Goal: Communication & Community: Answer question/provide support

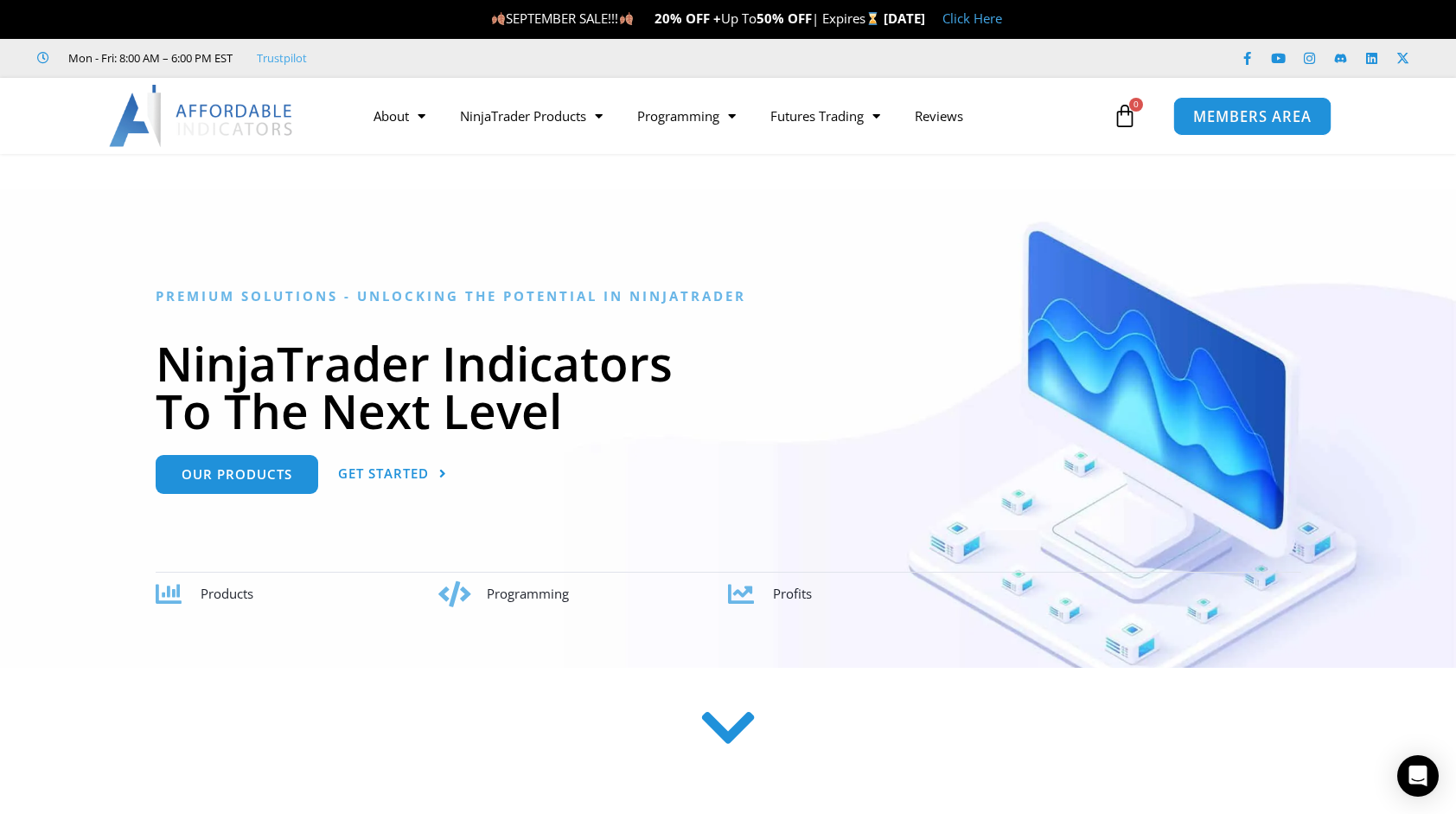
click at [1231, 123] on span "MEMBERS AREA" at bounding box center [1252, 116] width 118 height 15
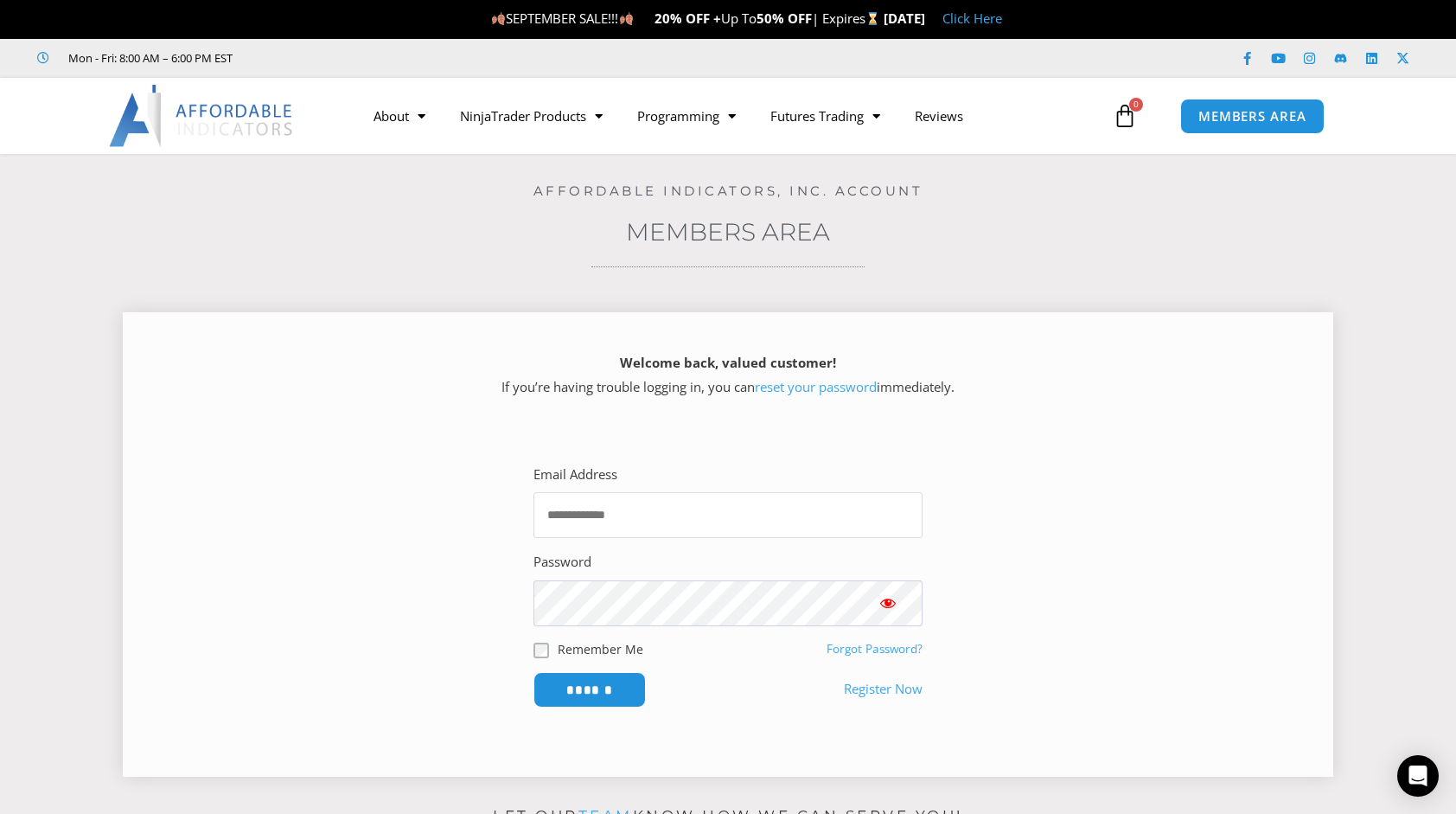
click at [611, 505] on input "Email Address" at bounding box center [728, 514] width 390 height 45
type input "**********"
click at [597, 682] on input "******" at bounding box center [590, 689] width 118 height 37
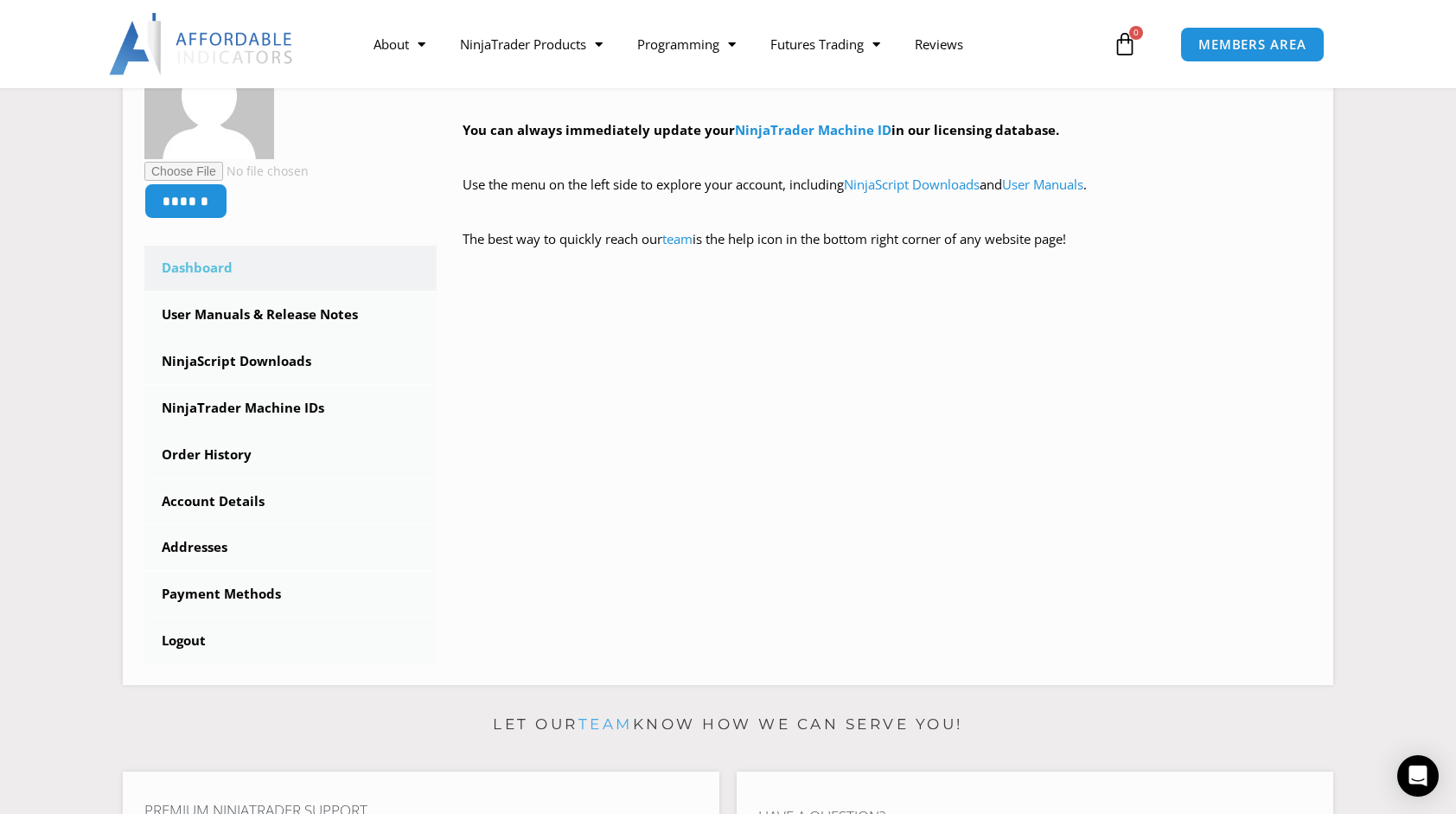
scroll to position [346, 0]
click at [244, 456] on link "Order History" at bounding box center [290, 457] width 292 height 45
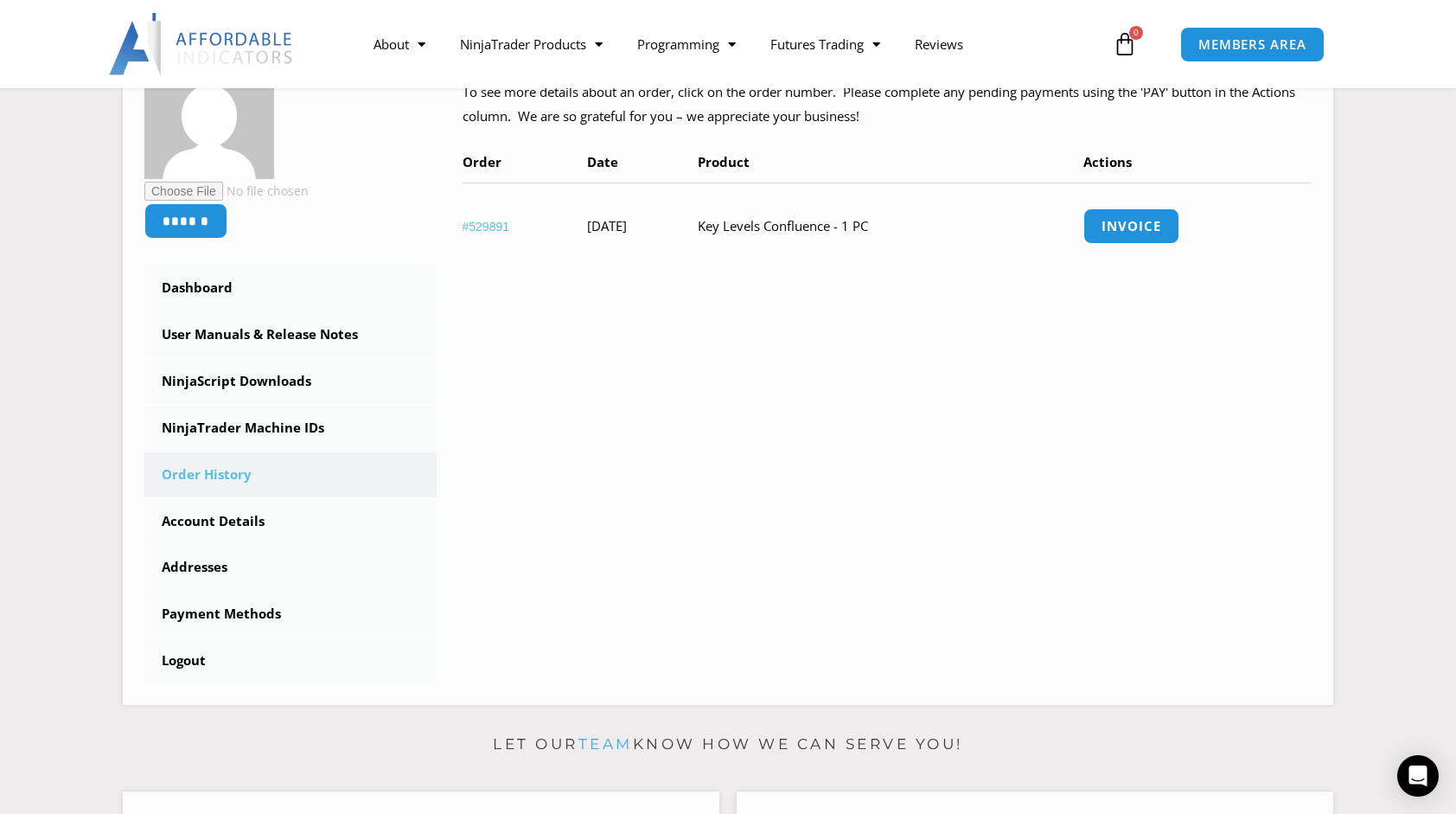
scroll to position [394, 0]
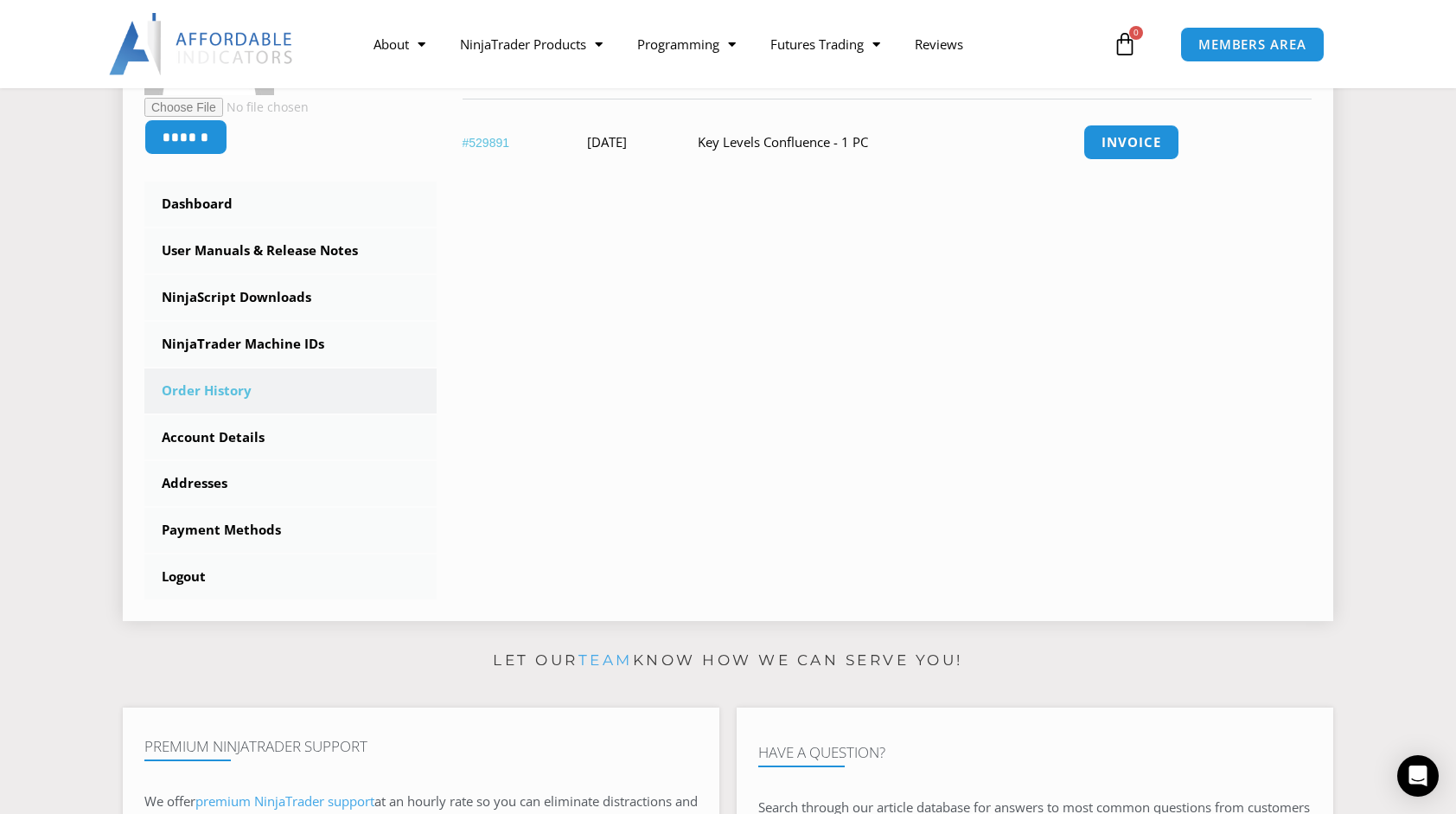
click at [490, 138] on link "#529891" at bounding box center [486, 143] width 47 height 14
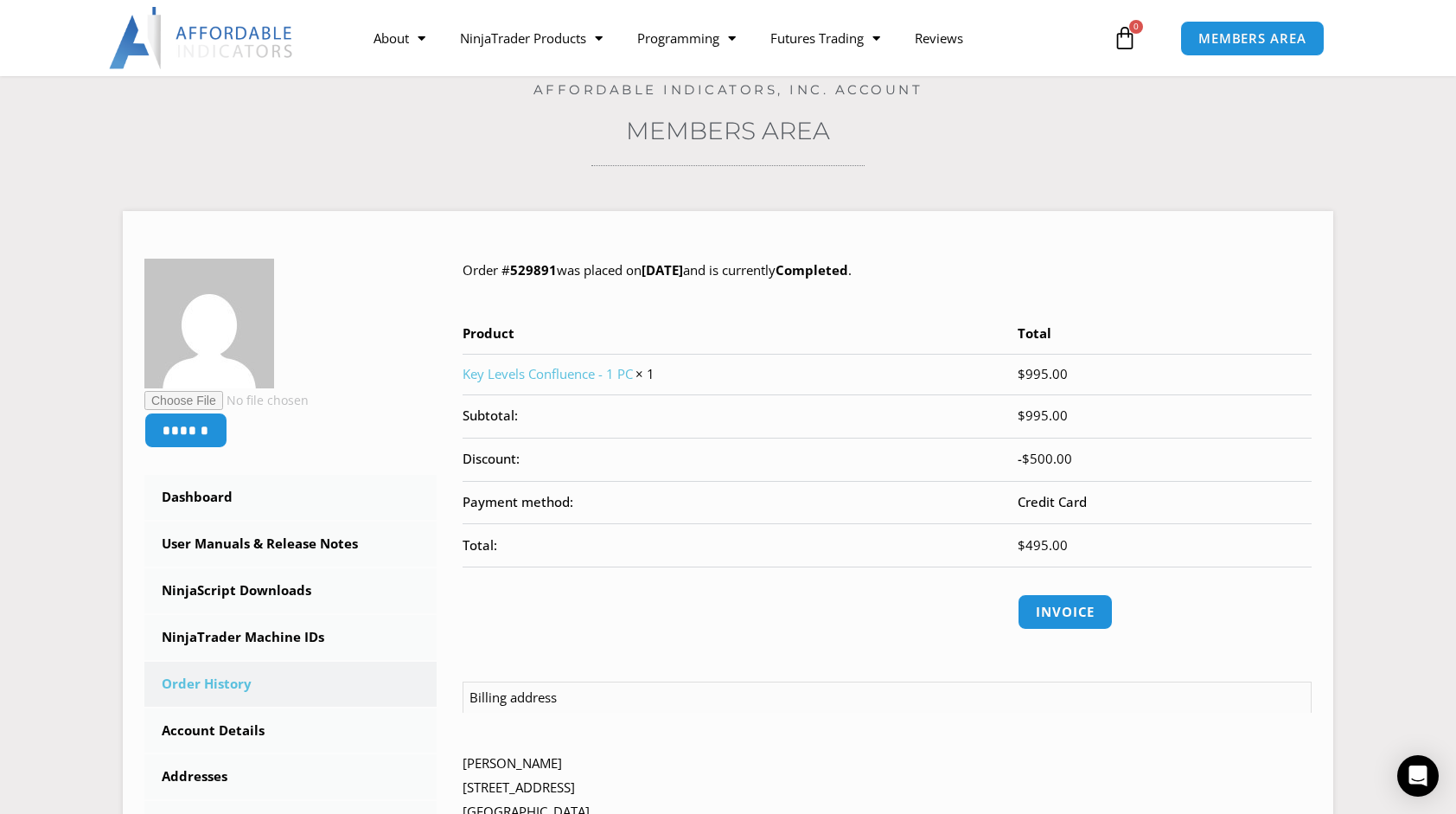
scroll to position [66, 0]
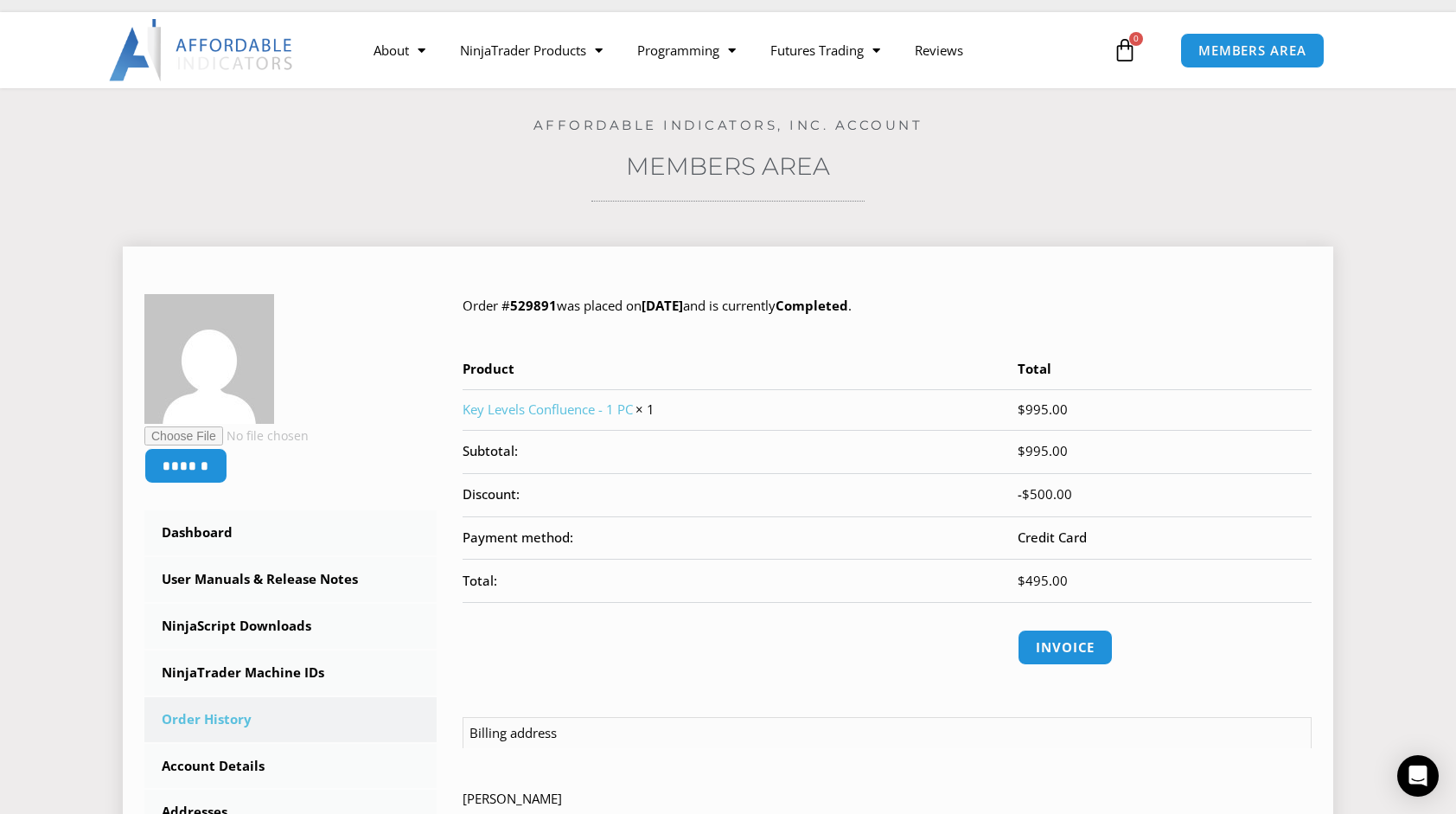
click at [554, 401] on link "Key Levels Confluence - 1 PC" at bounding box center [547, 408] width 170 height 17
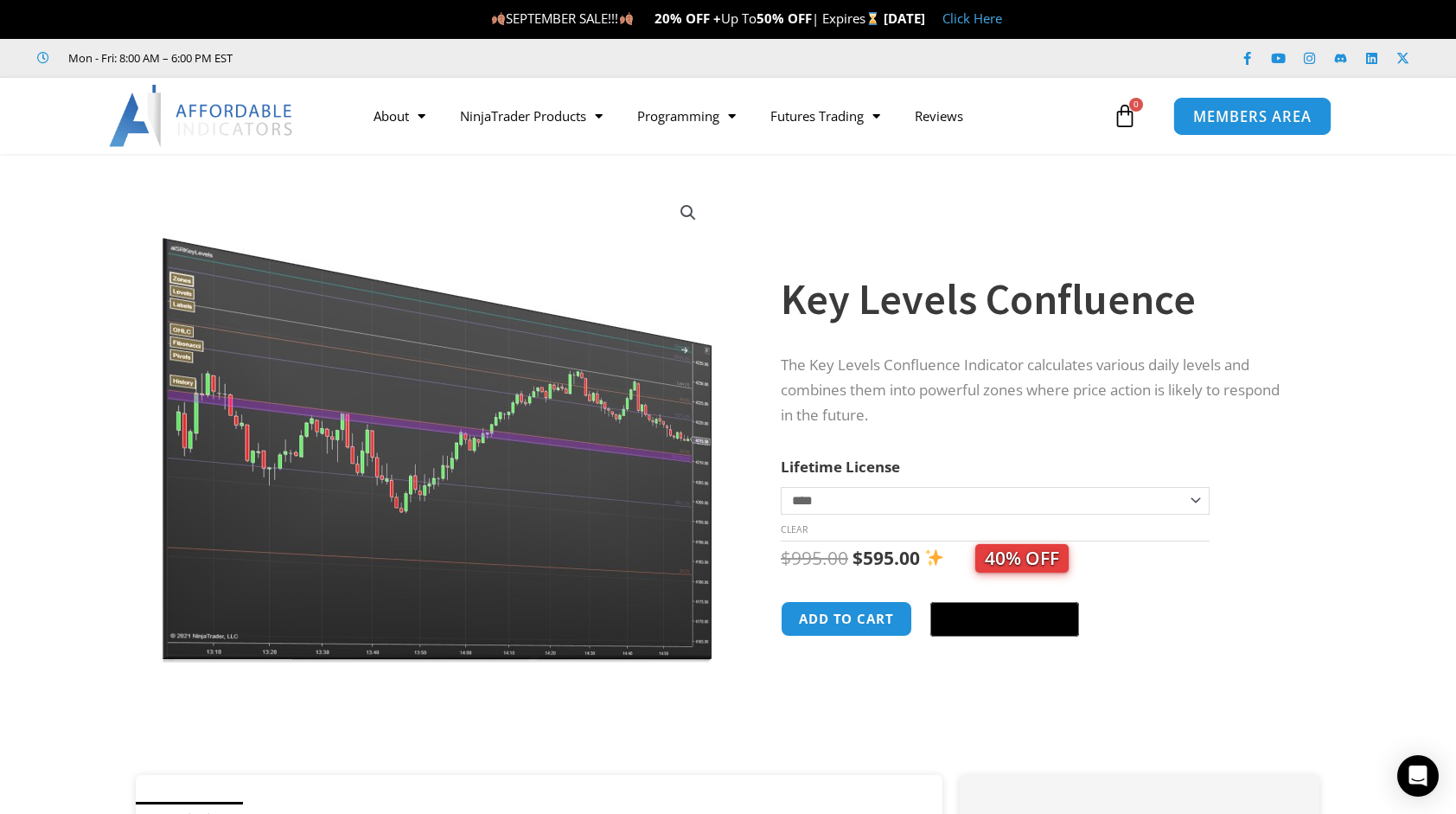
click at [1237, 116] on span "MEMBERS AREA" at bounding box center [1252, 116] width 118 height 15
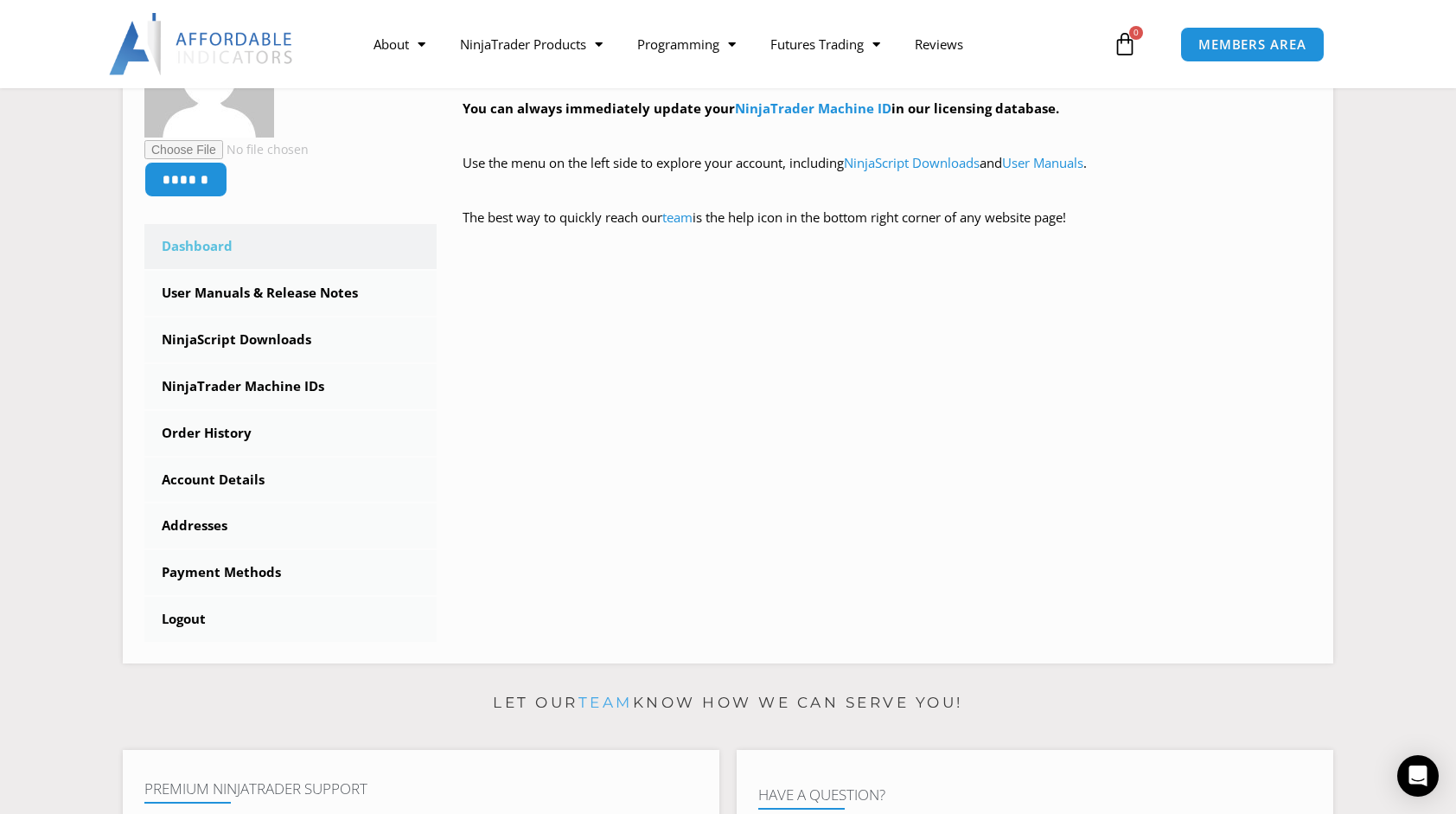
scroll to position [374, 0]
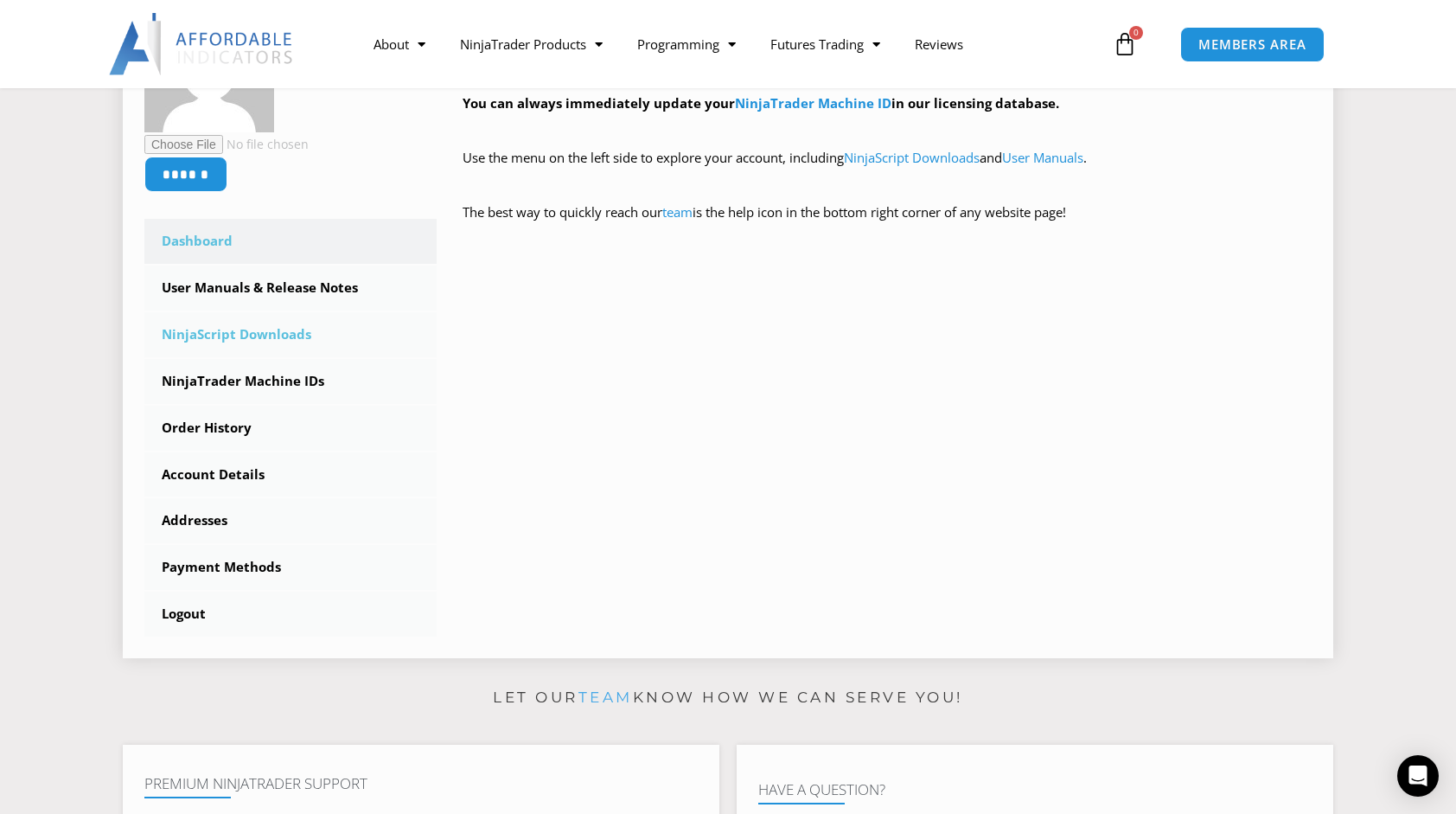
click at [280, 331] on link "NinjaScript Downloads" at bounding box center [290, 335] width 292 height 45
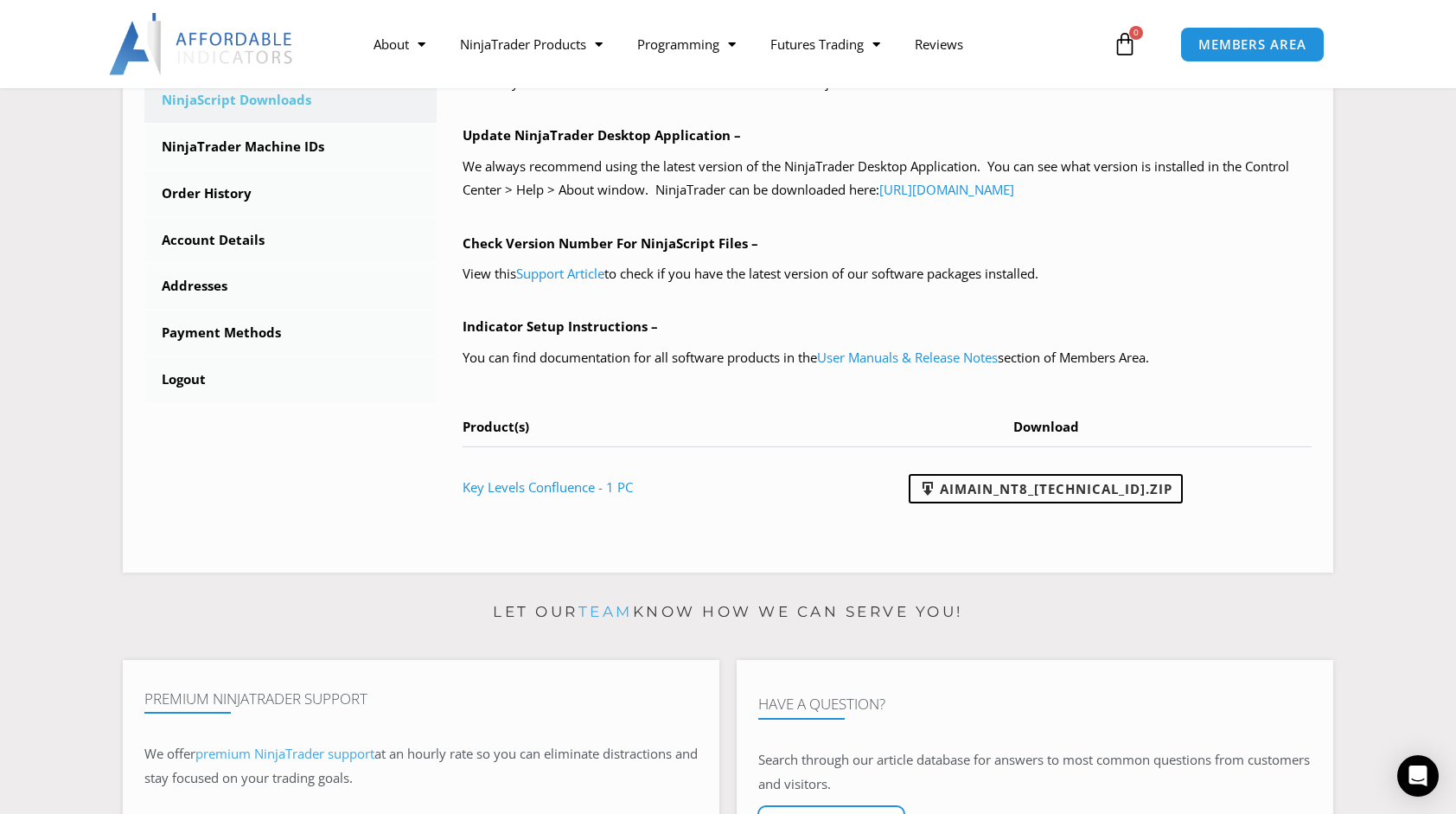
scroll to position [593, 0]
click at [1005, 489] on link "AIMain_NT8_[TECHNICAL_ID].zip" at bounding box center [1046, 486] width 274 height 29
click at [1015, 490] on link "AIMain_NT8_[TECHNICAL_ID].zip" at bounding box center [1046, 486] width 274 height 29
click at [1010, 481] on link "AIMain_NT8_24.9.24.1.zip" at bounding box center [1046, 486] width 274 height 29
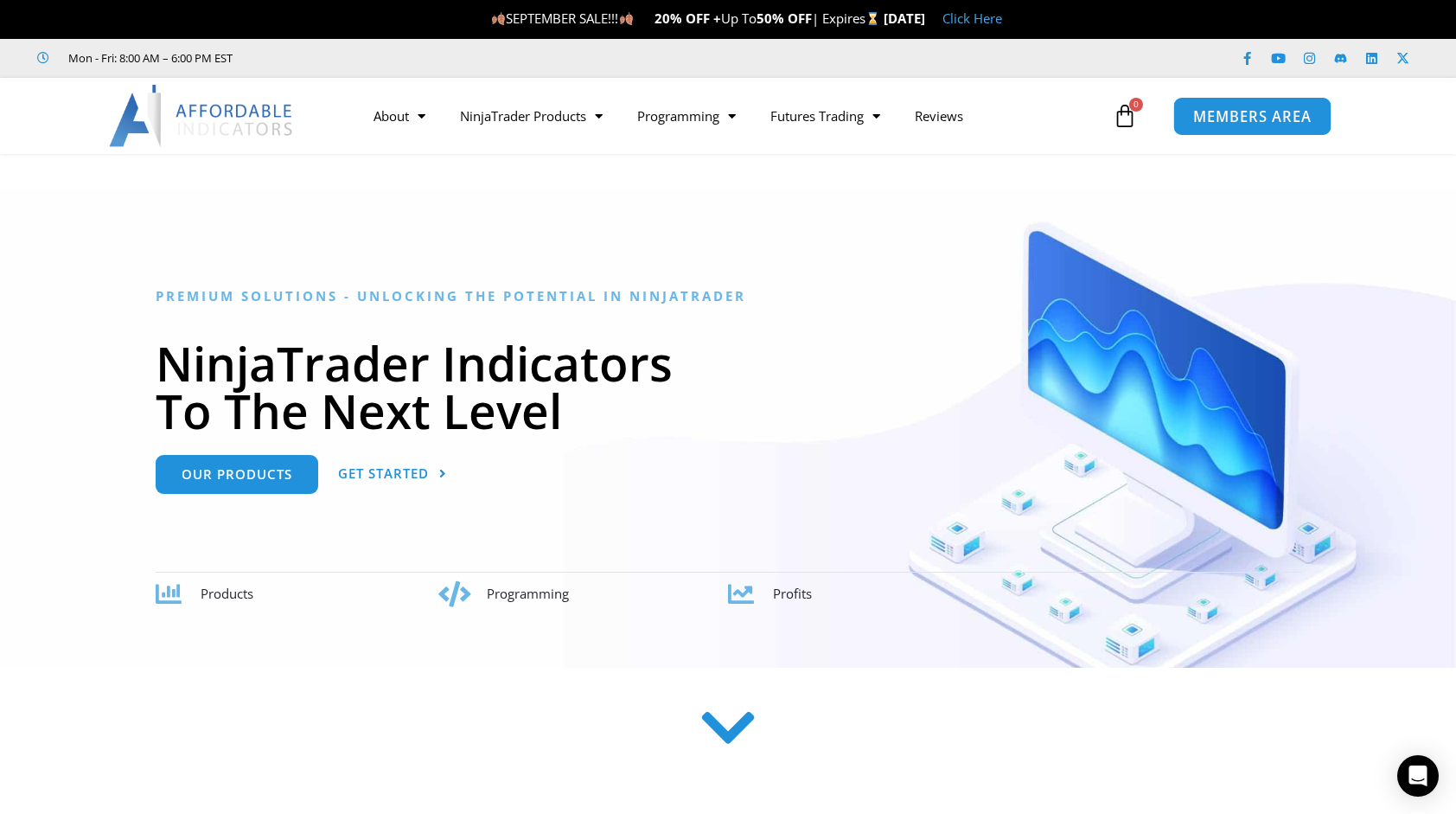
click at [1272, 109] on span "MEMBERS AREA" at bounding box center [1252, 116] width 118 height 15
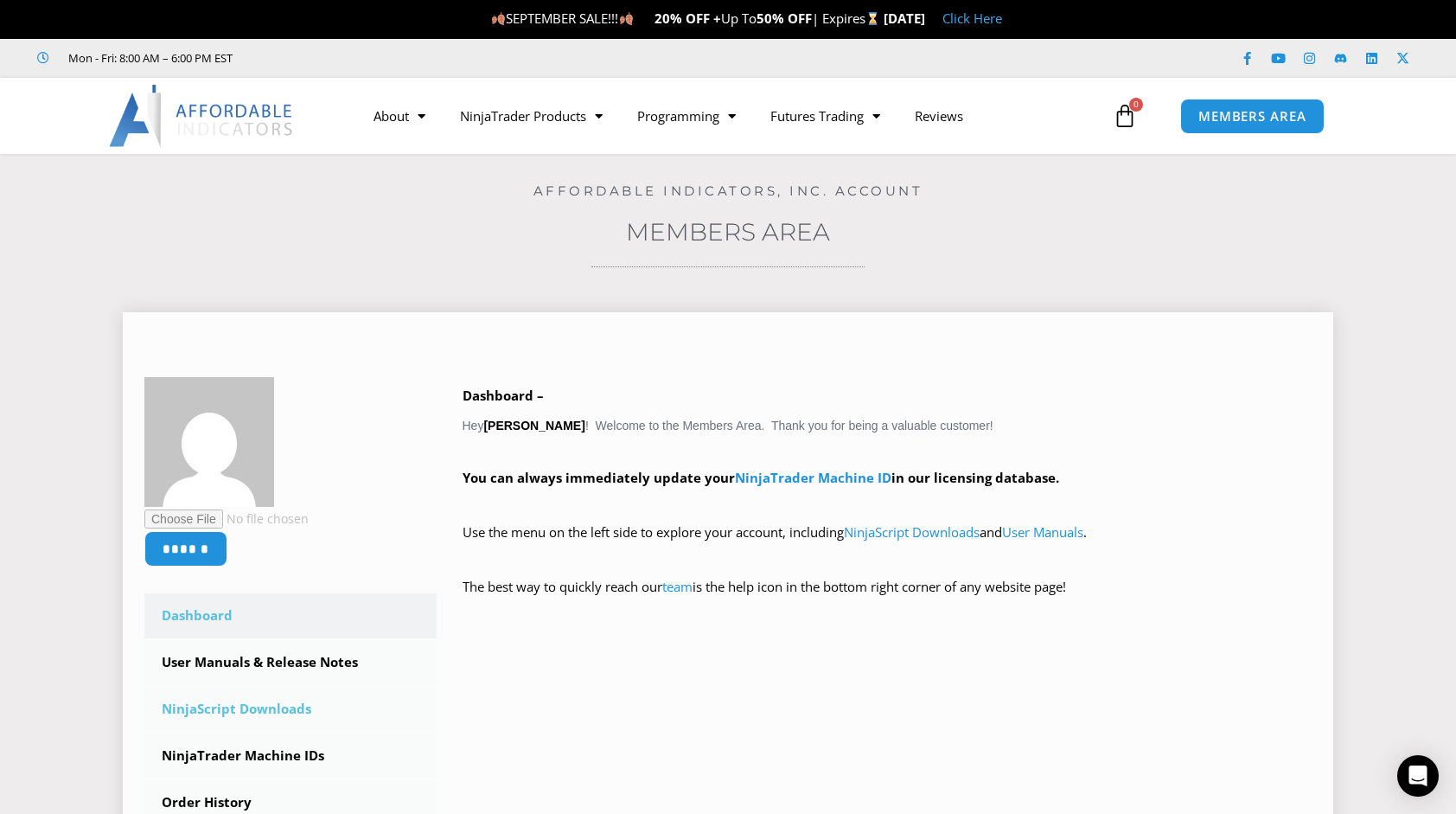
click at [191, 710] on link "NinjaScript Downloads" at bounding box center [290, 709] width 292 height 45
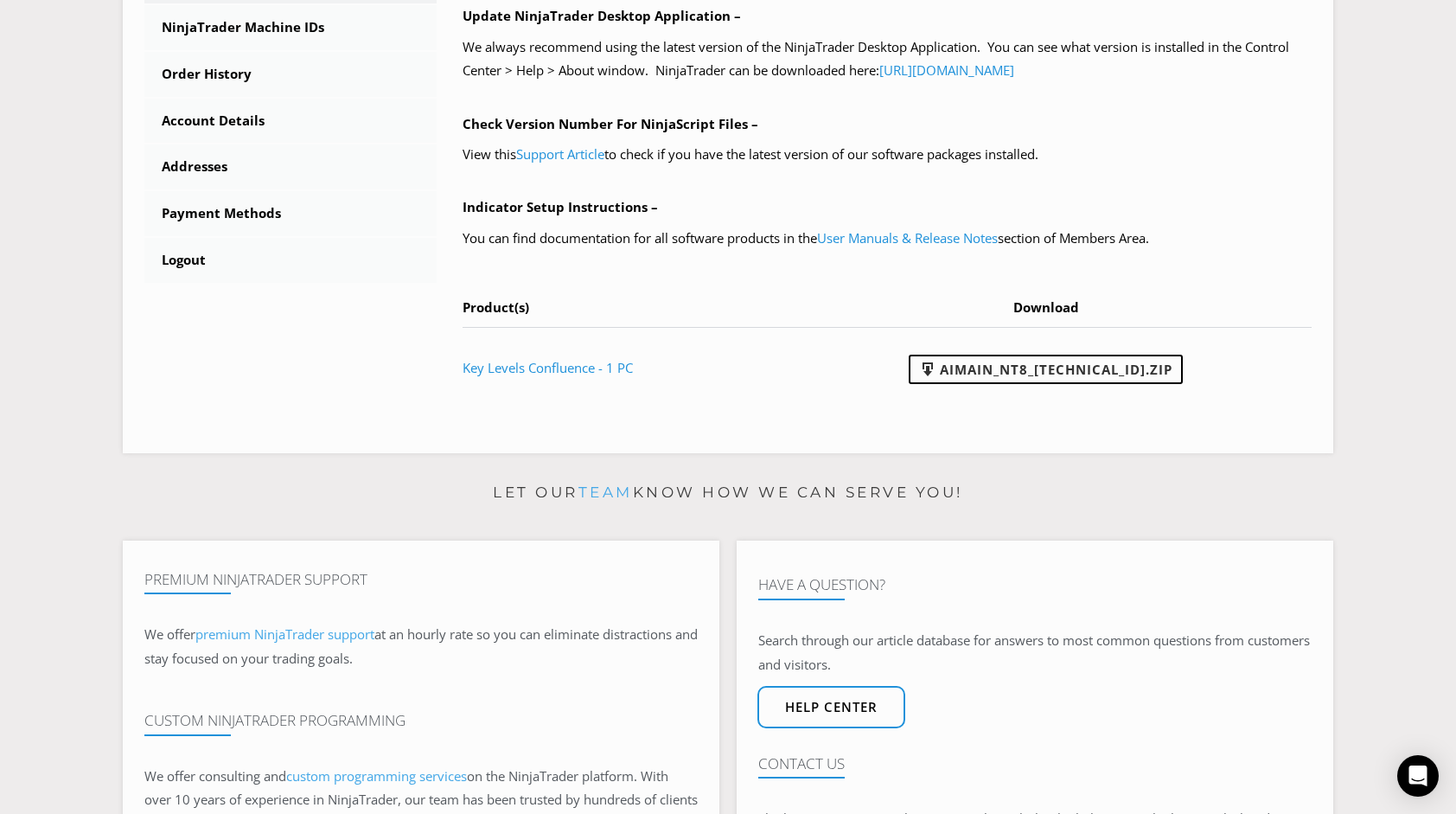
scroll to position [846, 0]
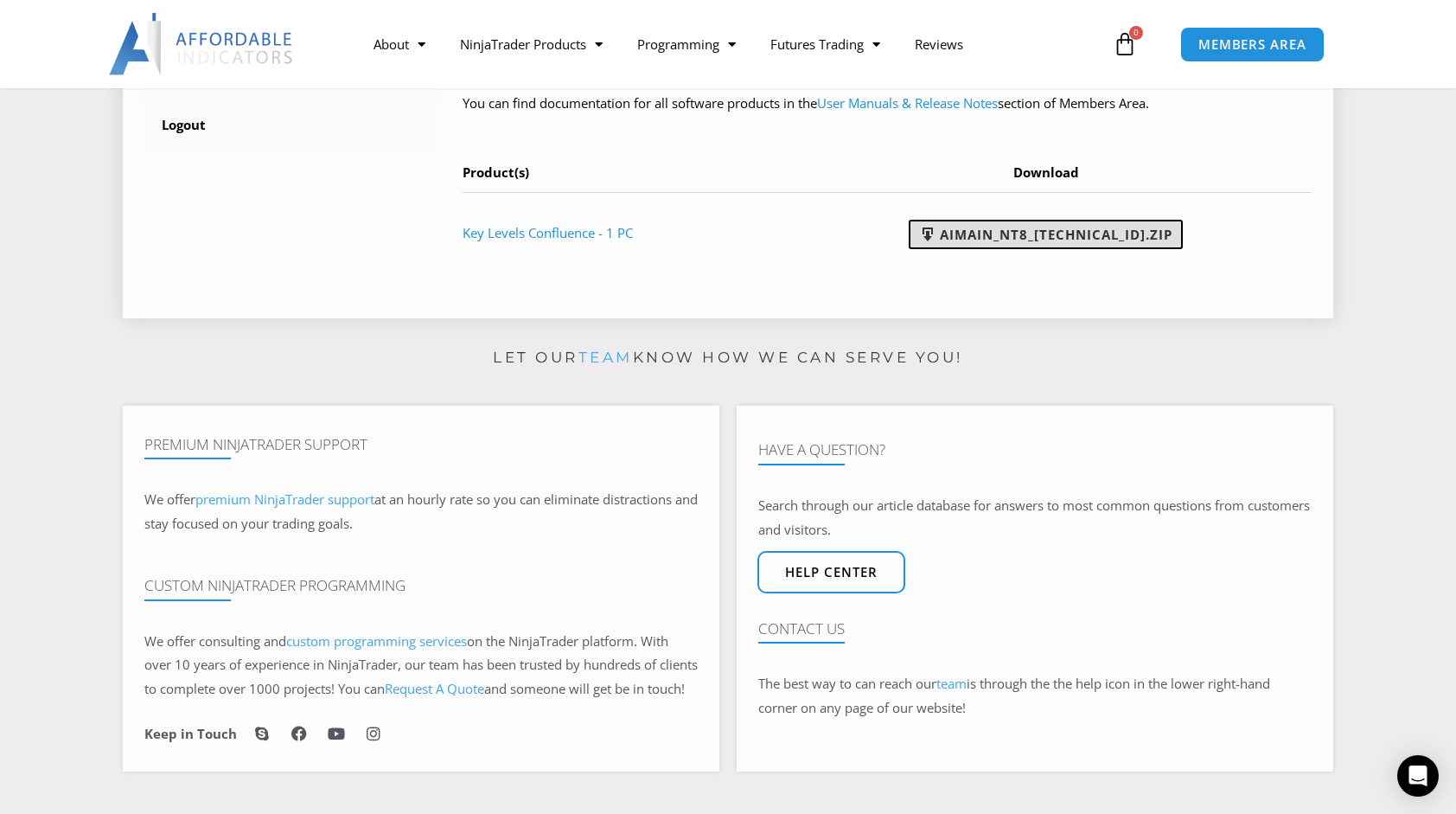
click at [1066, 235] on link "AIMain_NT8_24.9.24.1.zip" at bounding box center [1046, 234] width 274 height 29
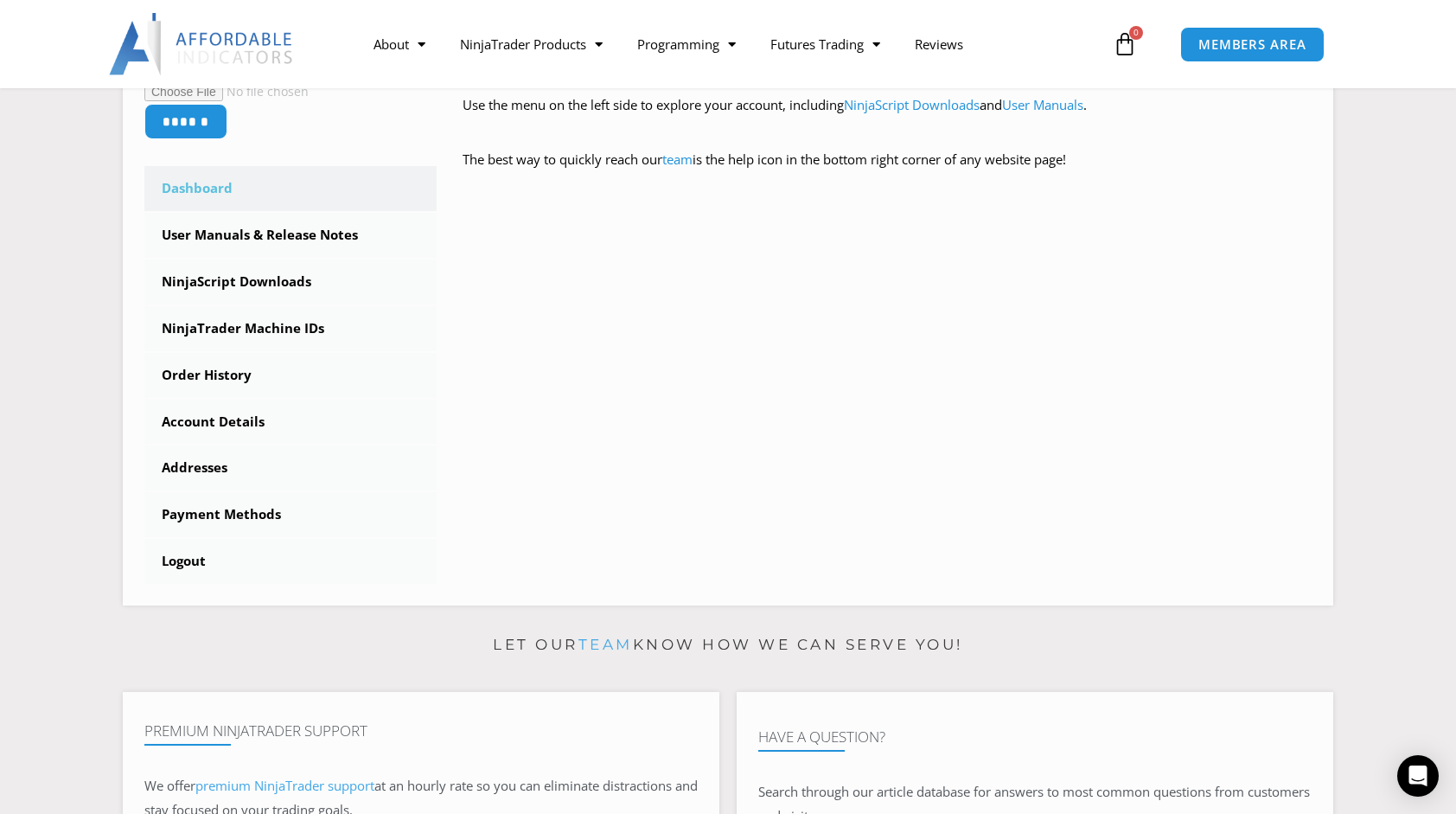
scroll to position [358, 0]
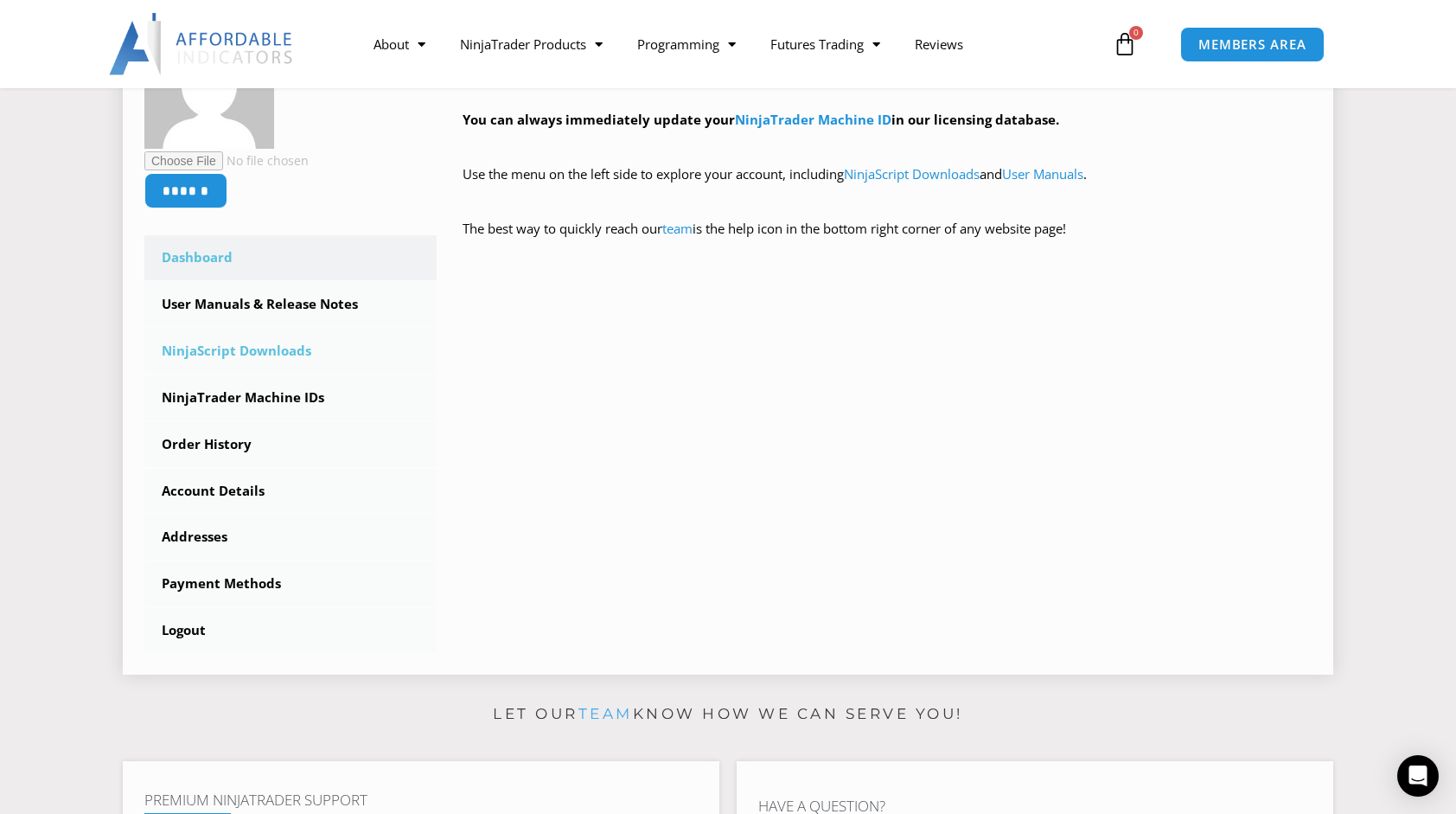
click at [226, 349] on link "NinjaScript Downloads" at bounding box center [290, 352] width 292 height 45
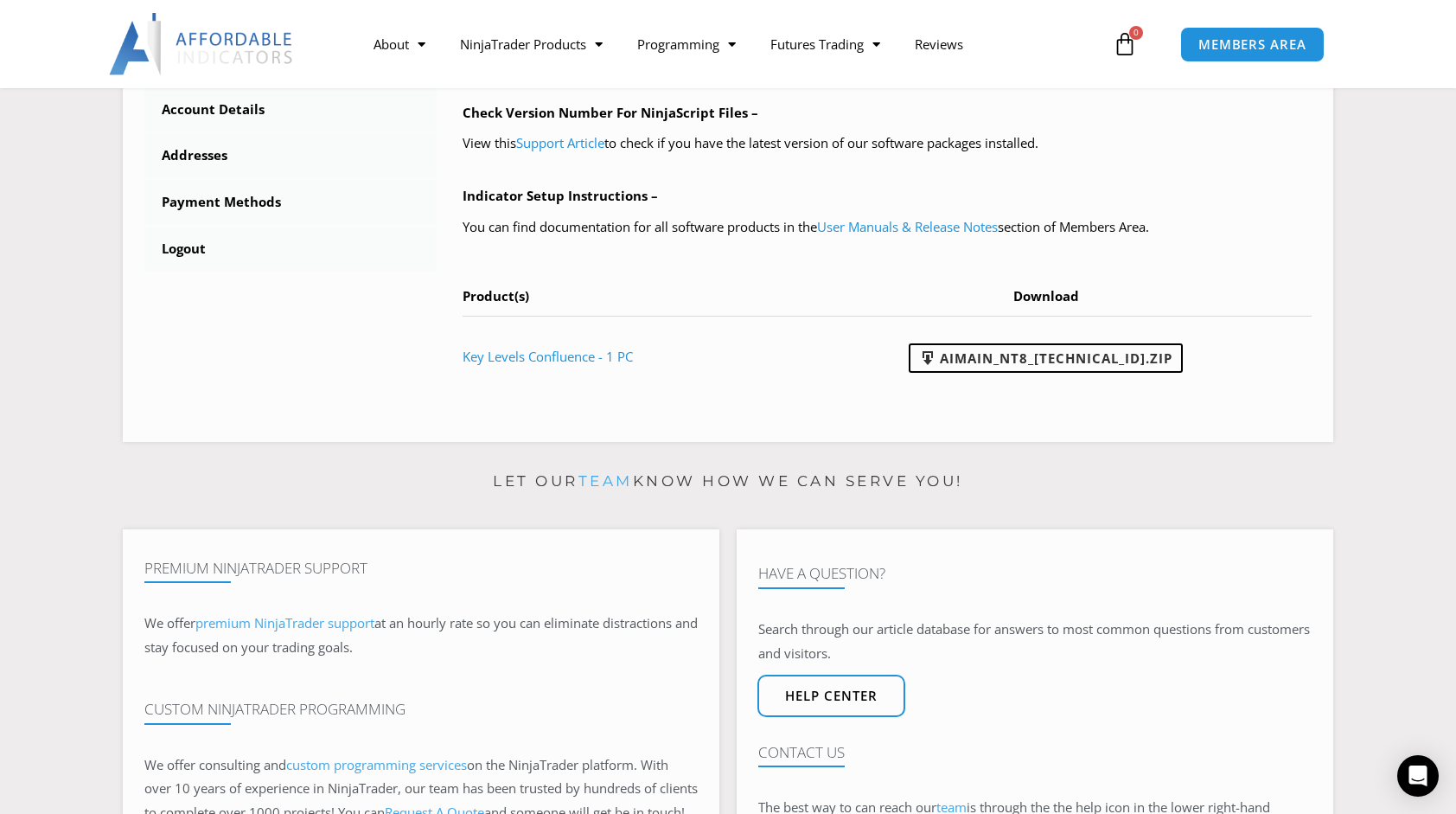
scroll to position [719, 0]
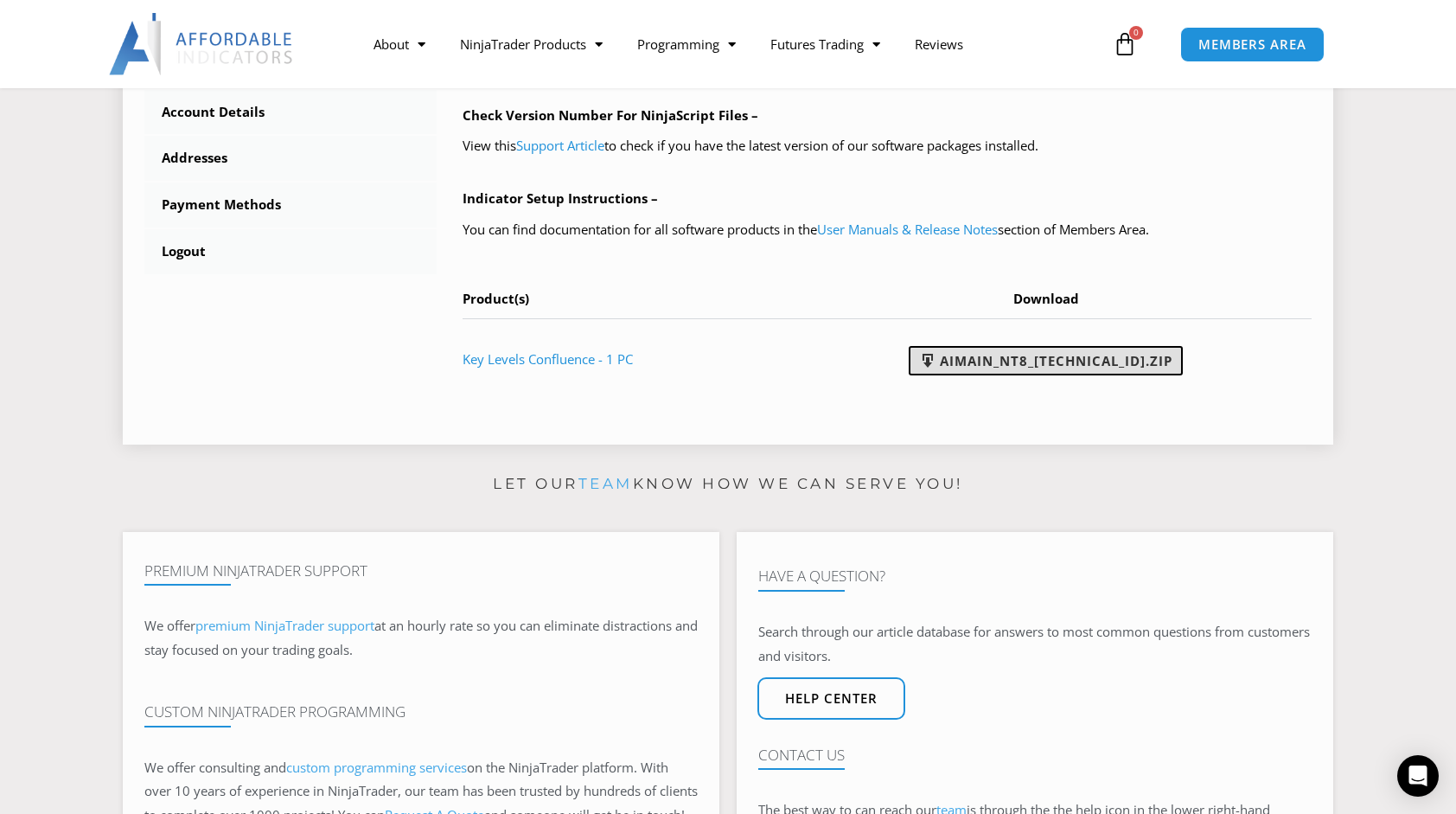
click at [1100, 366] on link "AIMain_NT8_[TECHNICAL_ID].zip" at bounding box center [1046, 360] width 274 height 29
click at [1407, 772] on div "Open Intercom Messenger" at bounding box center [1418, 776] width 45 height 45
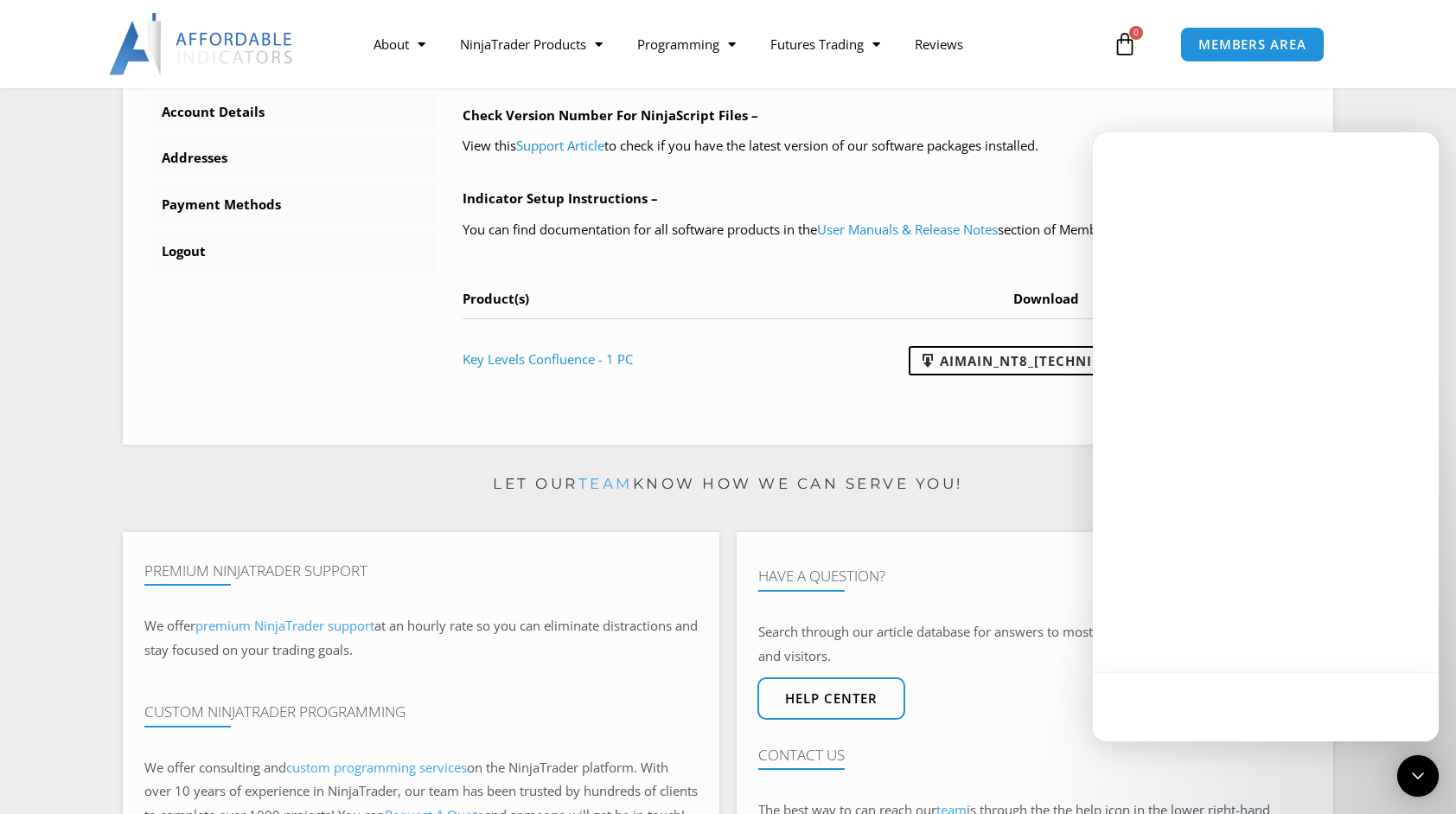
scroll to position [0, 0]
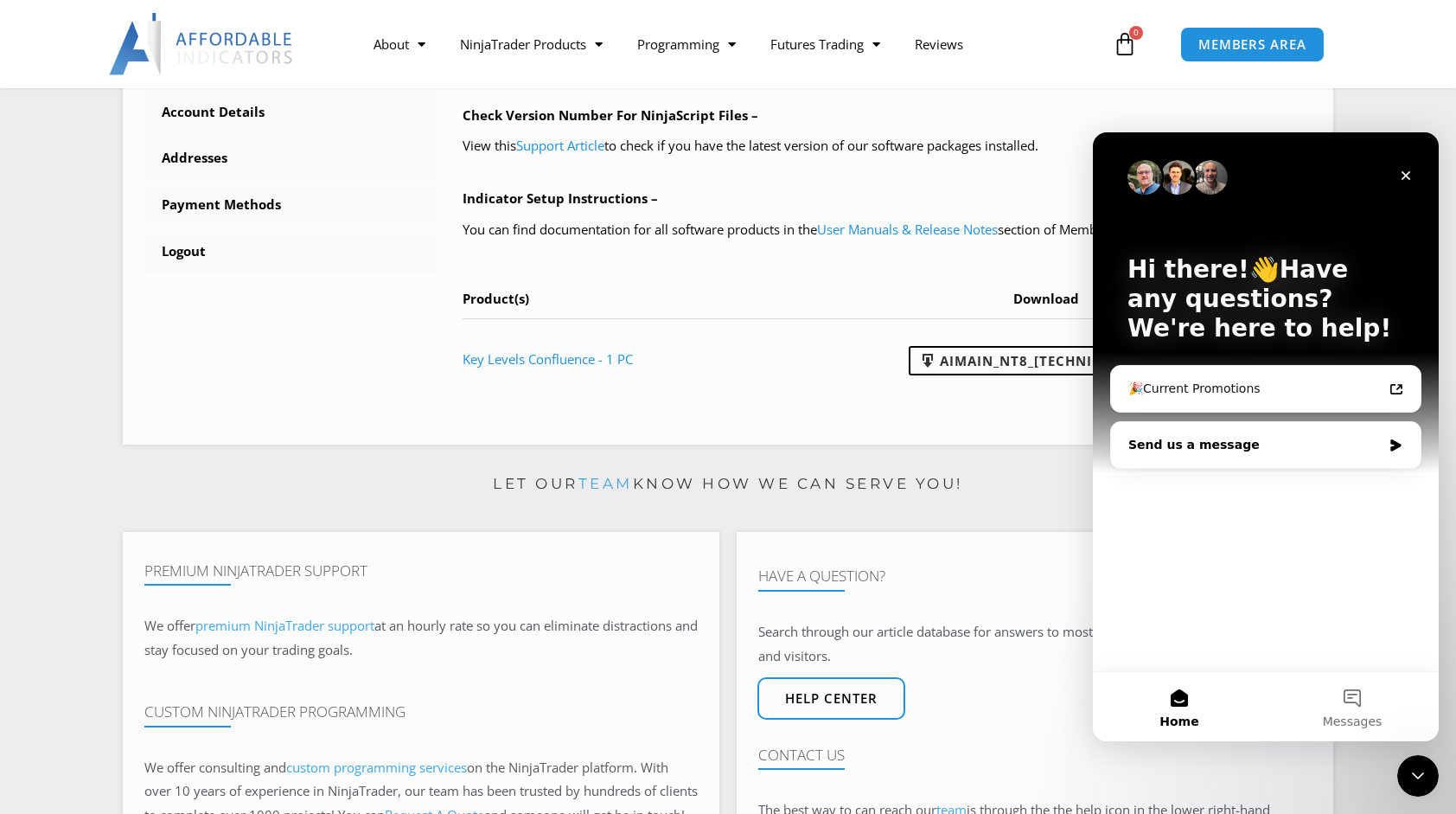
click at [1166, 444] on div "Send us a message" at bounding box center [1256, 444] width 253 height 18
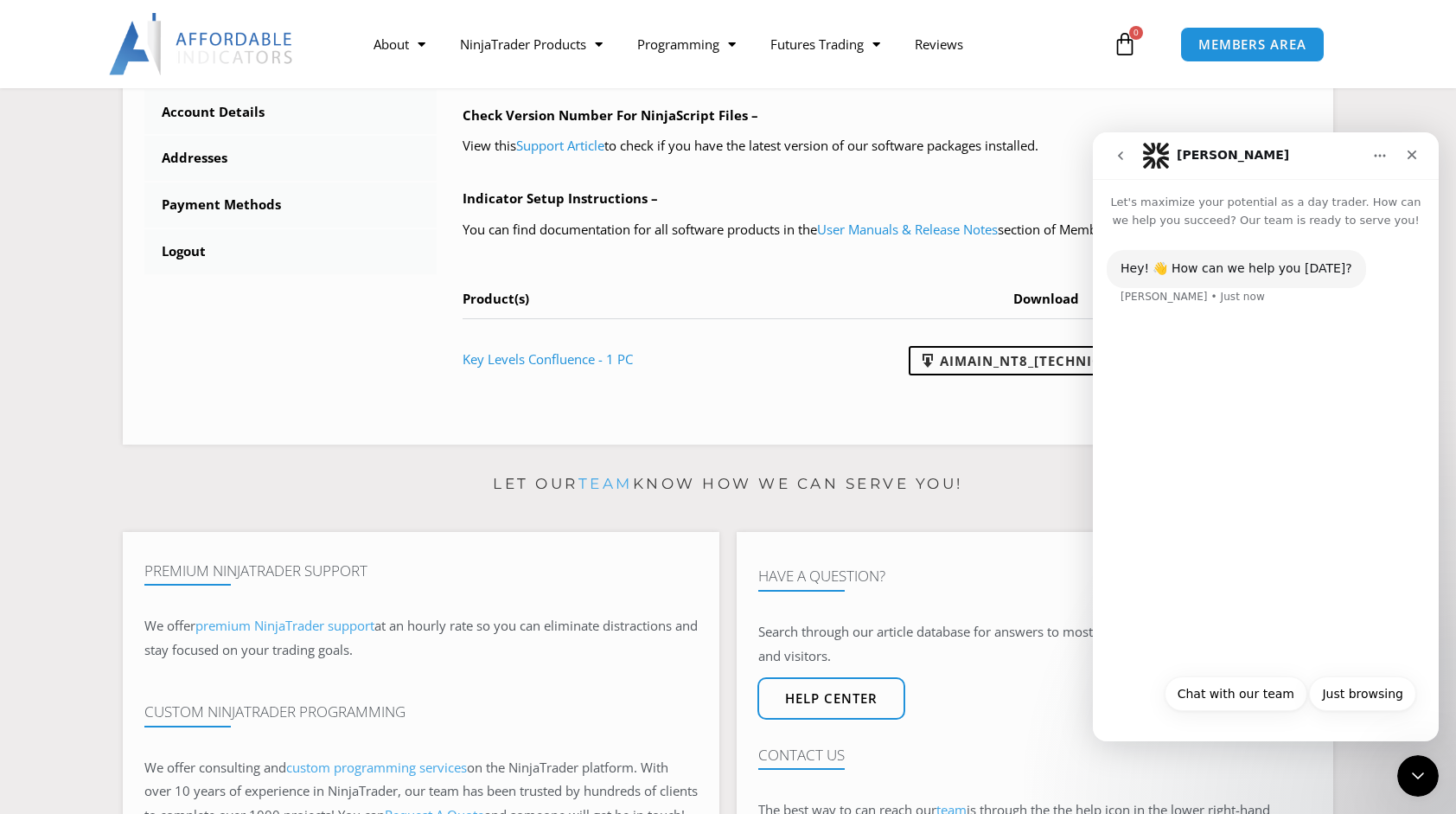
click at [1187, 508] on div "Hey! 👋 How can we help you today? Solomon • Just now" at bounding box center [1266, 446] width 346 height 436
click at [1195, 442] on div "Hey! 👋 How can we help you today? Solomon • Just now" at bounding box center [1266, 446] width 346 height 436
click at [1196, 279] on div "Hey! 👋 How can we help you today? Solomon • Just now" at bounding box center [1237, 268] width 259 height 38
click at [1191, 274] on div "Hey! 👋 How can we help you [DATE]?" at bounding box center [1236, 268] width 232 height 17
click at [1175, 414] on div "Hey! 👋 How can we help you today? Solomon • Just now" at bounding box center [1266, 446] width 346 height 436
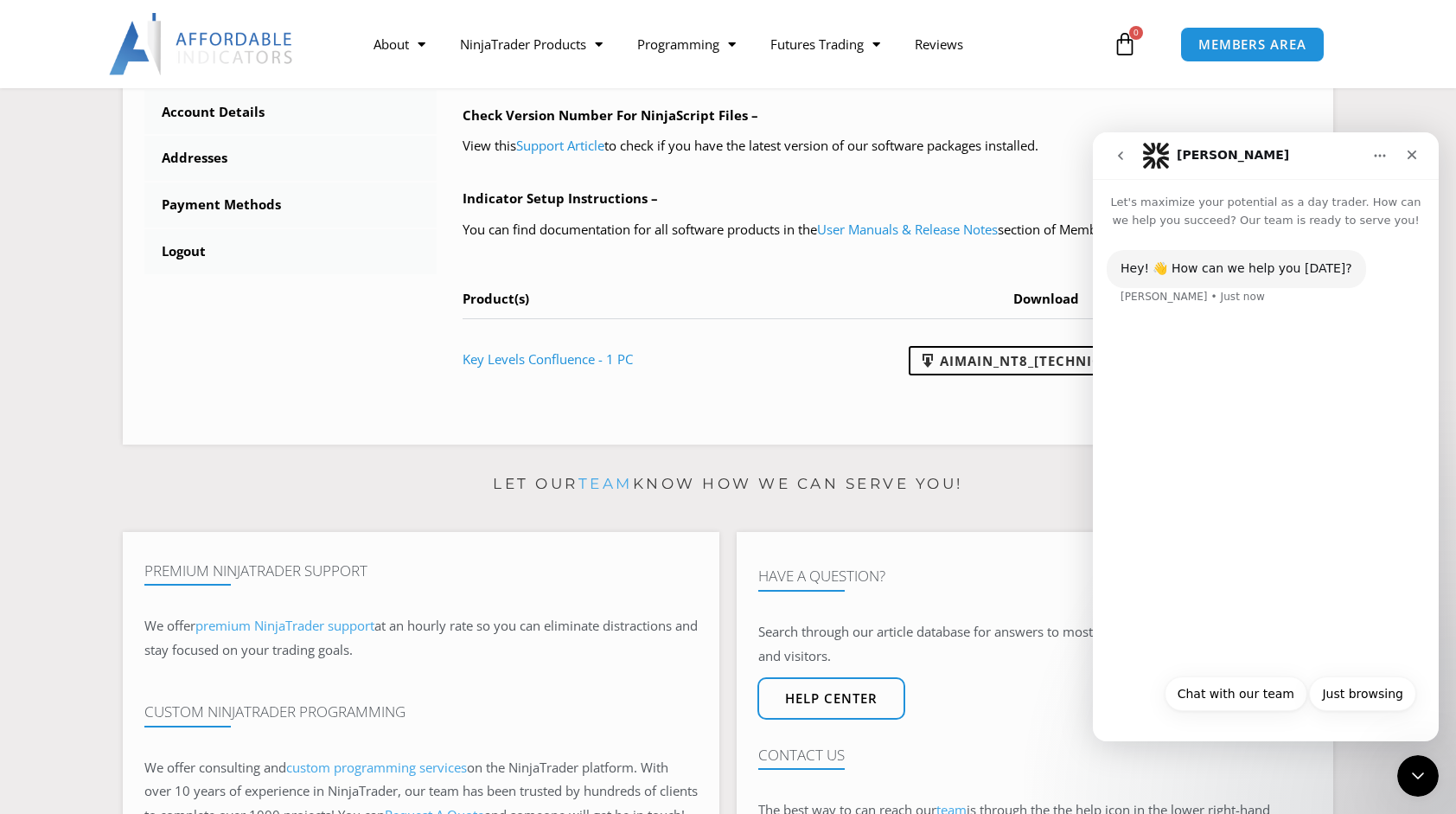
click at [1126, 146] on button "go back" at bounding box center [1120, 155] width 33 height 33
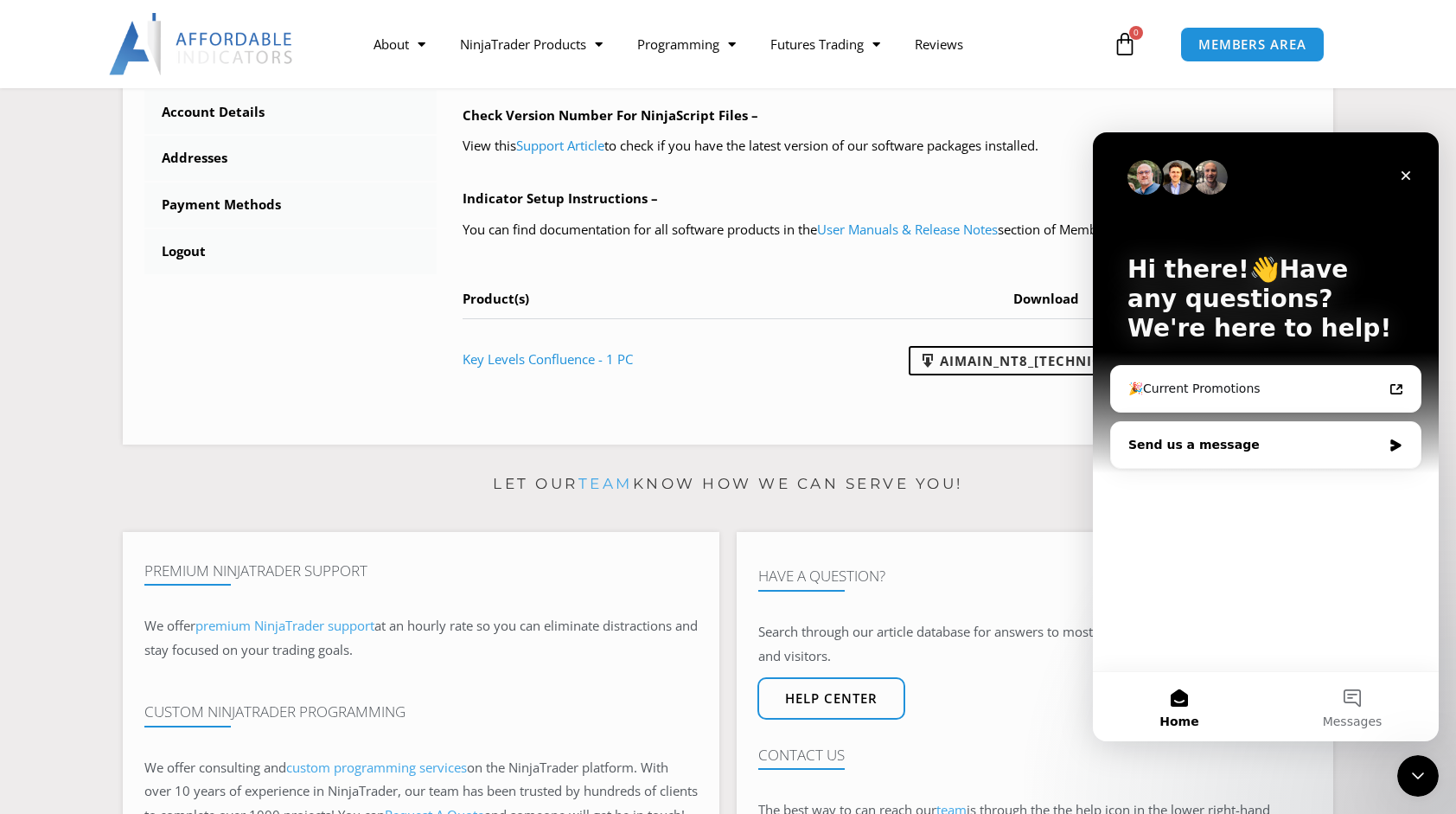
click at [1399, 445] on icon "Intercom messenger" at bounding box center [1395, 445] width 10 height 12
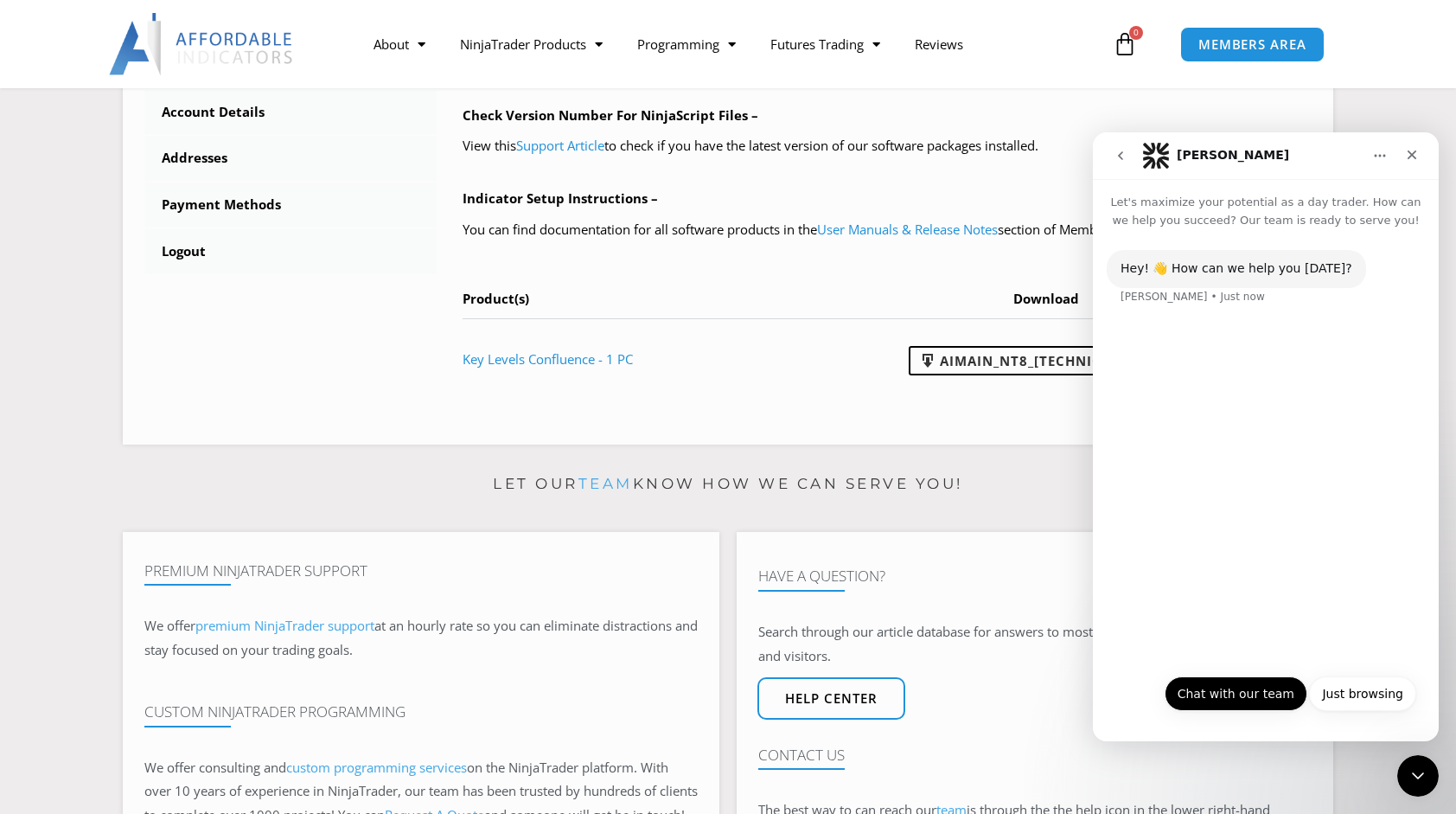
click at [1227, 699] on button "Chat with our team" at bounding box center [1236, 693] width 143 height 35
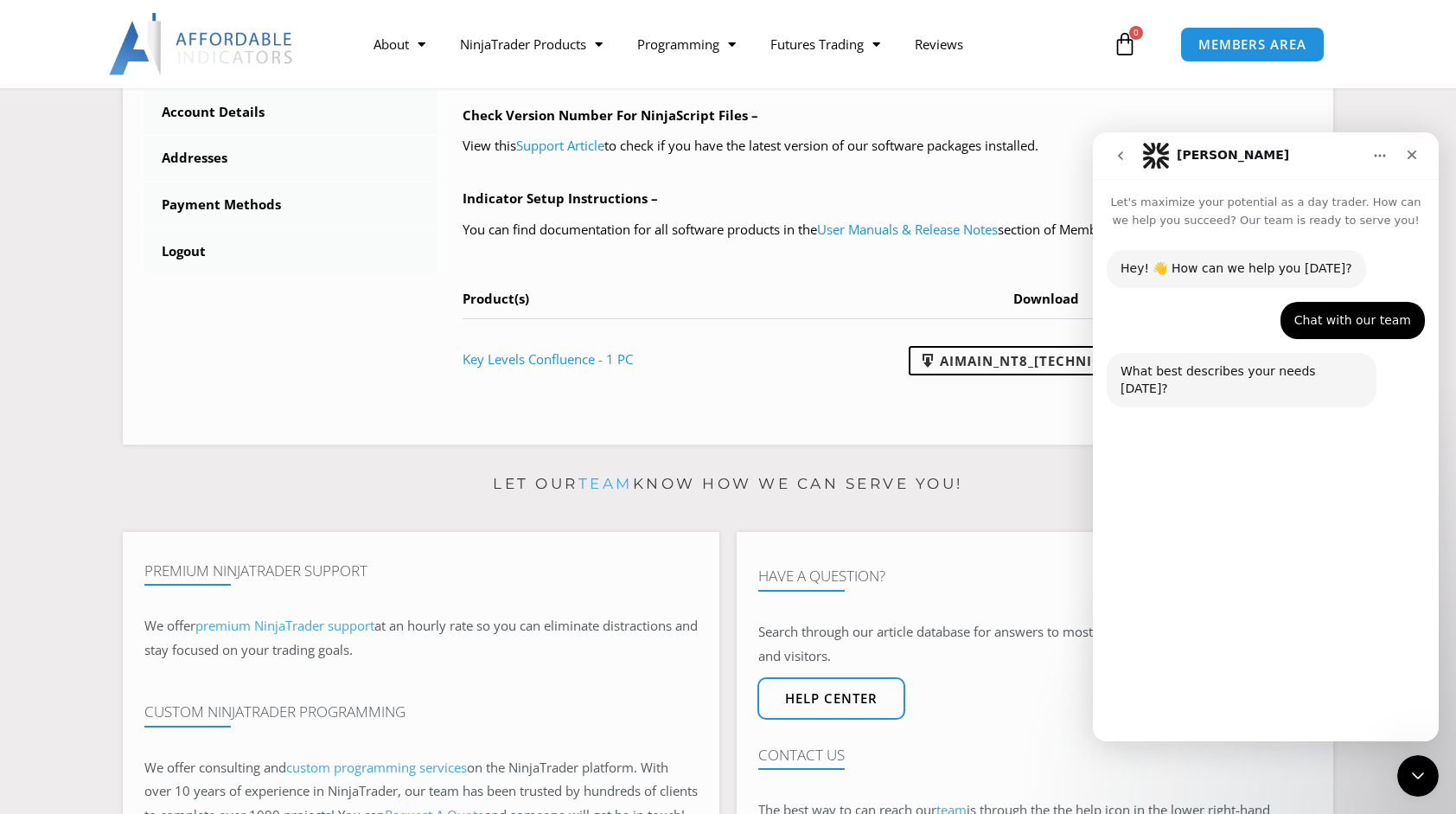
click at [1209, 666] on button "Technical Support" at bounding box center [1218, 653] width 133 height 35
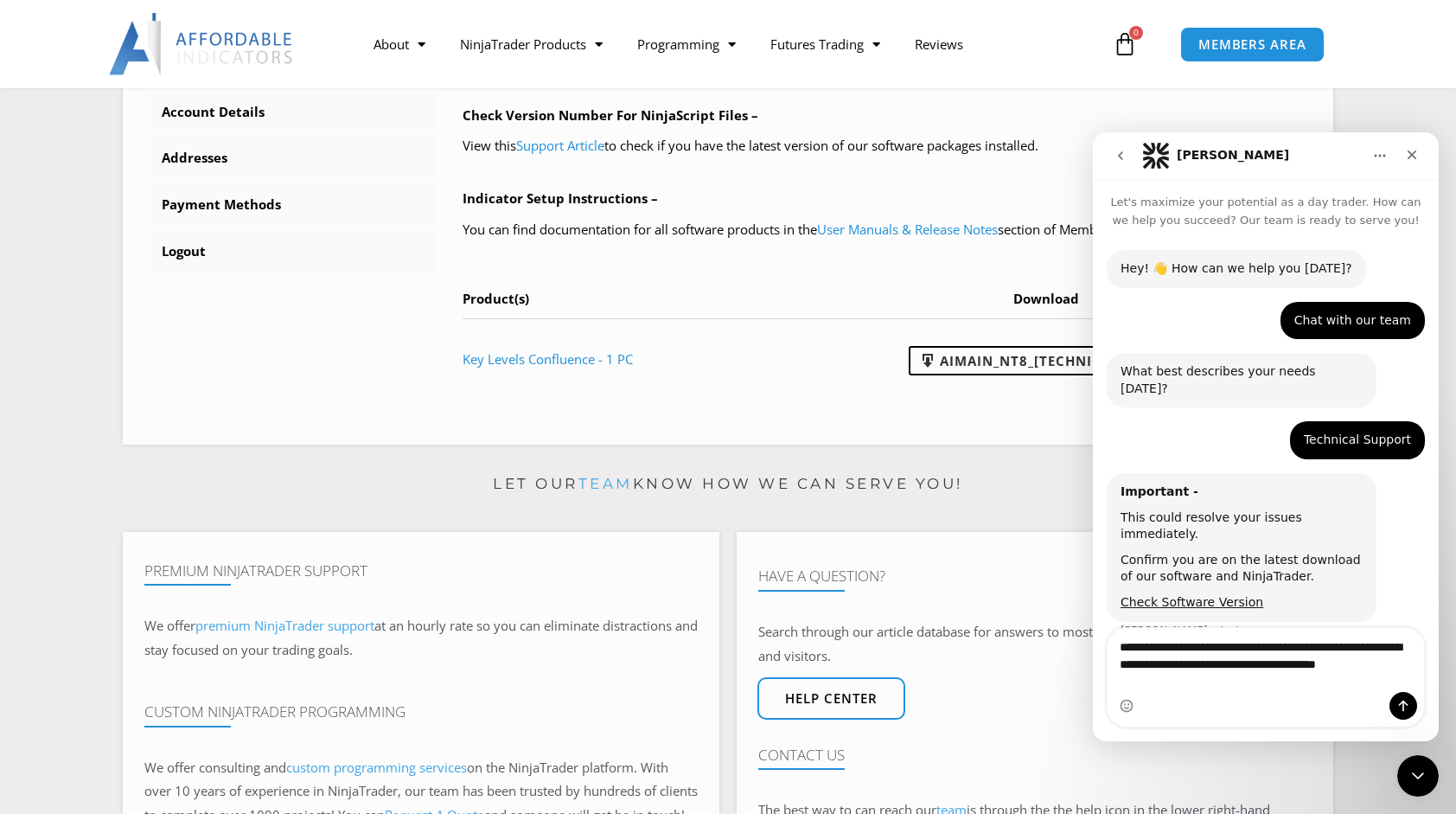
type textarea "**********"
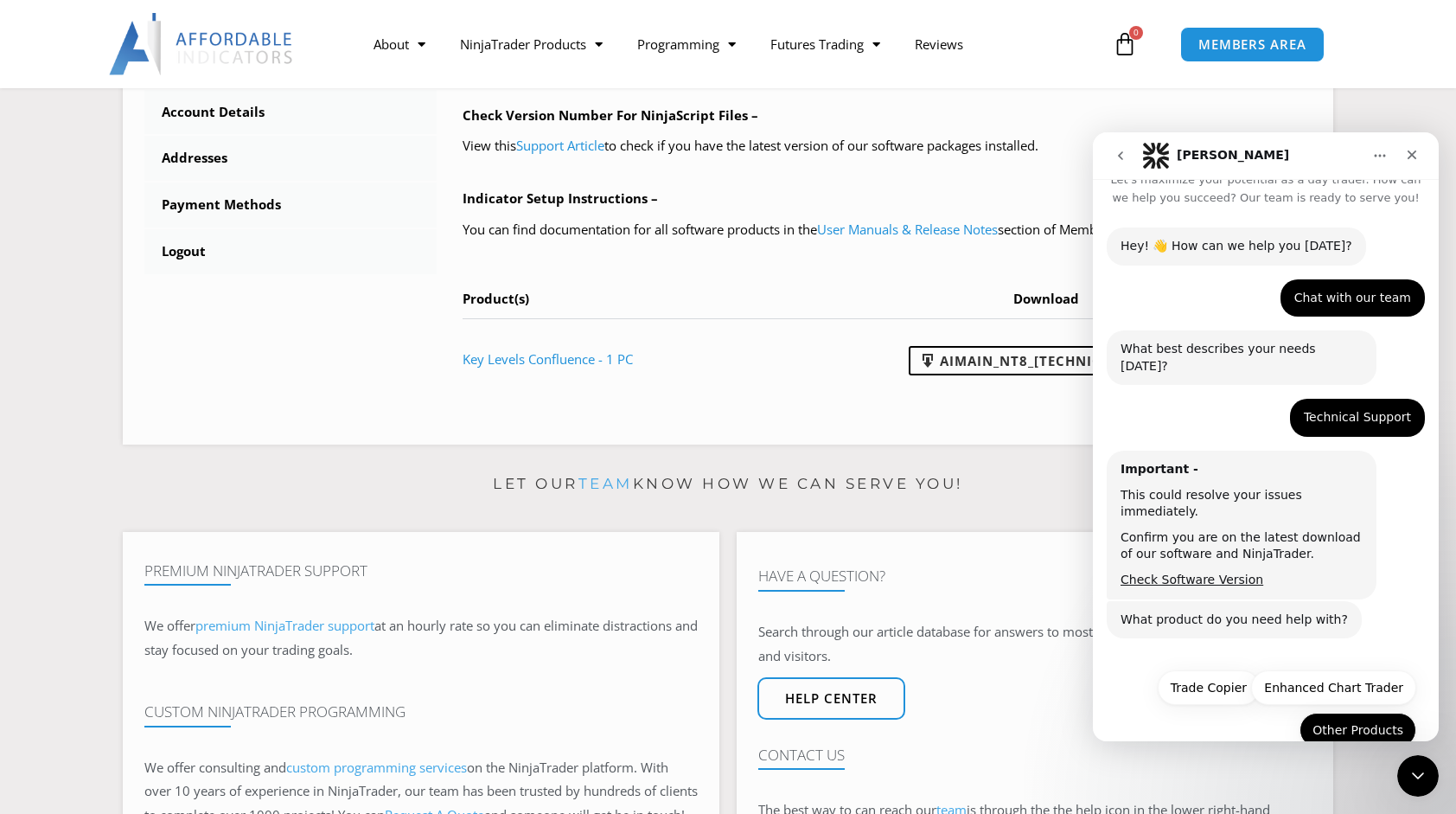
click at [1330, 713] on button "Other Products" at bounding box center [1358, 730] width 116 height 35
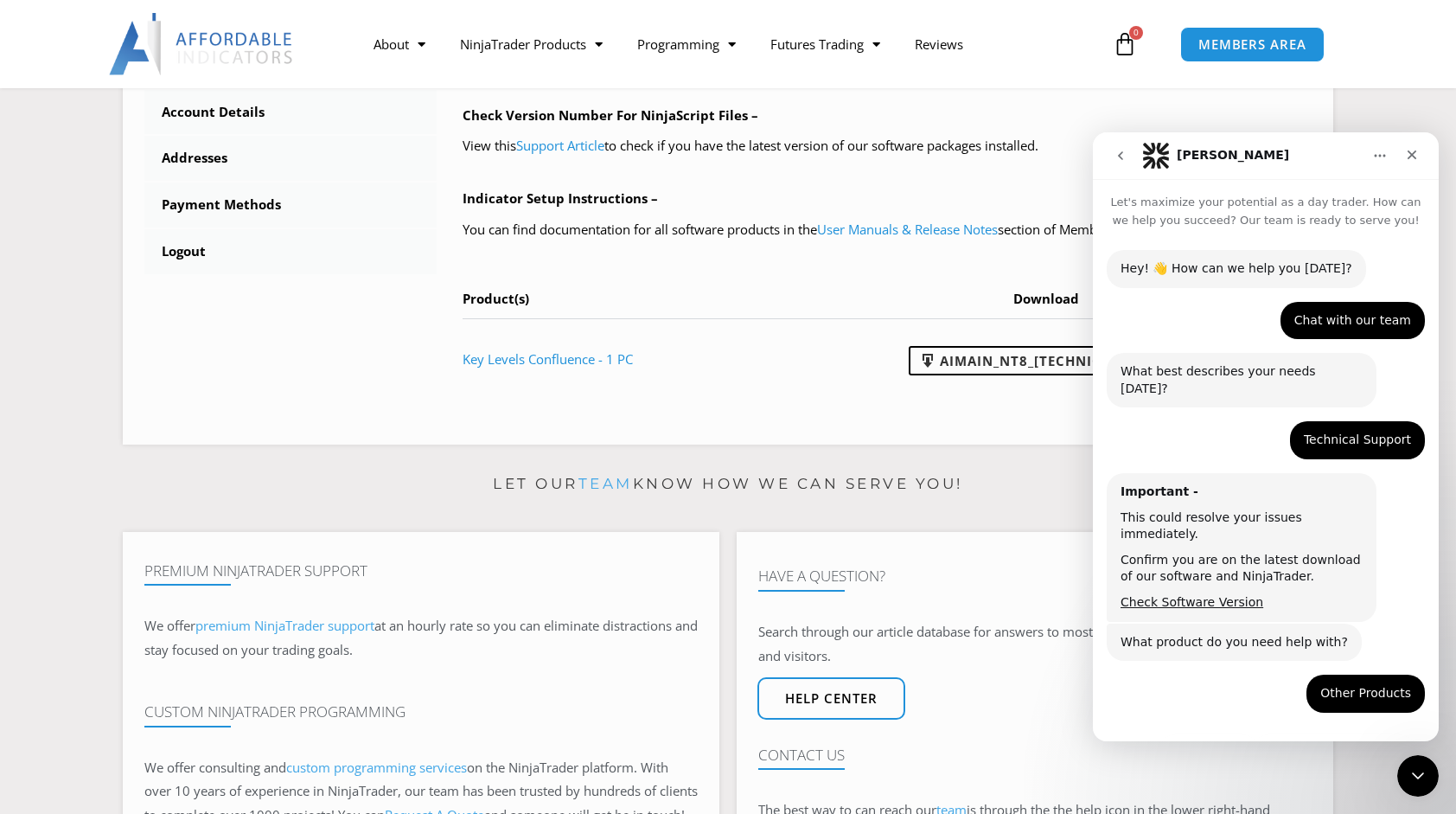
scroll to position [28, 0]
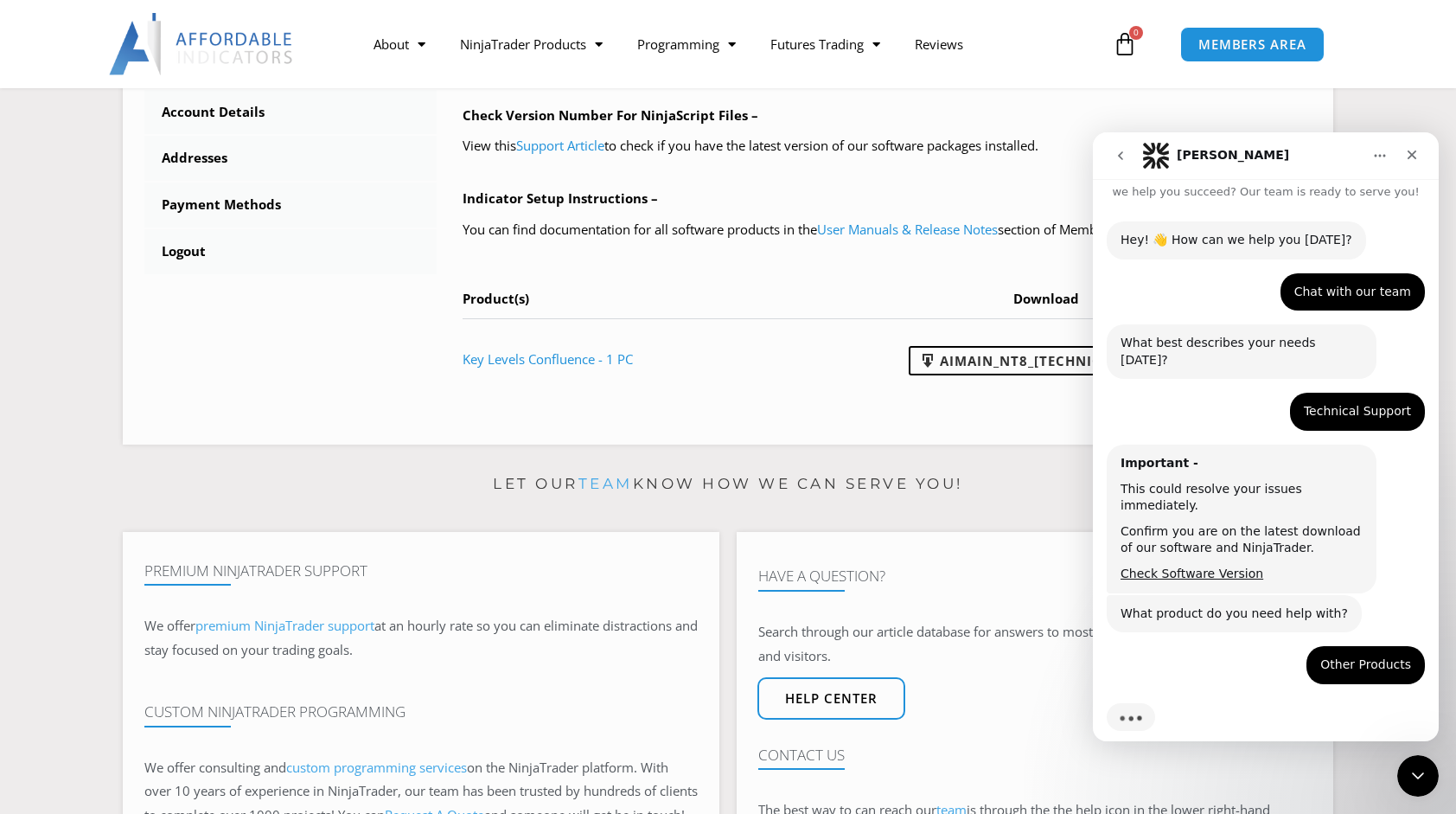
click at [1193, 694] on div "Typing" at bounding box center [1266, 727] width 319 height 66
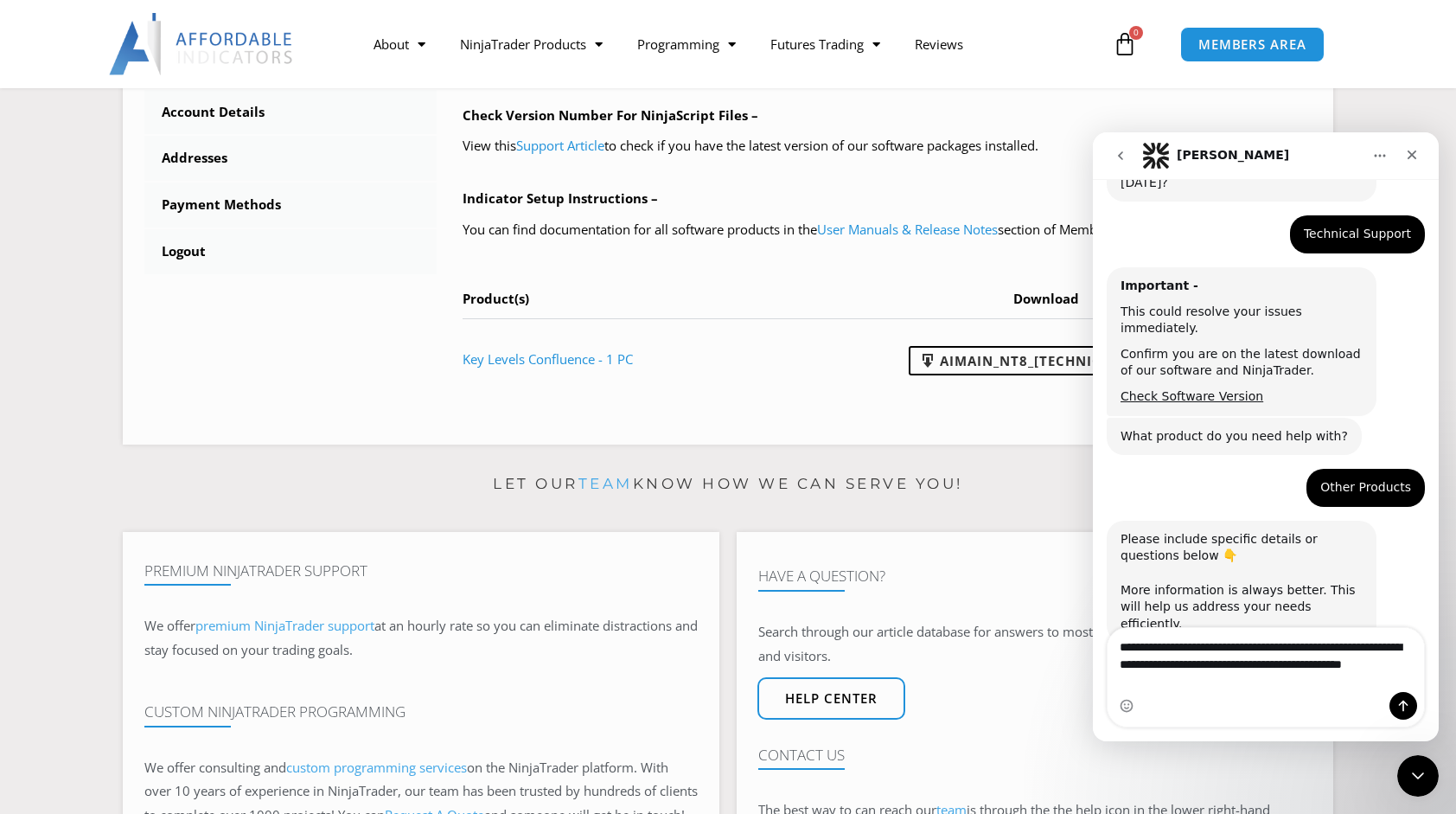
scroll to position [261, 0]
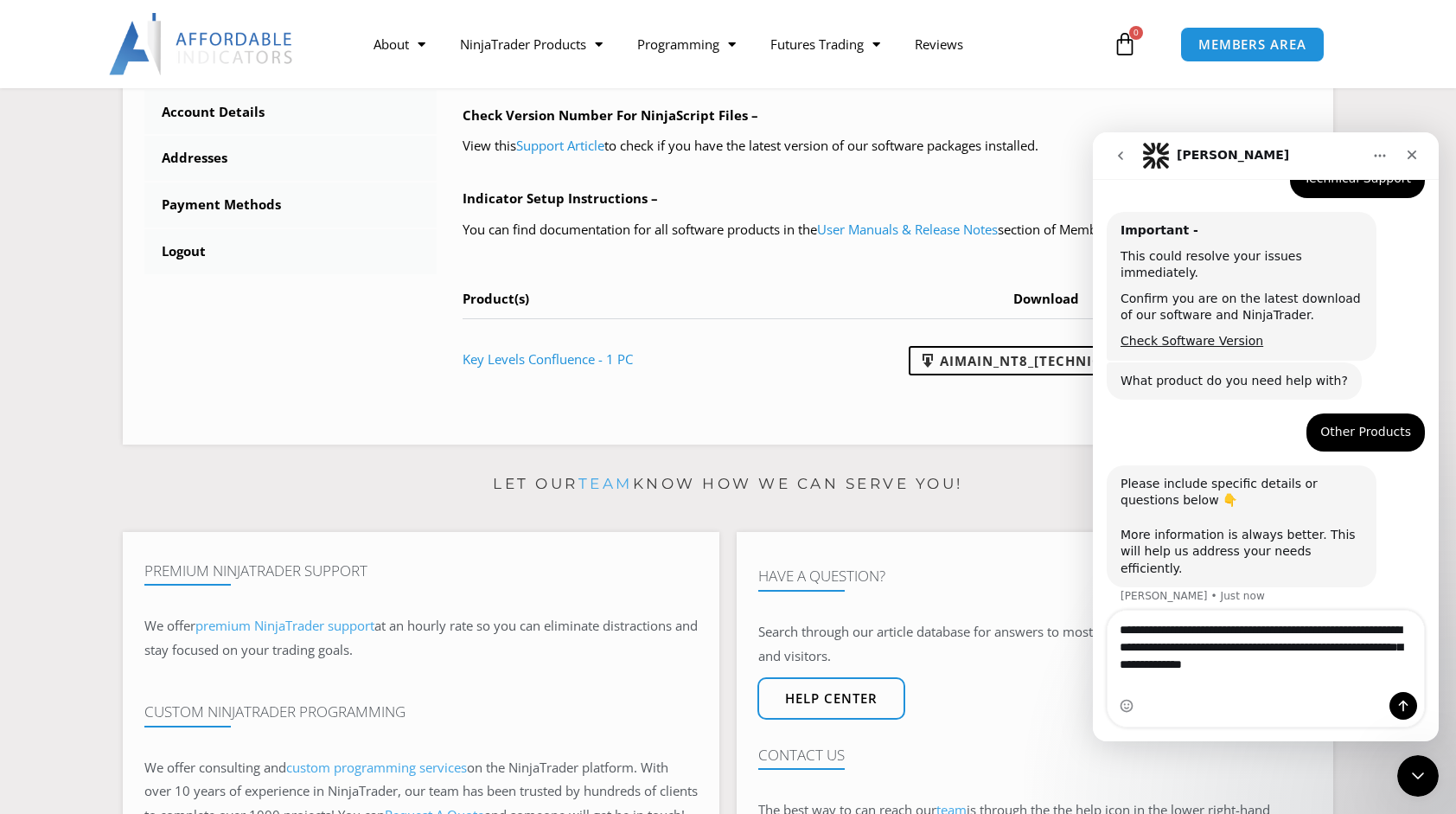
type textarea "**********"
click at [1401, 706] on icon "Send a message…" at bounding box center [1403, 705] width 14 height 14
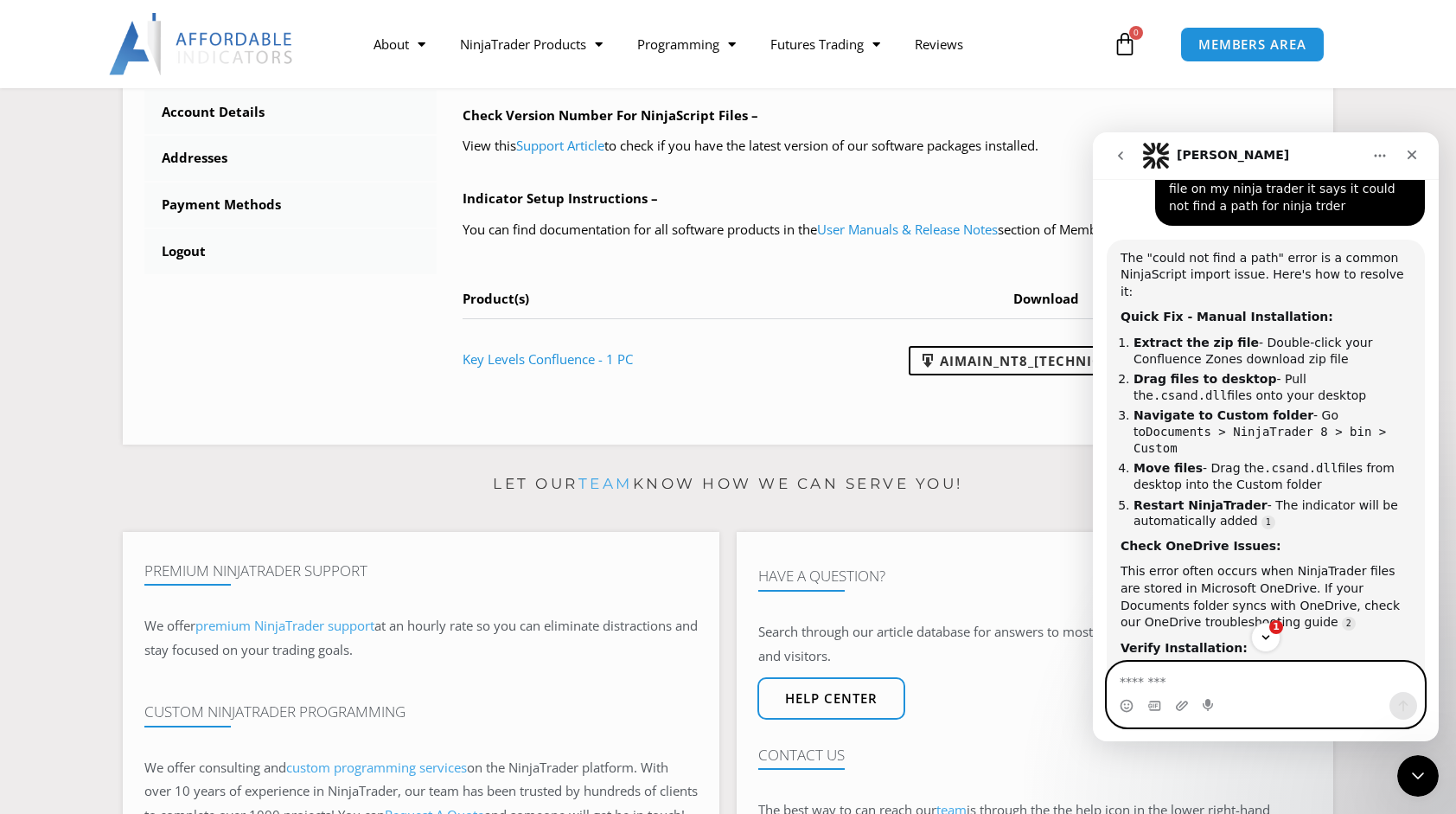
scroll to position [723, 0]
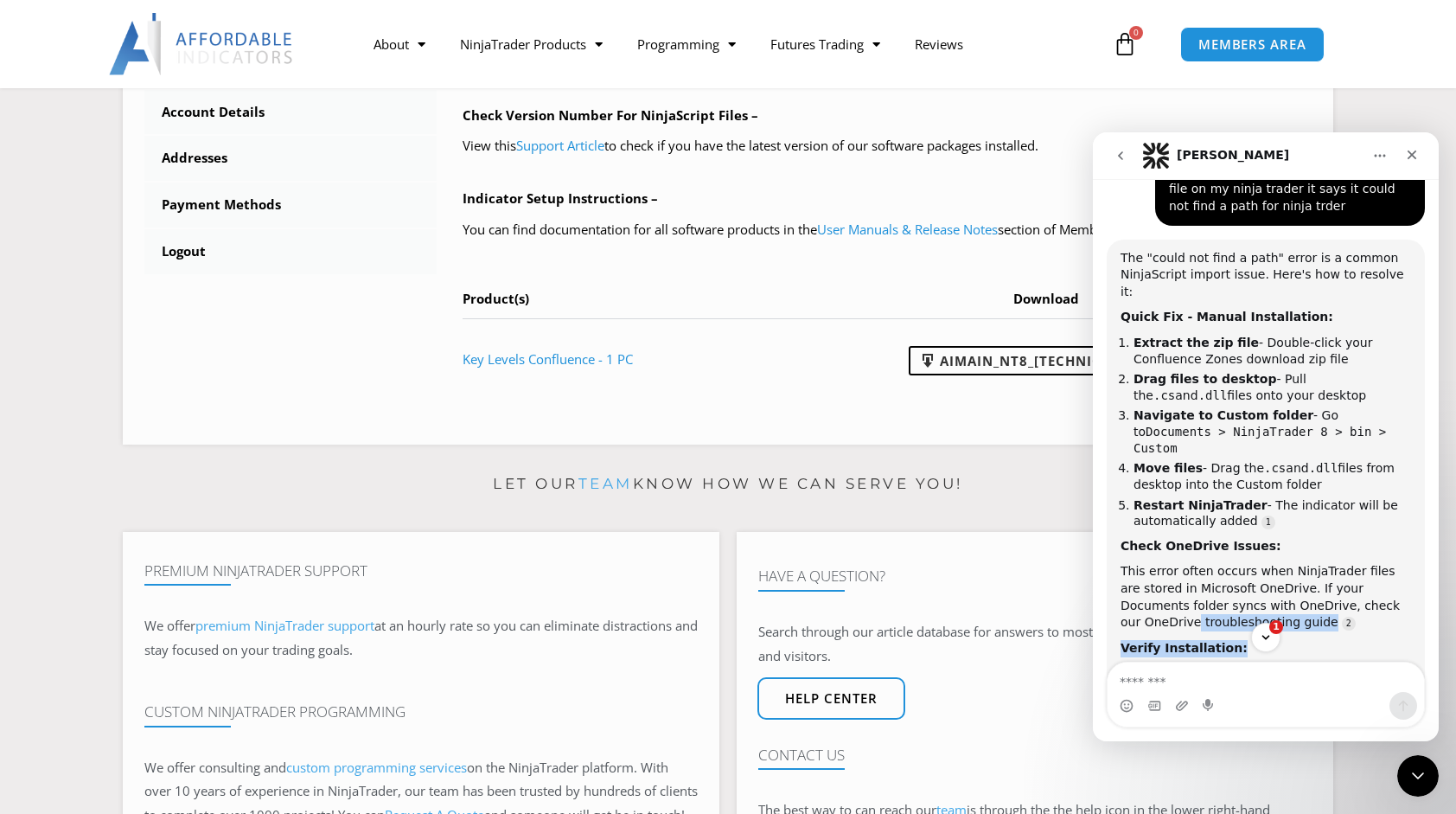
drag, startPoint x: 1430, startPoint y: 516, endPoint x: 1434, endPoint y: 556, distance: 40.2
click at [1434, 556] on div "Let's maximize your potential as a day trader. How can we help you succeed? Our…" at bounding box center [1266, 428] width 346 height 500
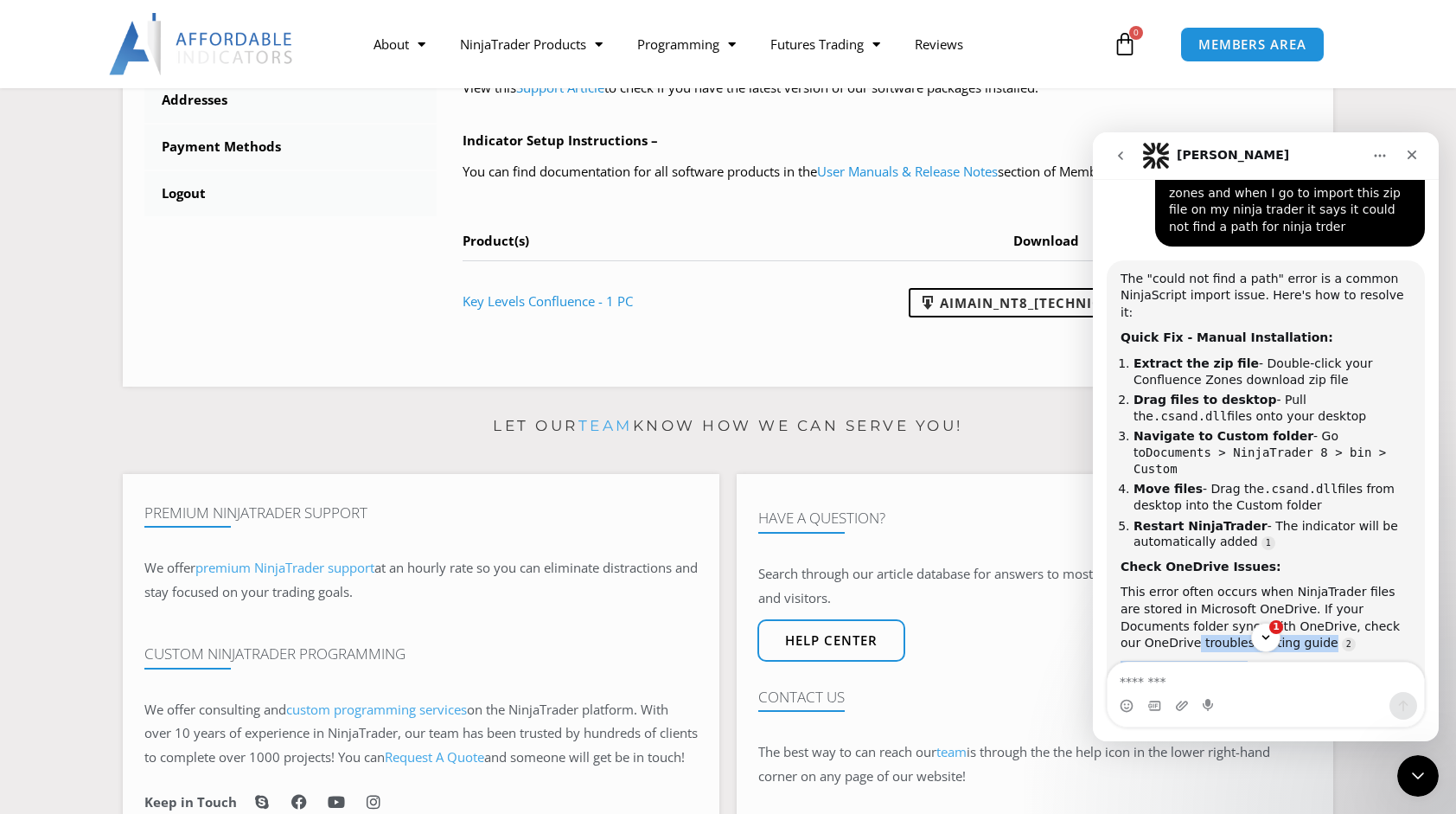
scroll to position [759, 0]
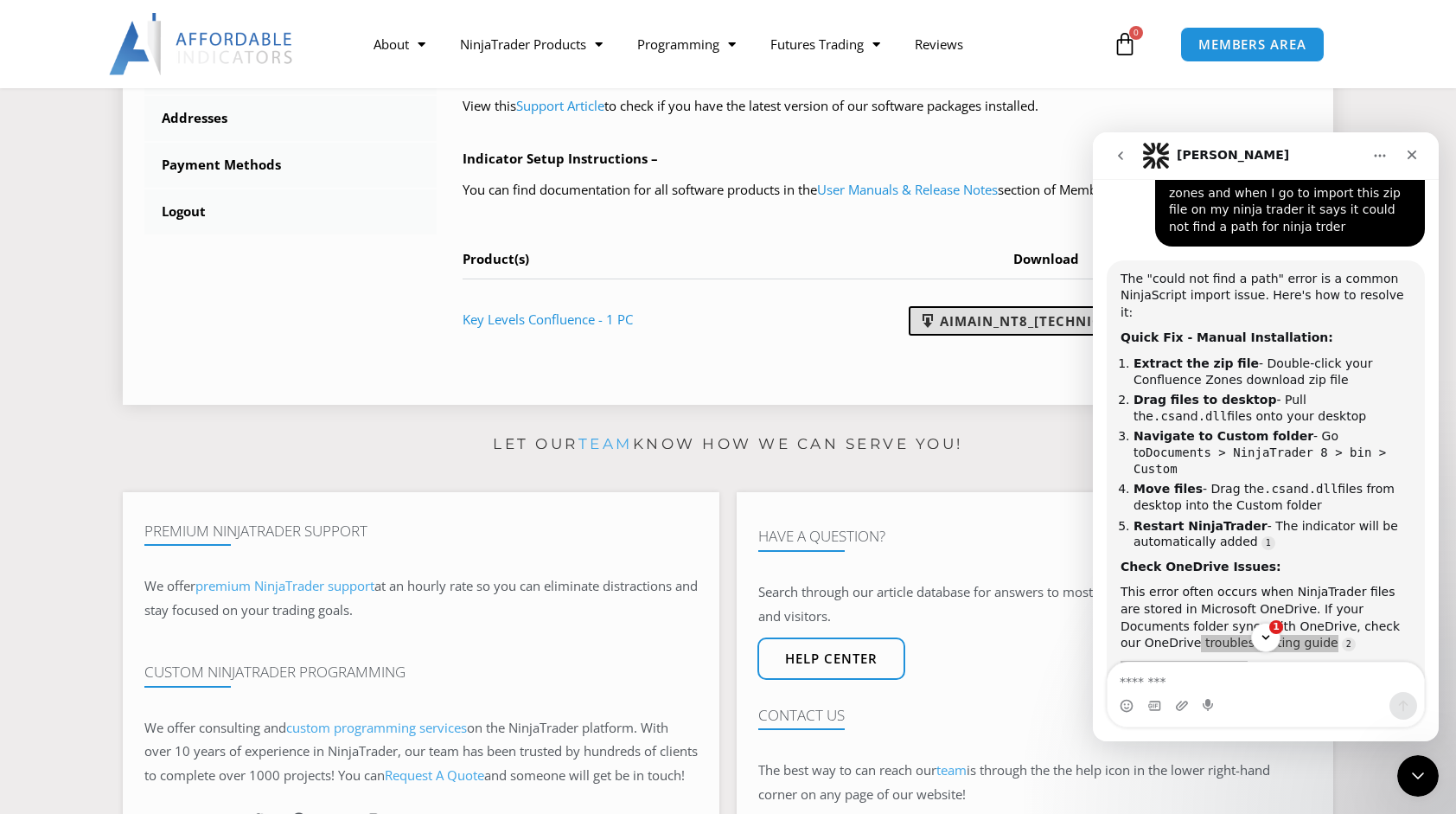
click at [1001, 319] on link "AIMain_NT8_24.9.24.1.zip" at bounding box center [1046, 320] width 274 height 29
click at [1187, 649] on div "1" at bounding box center [1266, 637] width 346 height 29
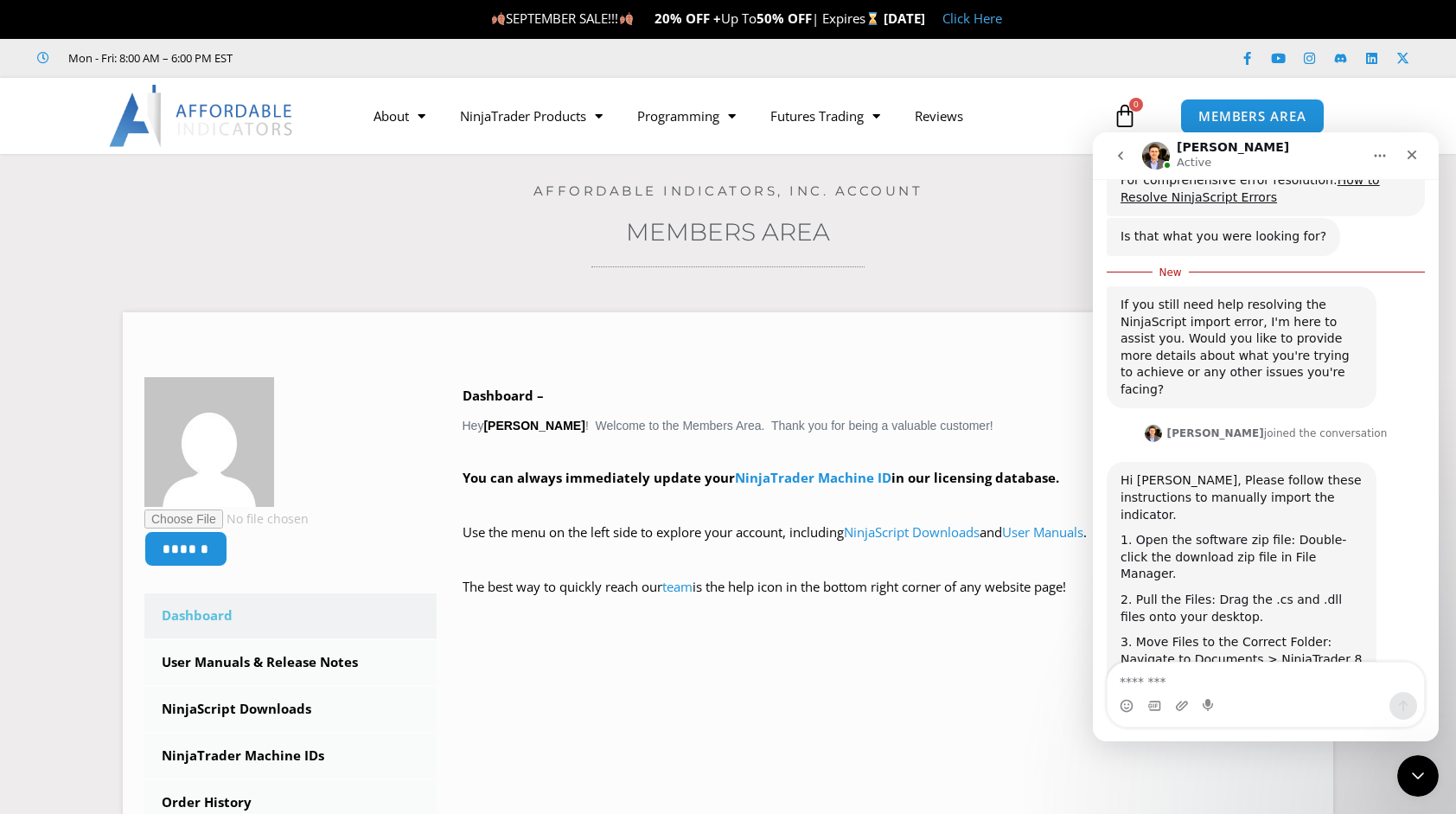
scroll to position [1289, 0]
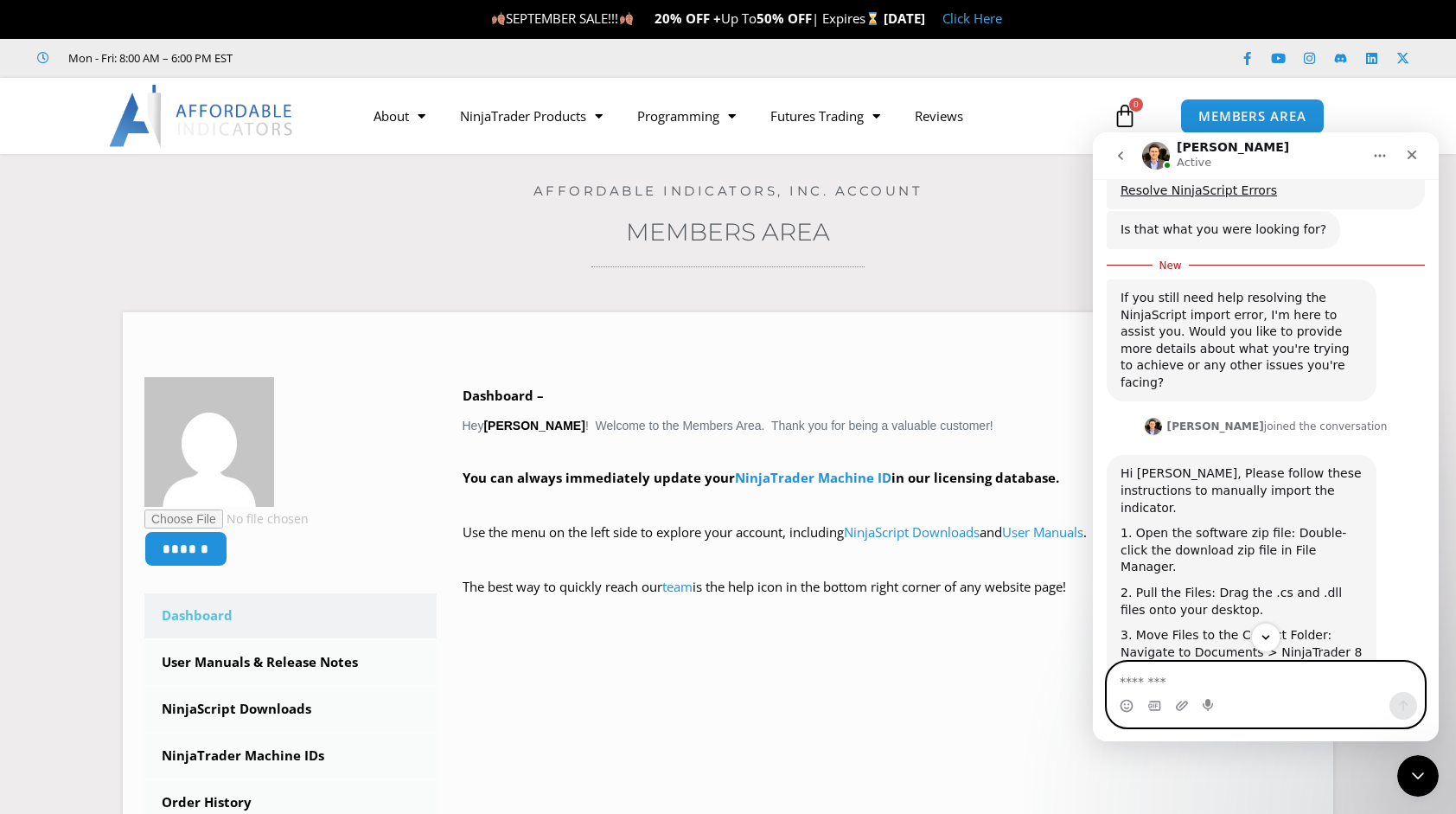
click at [1251, 684] on textarea "Message…" at bounding box center [1266, 677] width 317 height 29
type textarea "**********"
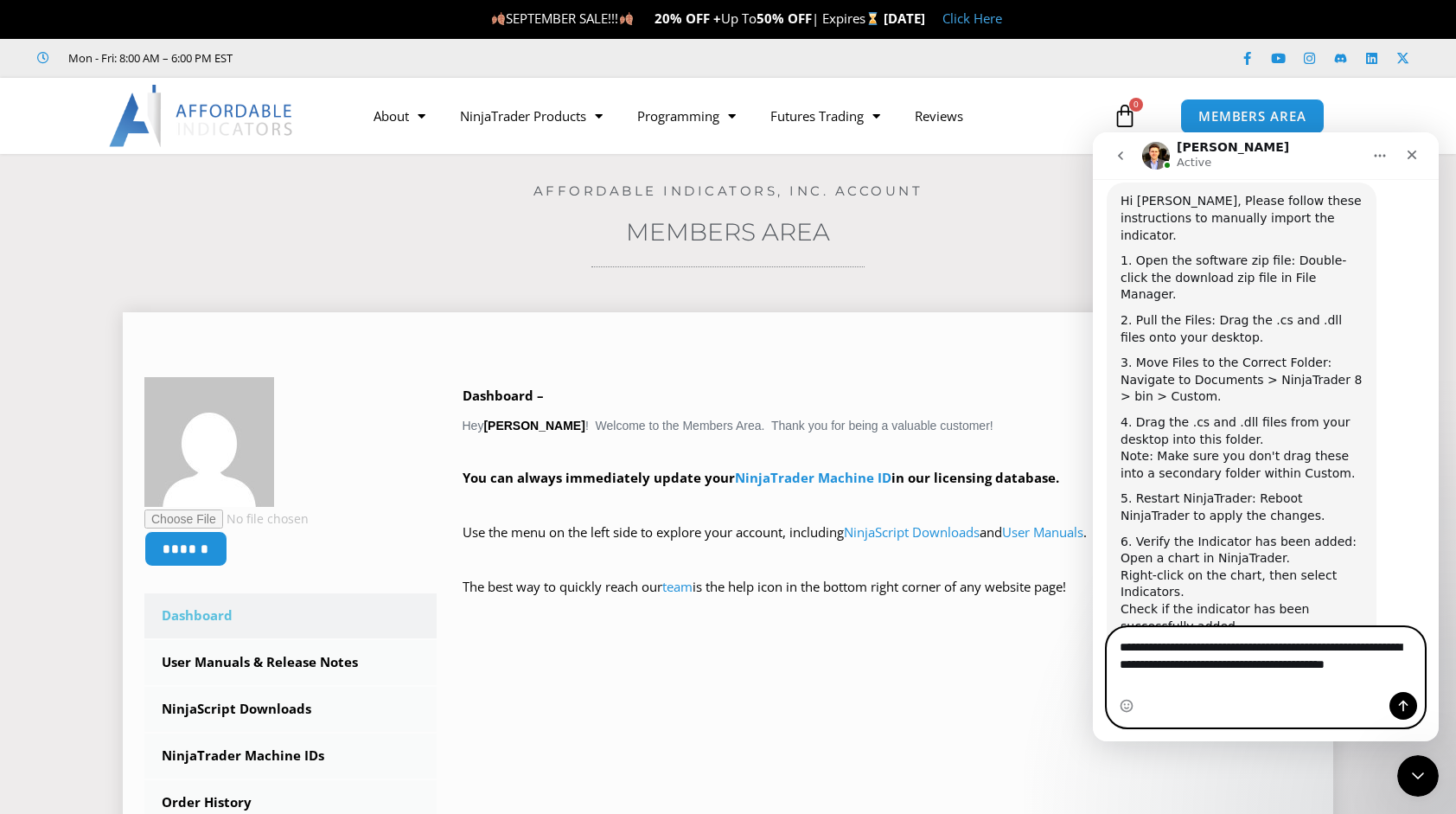
scroll to position [1550, 0]
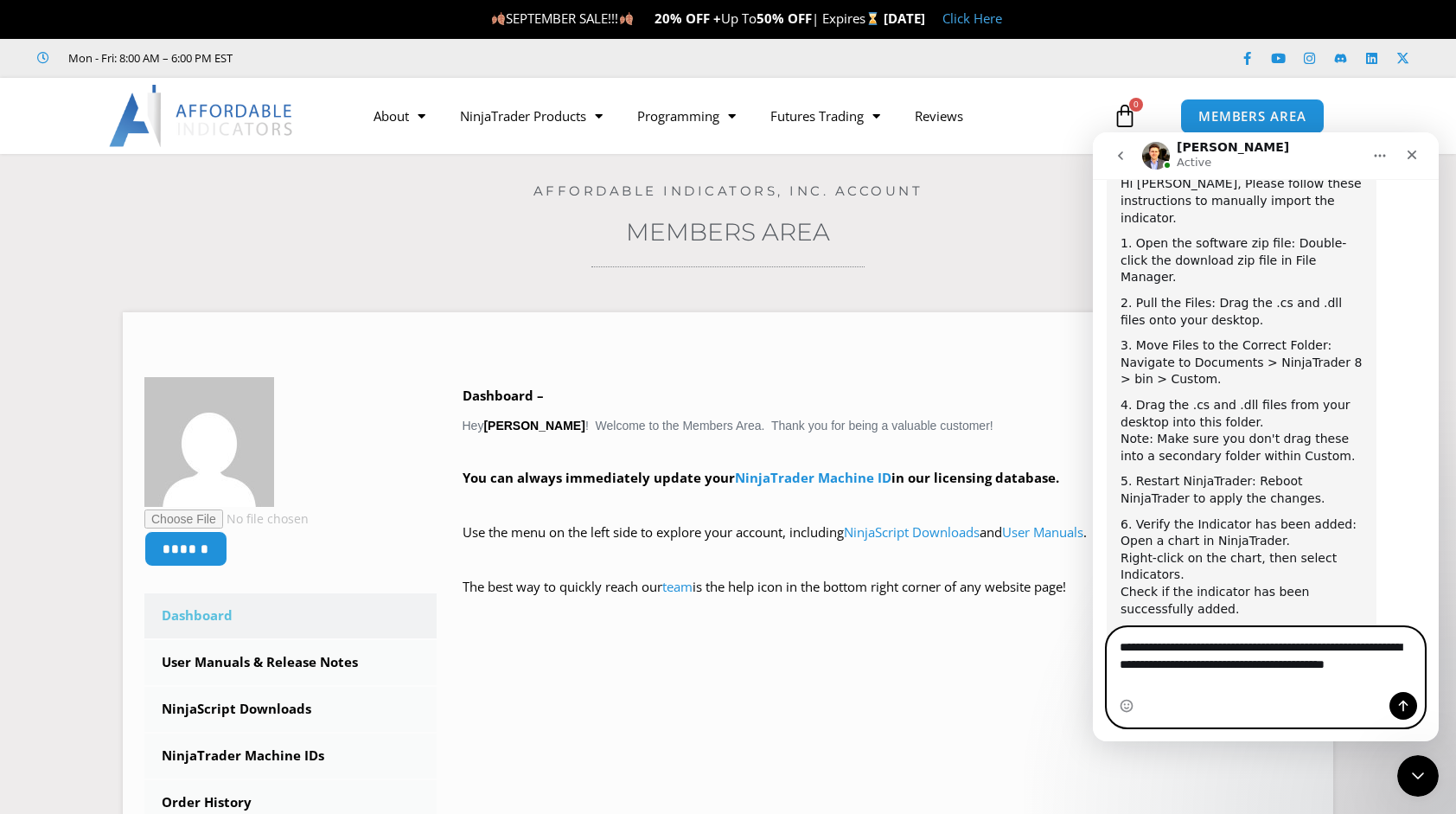
type textarea "**********"
click at [1404, 706] on icon "Send a message…" at bounding box center [1403, 705] width 14 height 14
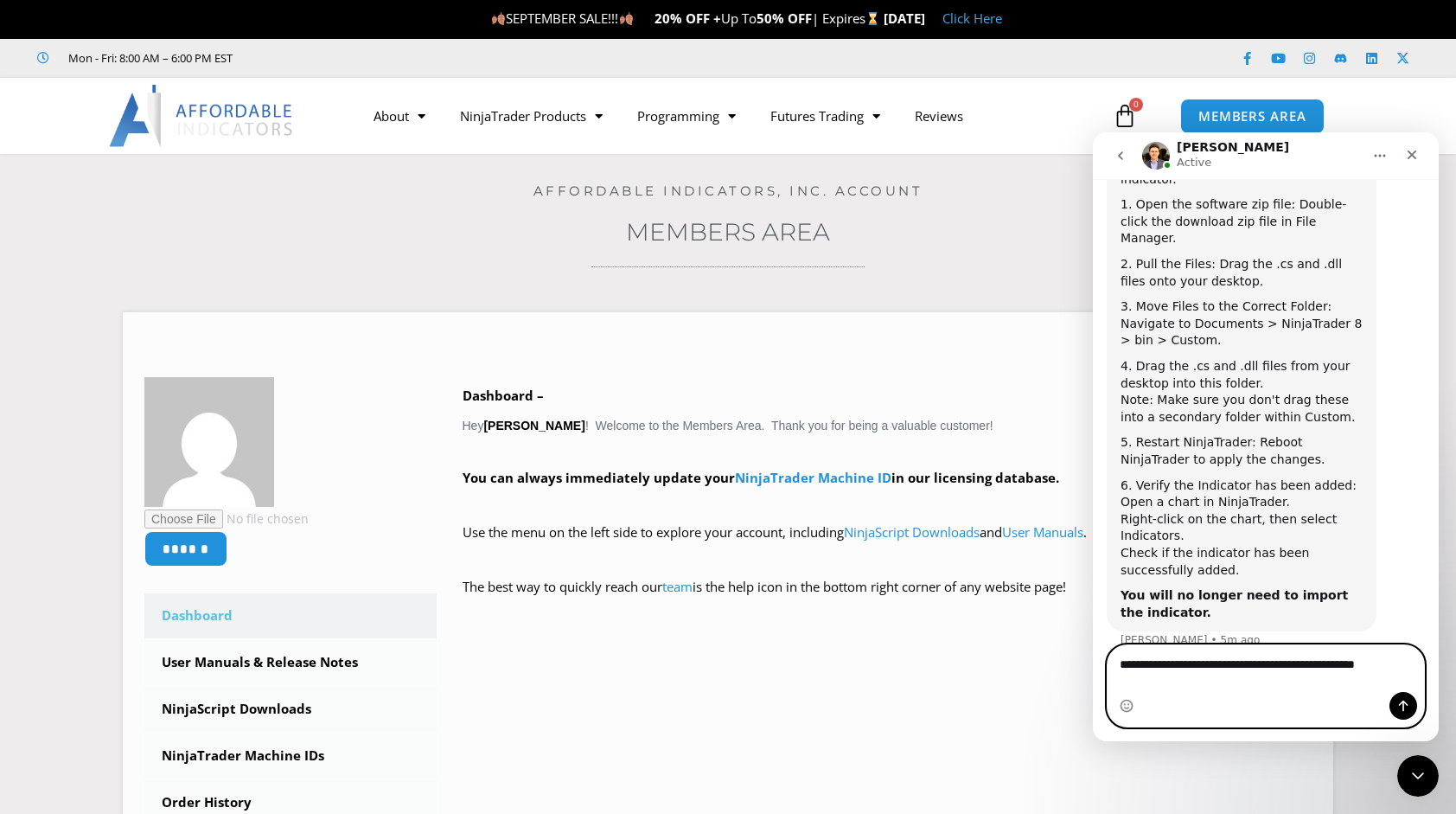
scroll to position [1606, 0]
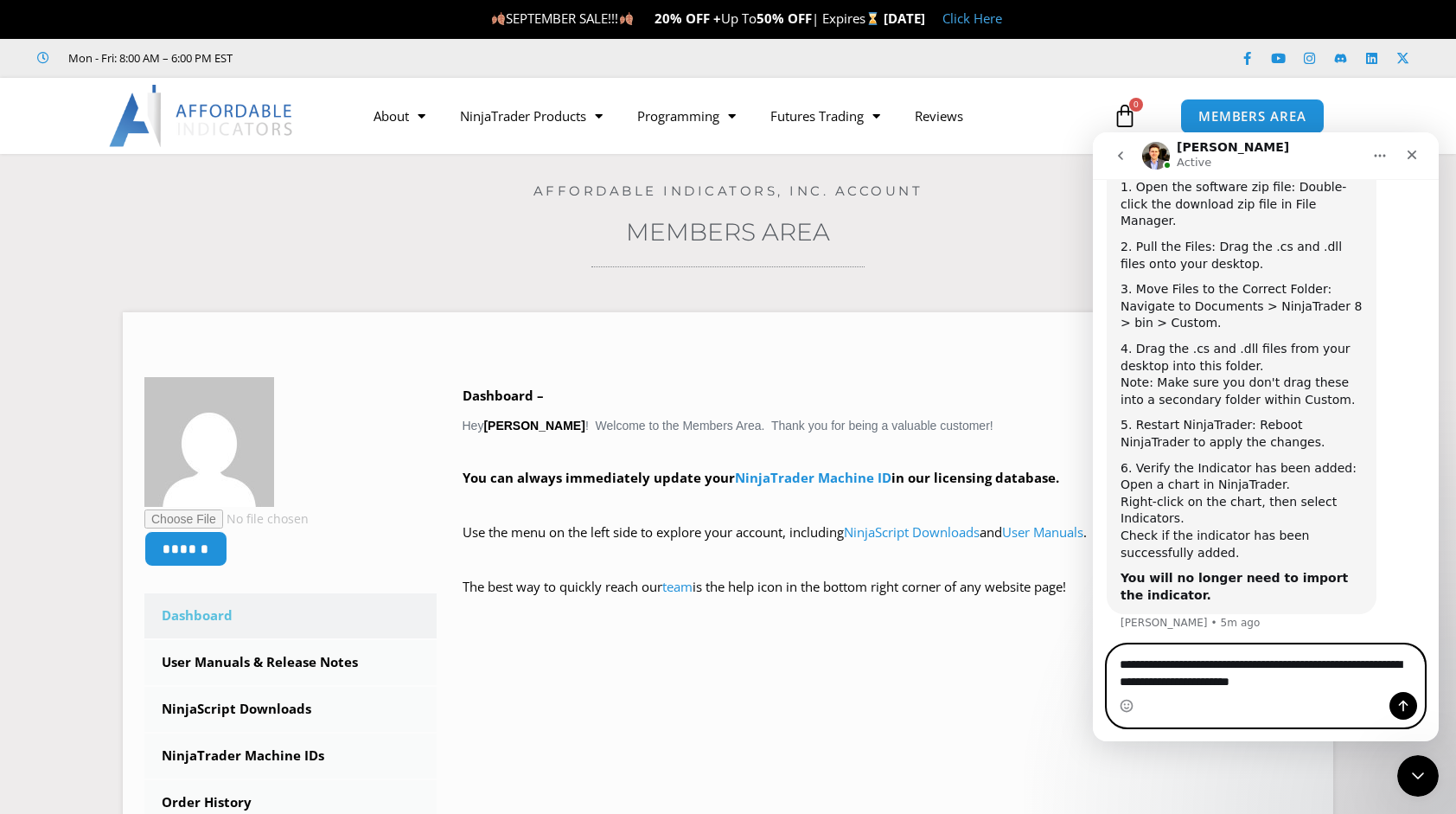
type textarea "**********"
click at [1403, 705] on icon "Send a message…" at bounding box center [1403, 705] width 14 height 14
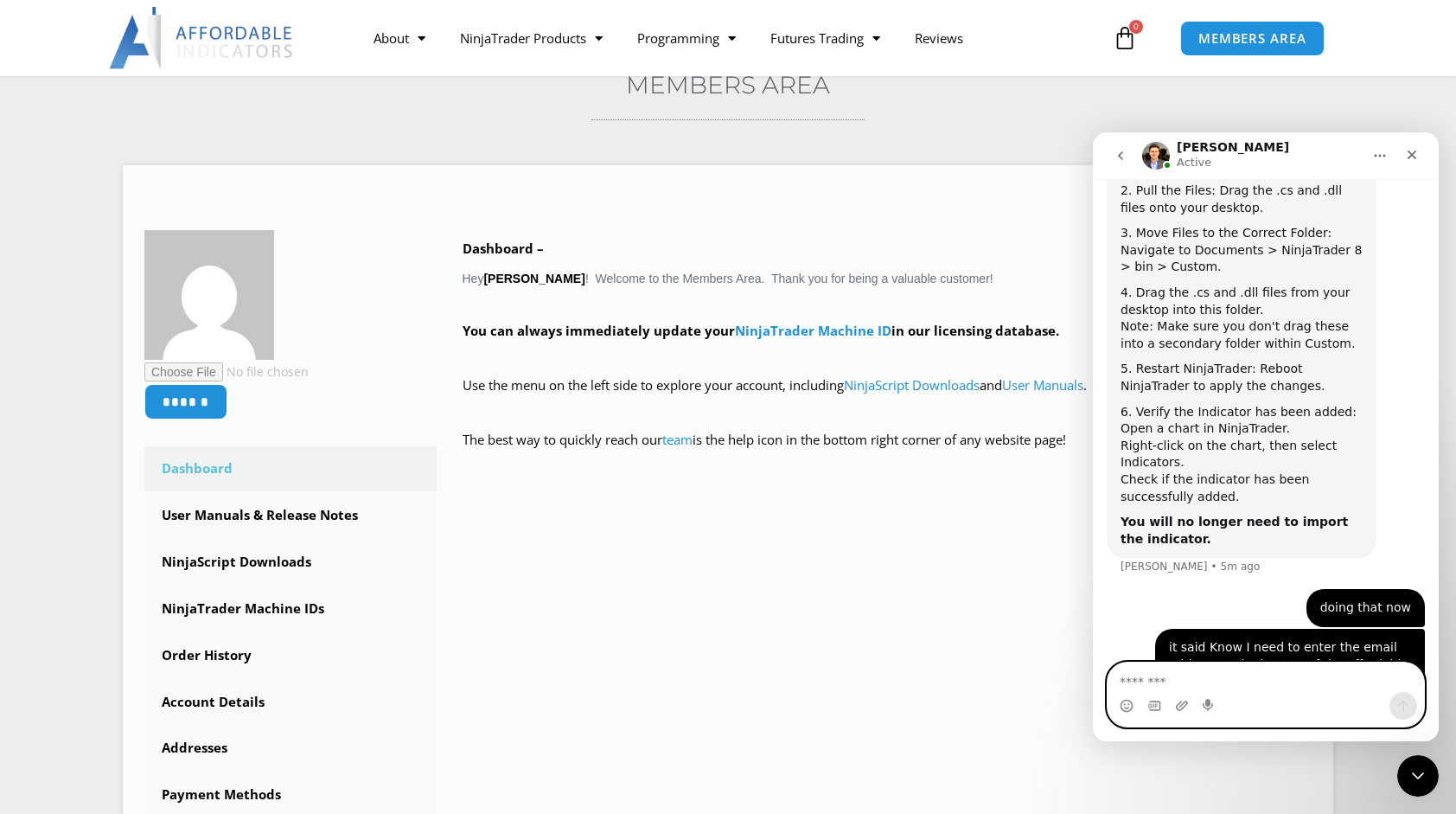
scroll to position [152, 0]
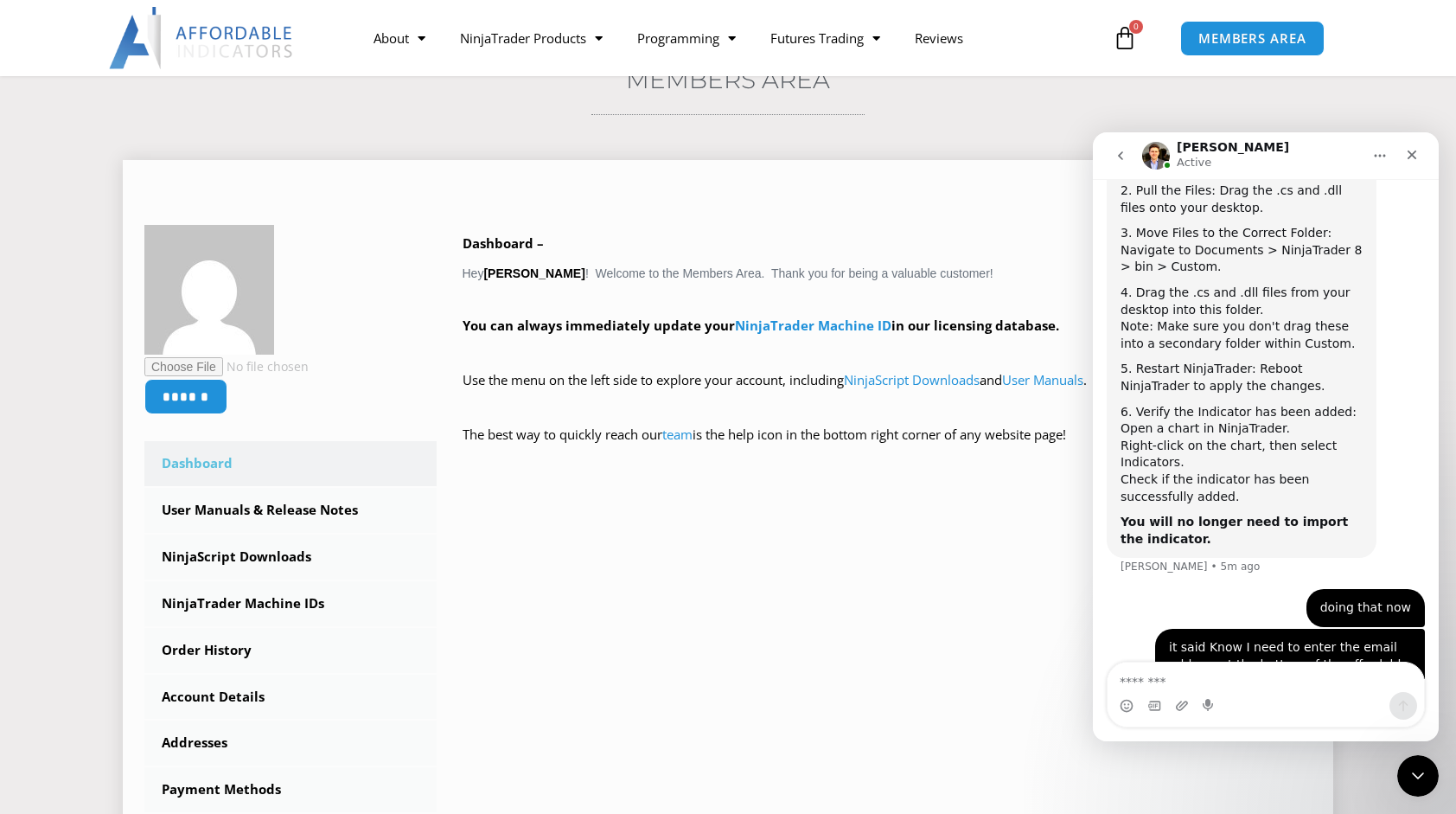
click at [1181, 773] on div "****** Dashboard Subscriptions User Manuals & Release Notes NinjaScript Downloa…" at bounding box center [728, 542] width 1168 height 633
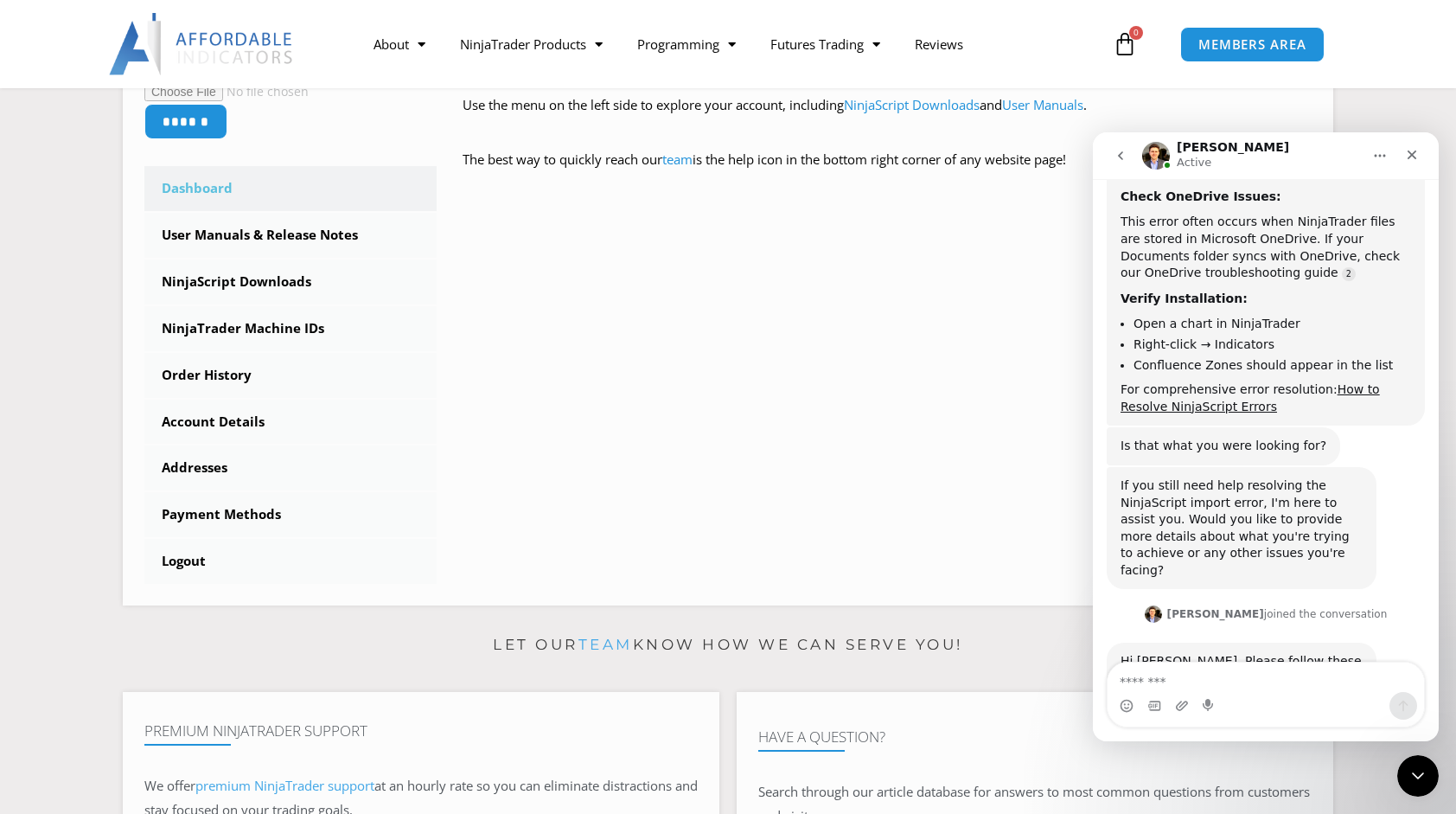
scroll to position [1076, 0]
drag, startPoint x: 1434, startPoint y: 595, endPoint x: 2542, endPoint y: 598, distance: 1108.0
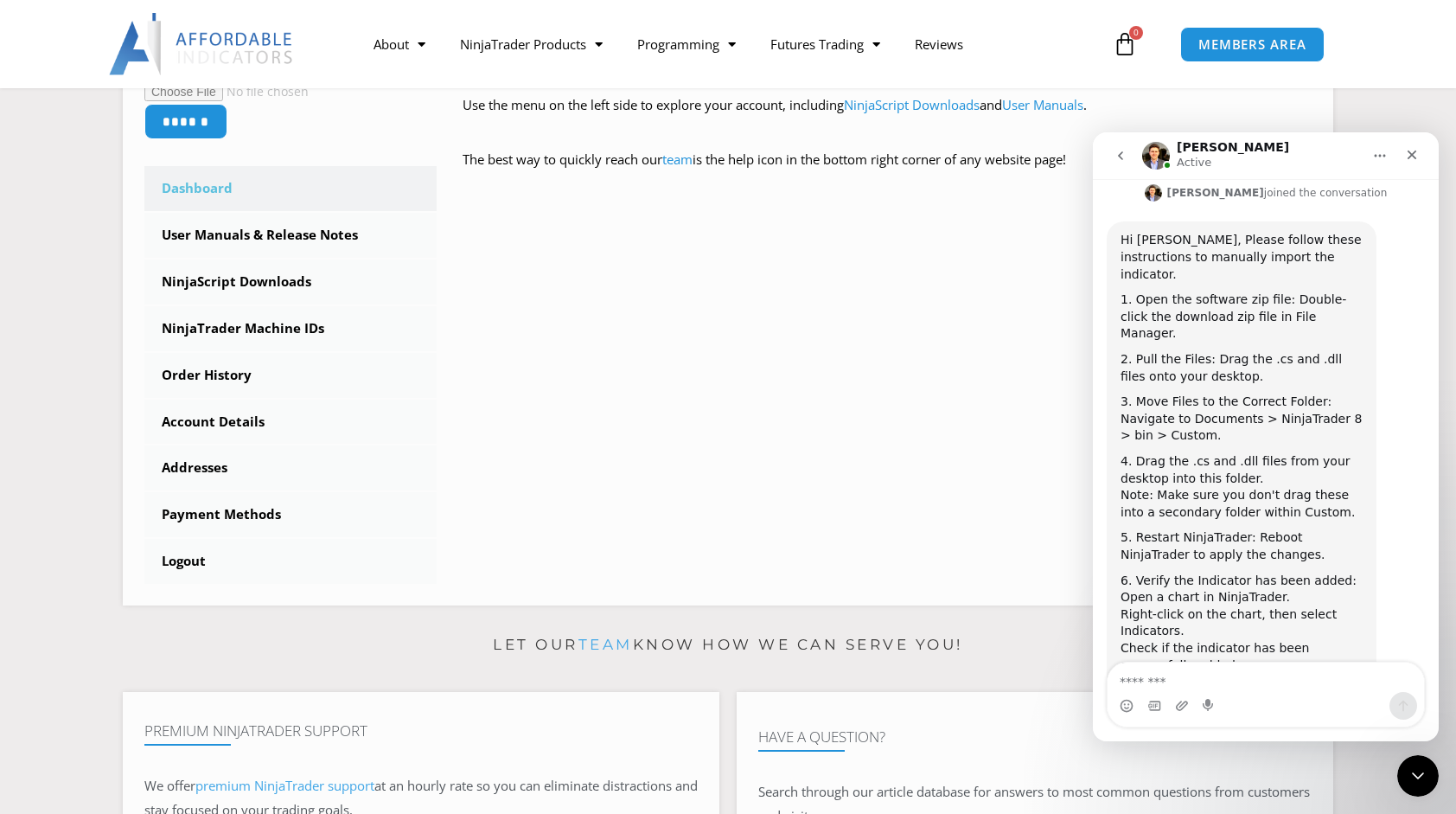
drag, startPoint x: 1434, startPoint y: 461, endPoint x: 2532, endPoint y: 693, distance: 1122.2
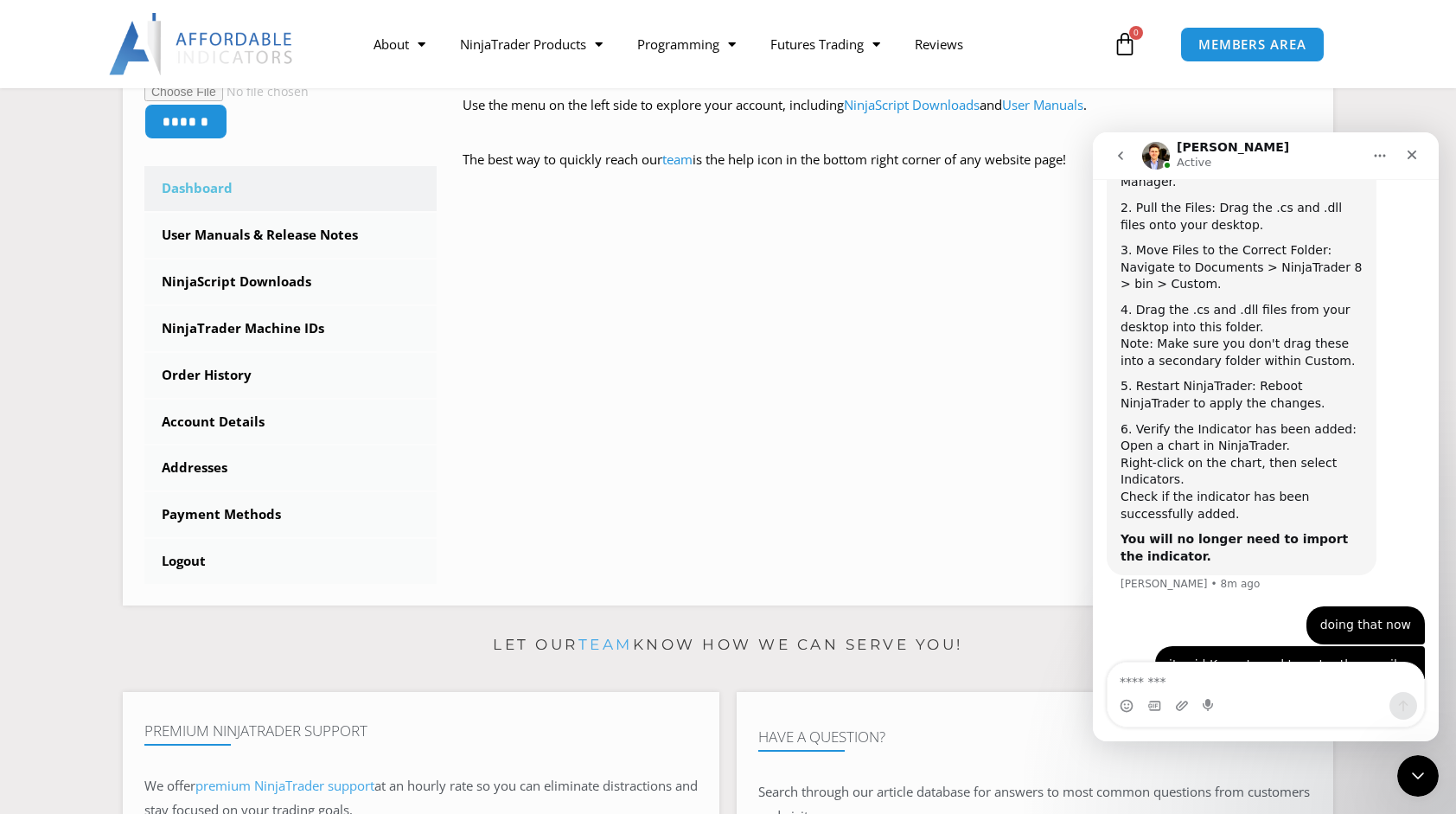
scroll to position [1663, 0]
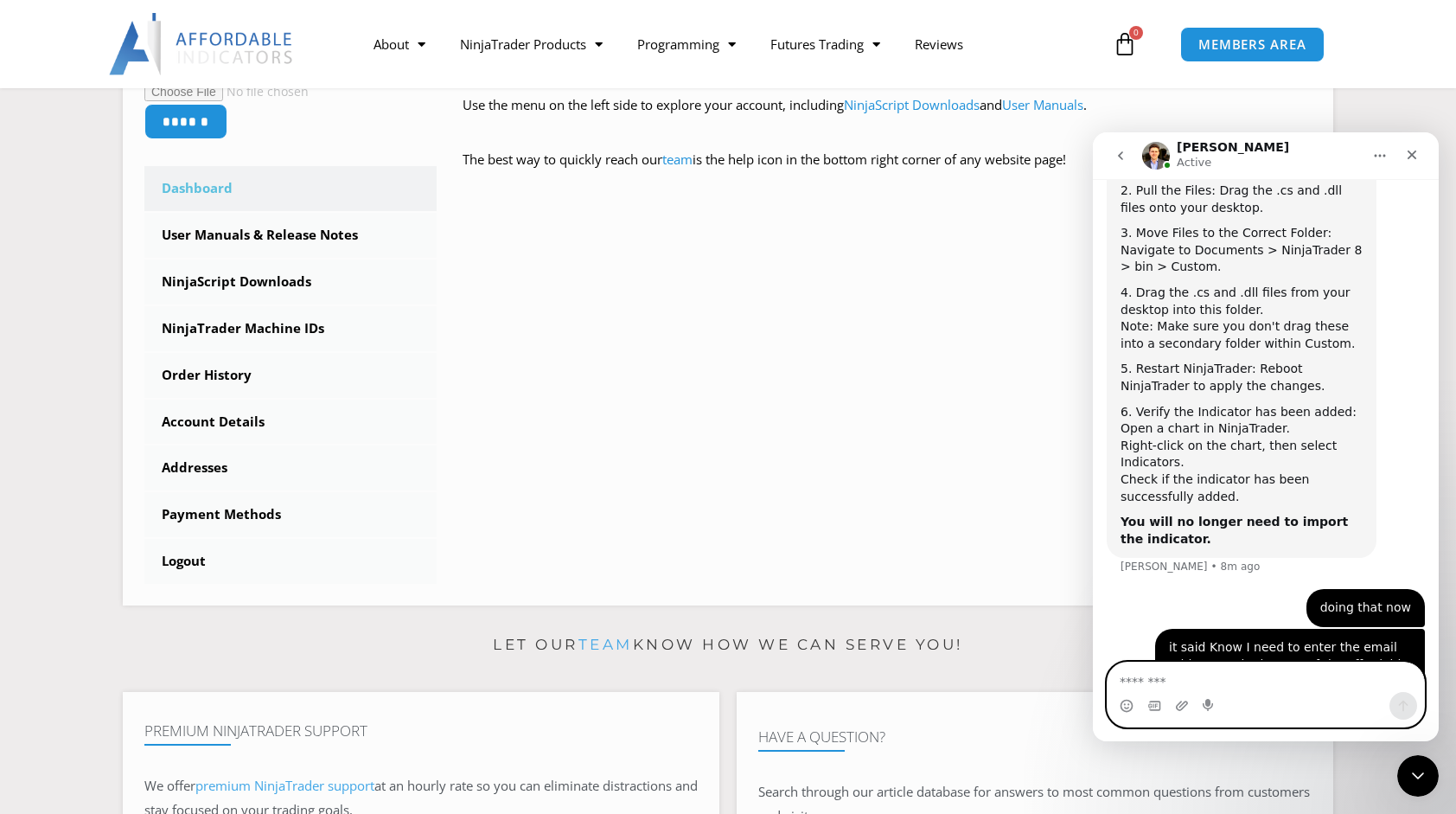
click at [1176, 681] on textarea "Message…" at bounding box center [1267, 677] width 318 height 29
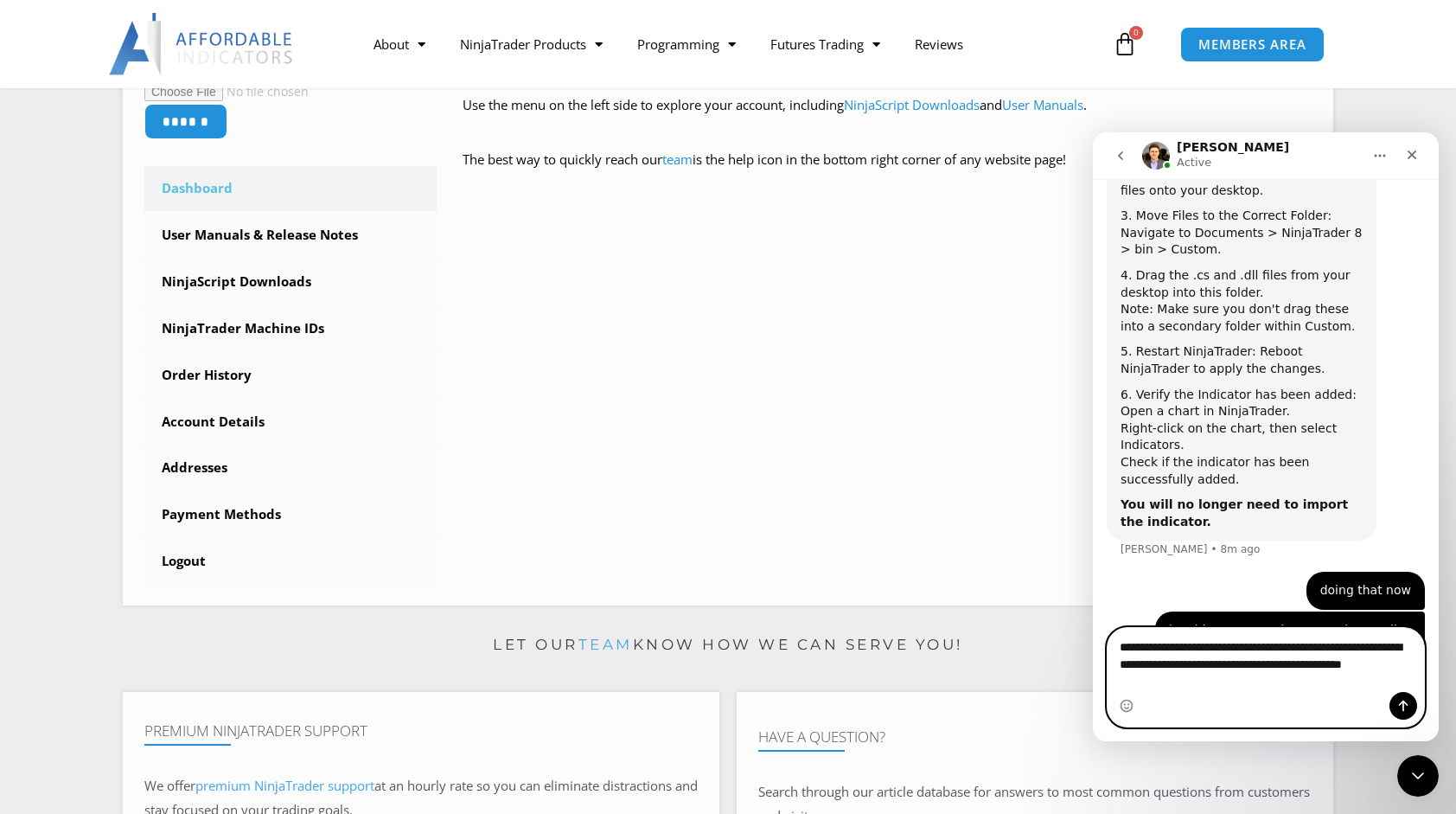
scroll to position [1698, 0]
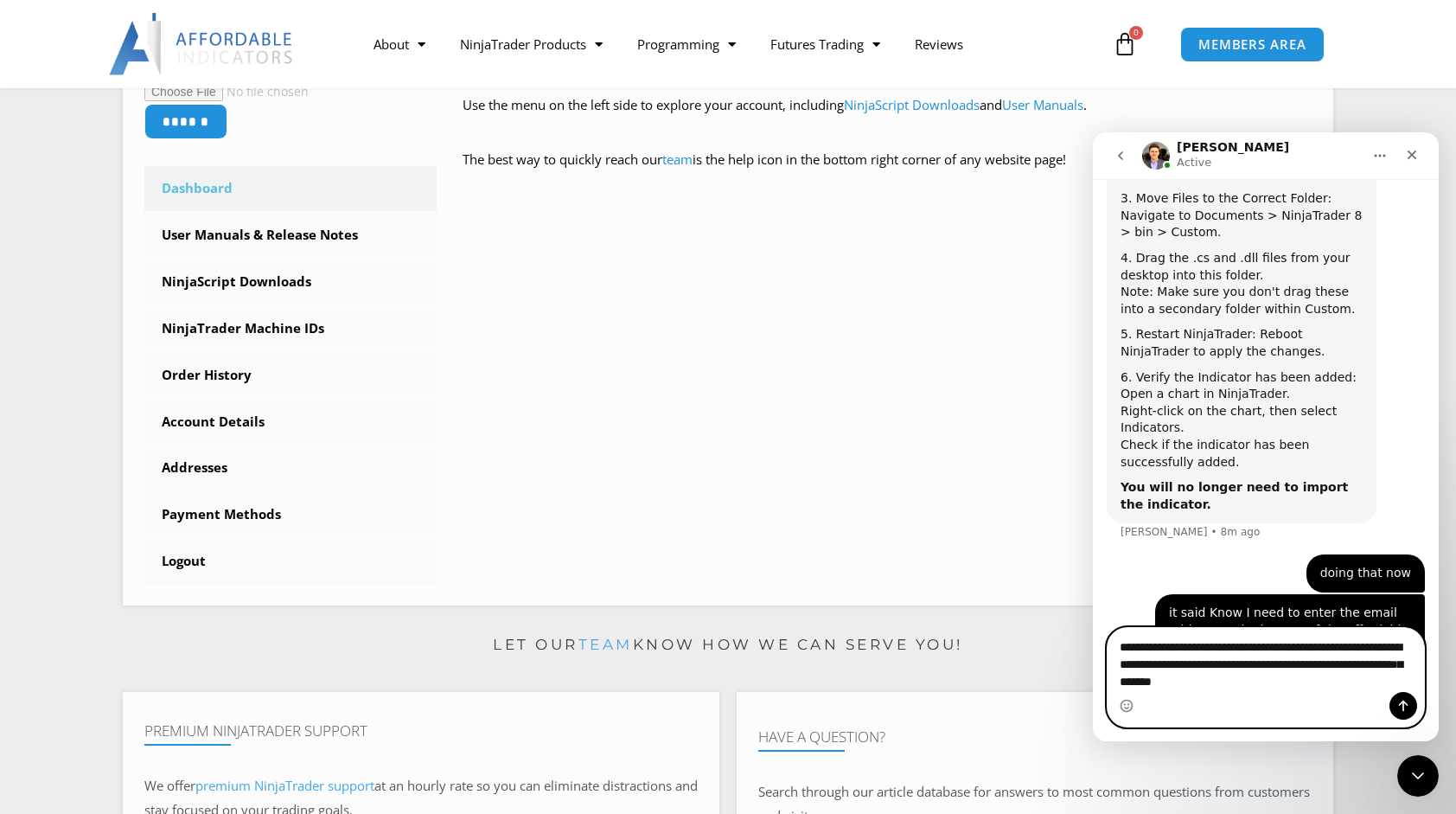
type textarea "**********"
click at [1406, 706] on icon "Send a message…" at bounding box center [1403, 705] width 14 height 14
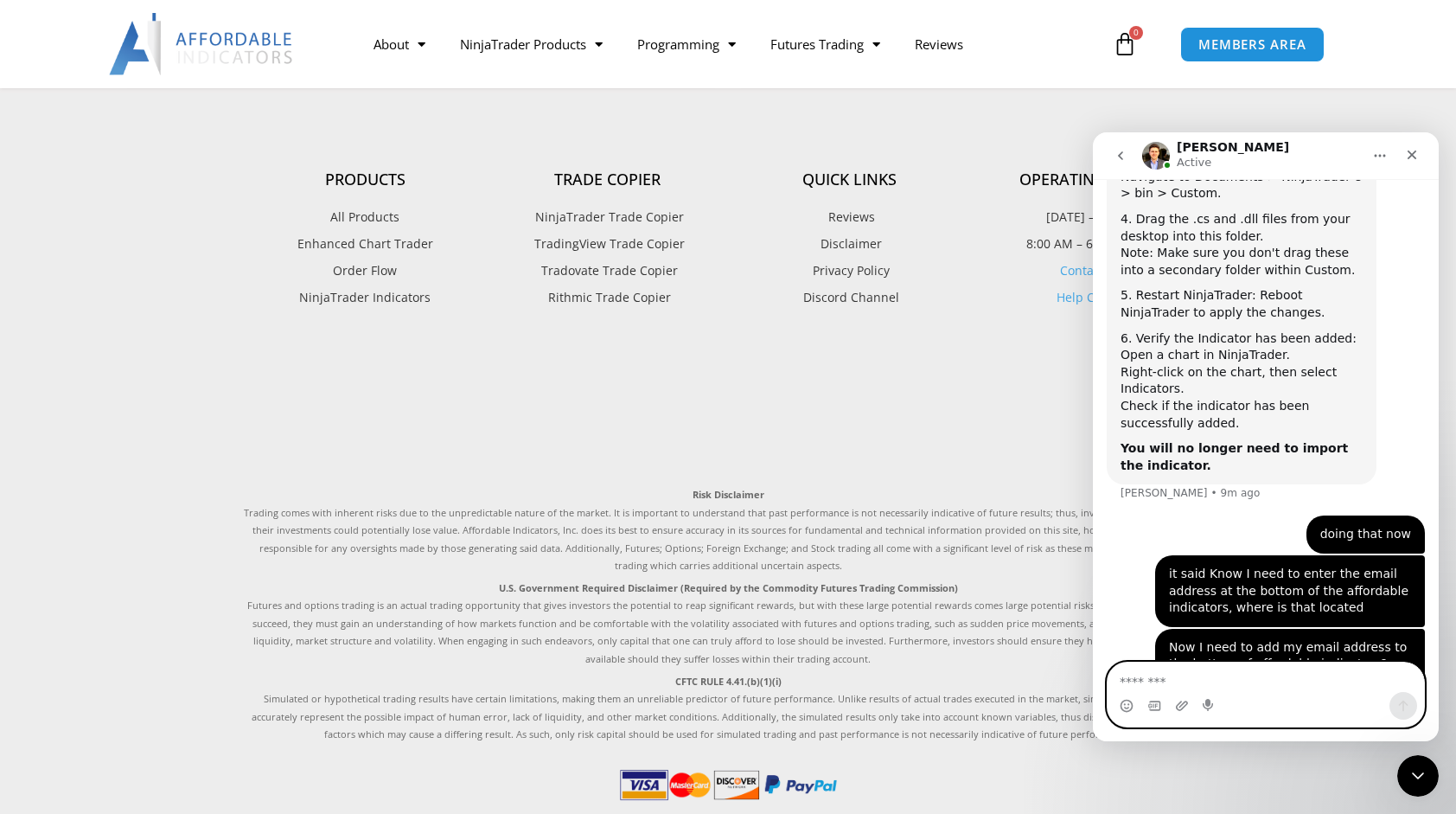
scroll to position [1546, 0]
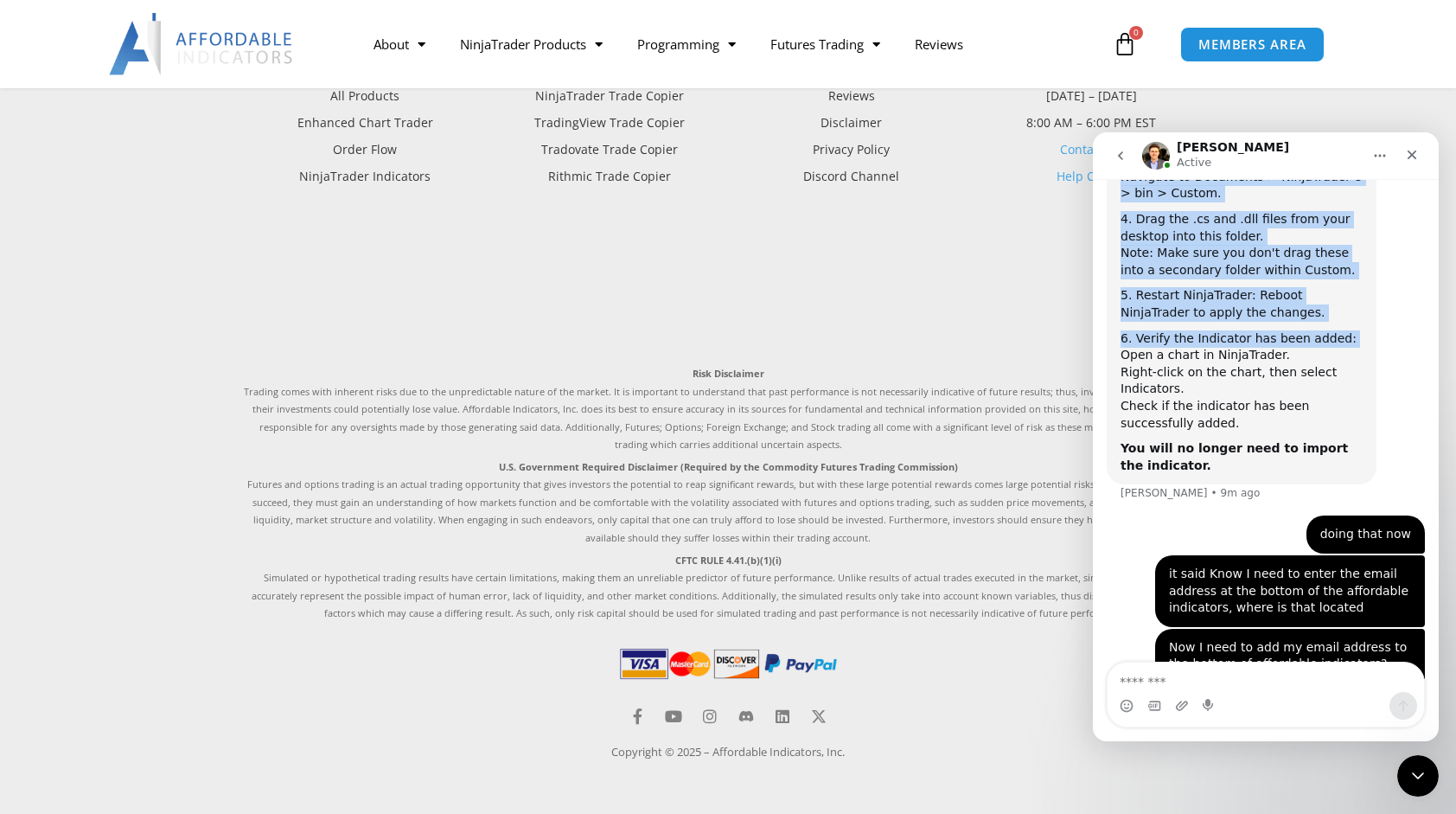
drag, startPoint x: 1309, startPoint y: 147, endPoint x: 1000, endPoint y: 217, distance: 316.8
click at [1093, 217] on html "David Active Let's maximize your potential as a day trader. How can we help you…" at bounding box center [1266, 437] width 346 height 609
click at [1279, 164] on div "David Active" at bounding box center [1252, 156] width 219 height 30
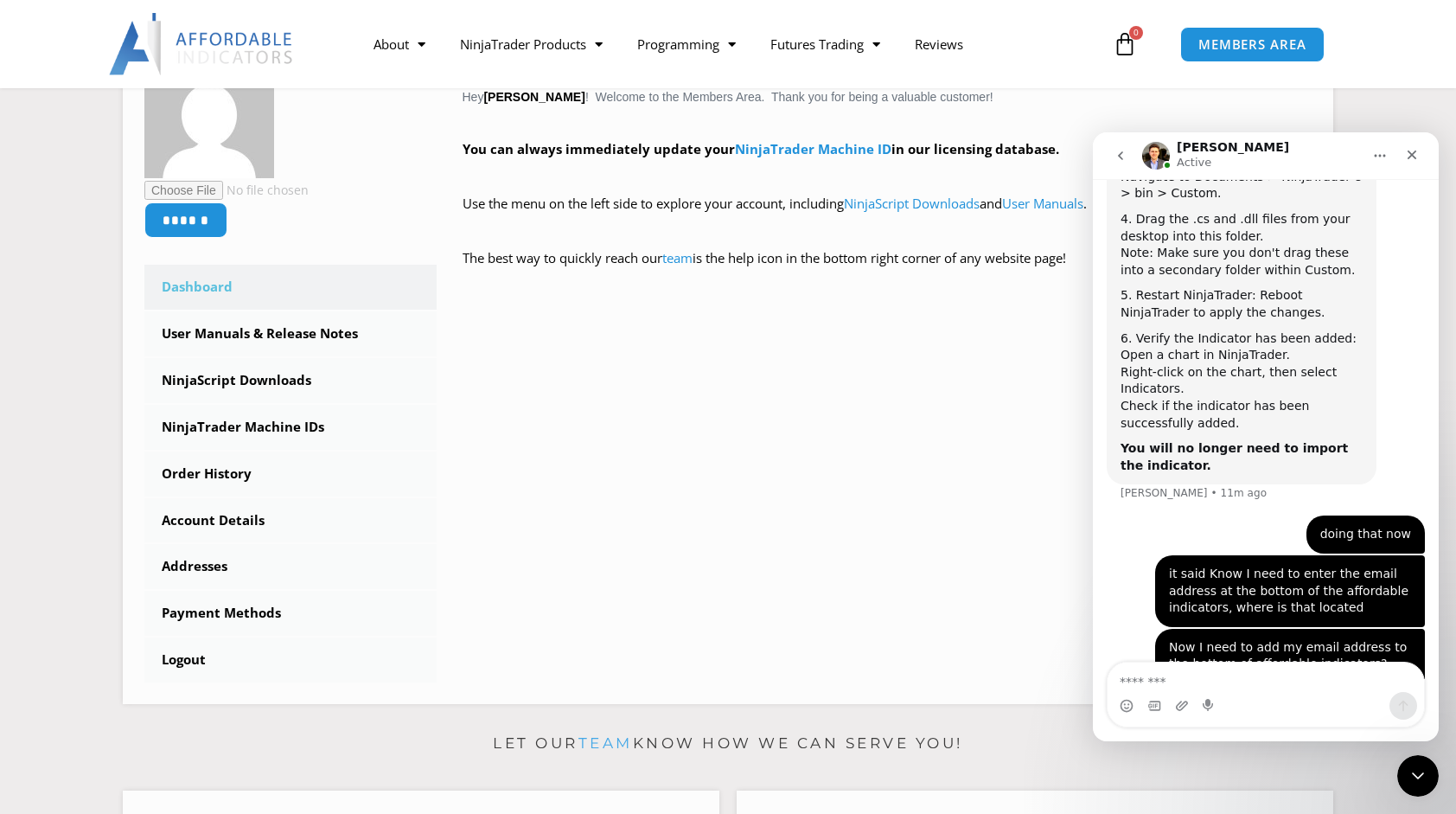
scroll to position [344, 0]
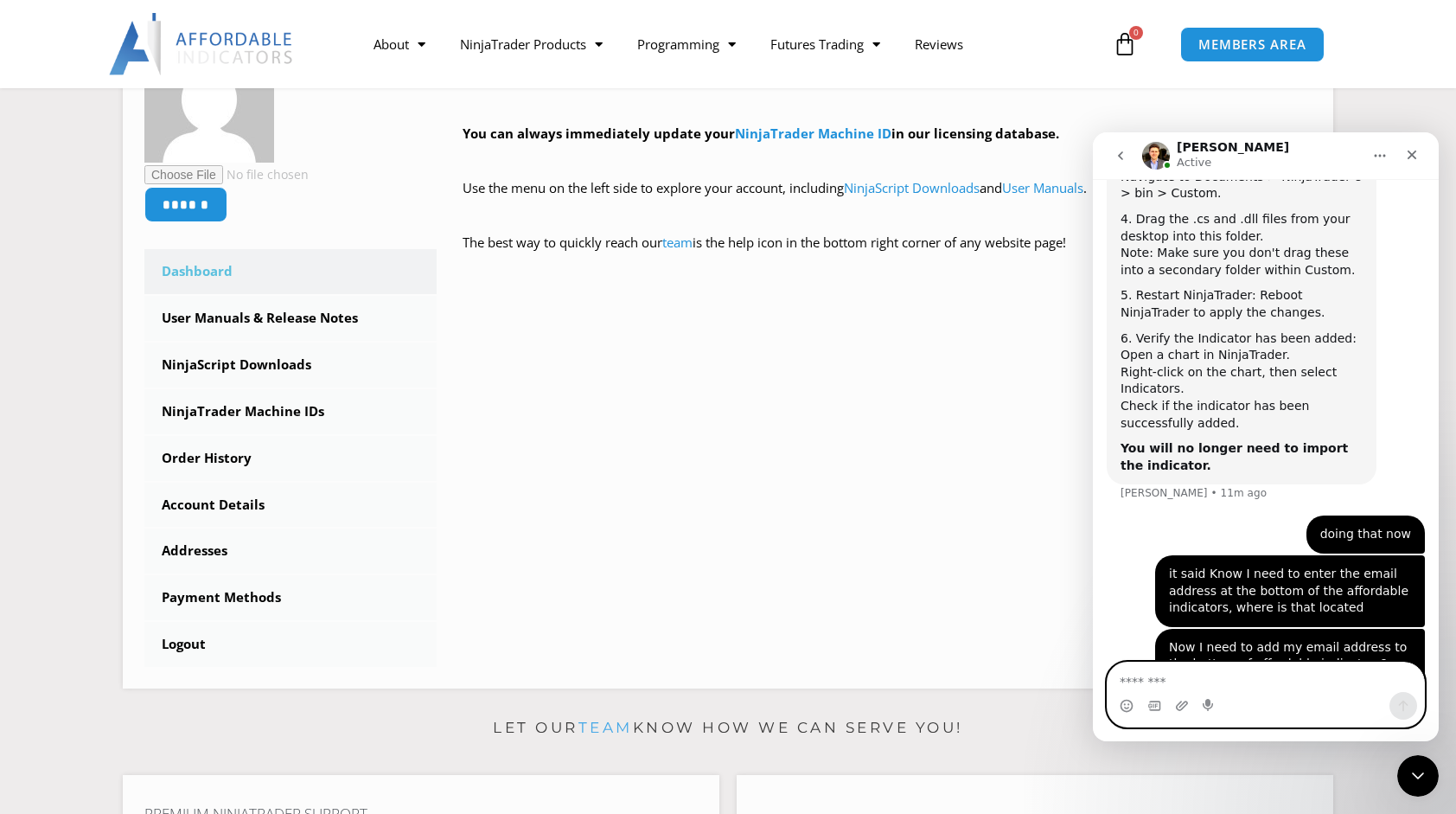
click at [1133, 678] on textarea "Message…" at bounding box center [1267, 677] width 318 height 29
type textarea "**********"
click at [1396, 700] on icon "Send a message…" at bounding box center [1403, 705] width 14 height 14
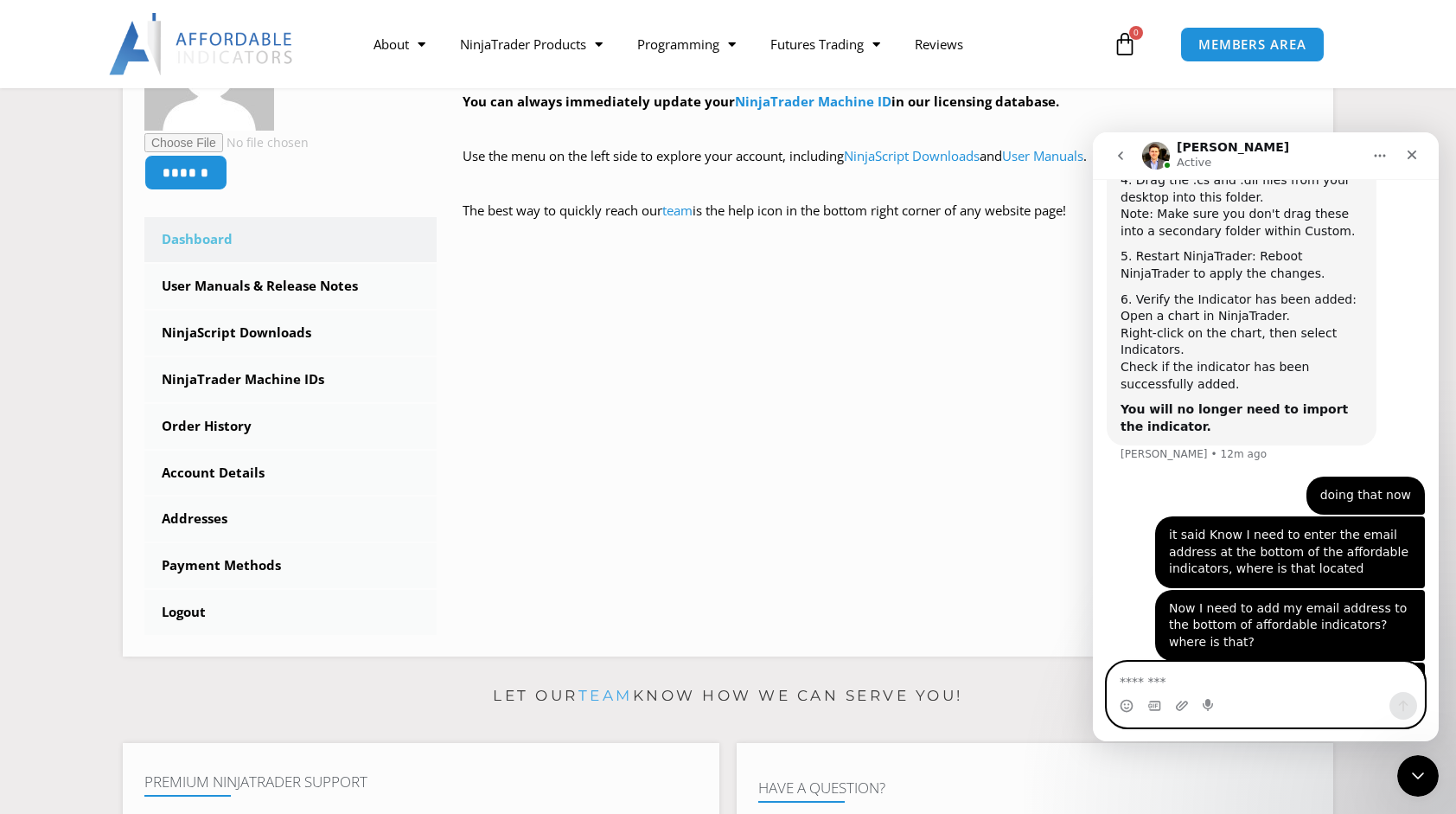
scroll to position [355, 0]
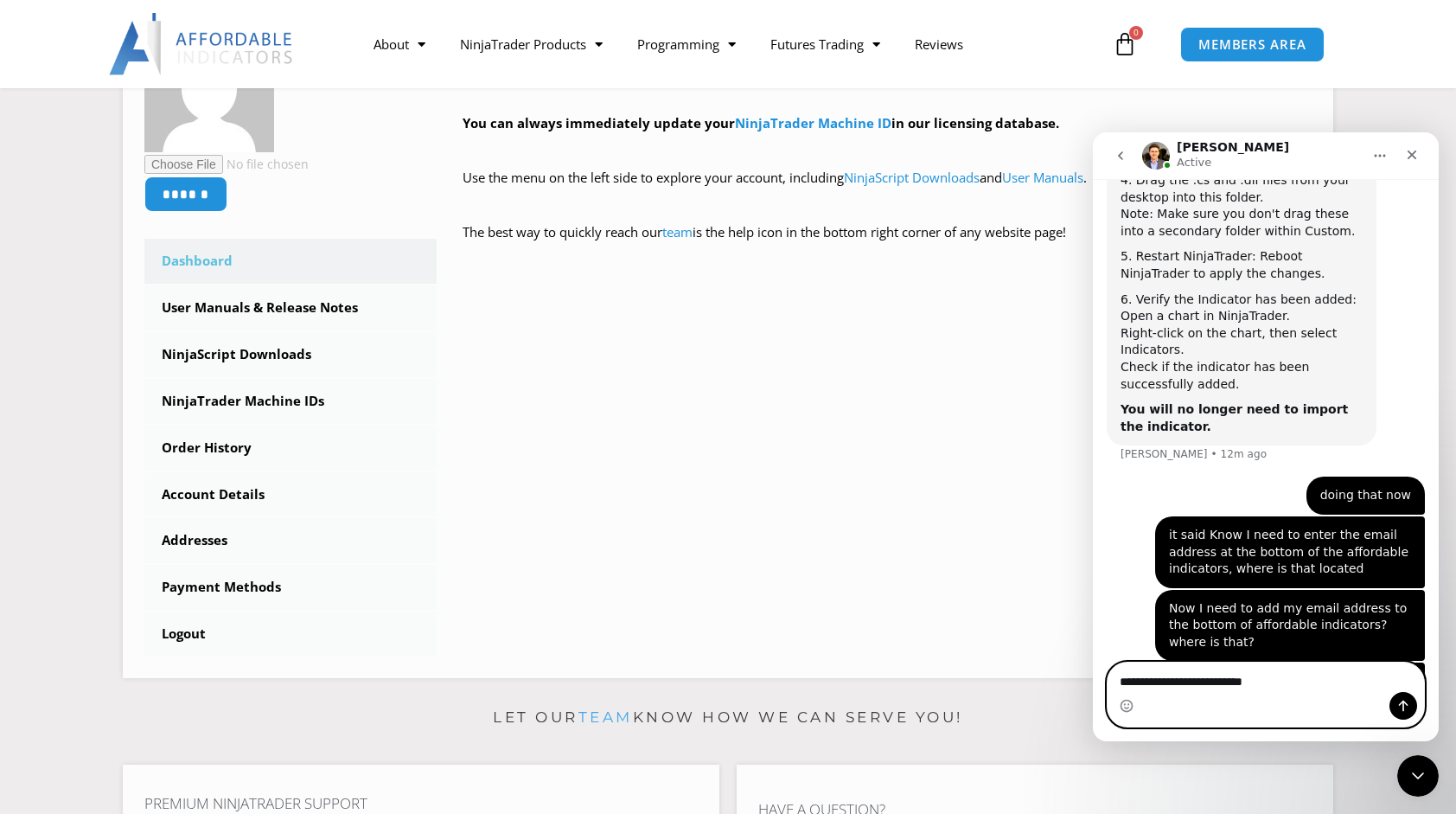
type textarea "**********"
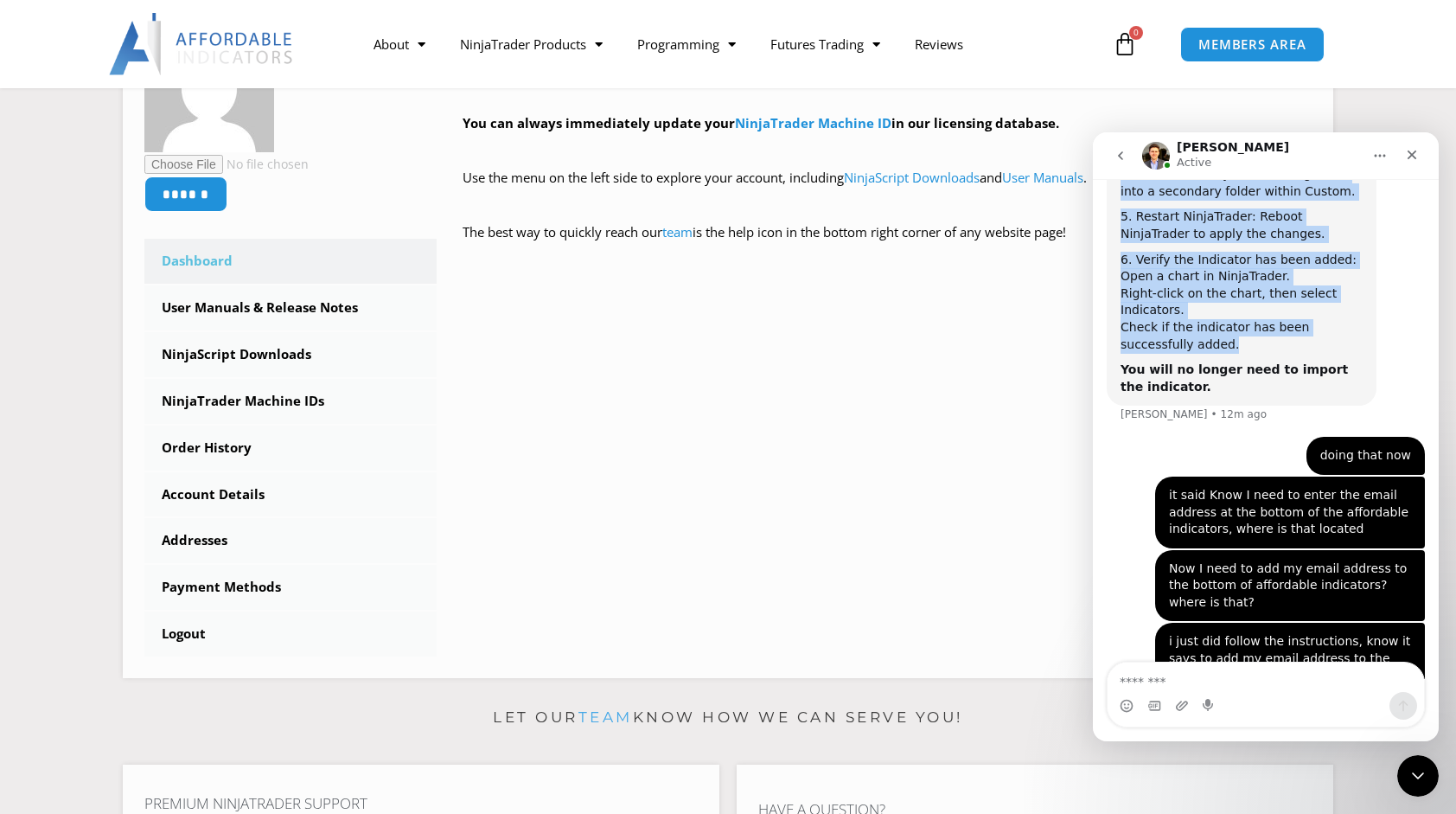
drag, startPoint x: 1225, startPoint y: 152, endPoint x: 1112, endPoint y: 245, distance: 146.3
click at [1112, 245] on div "David Active Let's maximize your potential as a day trader. How can we help you…" at bounding box center [1266, 437] width 346 height 609
drag, startPoint x: 1112, startPoint y: 245, endPoint x: 1286, endPoint y: 143, distance: 201.7
click at [1286, 143] on div "David Active" at bounding box center [1252, 156] width 219 height 30
drag, startPoint x: 1434, startPoint y: 580, endPoint x: 2542, endPoint y: 591, distance: 1108.1
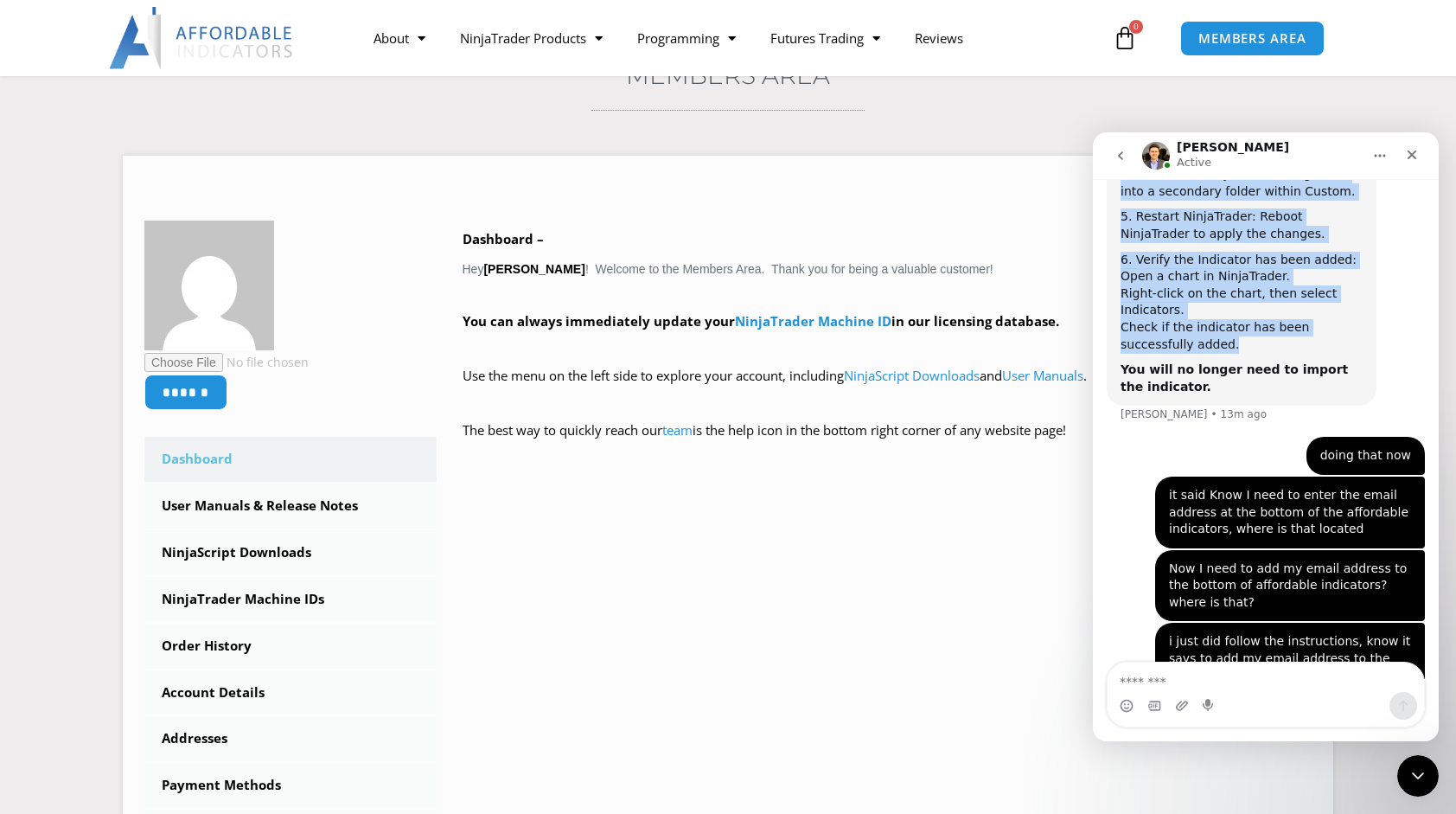
scroll to position [140, 0]
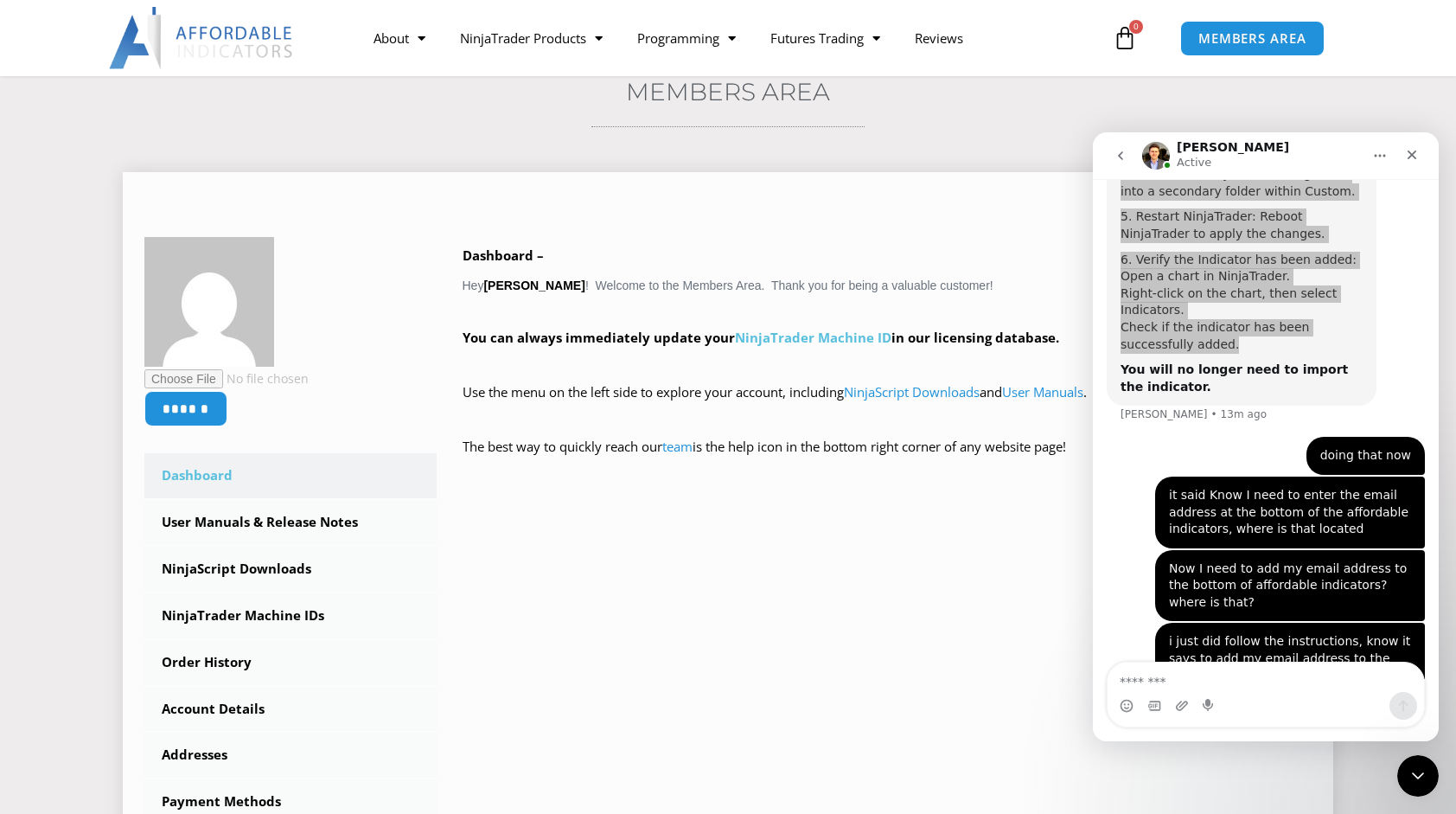
click at [820, 333] on link "NinjaTrader Machine ID" at bounding box center [813, 338] width 157 height 17
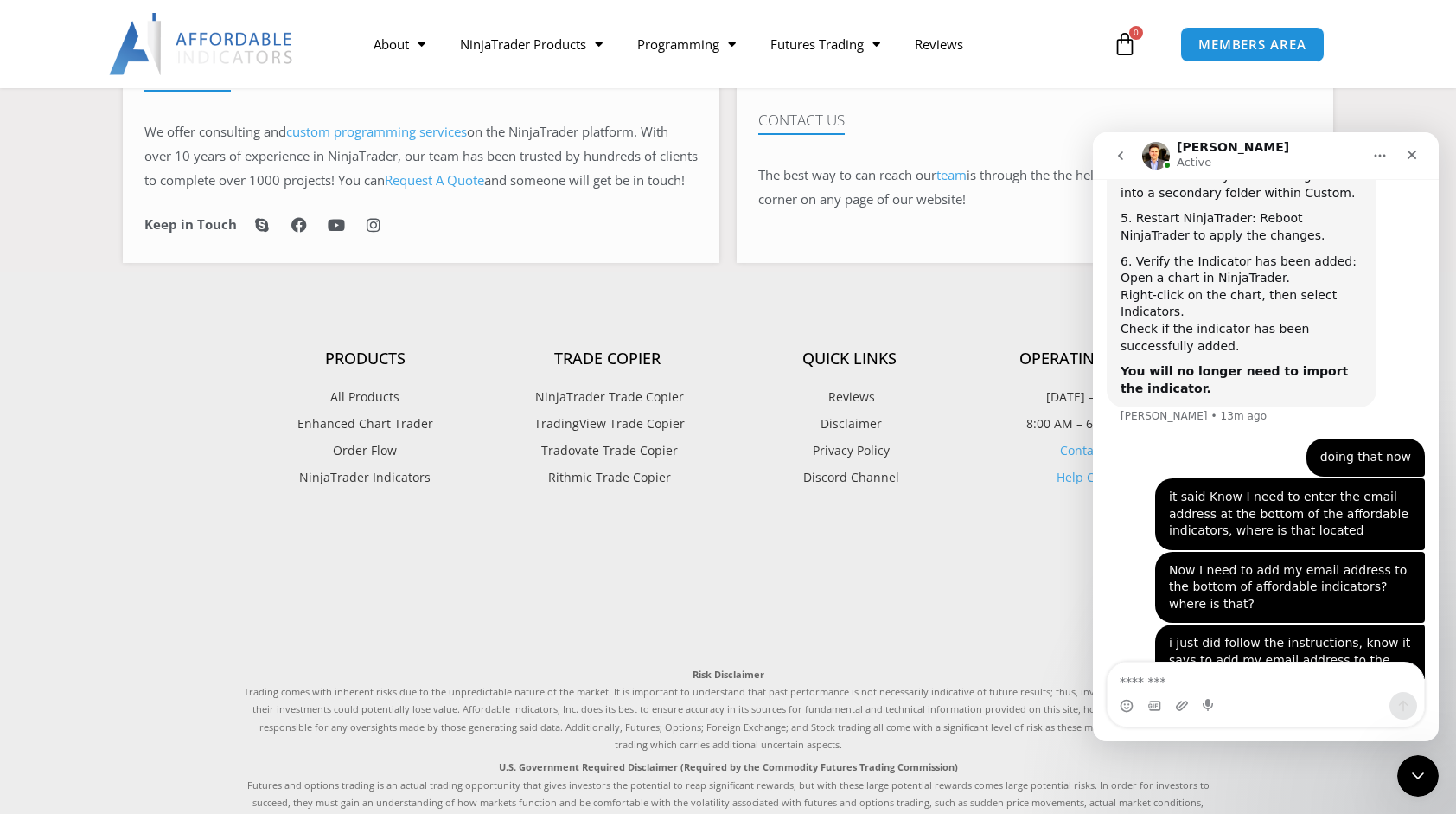
scroll to position [1363, 0]
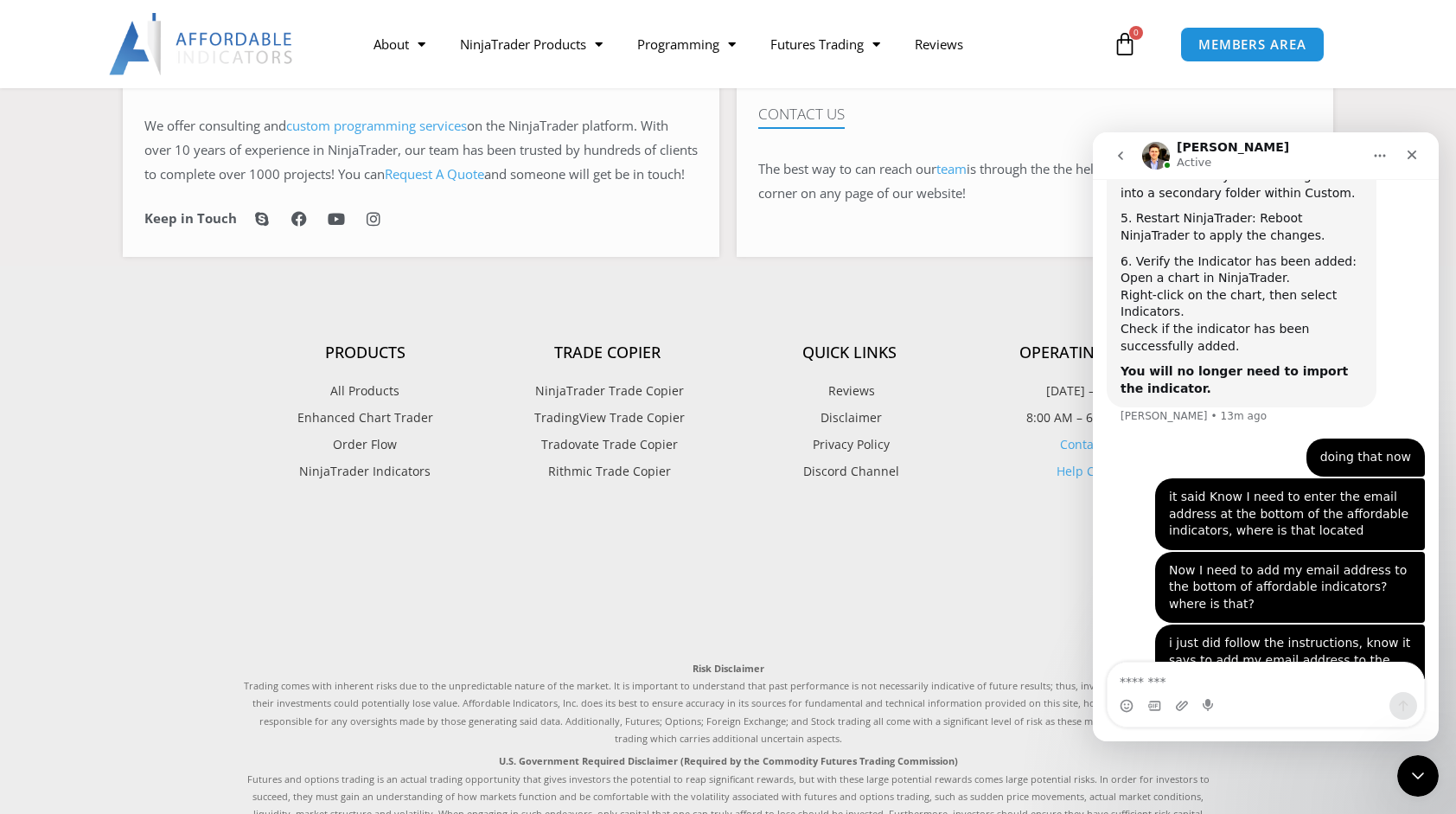
click at [1252, 151] on div "David Active" at bounding box center [1252, 156] width 219 height 30
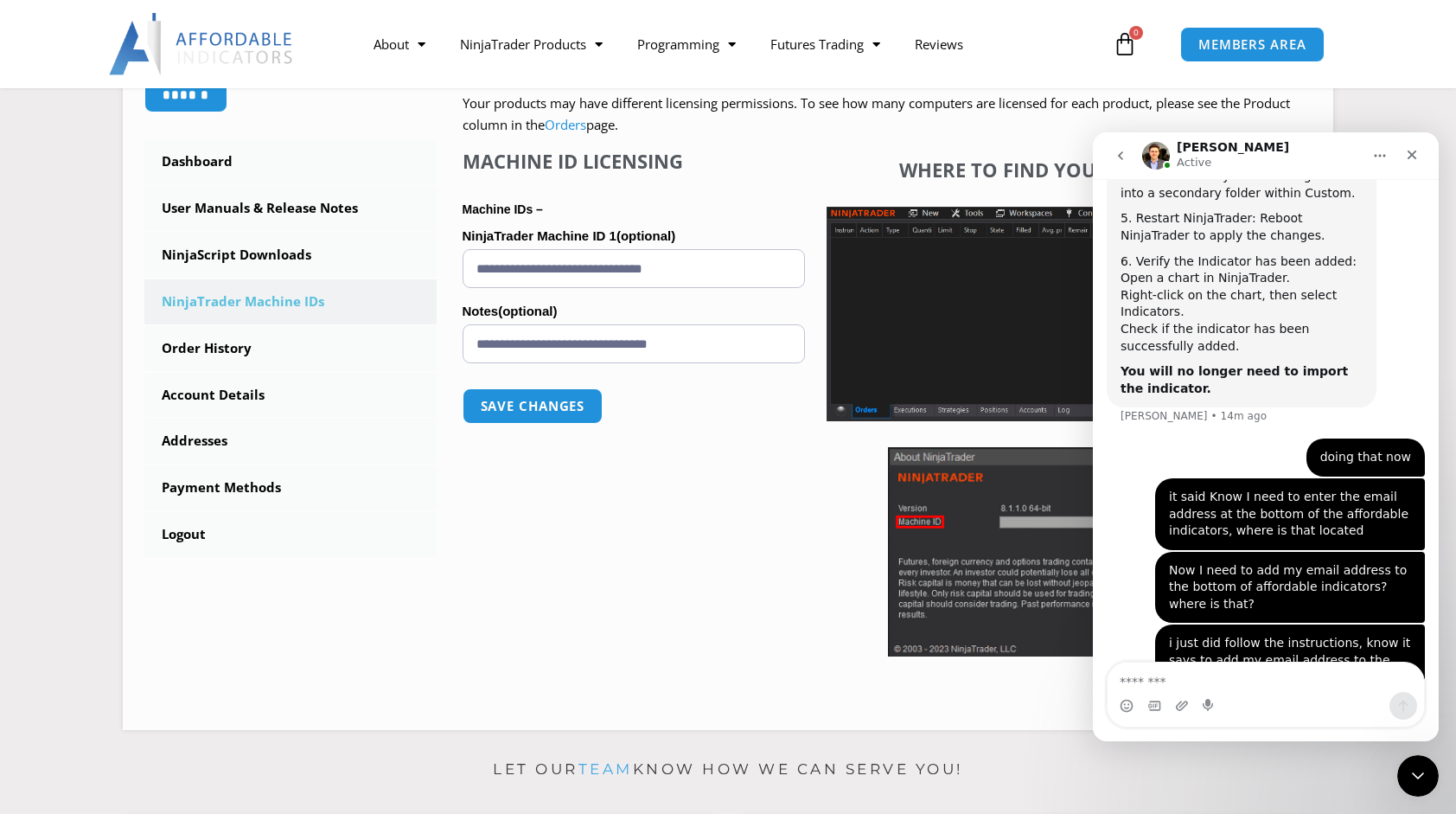
scroll to position [435, 0]
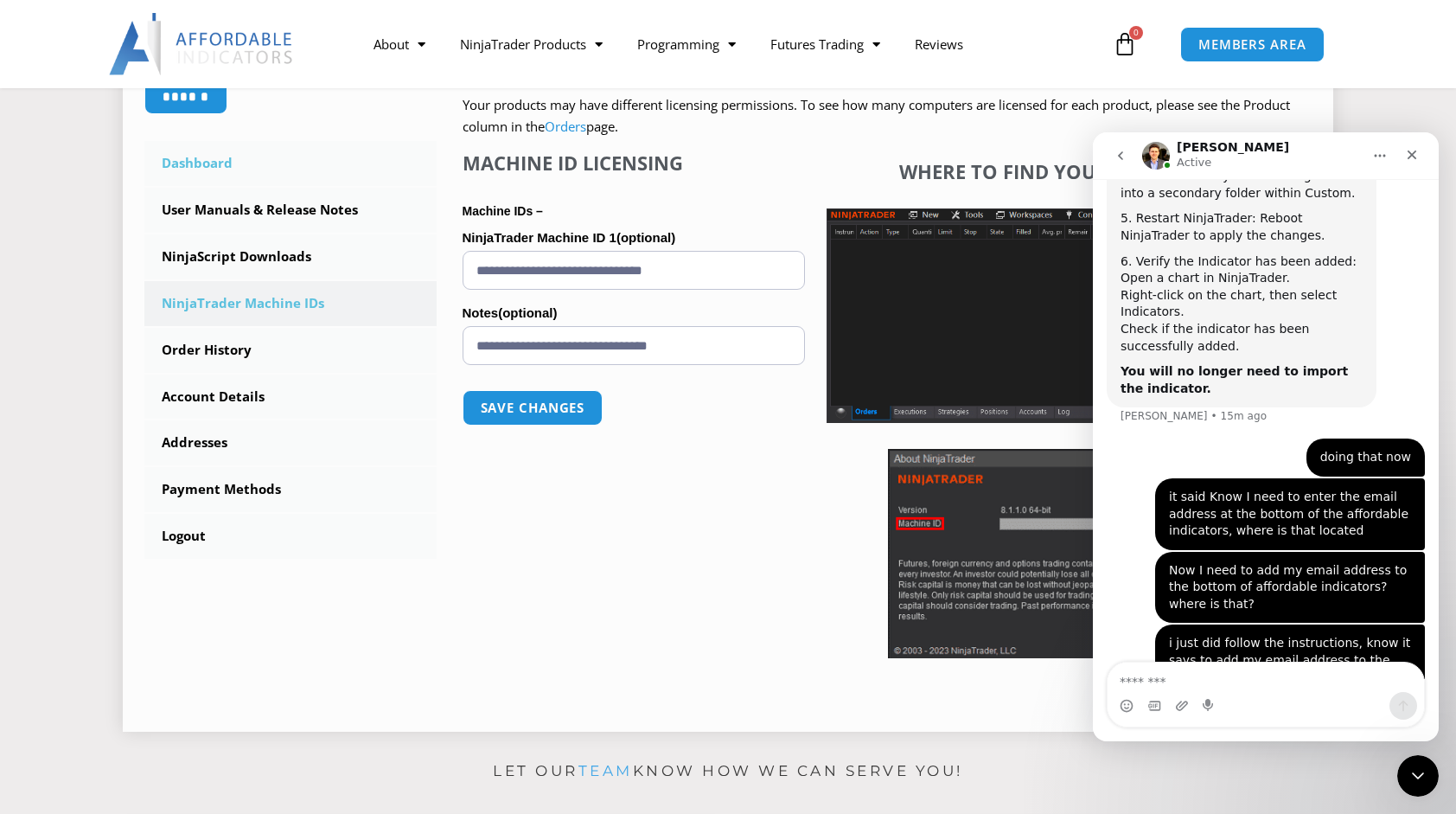
click at [189, 161] on link "Dashboard" at bounding box center [290, 164] width 292 height 45
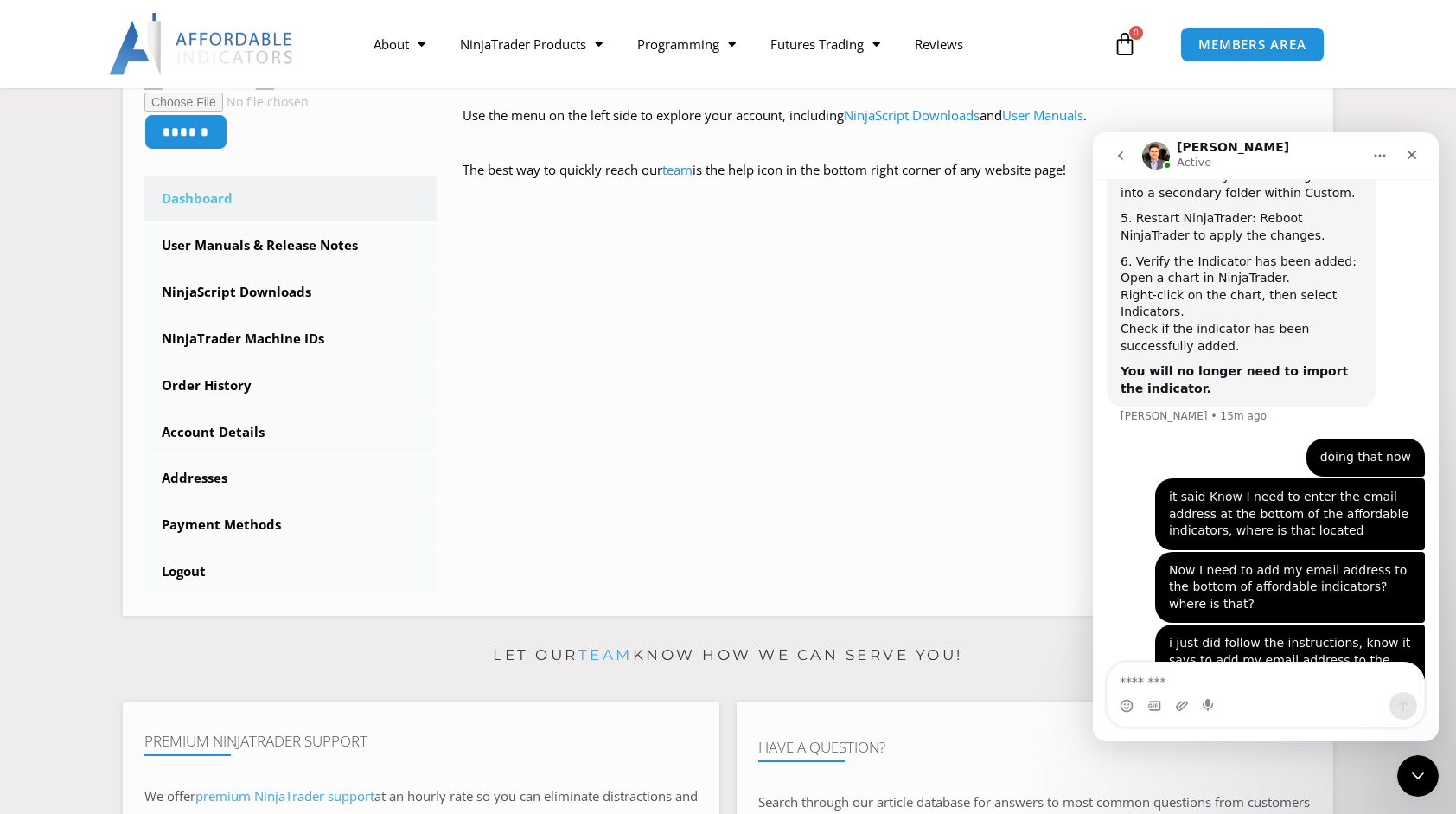
scroll to position [415, 0]
click at [189, 479] on link "Addresses" at bounding box center [290, 480] width 292 height 45
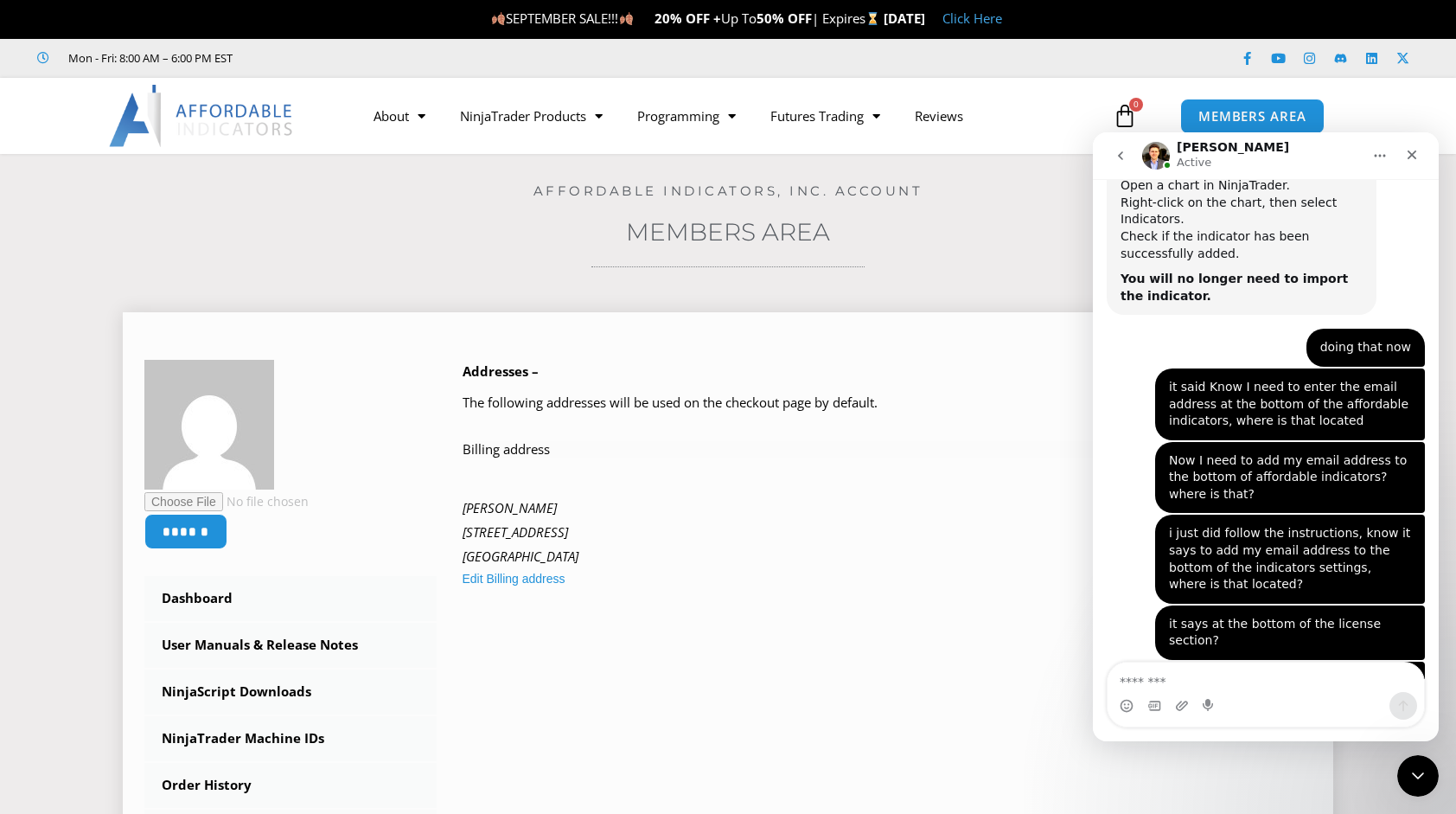
scroll to position [1942, 0]
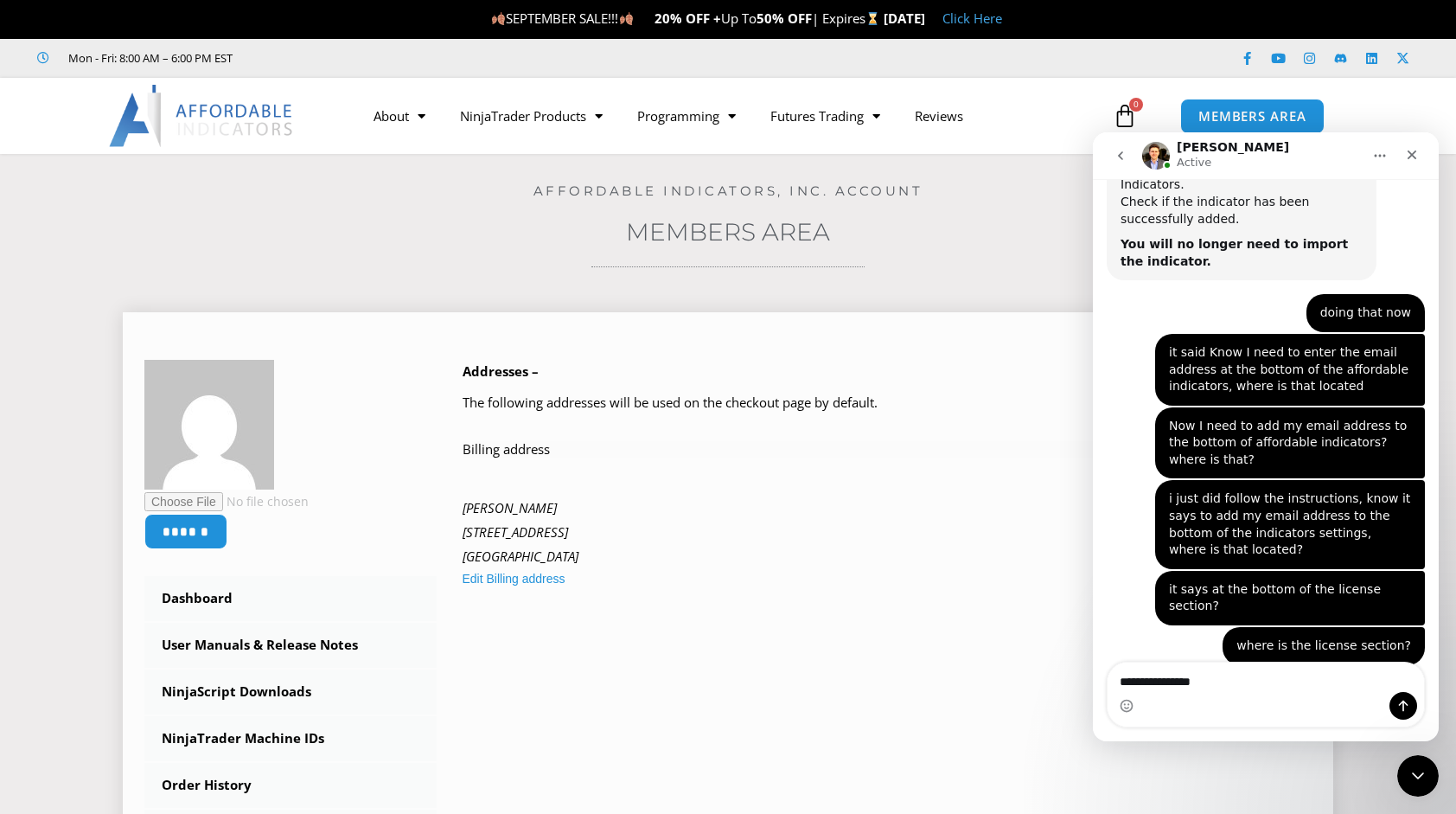
type textarea "**********"
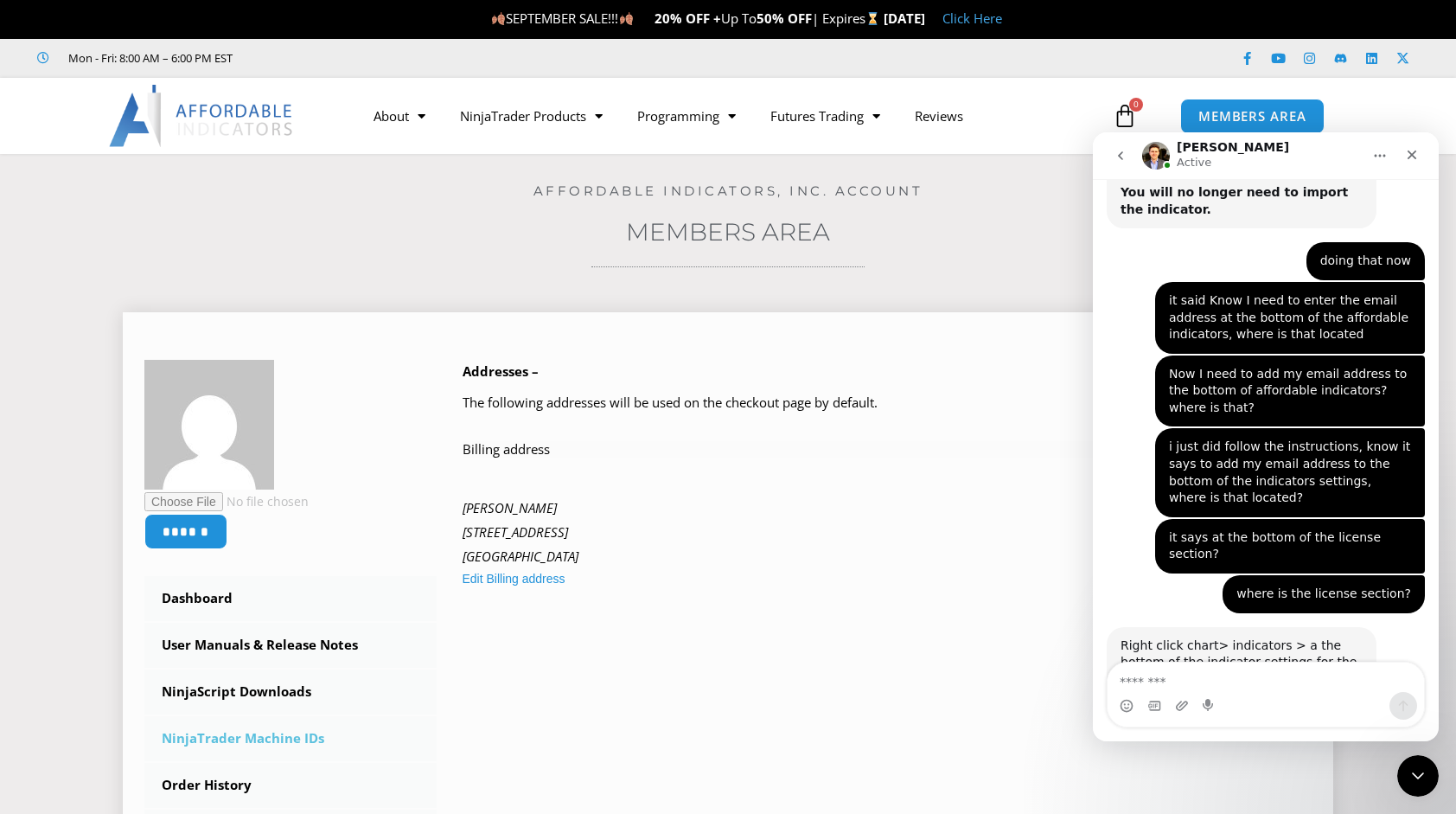
click at [210, 732] on link "NinjaTrader Machine IDs" at bounding box center [290, 738] width 292 height 45
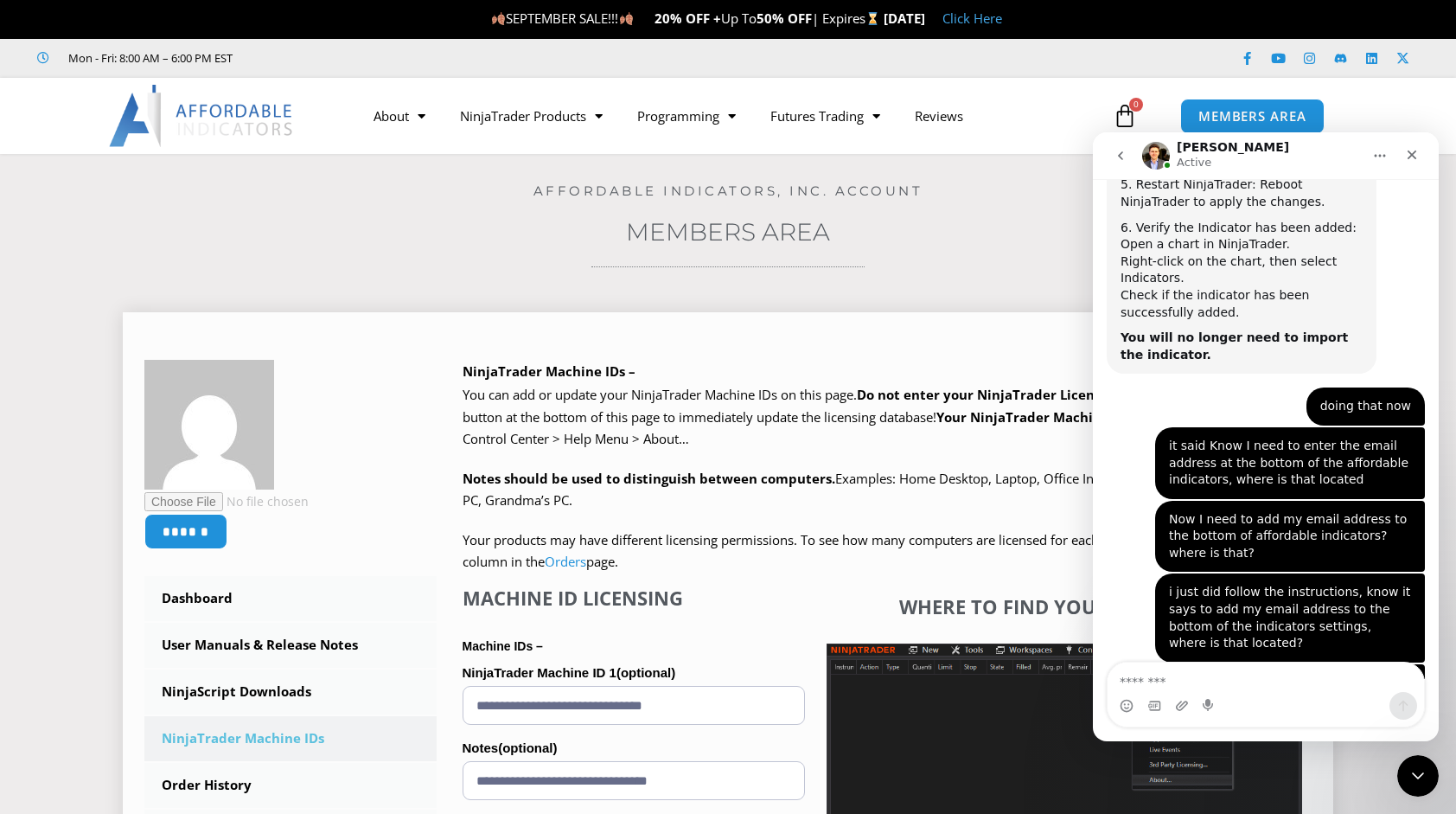
scroll to position [1994, 0]
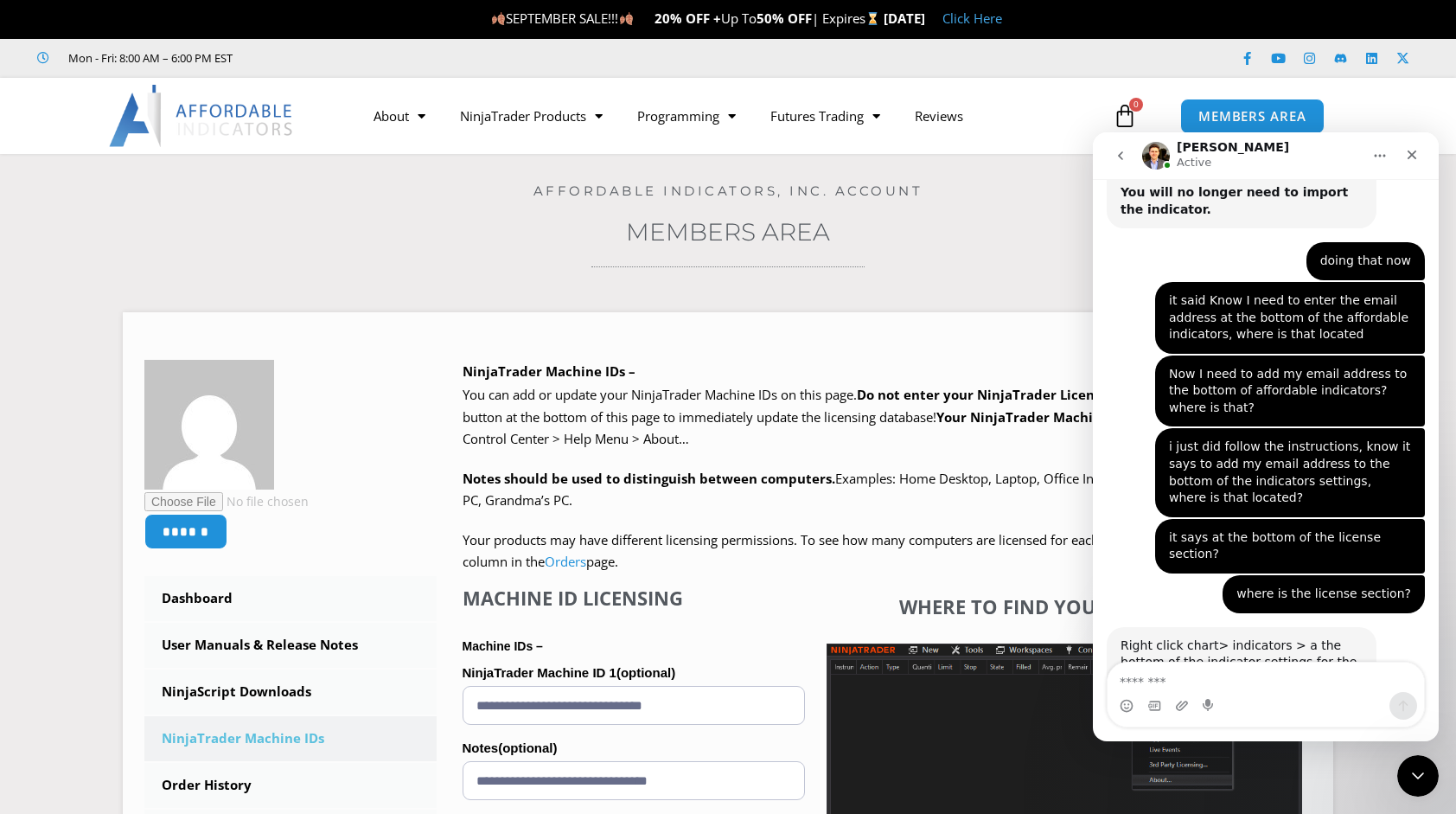
drag, startPoint x: 511, startPoint y: 242, endPoint x: 918, endPoint y: 217, distance: 407.8
click at [918, 217] on h3 "Members Area" at bounding box center [728, 232] width 1370 height 31
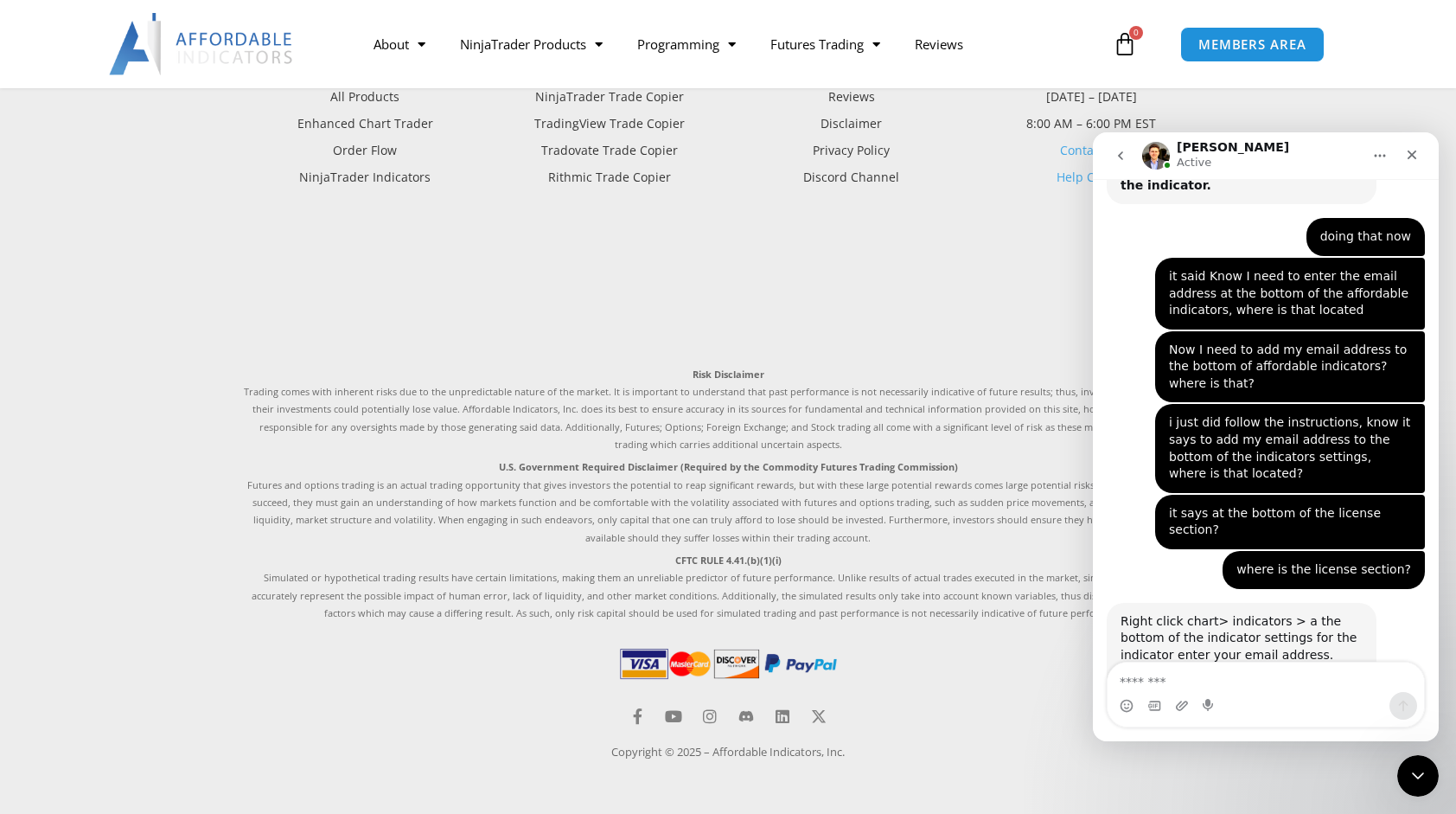
scroll to position [2060, 0]
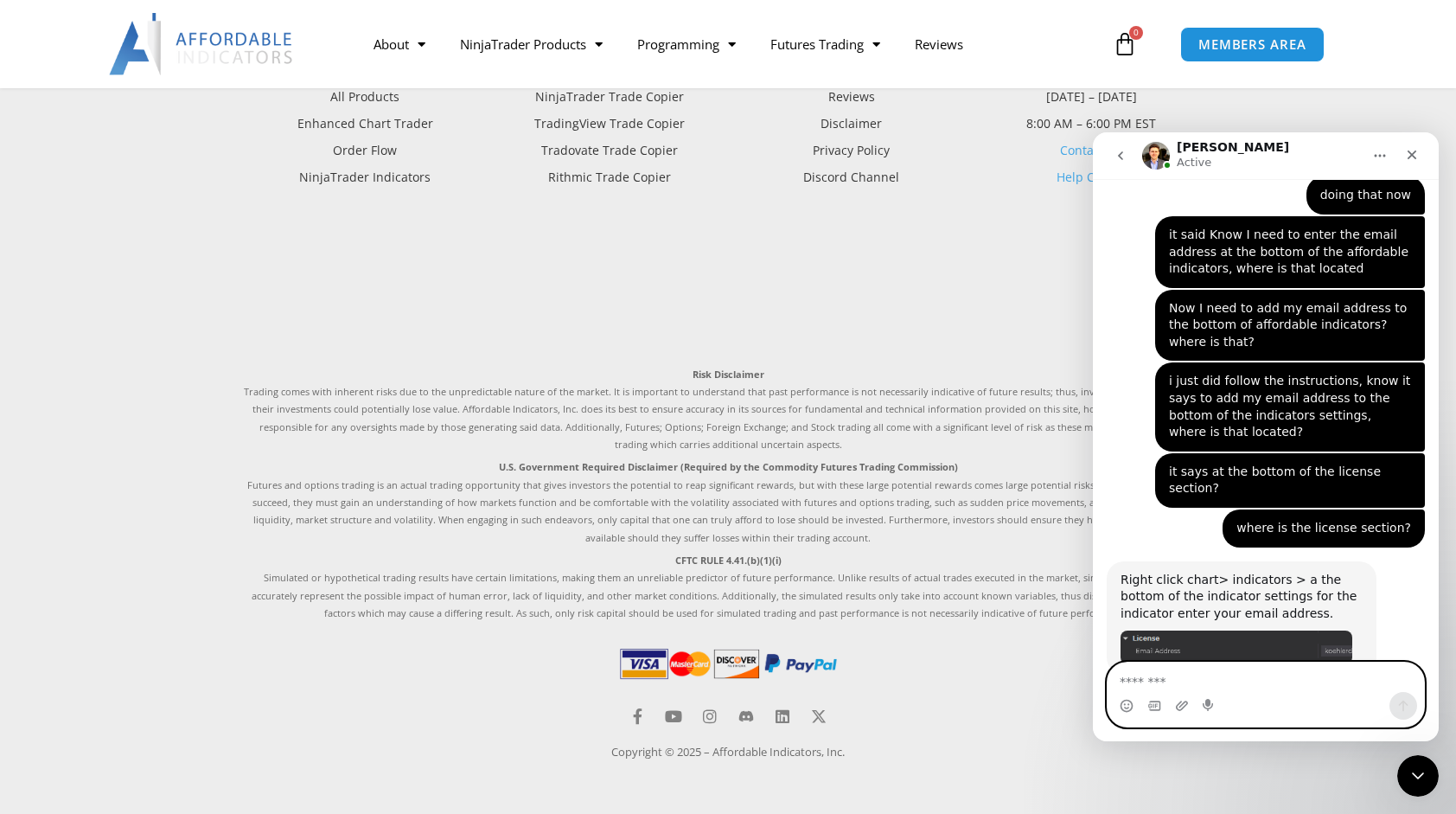
click at [1143, 674] on textarea "Message…" at bounding box center [1266, 677] width 317 height 29
type textarea "**********"
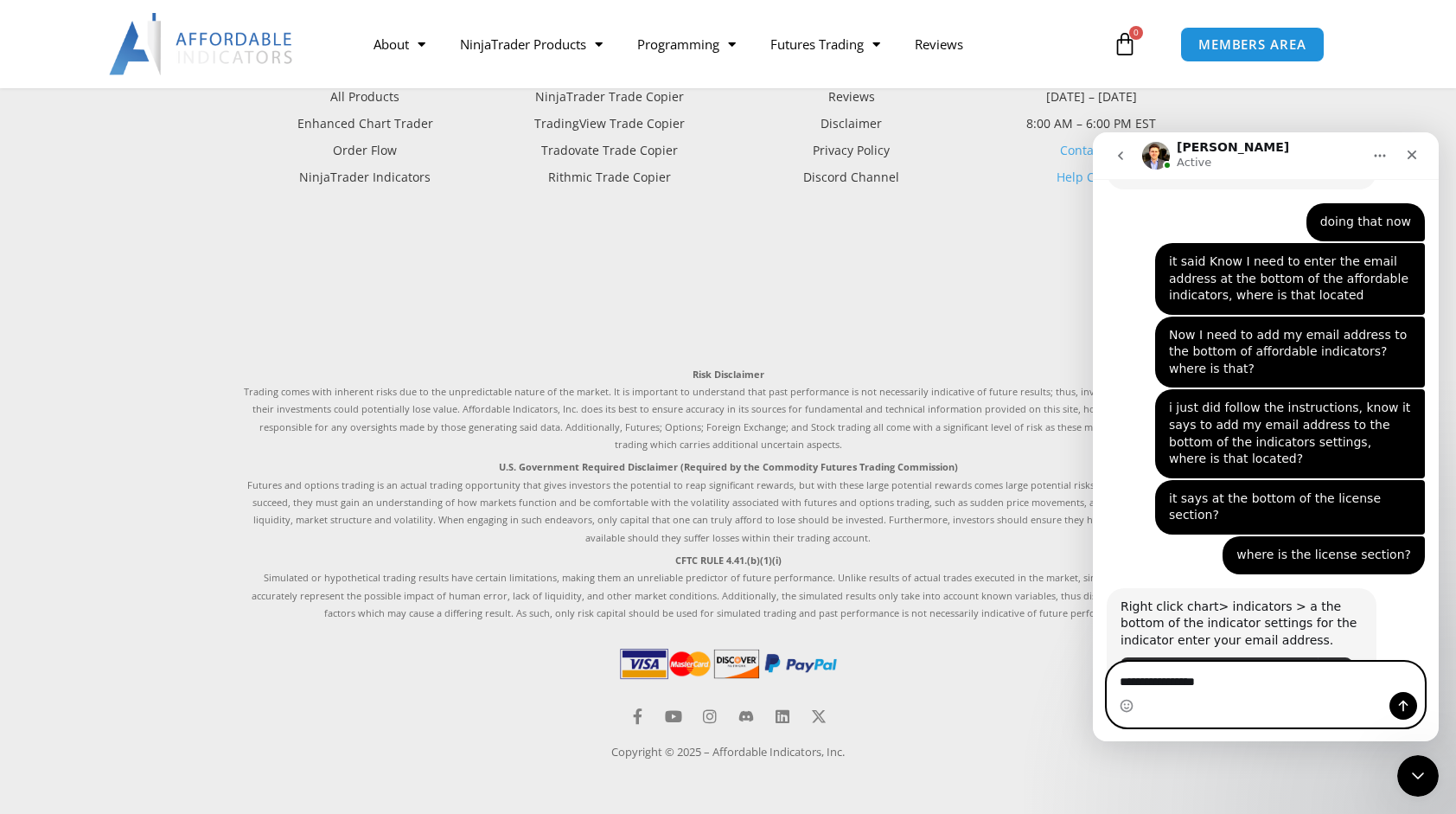
type textarea "**********"
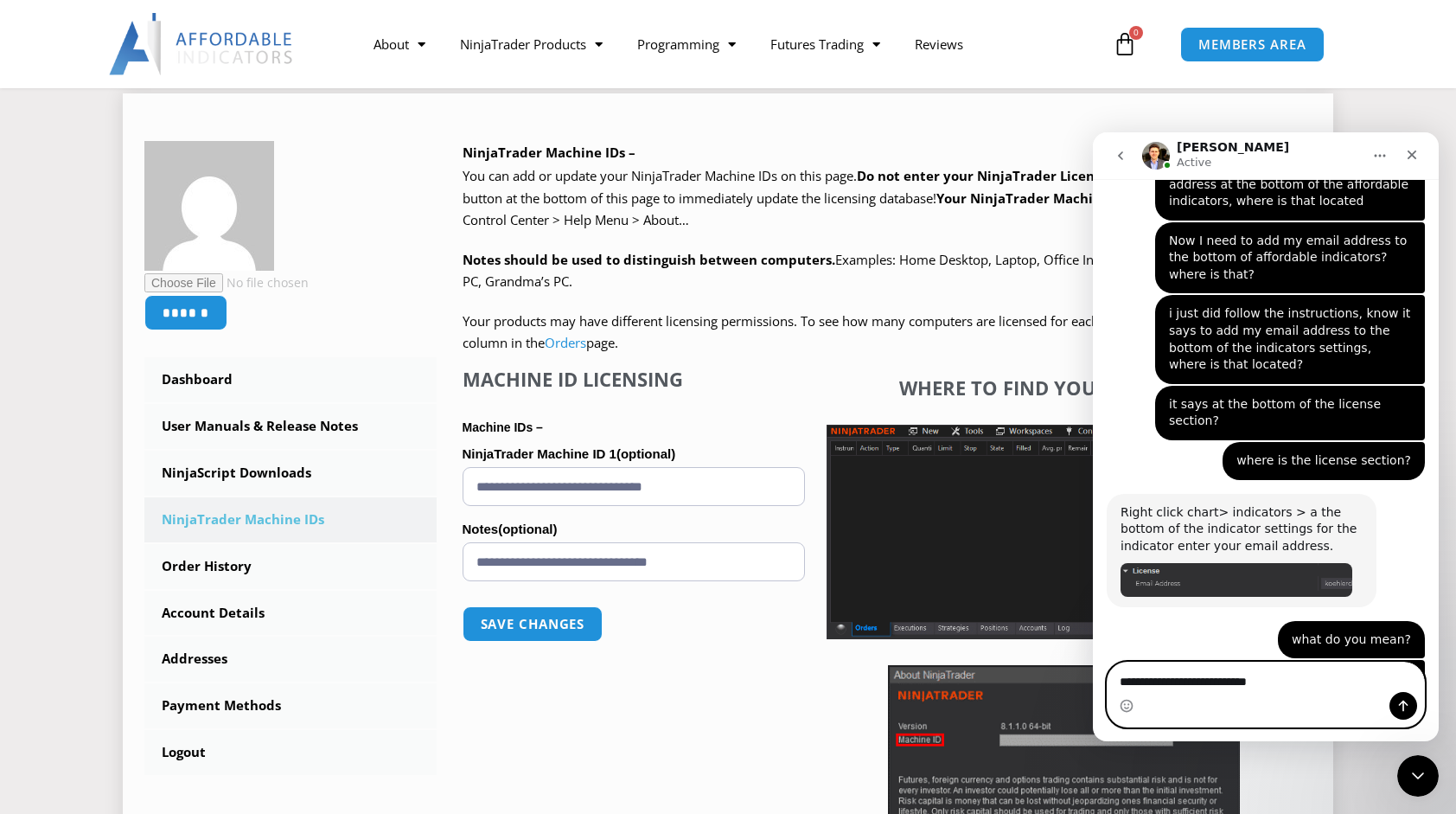
scroll to position [2123, 0]
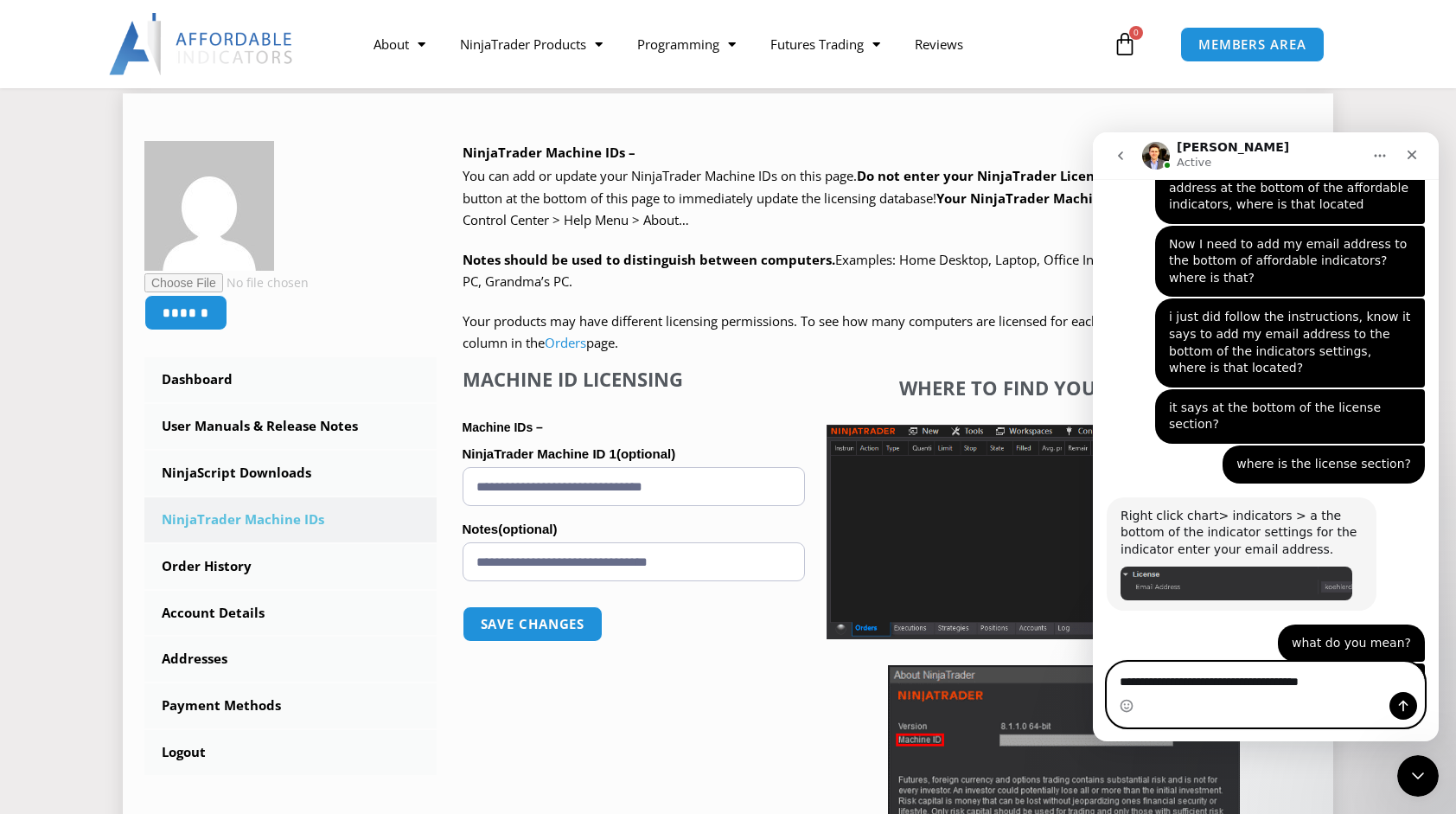
type textarea "**********"
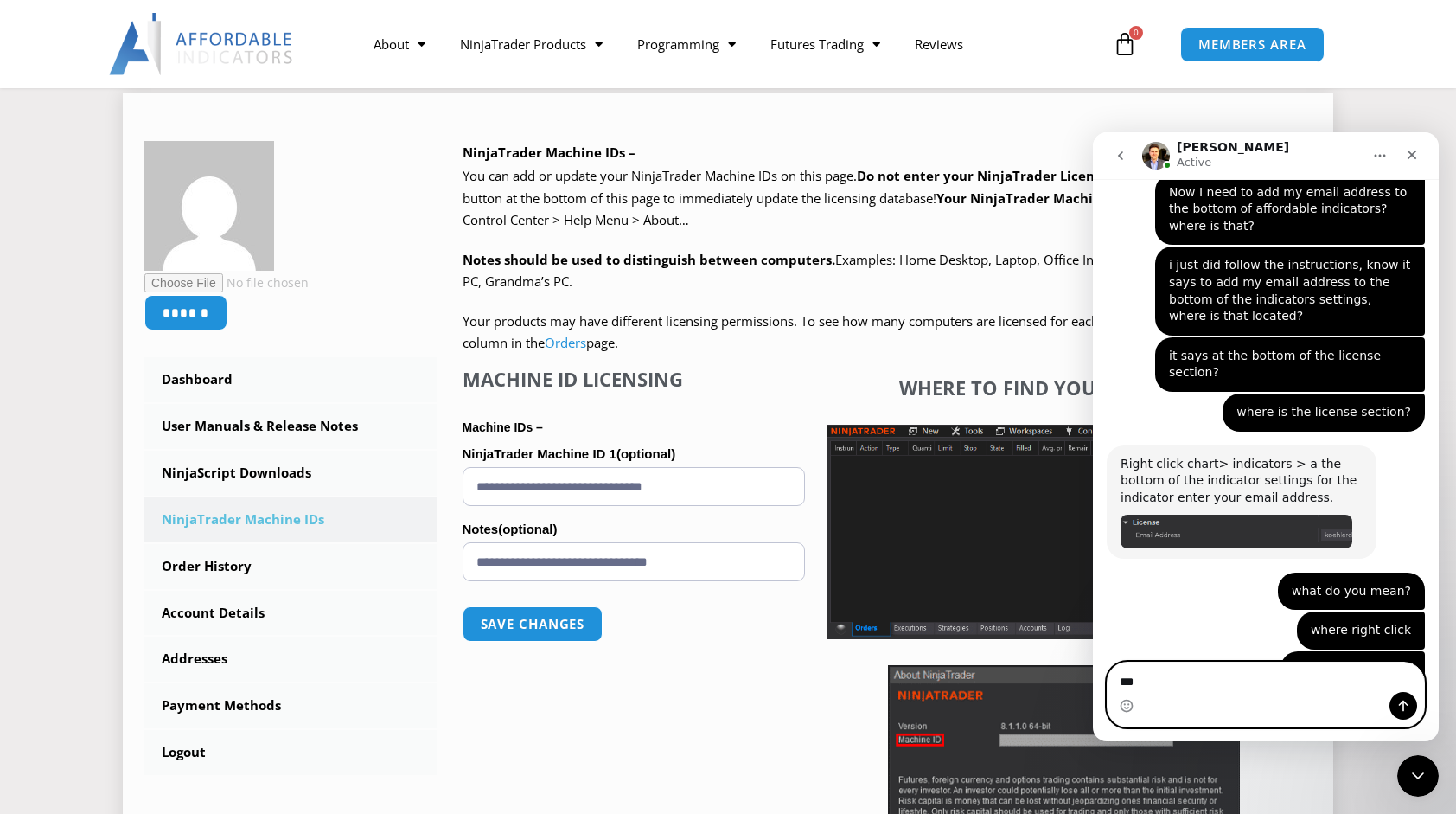
type textarea "****"
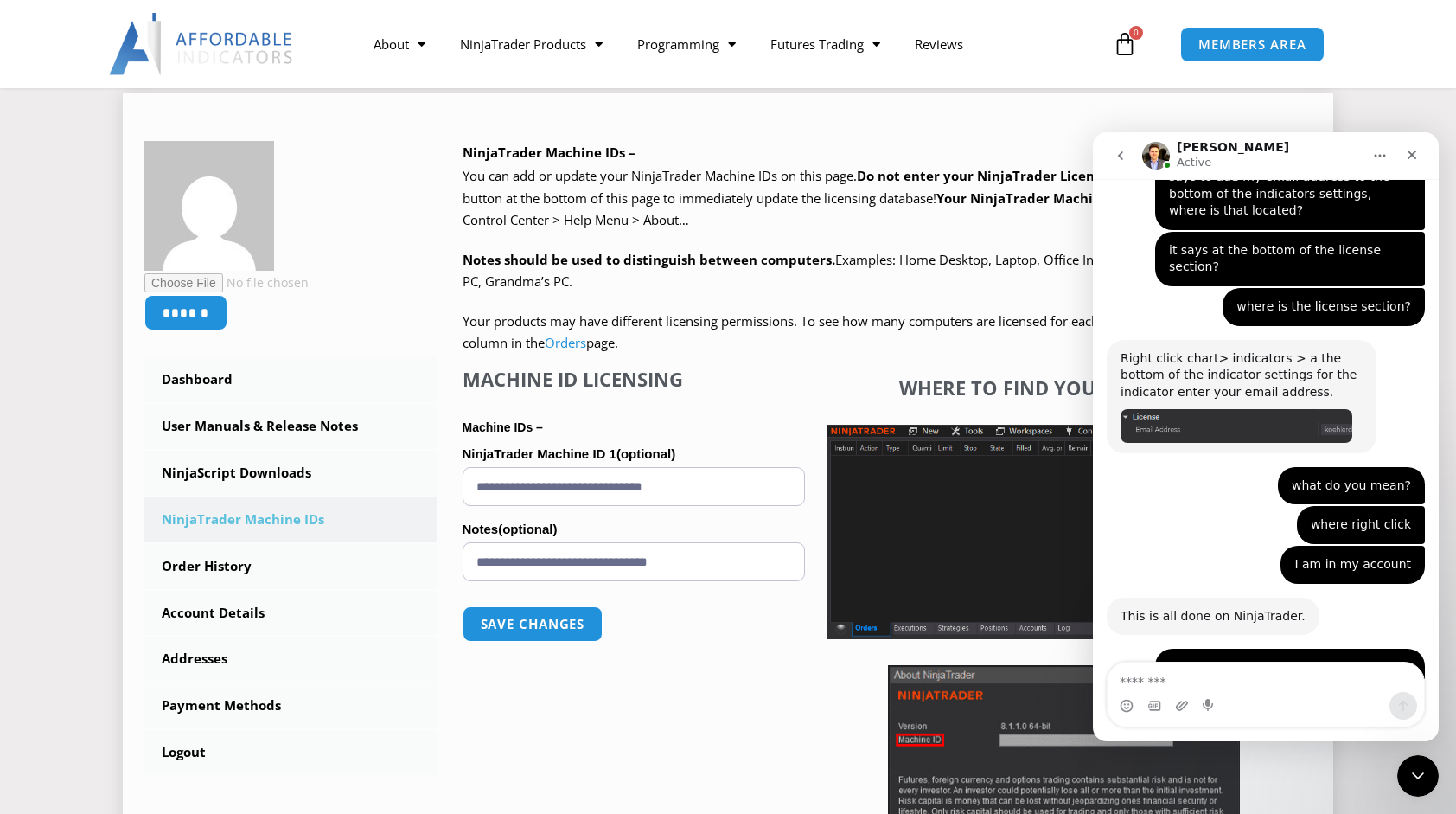
scroll to position [2284, 0]
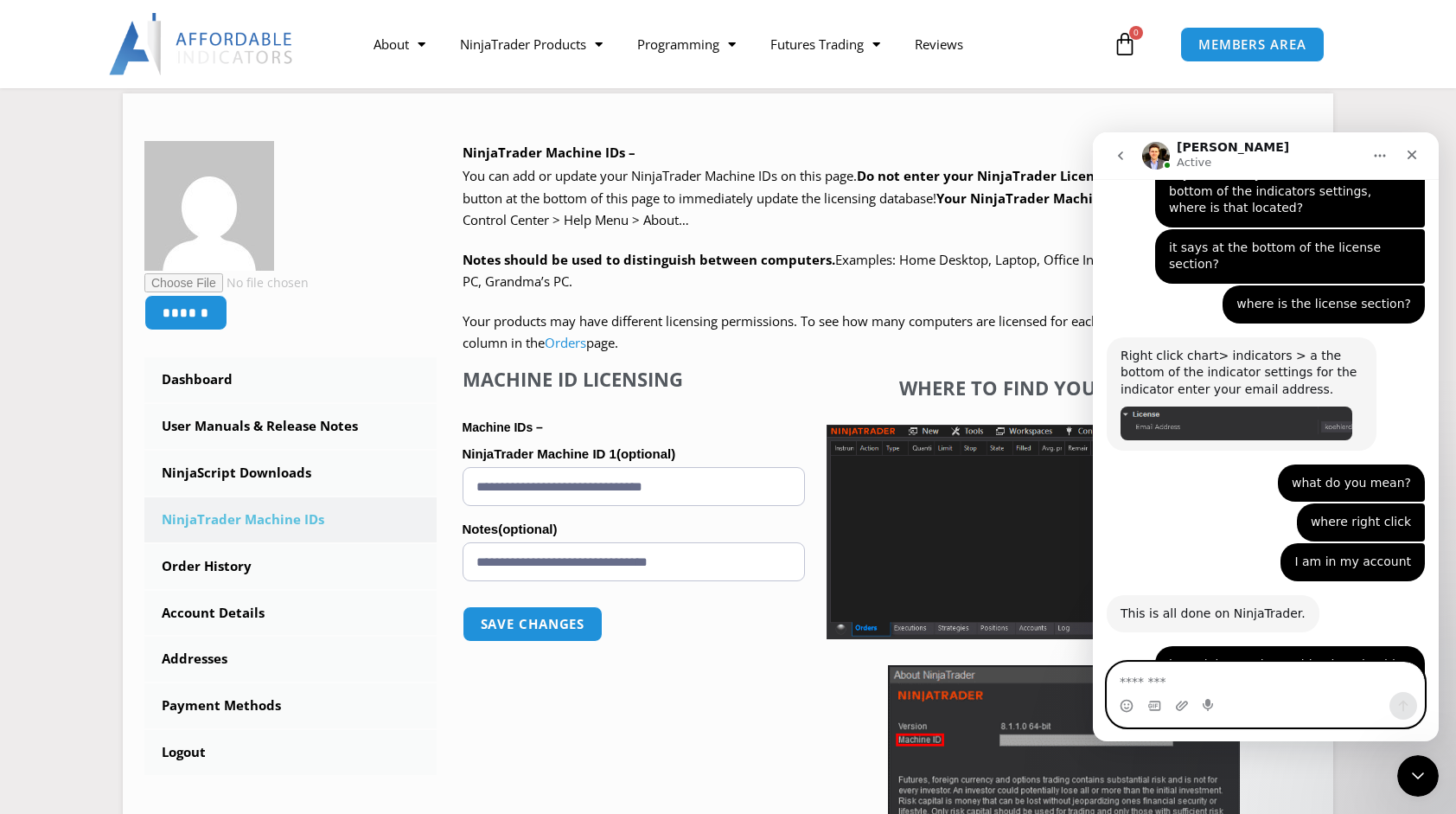
click at [1143, 680] on textarea "Message…" at bounding box center [1267, 677] width 318 height 29
type textarea "*"
click at [1141, 687] on textarea "Message…" at bounding box center [1267, 677] width 318 height 29
type textarea "**********"
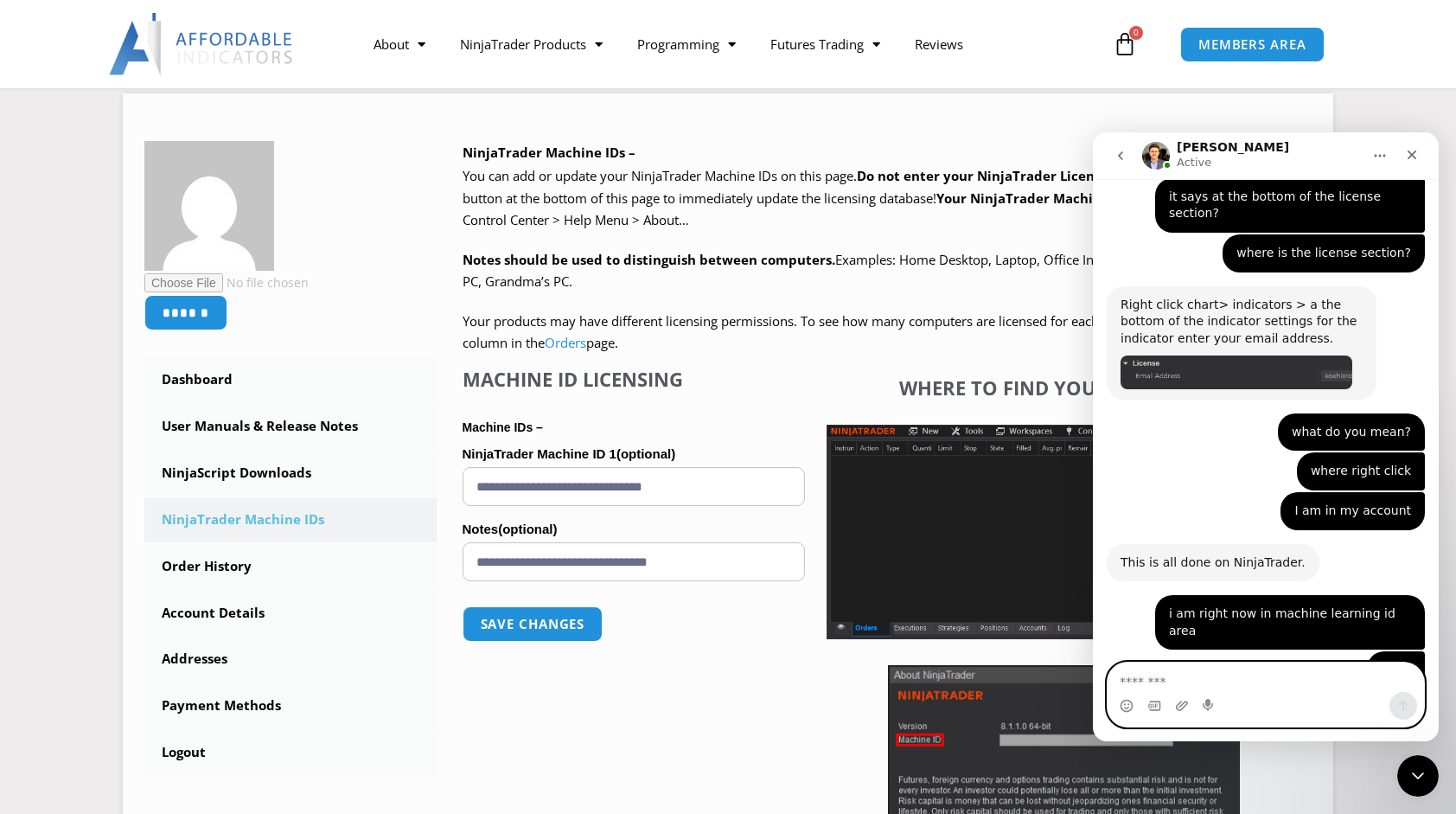
click at [1138, 677] on textarea "Message…" at bounding box center [1267, 677] width 318 height 29
type textarea "**********"
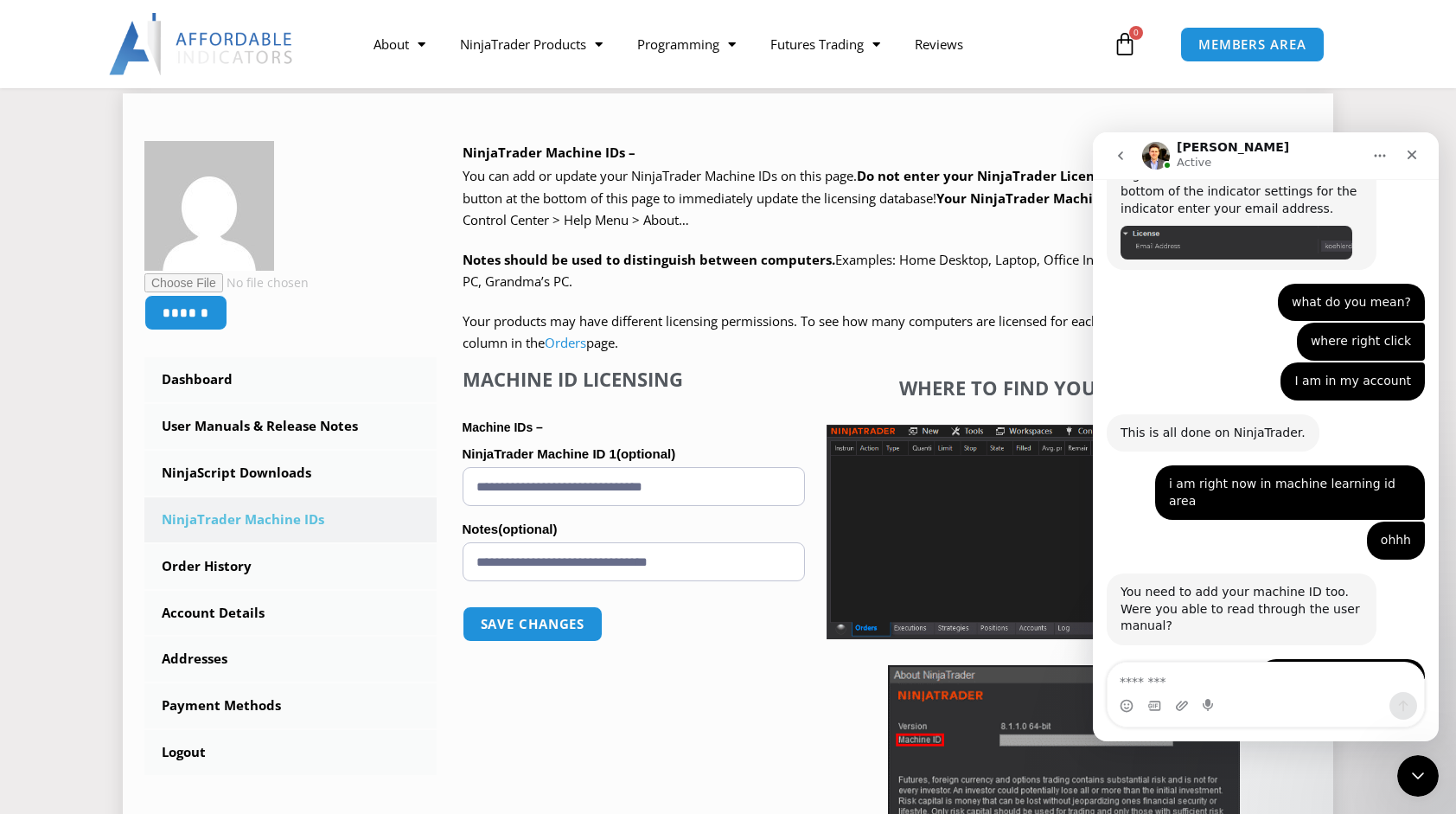
scroll to position [2488, 0]
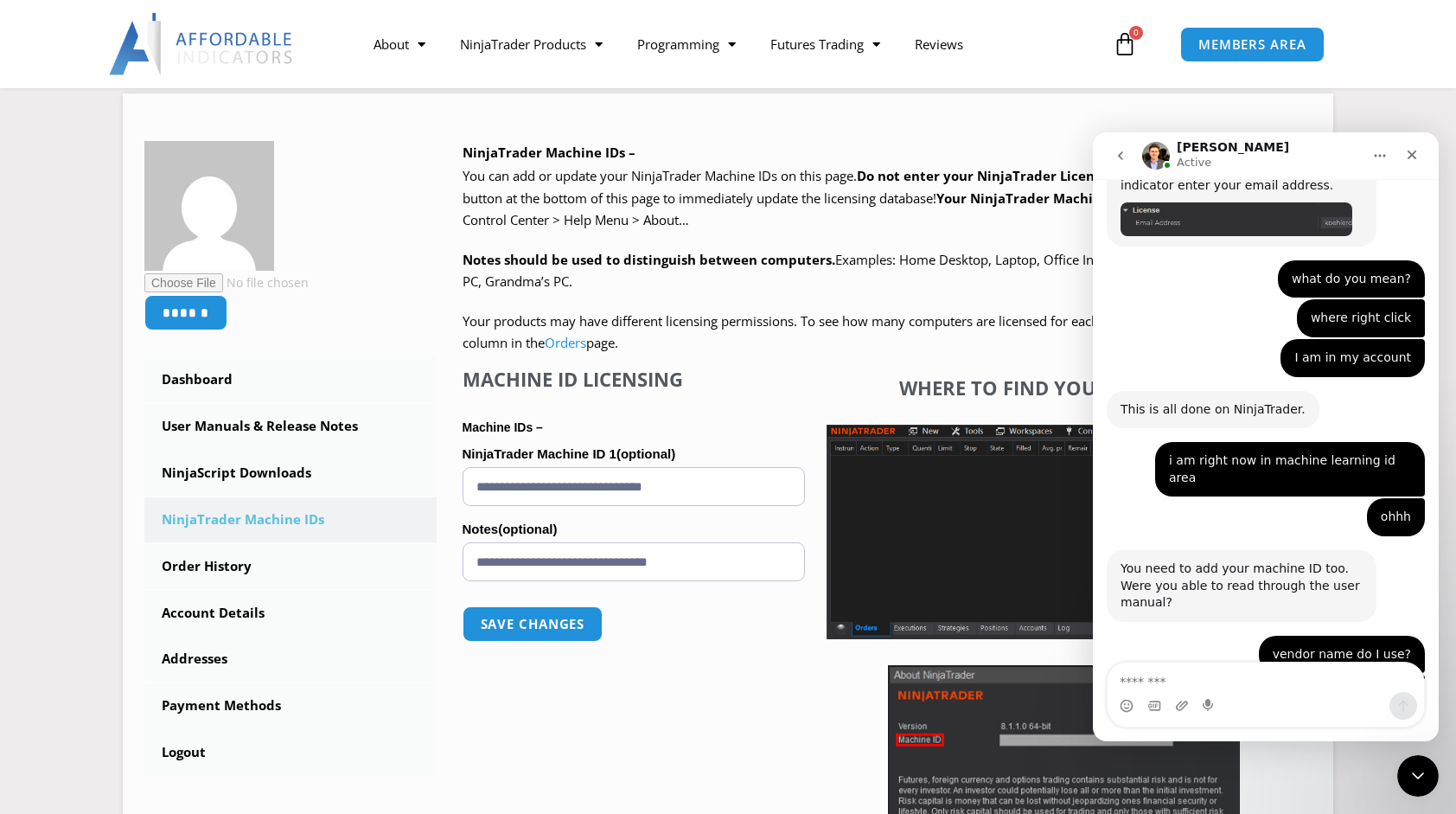
click at [1189, 813] on div "Support-an...Manual.pdf" at bounding box center [1211, 823] width 147 height 18
click at [1219, 813] on div "Support-an...Manual.pdf" at bounding box center [1211, 823] width 147 height 18
click at [1167, 813] on div "Support-an...Manual.pdf" at bounding box center [1211, 823] width 147 height 18
click at [1413, 144] on div "Close" at bounding box center [1412, 154] width 31 height 31
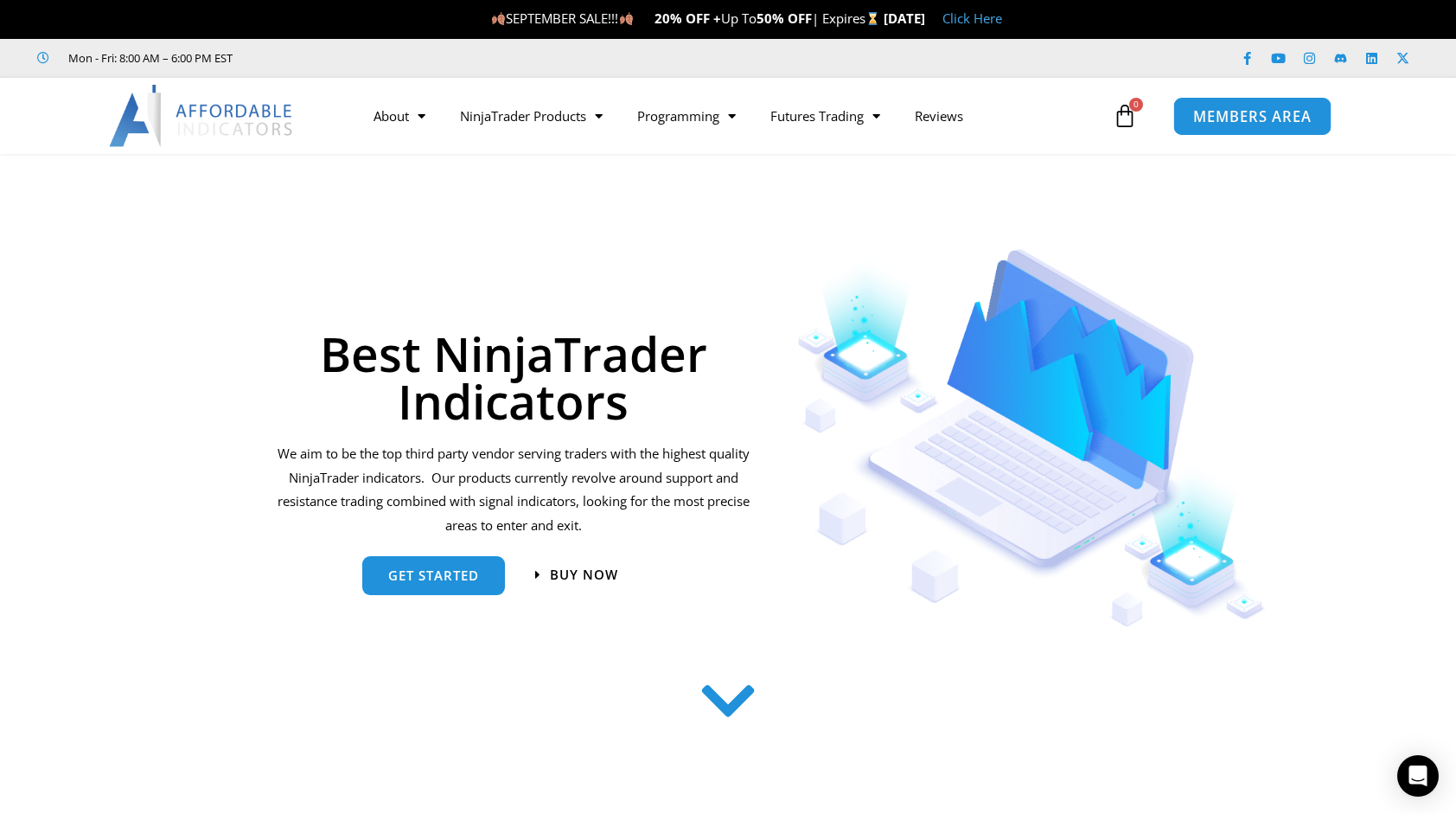
click at [1243, 114] on span "MEMBERS AREA" at bounding box center [1252, 116] width 118 height 15
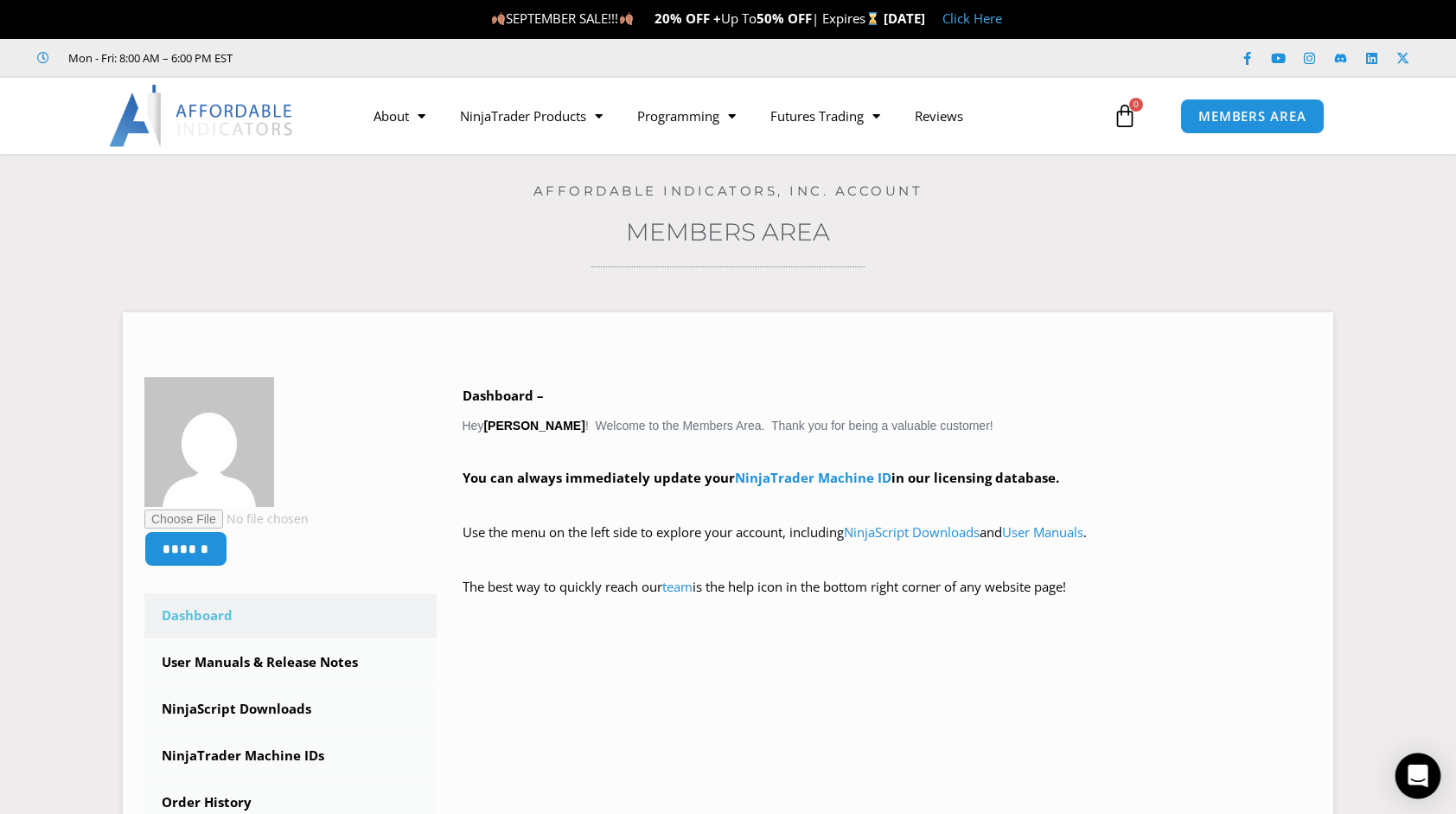
click at [1414, 777] on icon "Open Intercom Messenger" at bounding box center [1417, 776] width 20 height 23
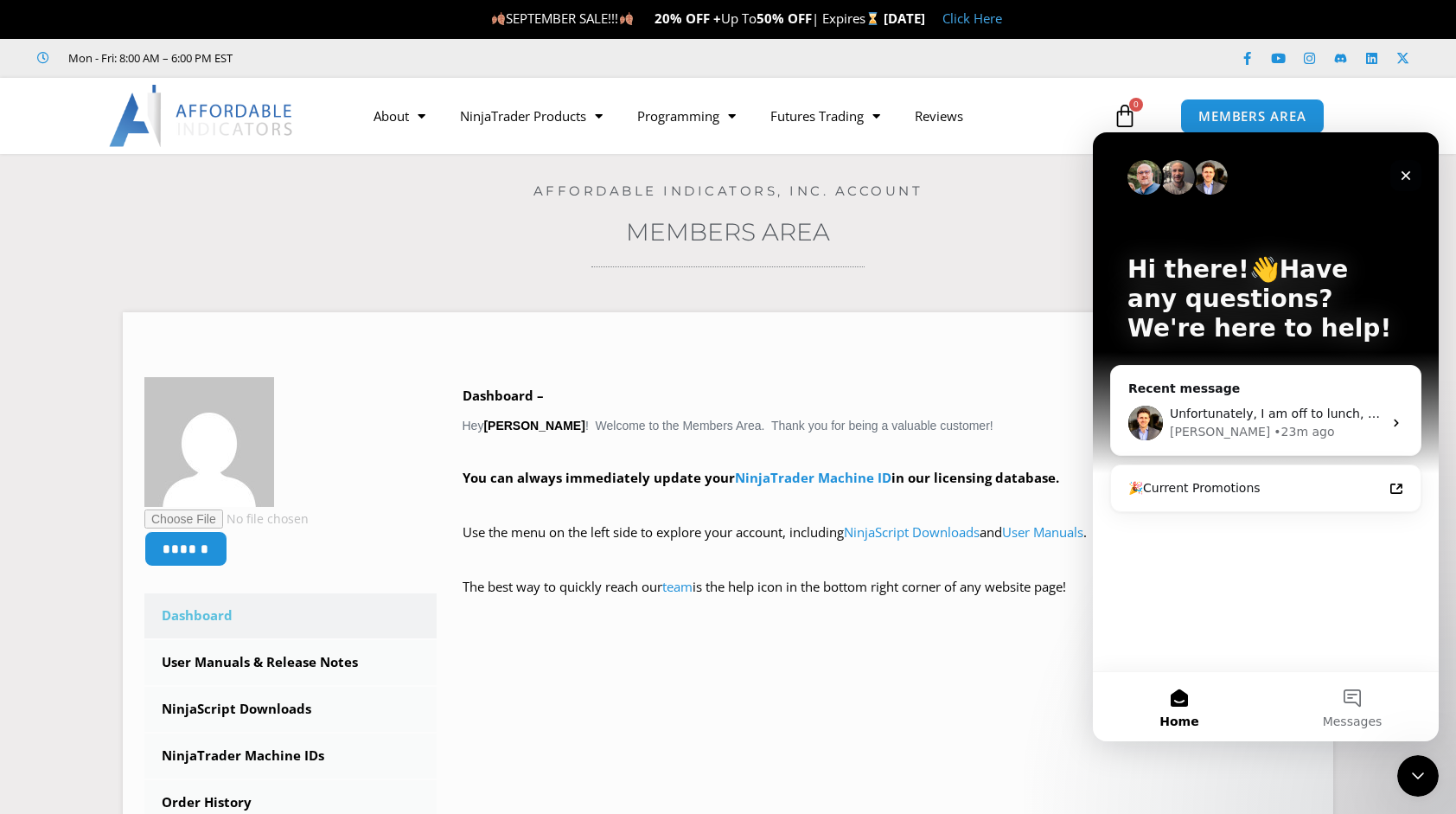
click at [1406, 171] on icon "Close" at bounding box center [1406, 175] width 14 height 14
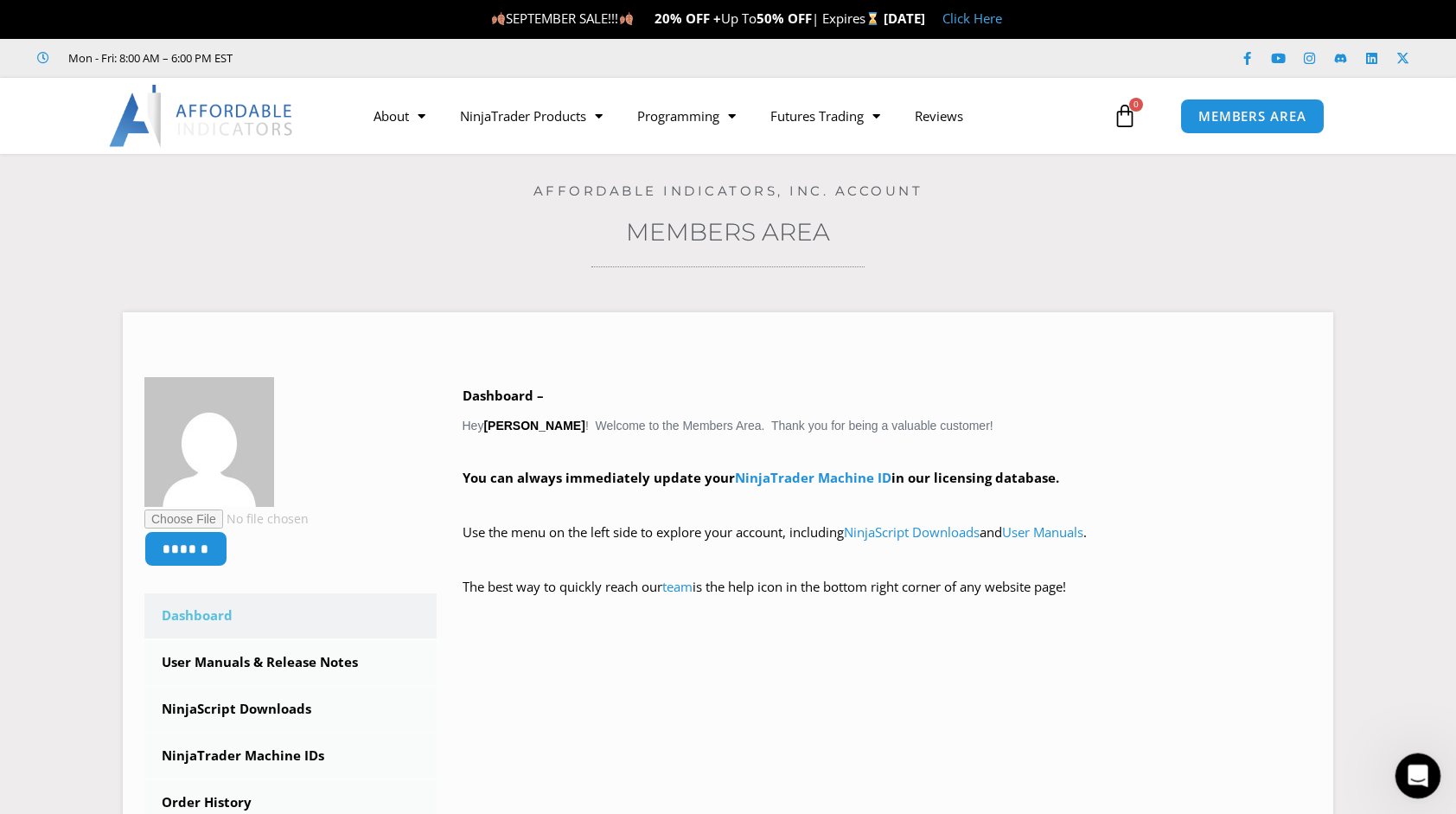
click at [1402, 760] on div "Open Intercom Messenger" at bounding box center [1415, 773] width 57 height 57
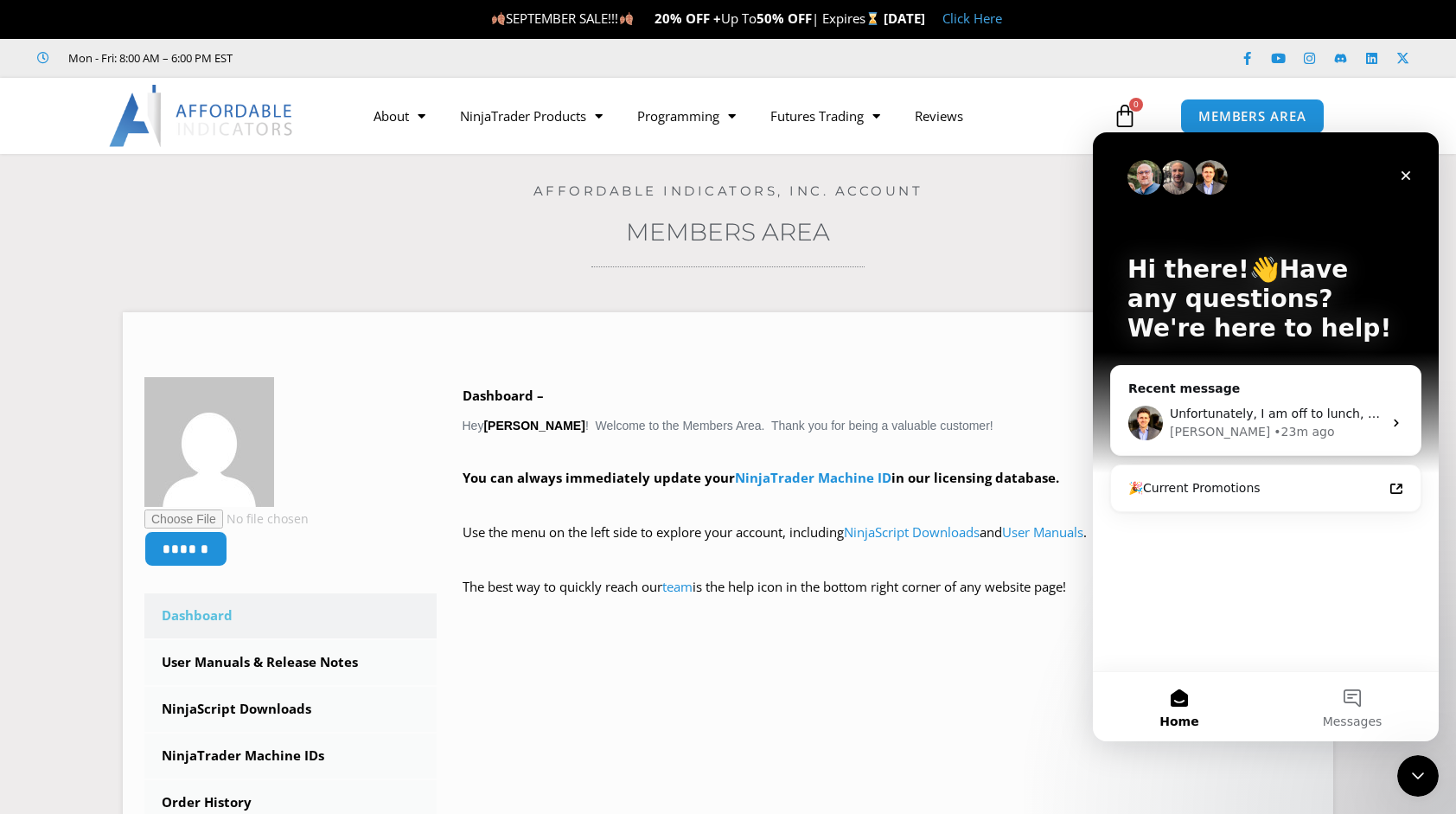
click at [1179, 701] on button "Home" at bounding box center [1179, 706] width 173 height 69
click at [1170, 305] on p "Hi there!👋Have any questions? We're here to help!" at bounding box center [1266, 299] width 277 height 88
click at [1161, 165] on div "Intercom messenger" at bounding box center [1177, 177] width 35 height 35
click at [1144, 166] on img "Intercom messenger" at bounding box center [1145, 177] width 35 height 35
click at [1205, 179] on img "Intercom messenger" at bounding box center [1210, 177] width 35 height 35
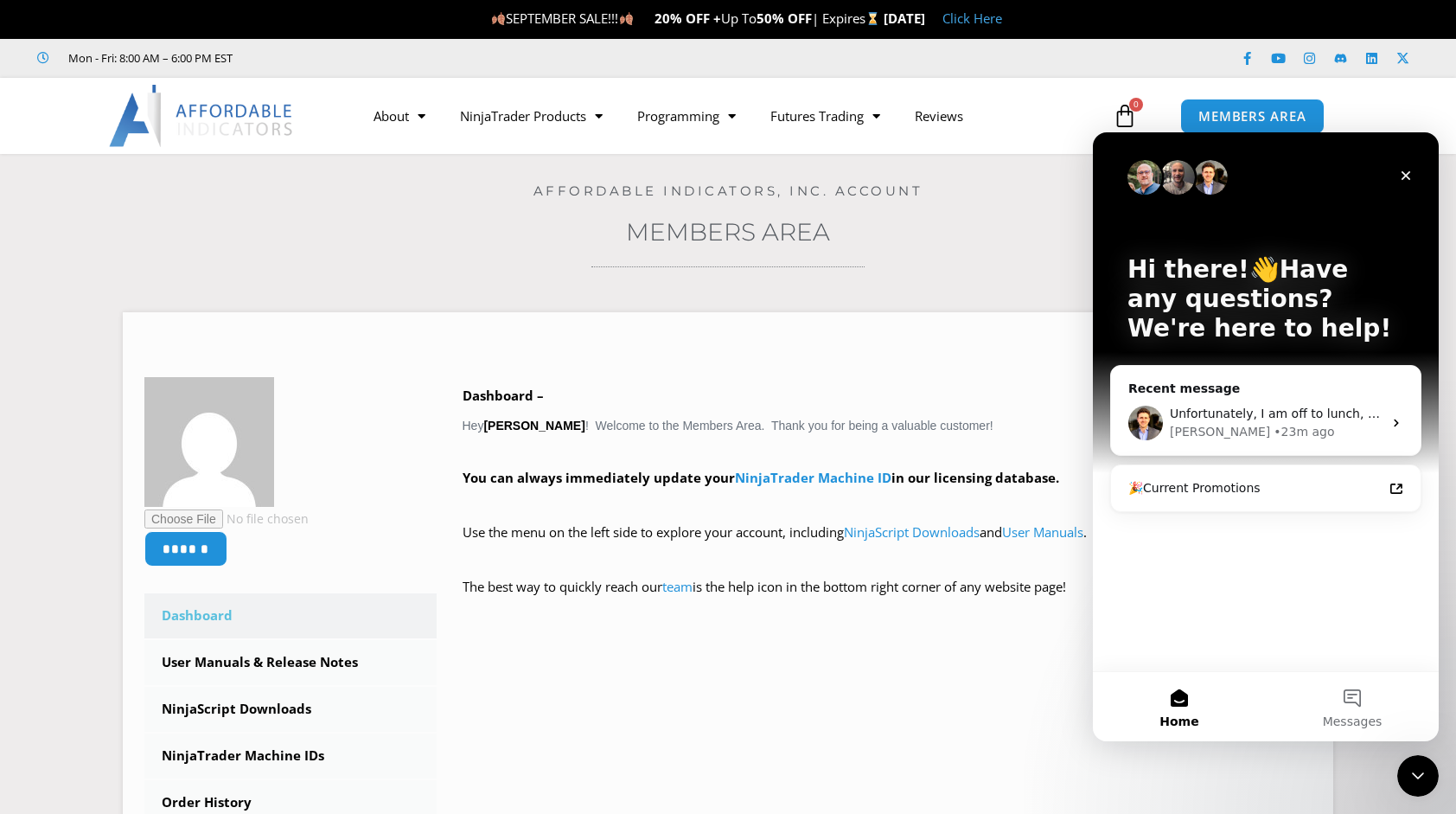
click at [1205, 179] on img "Intercom messenger" at bounding box center [1210, 177] width 35 height 35
click at [1287, 113] on span "MEMBERS AREA" at bounding box center [1252, 116] width 118 height 15
click at [1400, 168] on icon "Close" at bounding box center [1406, 175] width 14 height 14
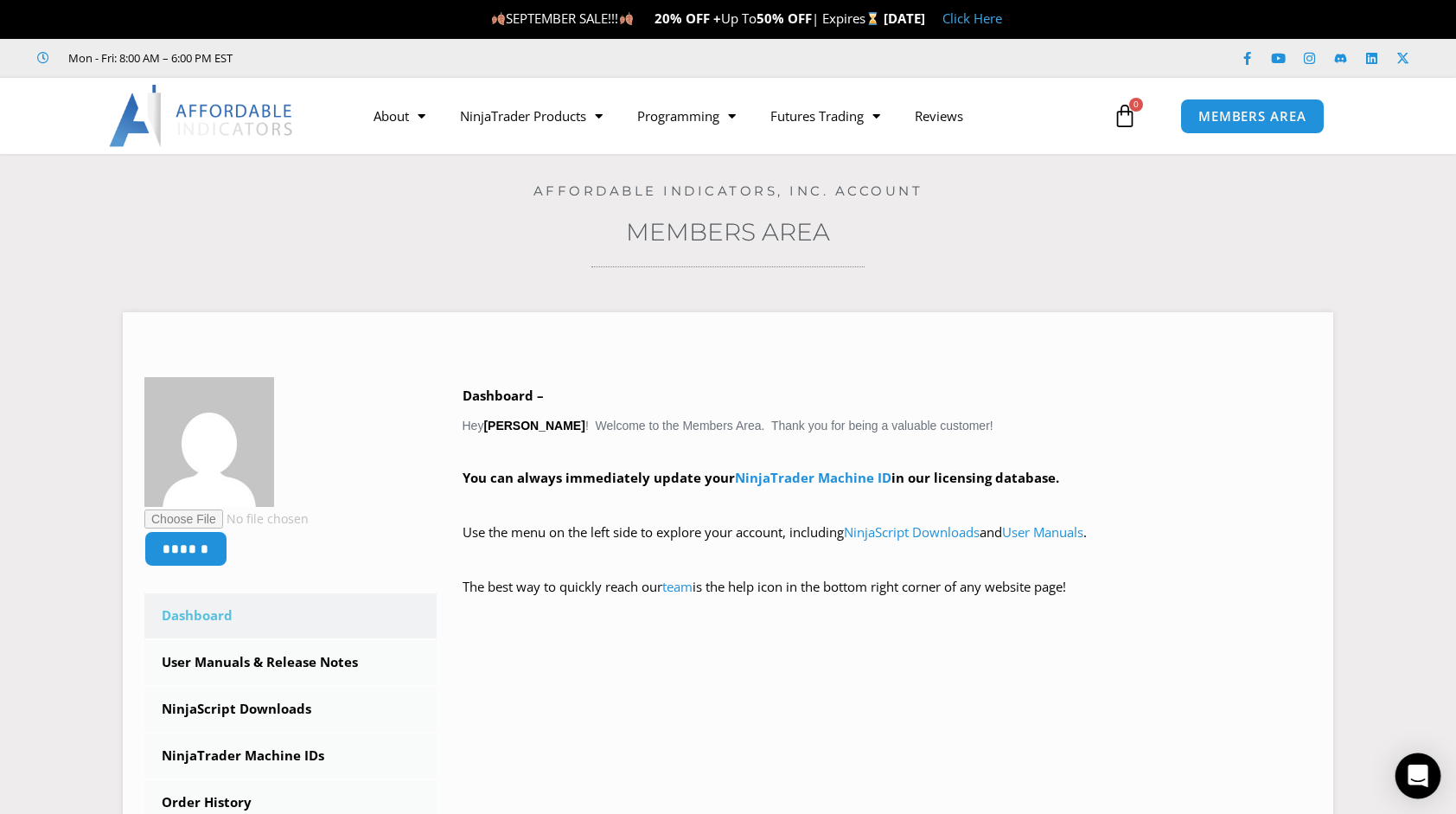
click at [1414, 783] on icon "Open Intercom Messenger" at bounding box center [1417, 776] width 20 height 23
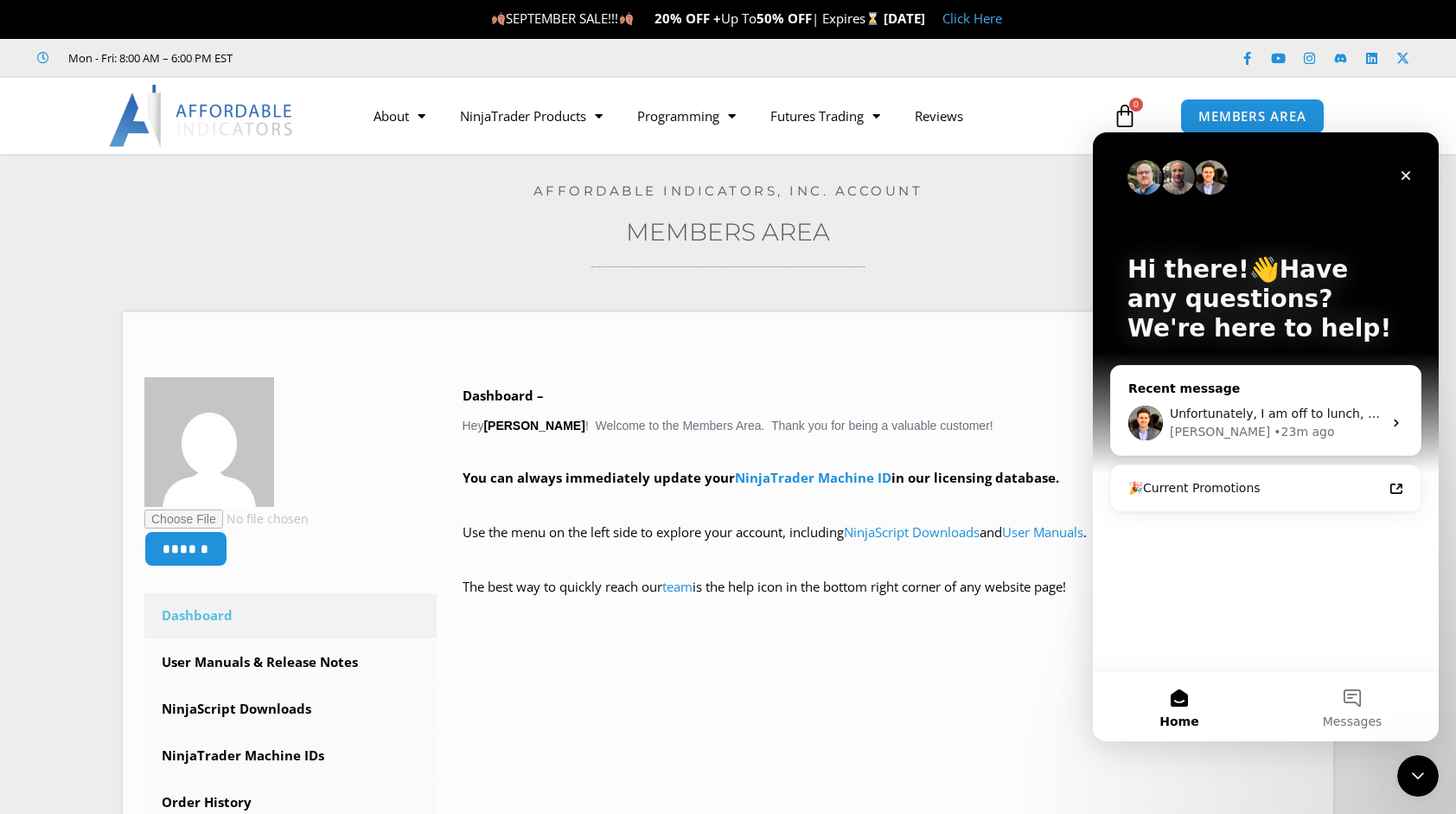
click at [1399, 421] on icon "Intercom messenger" at bounding box center [1396, 423] width 14 height 14
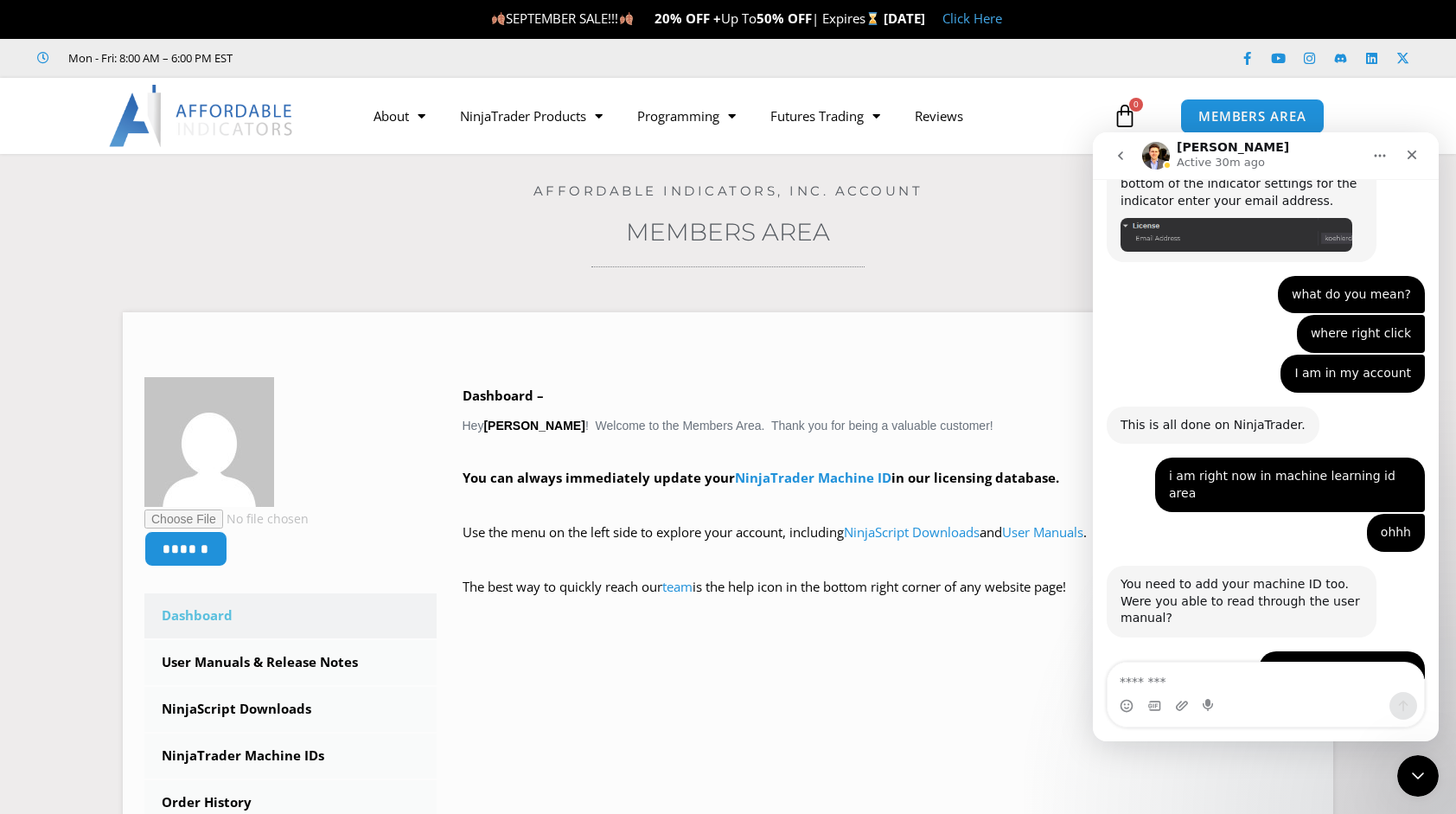
scroll to position [2488, 0]
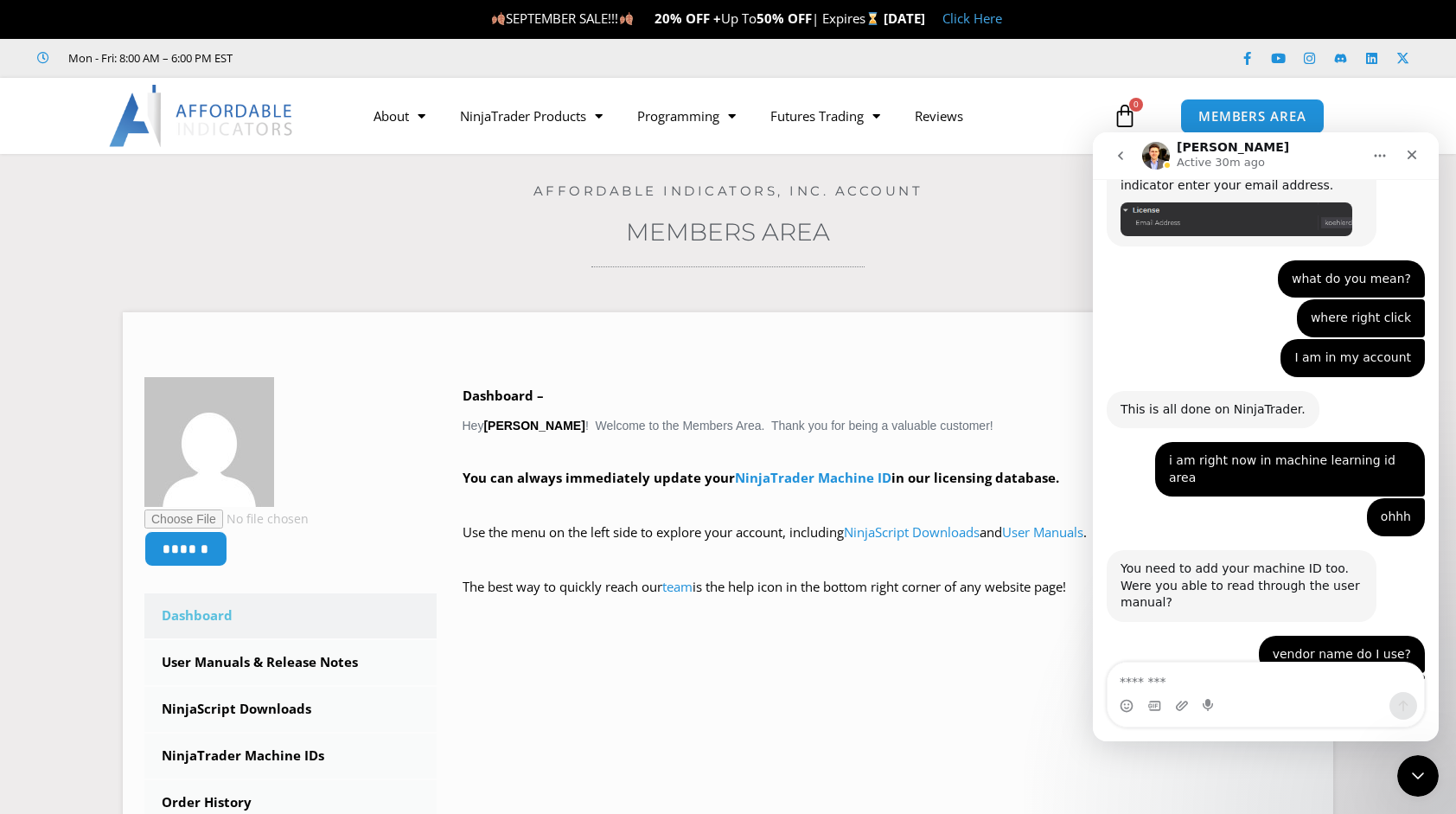
click at [1121, 147] on button "go back" at bounding box center [1120, 155] width 33 height 33
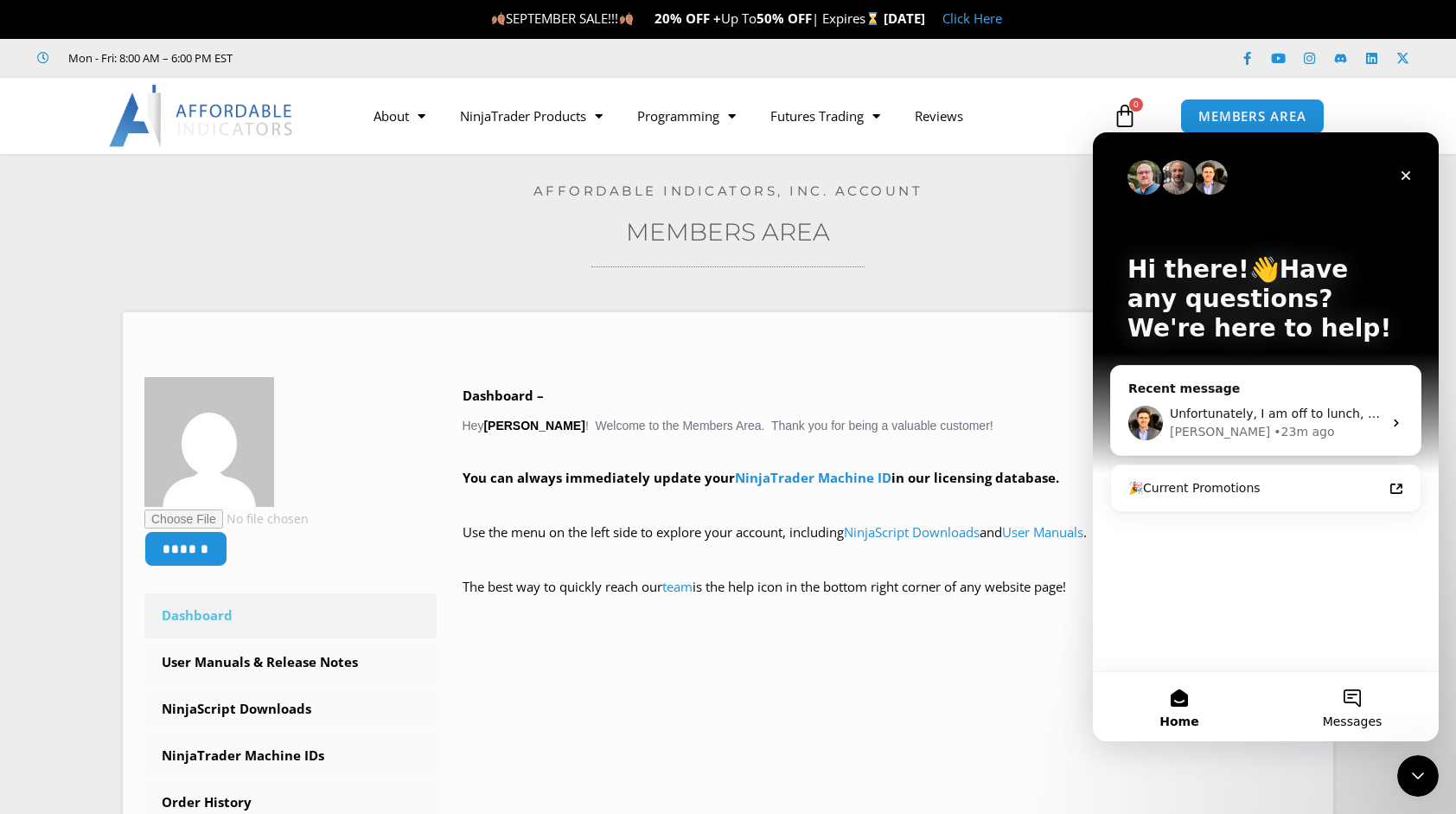
click at [1356, 710] on button "Messages" at bounding box center [1352, 706] width 173 height 69
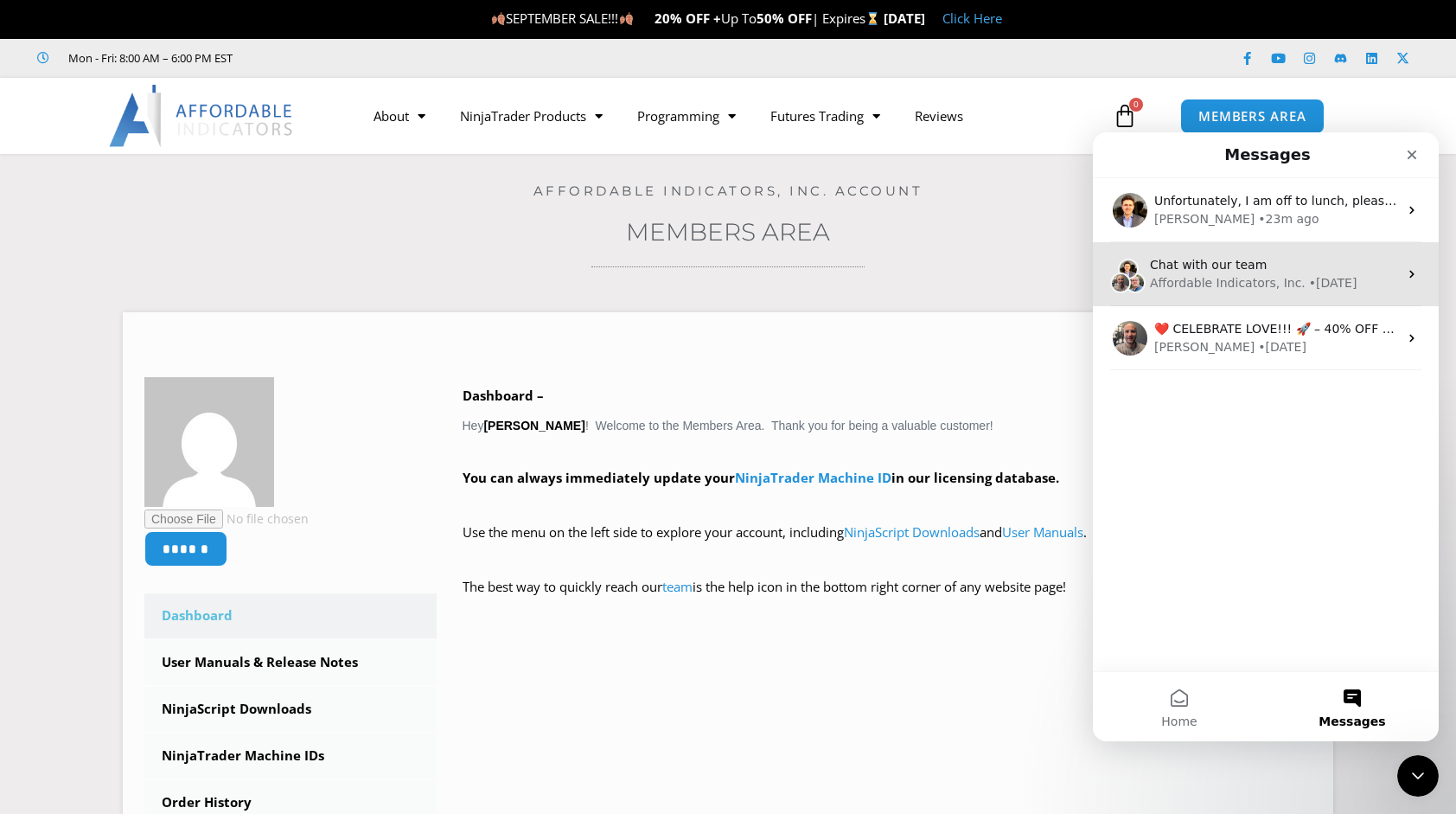
click at [1195, 270] on span "Chat with our team" at bounding box center [1208, 265] width 116 height 14
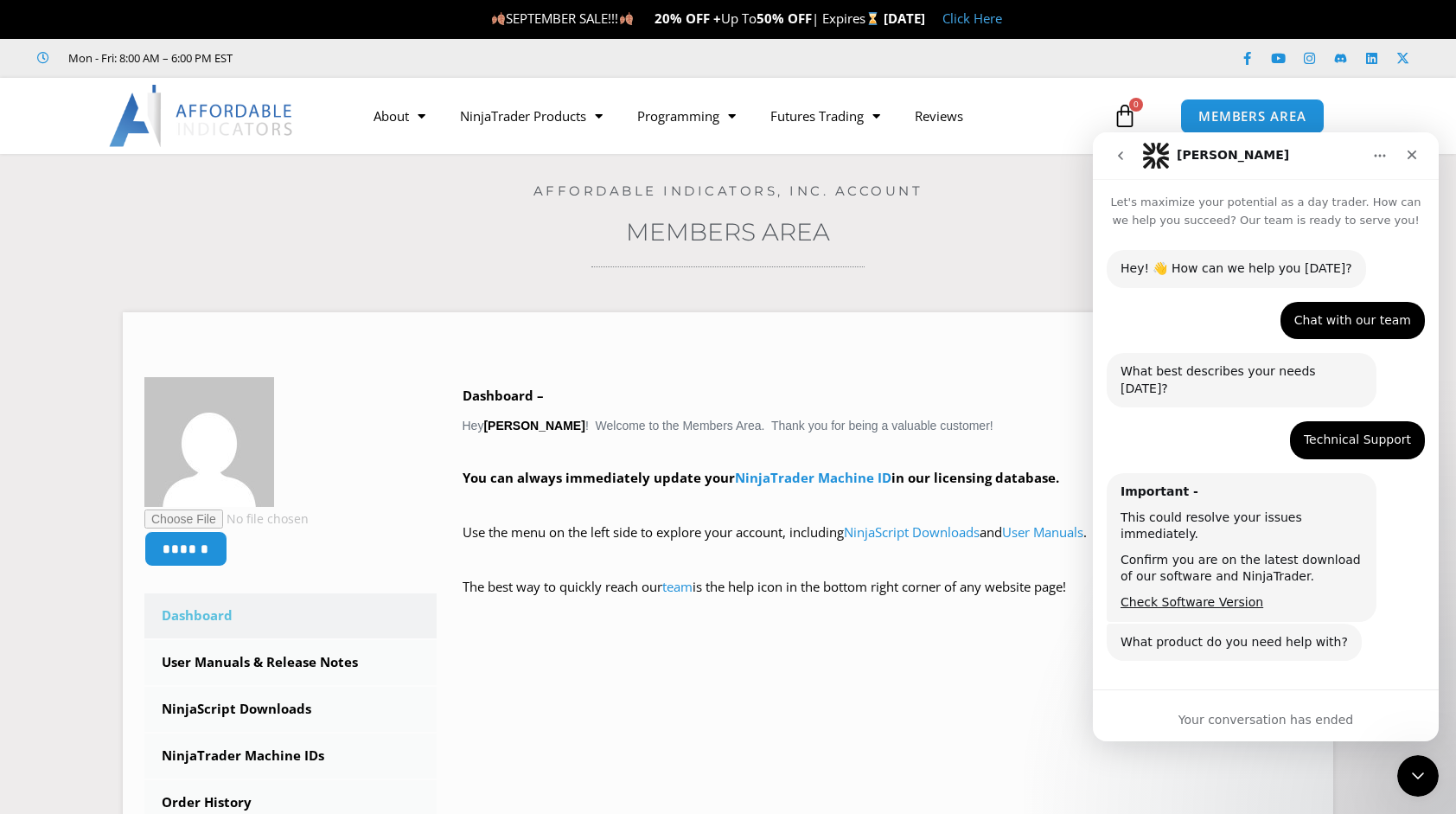
click at [1222, 721] on div "Your conversation has ended" at bounding box center [1266, 719] width 346 height 18
click at [1340, 431] on div "Technical Support" at bounding box center [1357, 440] width 107 height 17
click at [1356, 431] on div "Technical Support" at bounding box center [1357, 440] width 107 height 17
click at [1348, 336] on div "Chat with our team Michael • 26w ago" at bounding box center [1353, 320] width 145 height 38
click at [1348, 329] on div "Chat with our team Michael • 26w ago" at bounding box center [1353, 320] width 145 height 38
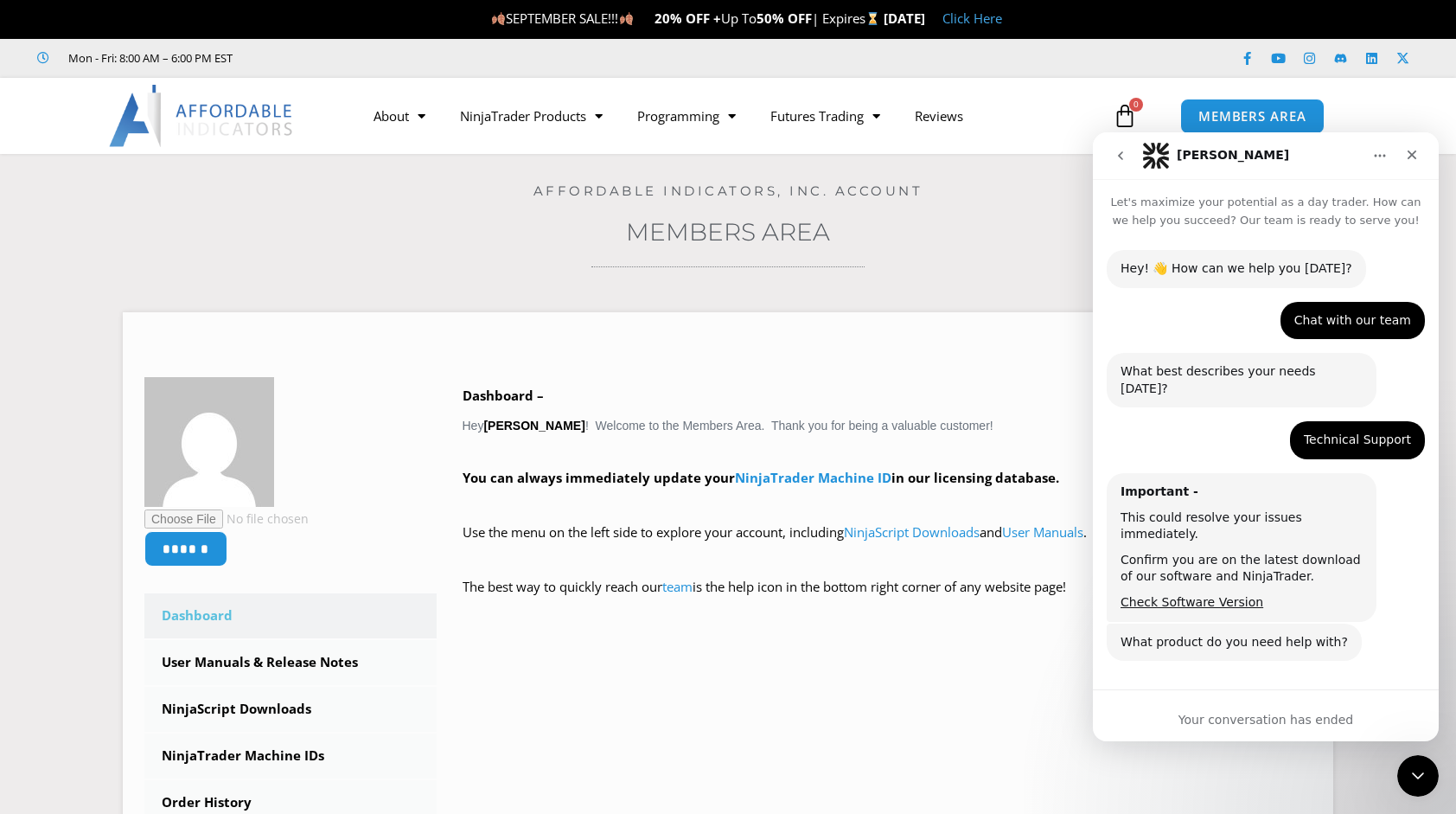
click at [1120, 149] on icon "go back" at bounding box center [1120, 155] width 14 height 14
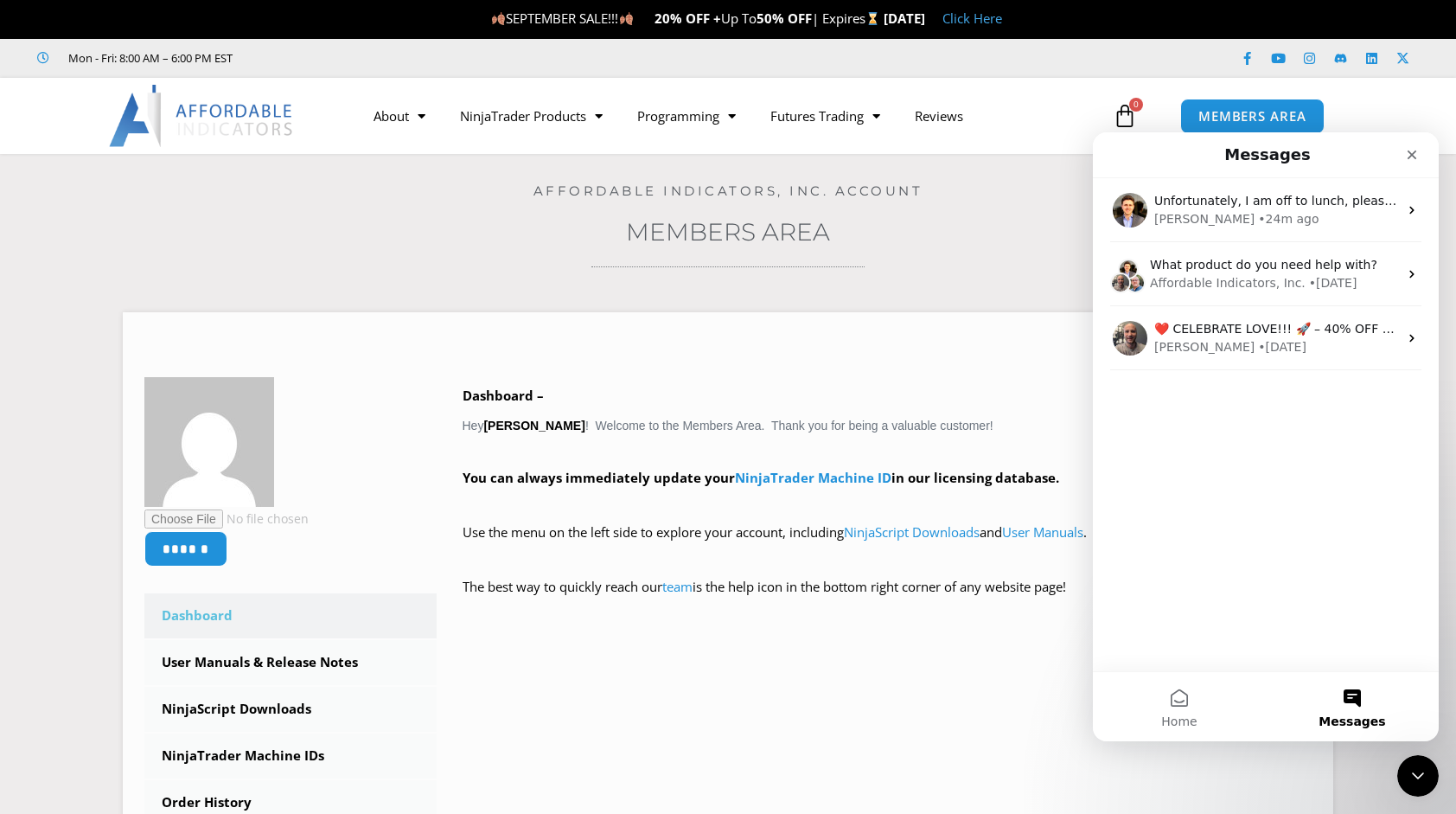
click at [1120, 149] on div "Messages" at bounding box center [1266, 154] width 323 height 31
click at [1410, 152] on icon "Close" at bounding box center [1413, 155] width 9 height 9
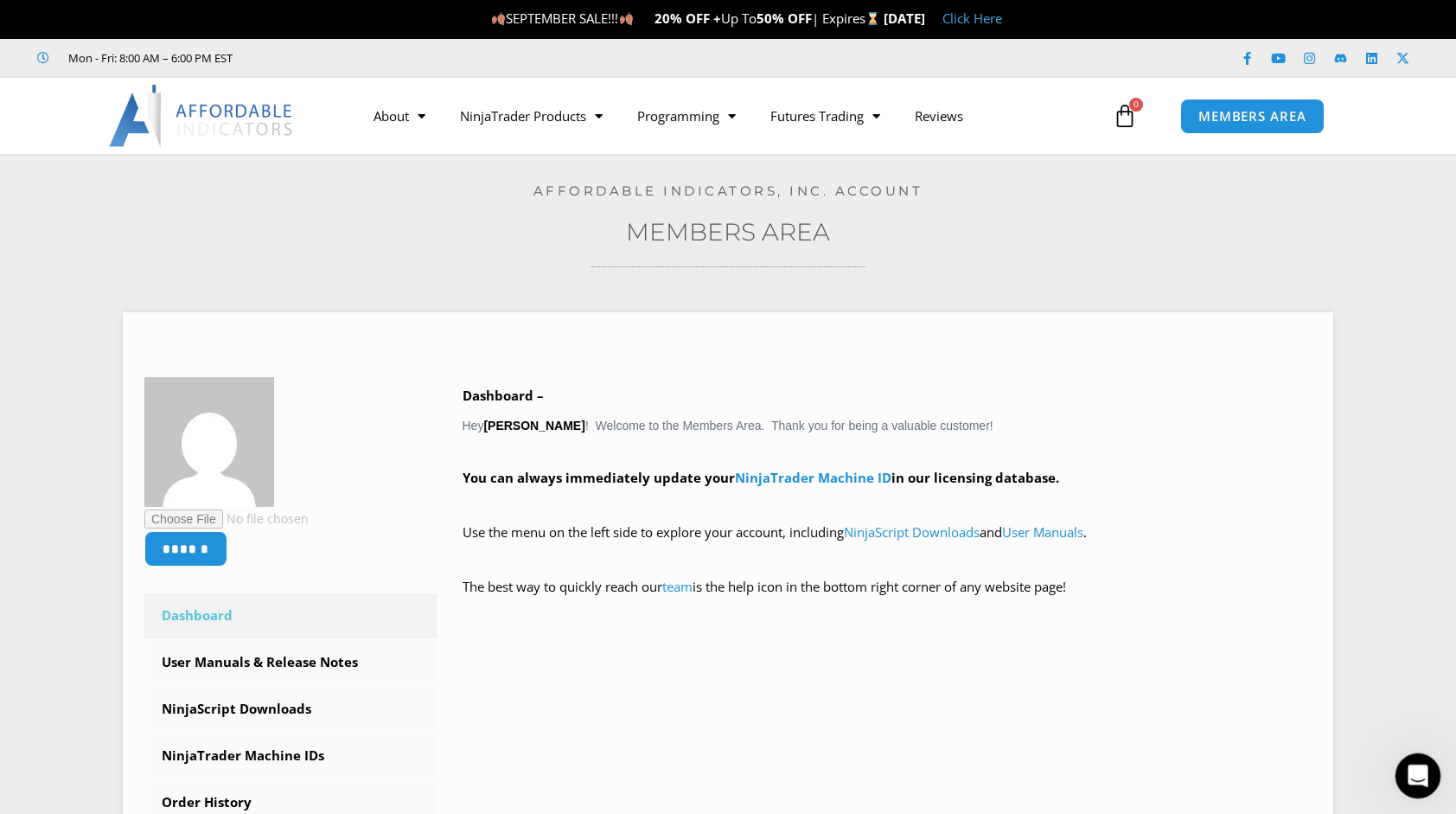
click at [1425, 788] on div "Open Intercom Messenger" at bounding box center [1415, 773] width 57 height 57
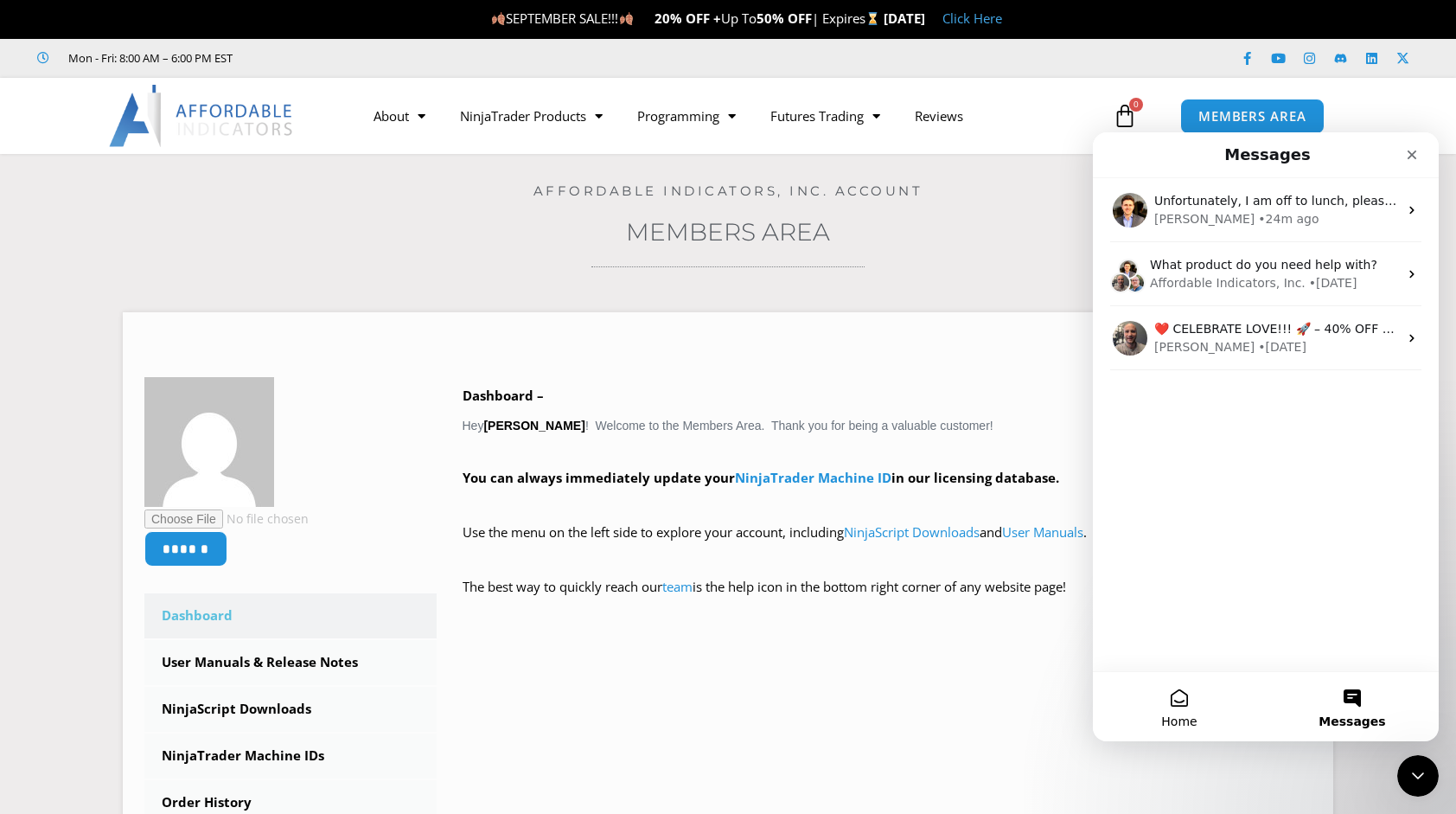
click at [1195, 718] on span "Home" at bounding box center [1179, 720] width 36 height 12
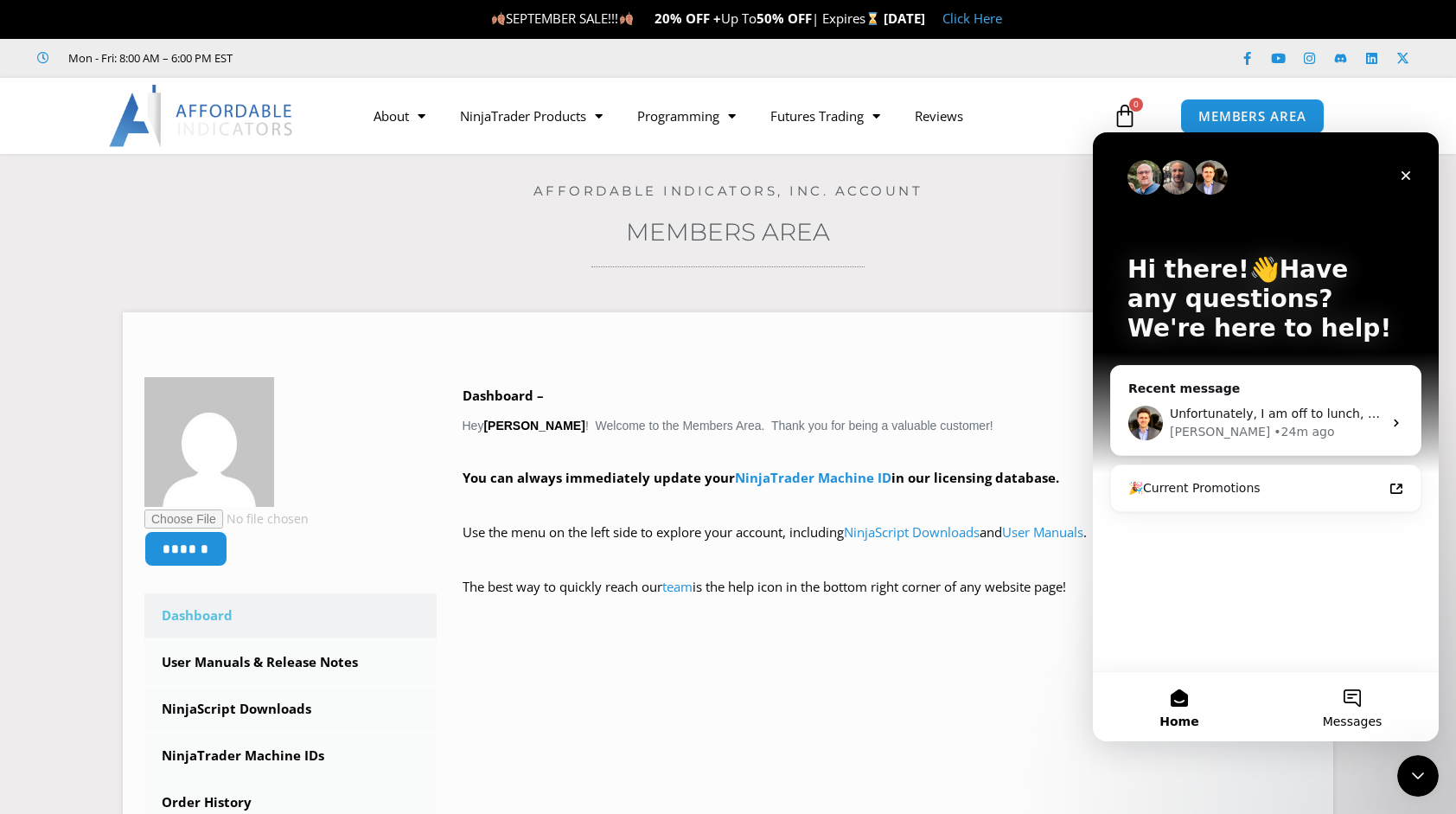
click at [1353, 702] on button "Messages" at bounding box center [1352, 706] width 173 height 69
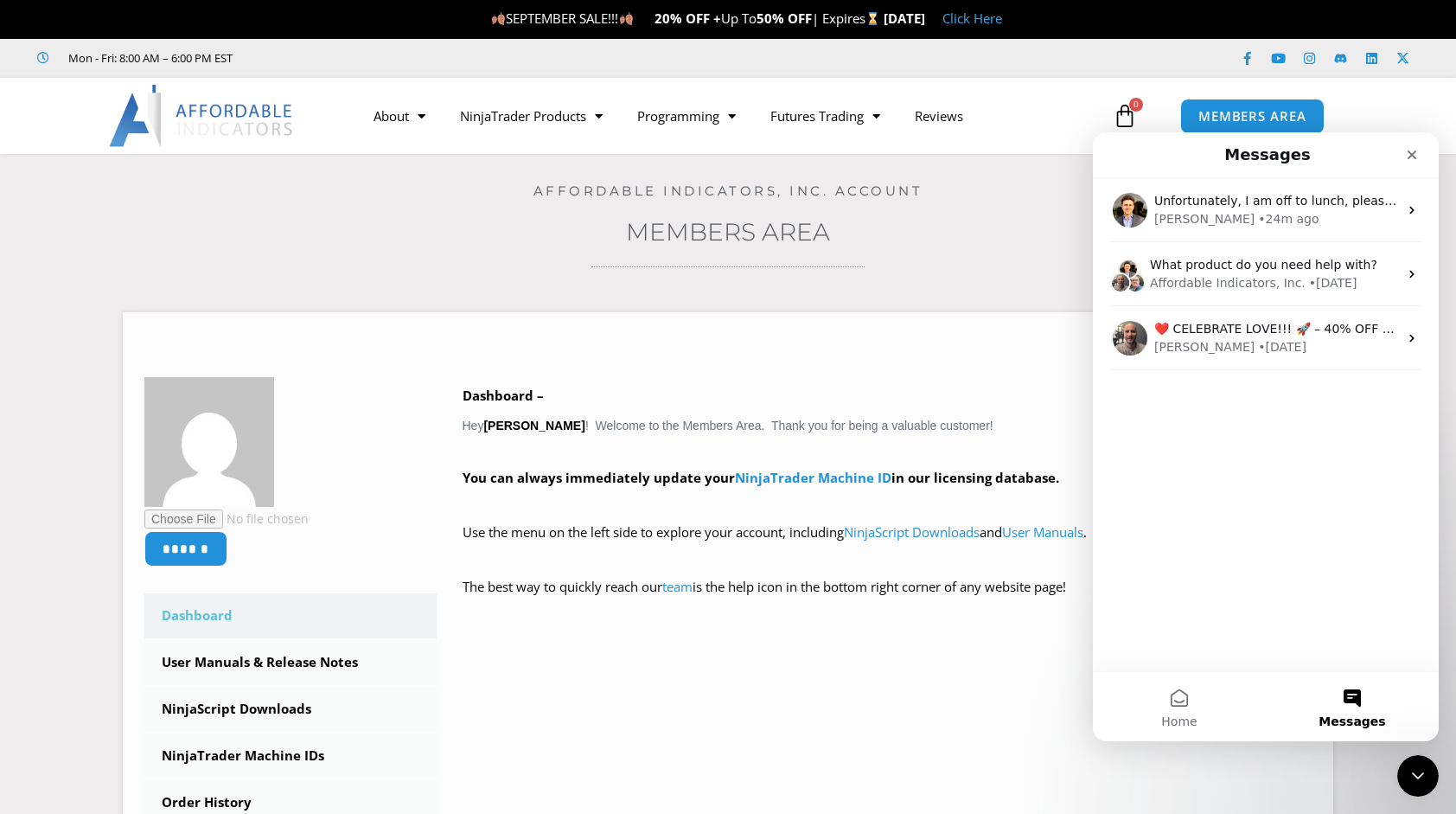
click at [1367, 695] on button "Messages" at bounding box center [1352, 706] width 173 height 69
click at [1256, 126] on link "MEMBERS AREA" at bounding box center [1252, 115] width 158 height 39
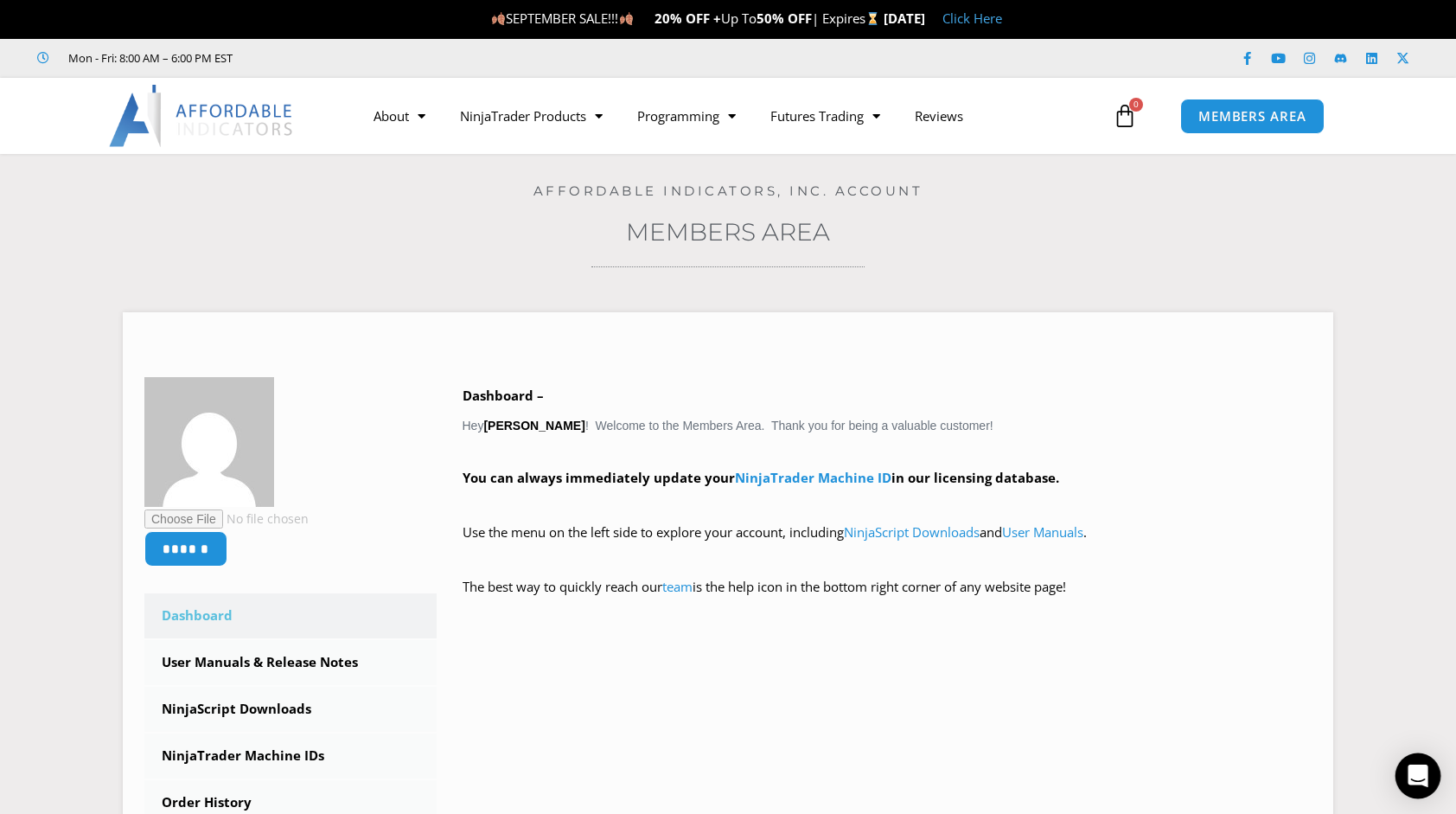
click at [1415, 769] on icon "Open Intercom Messenger" at bounding box center [1417, 776] width 20 height 23
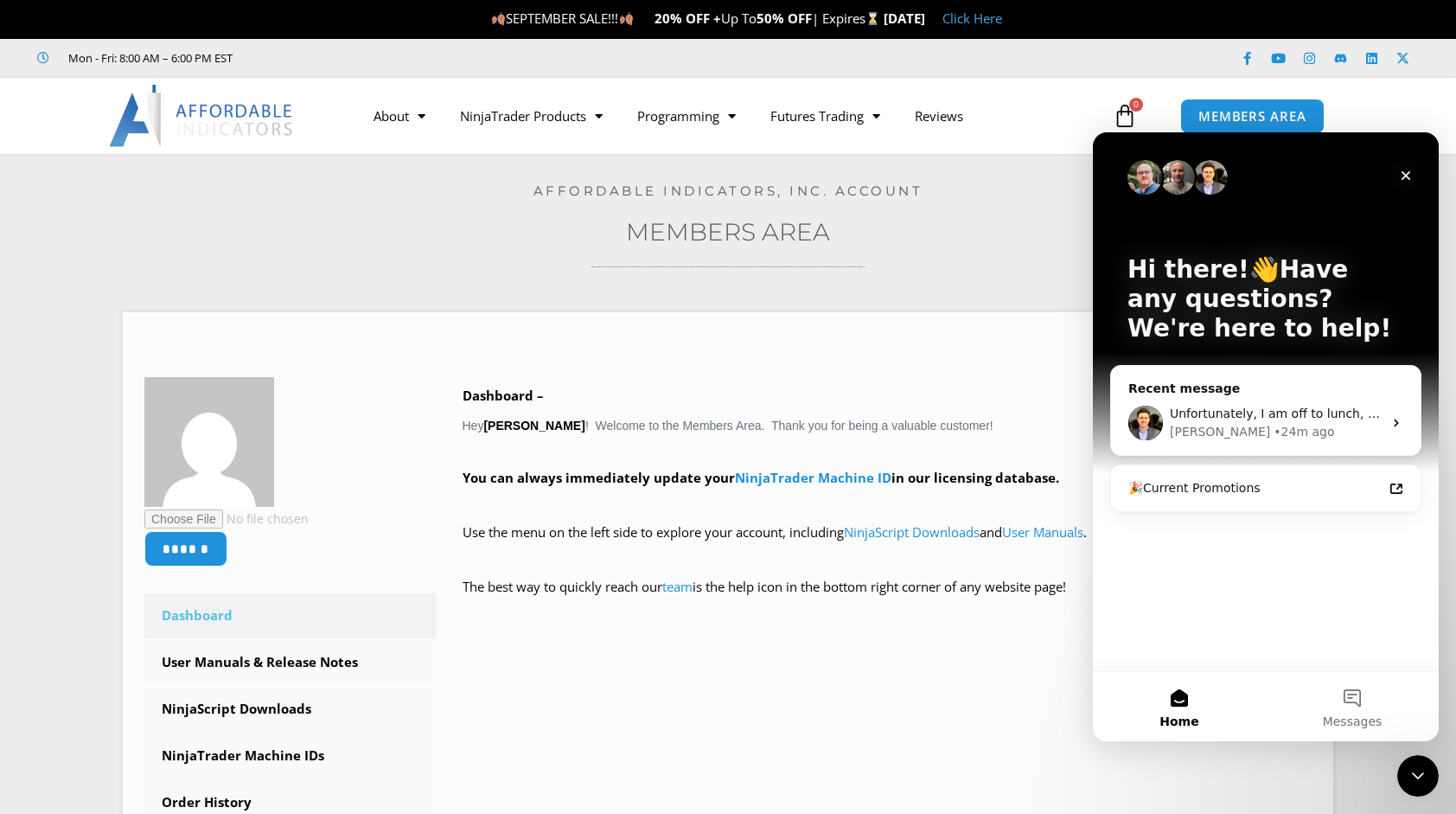
click at [1413, 174] on div "Close" at bounding box center [1406, 175] width 31 height 31
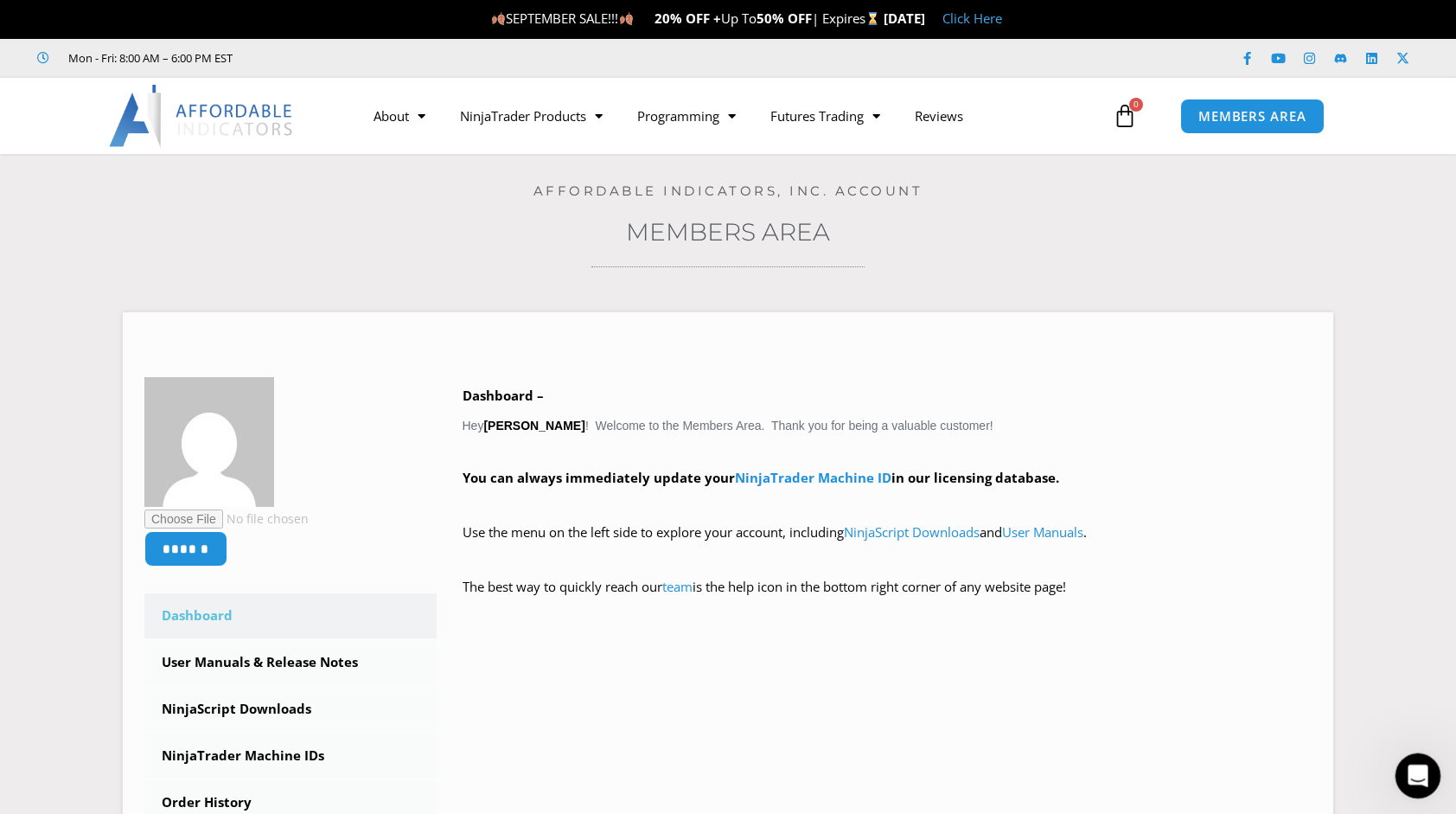
click at [1416, 772] on icon "Open Intercom Messenger" at bounding box center [1415, 772] width 12 height 14
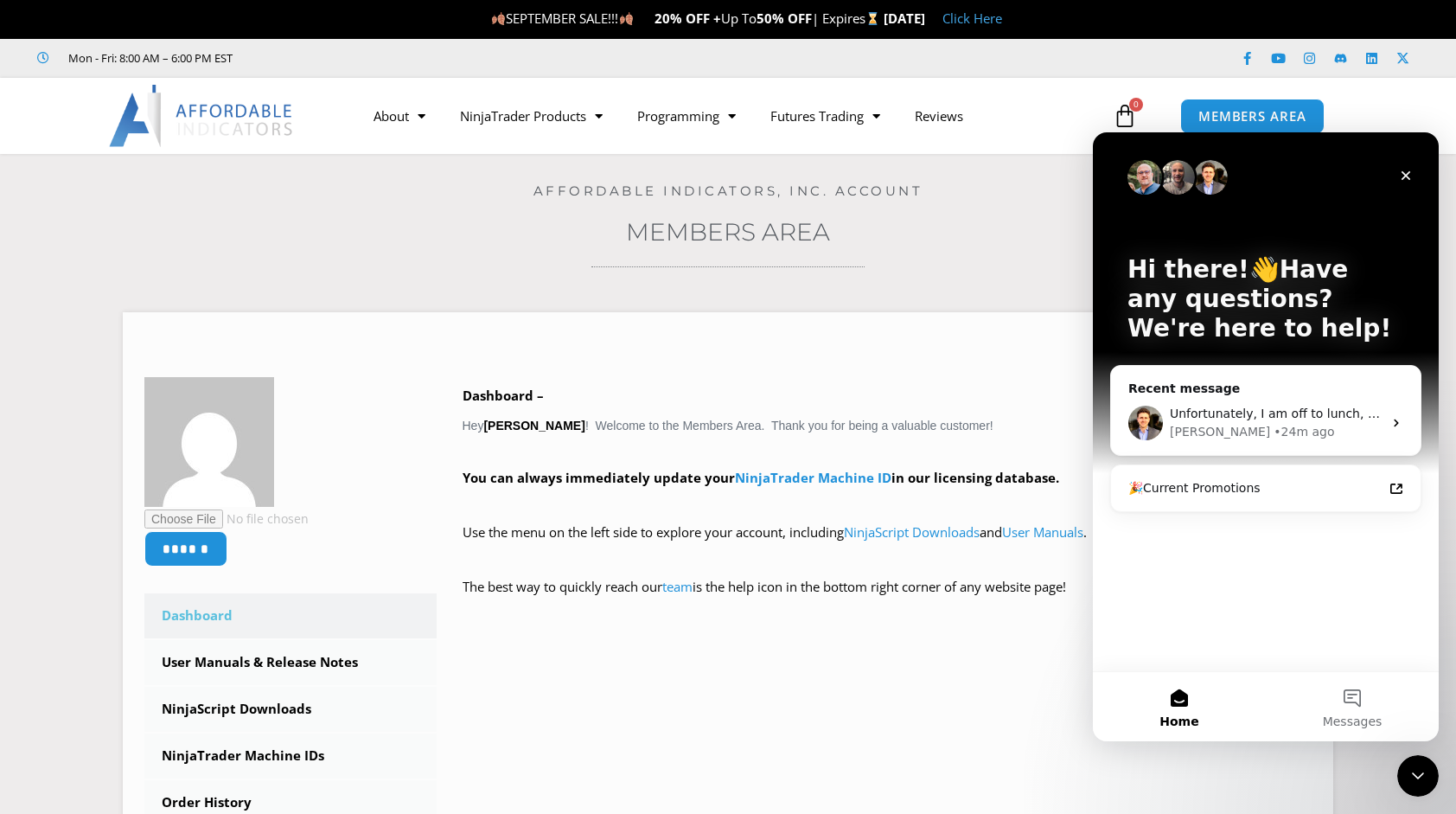
click at [1192, 283] on p "Hi there!👋Have any questions? We're here to help!" at bounding box center [1266, 299] width 277 height 88
click at [1241, 283] on p "Hi there!👋Have any questions? We're here to help!" at bounding box center [1266, 299] width 277 height 88
click at [1209, 195] on div "Hi there!👋Have any questions? We're here to help!" at bounding box center [1265, 303] width 311 height 340
click at [1207, 176] on img "Intercom messenger" at bounding box center [1210, 177] width 35 height 35
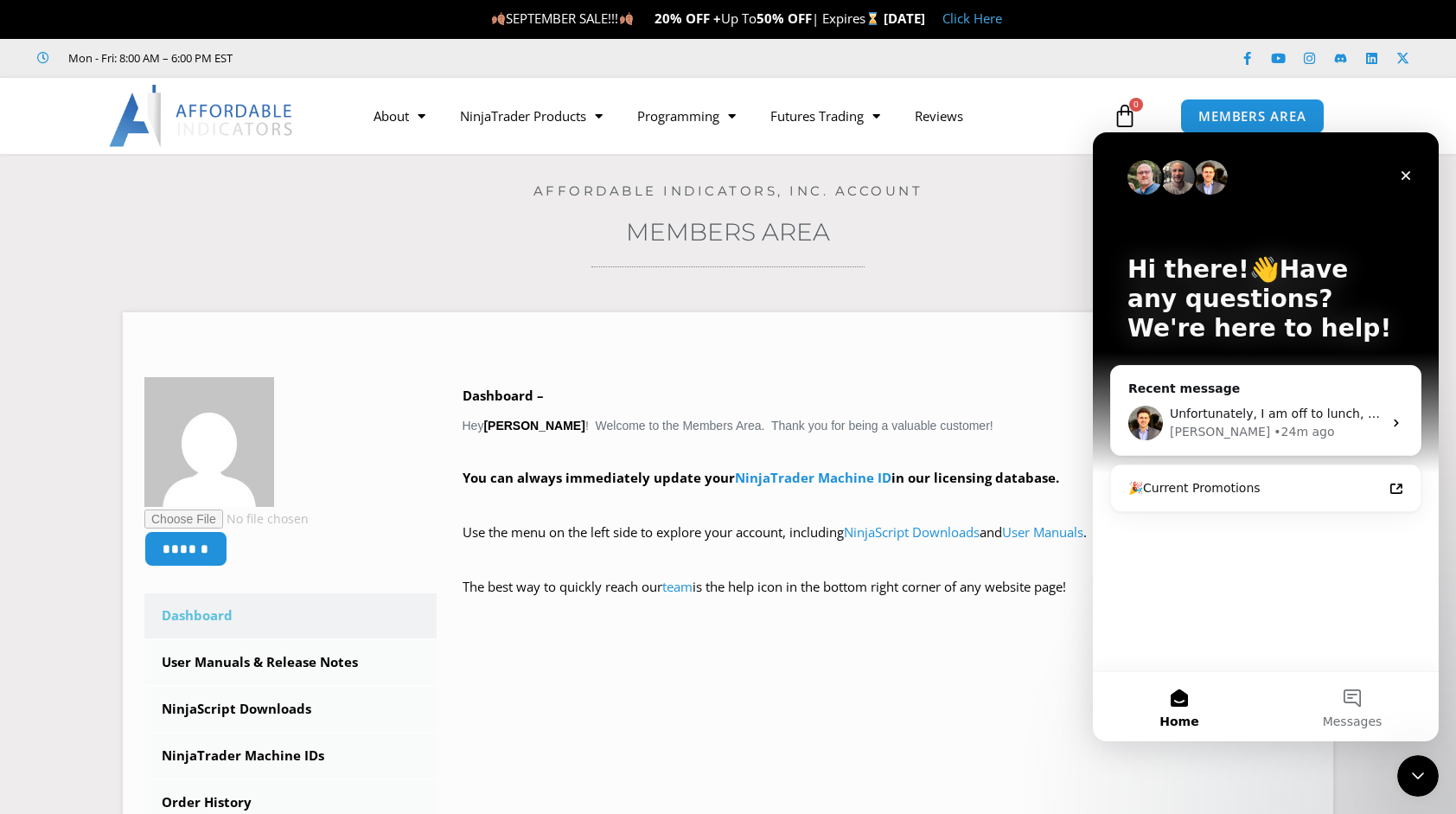
click at [1215, 178] on img "Intercom messenger" at bounding box center [1210, 177] width 35 height 35
click at [1181, 703] on button "Home" at bounding box center [1179, 706] width 173 height 69
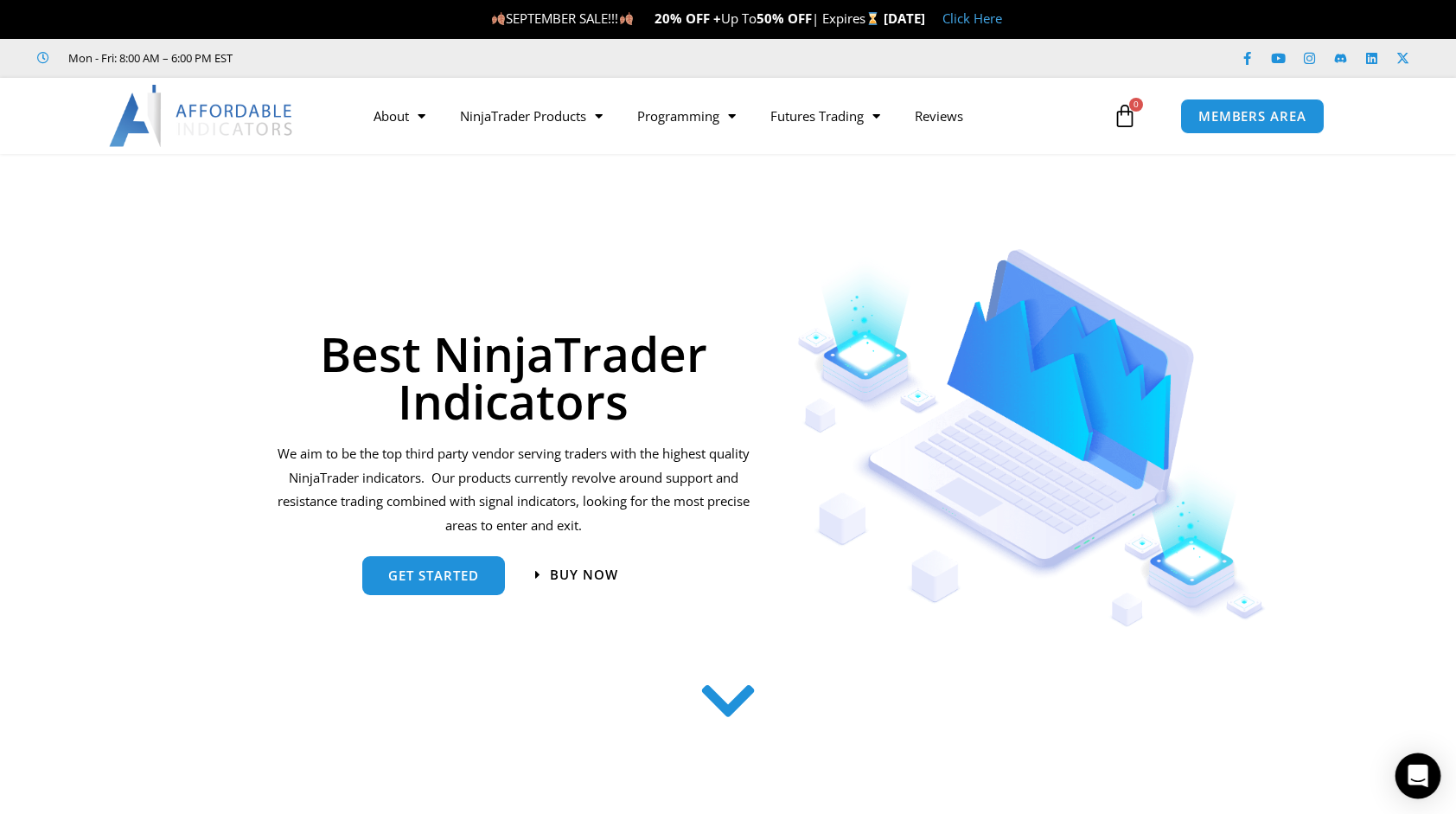
click at [1413, 775] on icon "Open Intercom Messenger" at bounding box center [1417, 776] width 20 height 23
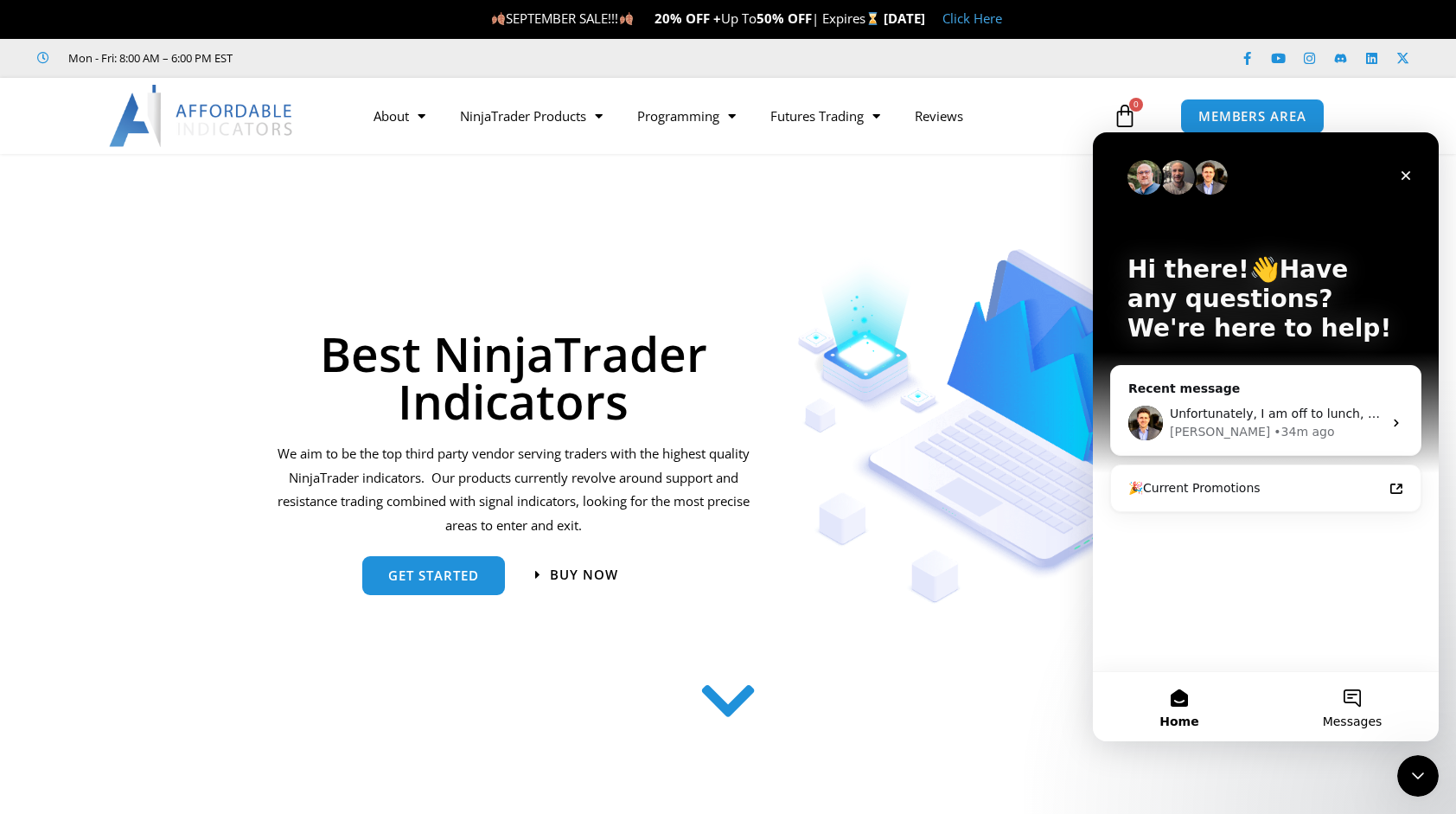
click at [1358, 700] on button "Messages" at bounding box center [1352, 706] width 173 height 69
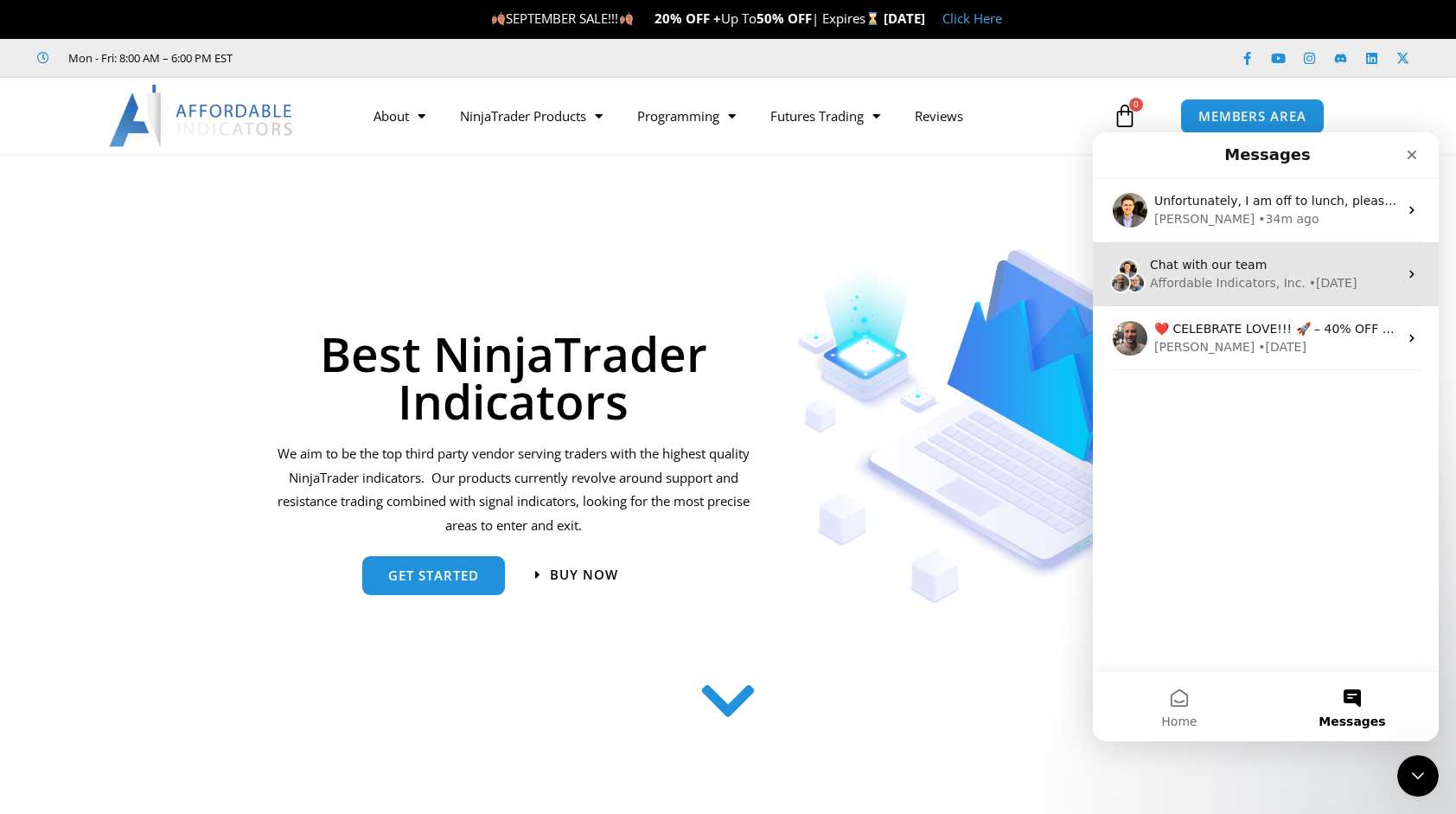
click at [1248, 270] on span "Chat with our team" at bounding box center [1208, 265] width 116 height 14
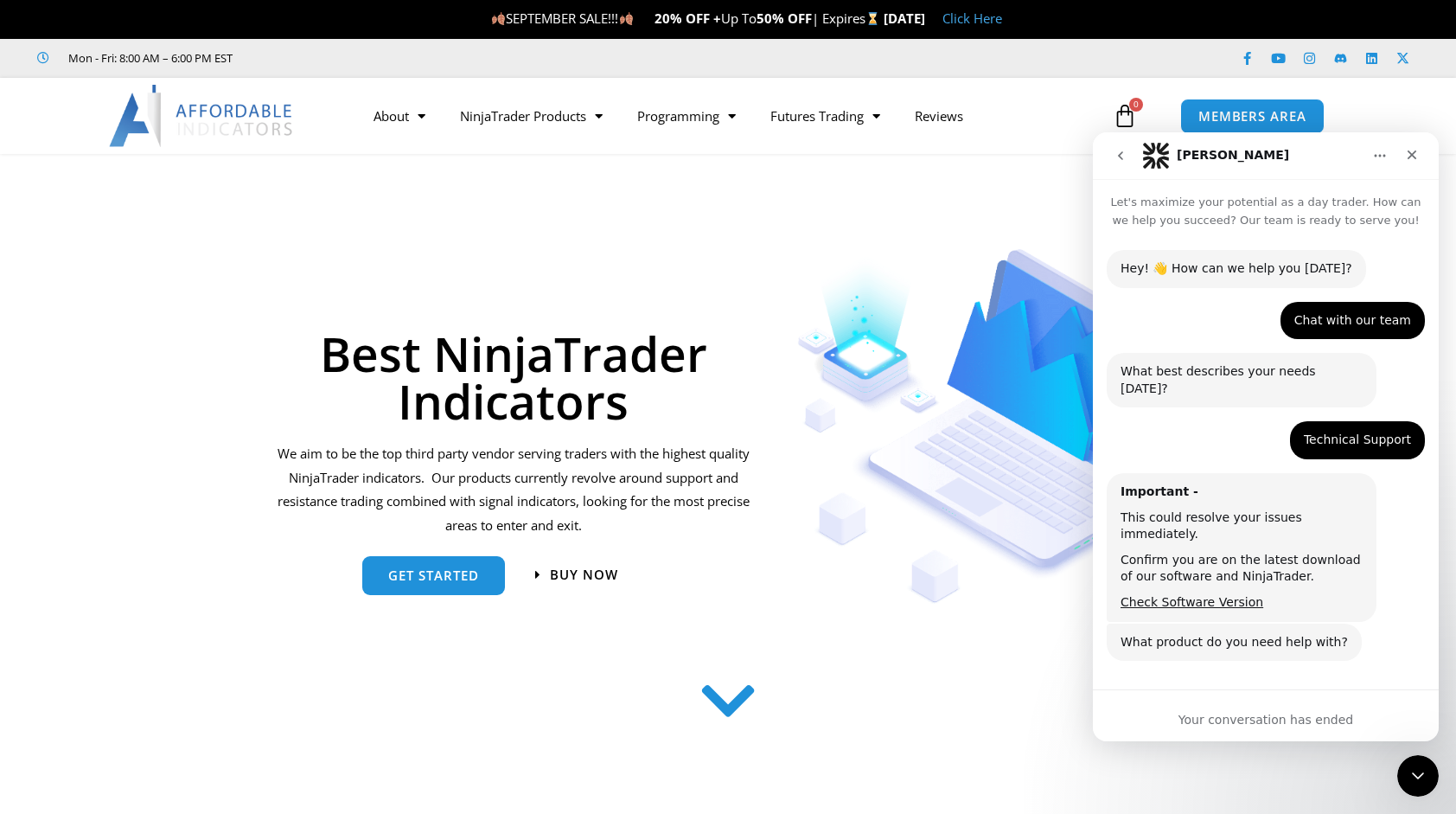
click at [1282, 636] on div "What product do you need help with? Solomon • 26w ago" at bounding box center [1266, 652] width 319 height 59
click at [1343, 630] on div "What product do you need help with? Solomon • 26w ago" at bounding box center [1266, 652] width 319 height 59
click at [1413, 776] on icon "Close Intercom Messenger" at bounding box center [1415, 773] width 21 height 21
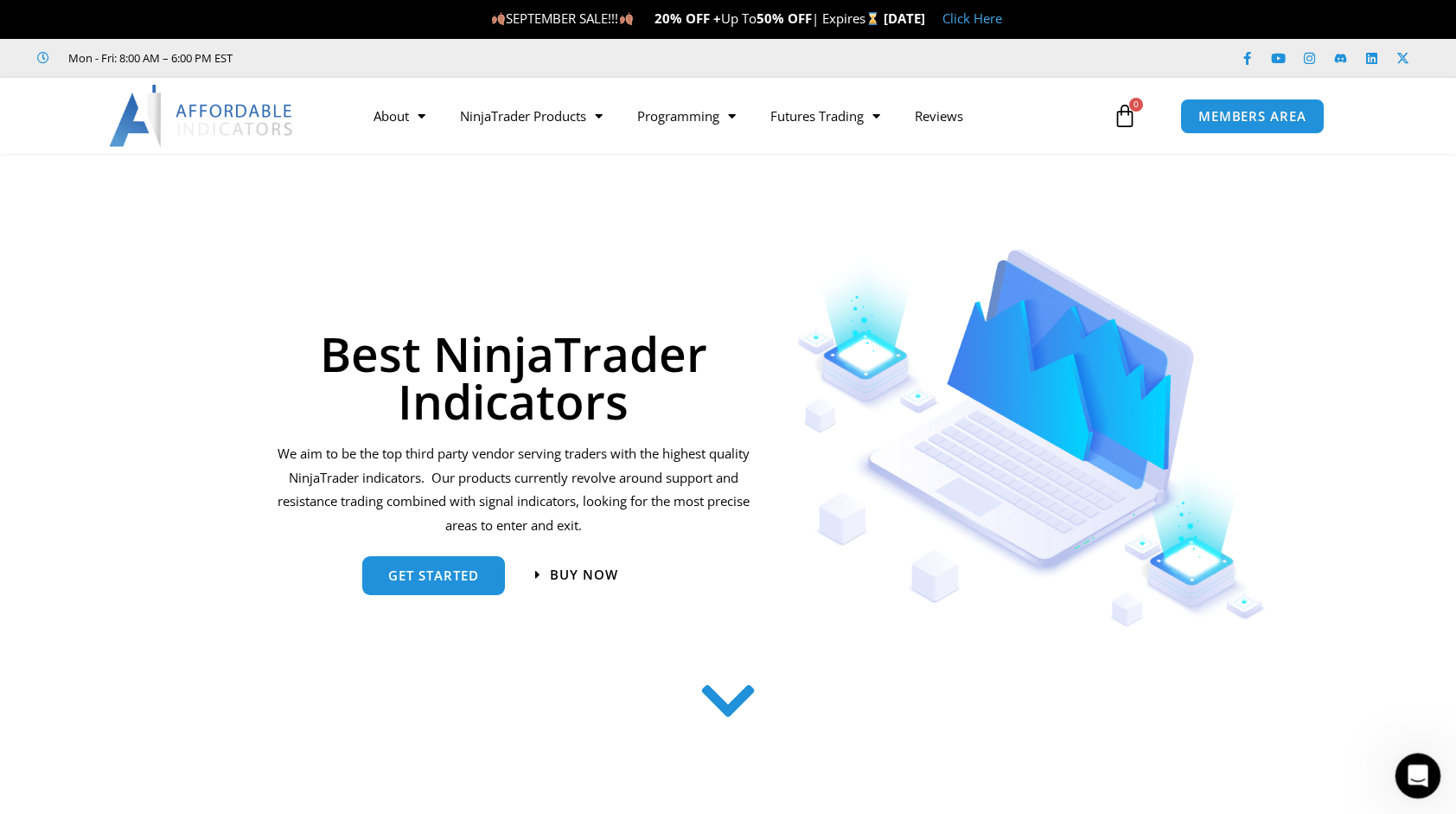
click at [1413, 776] on icon "Open Intercom Messenger" at bounding box center [1416, 773] width 28 height 28
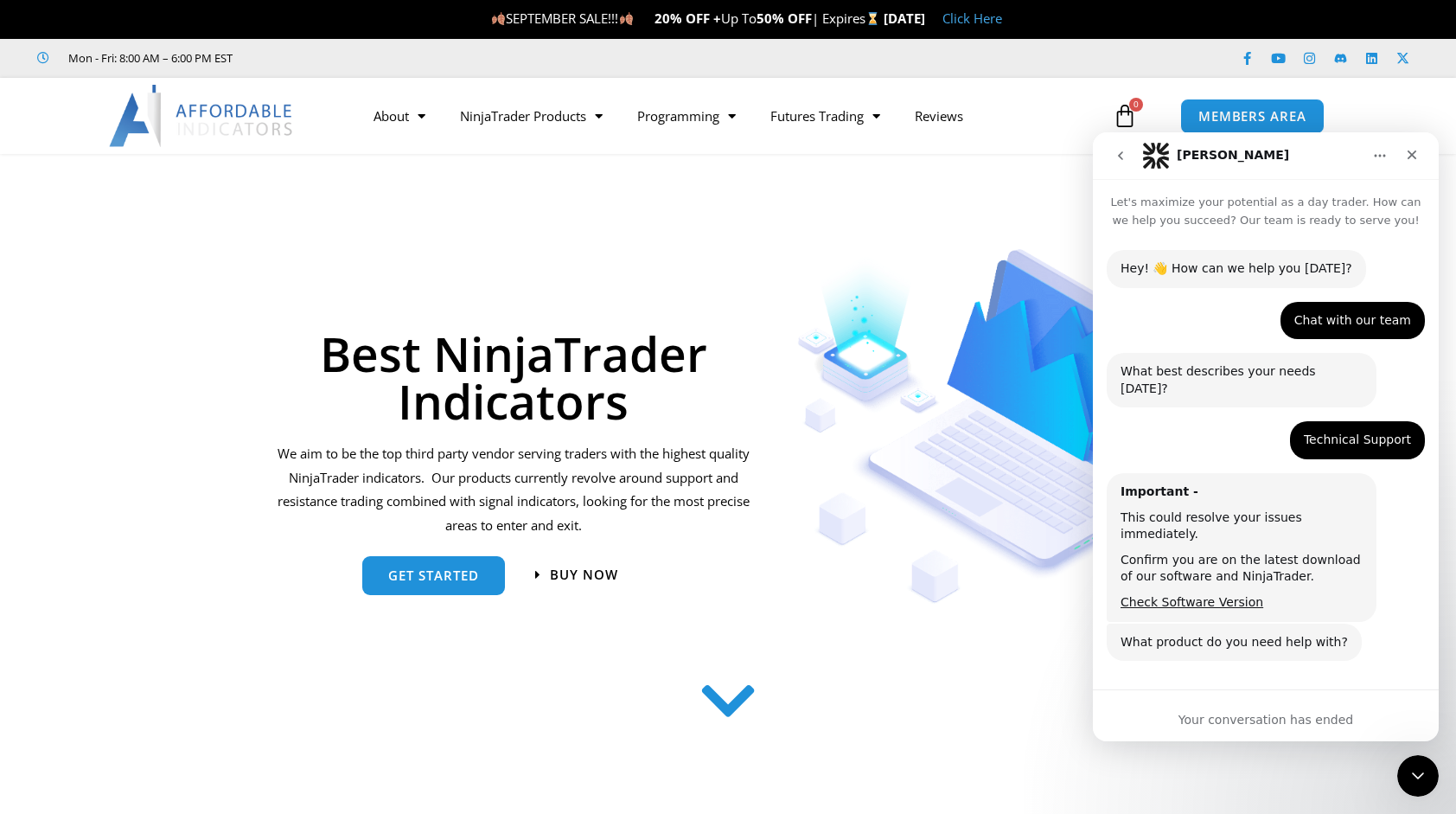
click at [1204, 668] on div "Hey! 👋 How can we help you today? Solomon • 26w ago Chat with our team Michael …" at bounding box center [1266, 455] width 346 height 452
click at [1243, 208] on p "Let's maximize your potential as a day trader. How can we help you succeed? Our…" at bounding box center [1266, 203] width 346 height 50
click at [1367, 328] on div "Chat with our team" at bounding box center [1352, 320] width 116 height 17
click at [1379, 167] on button "Home" at bounding box center [1379, 155] width 33 height 33
click at [1356, 207] on div "Expand window" at bounding box center [1336, 199] width 123 height 18
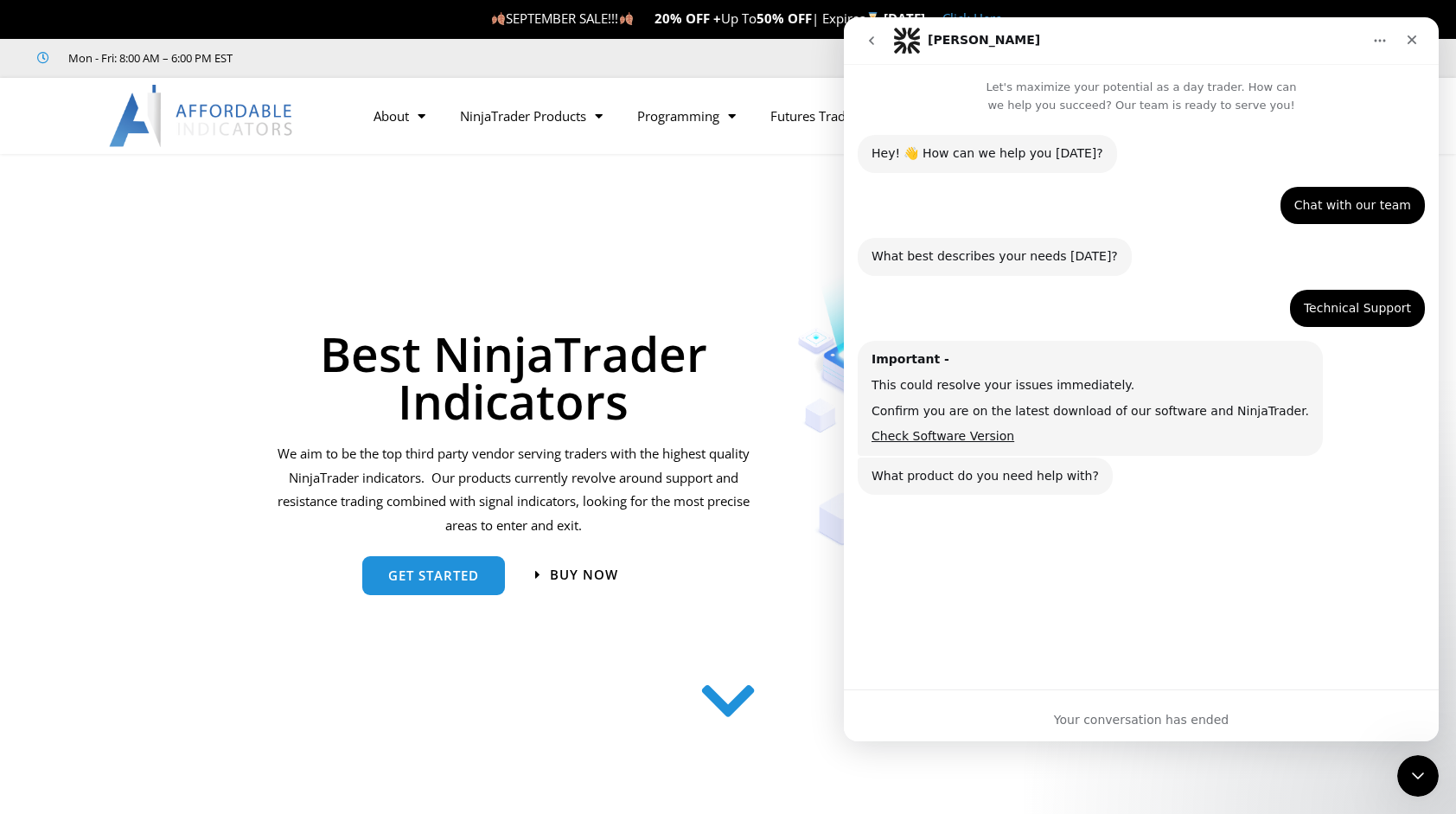
click at [974, 715] on div "Your conversation has ended" at bounding box center [1141, 719] width 595 height 18
click at [984, 114] on div "Hey! 👋 How can we help you today? Solomon • 26w ago Chat with our team Michael …" at bounding box center [1141, 315] width 595 height 401
click at [876, 45] on icon "go back" at bounding box center [872, 41] width 14 height 14
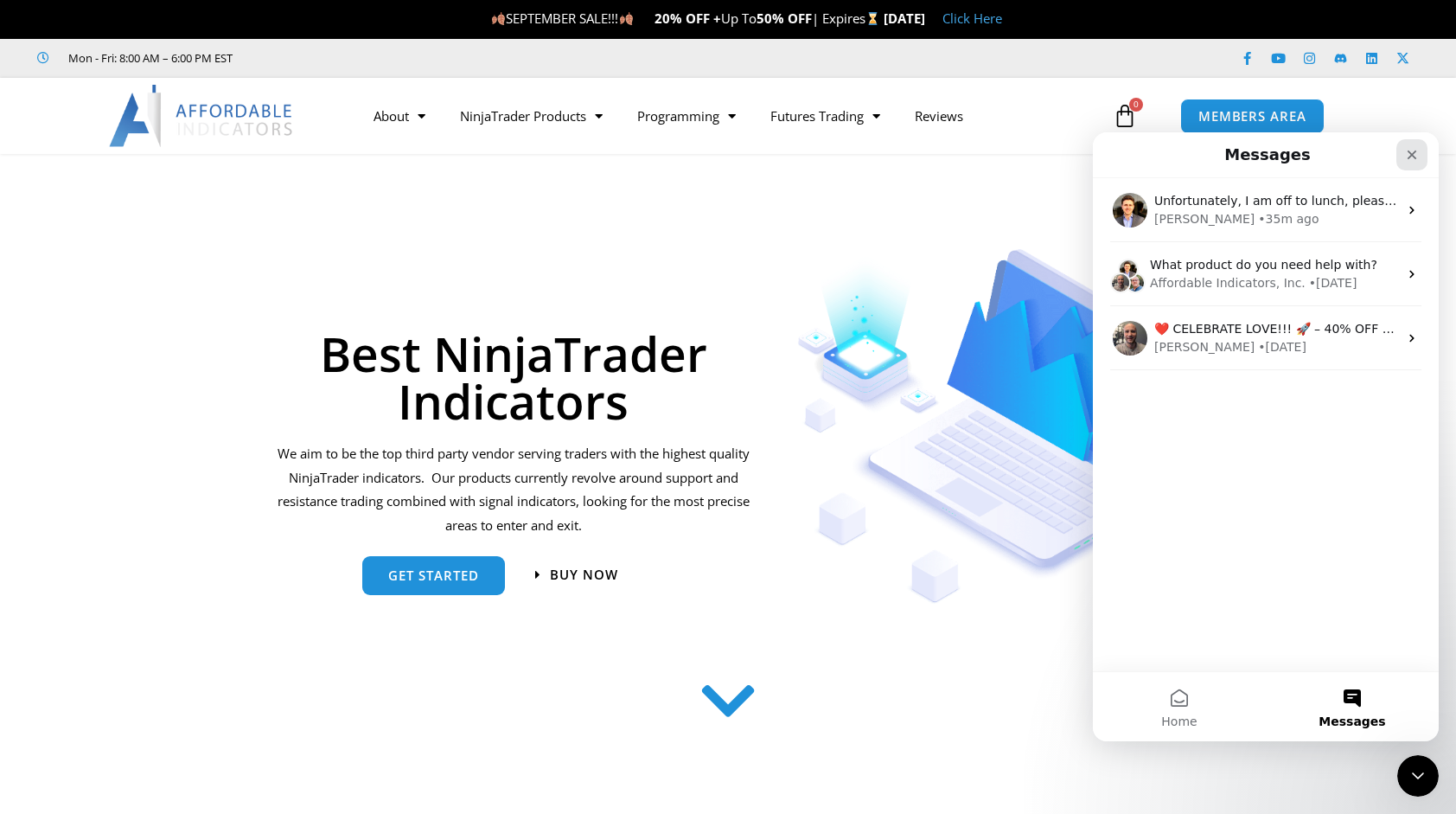
click at [1415, 146] on div "Close" at bounding box center [1412, 154] width 31 height 31
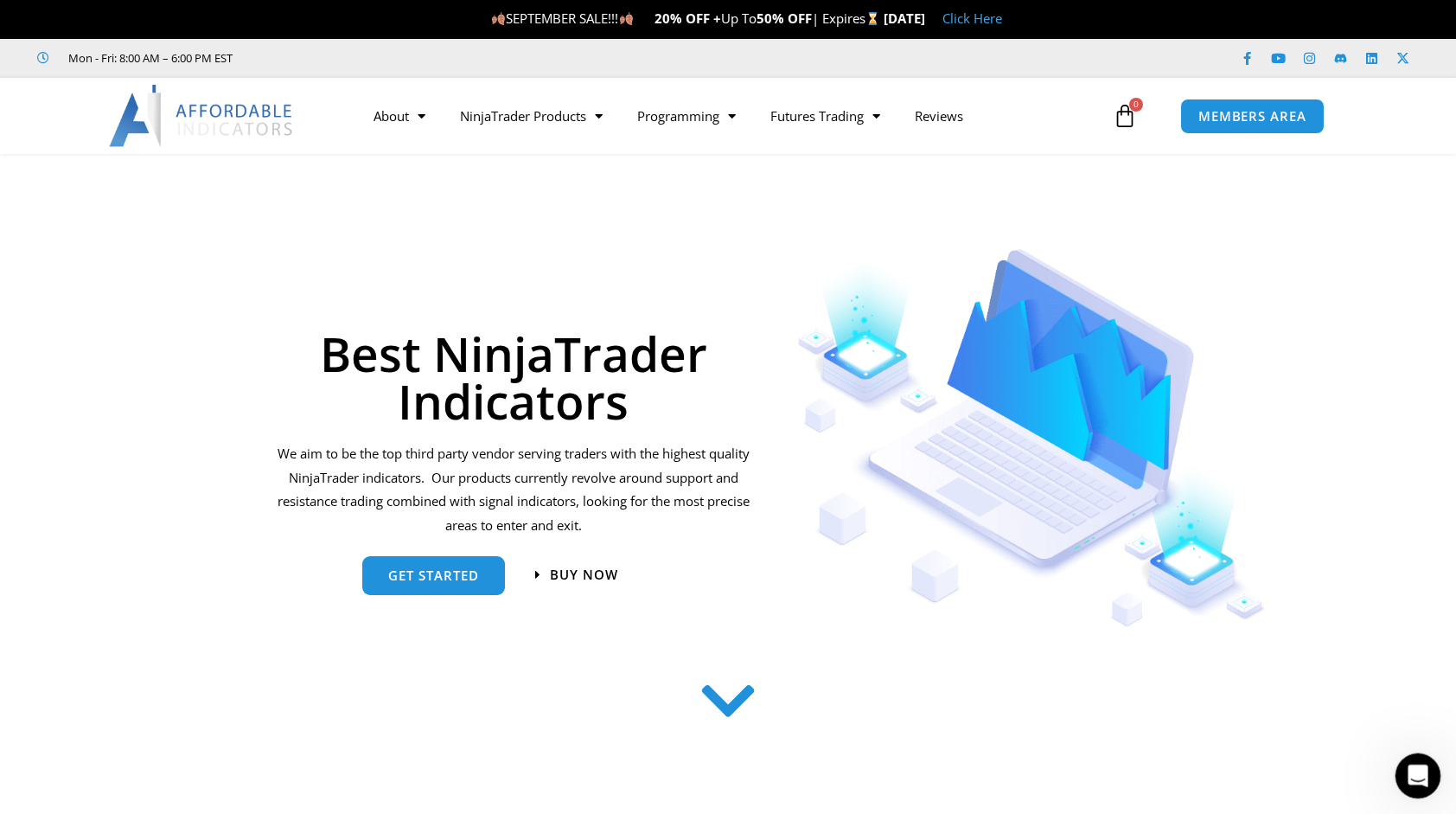
click at [1410, 763] on icon "Open Intercom Messenger" at bounding box center [1416, 773] width 28 height 28
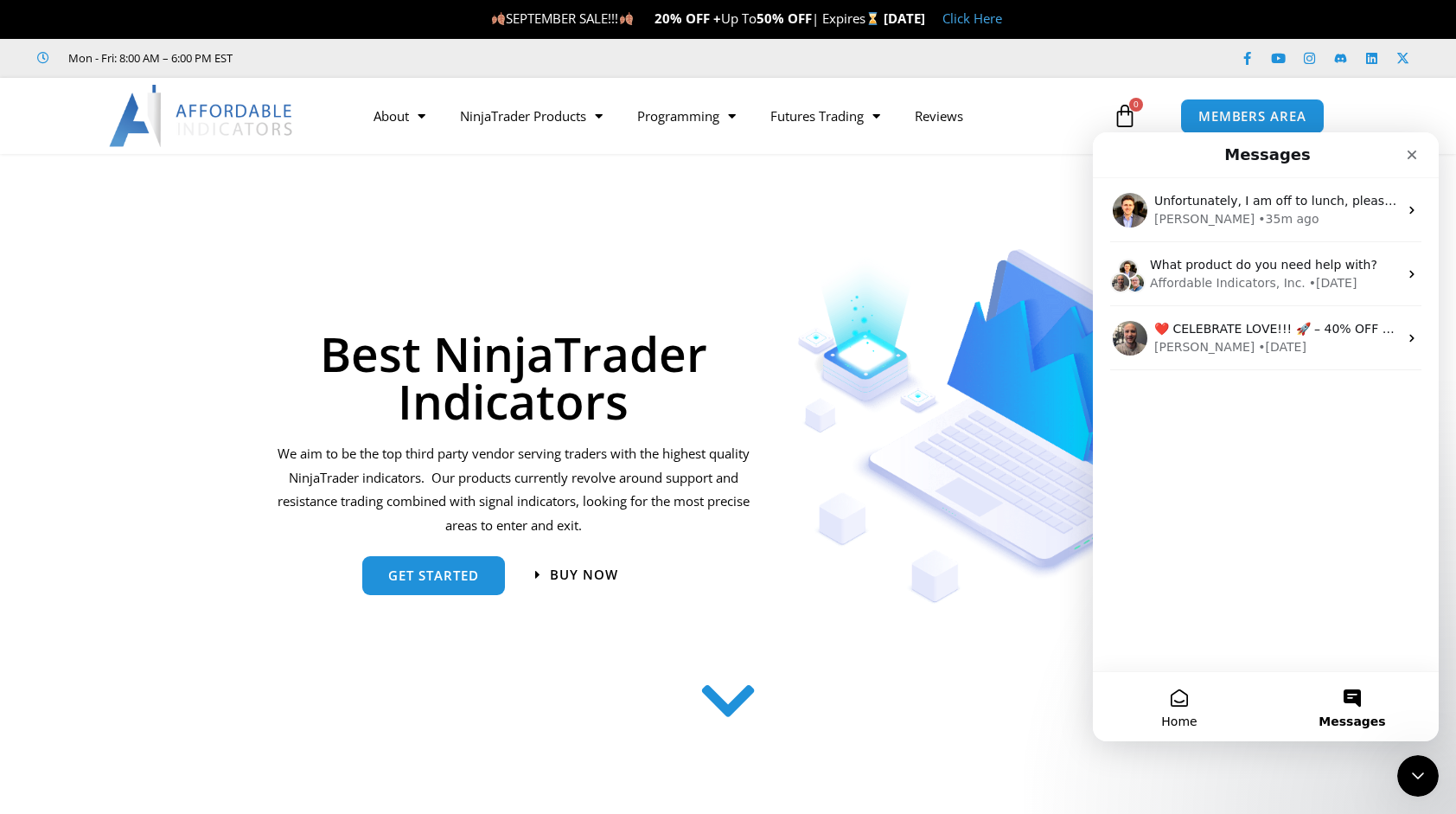
click at [1180, 702] on button "Home" at bounding box center [1179, 706] width 173 height 69
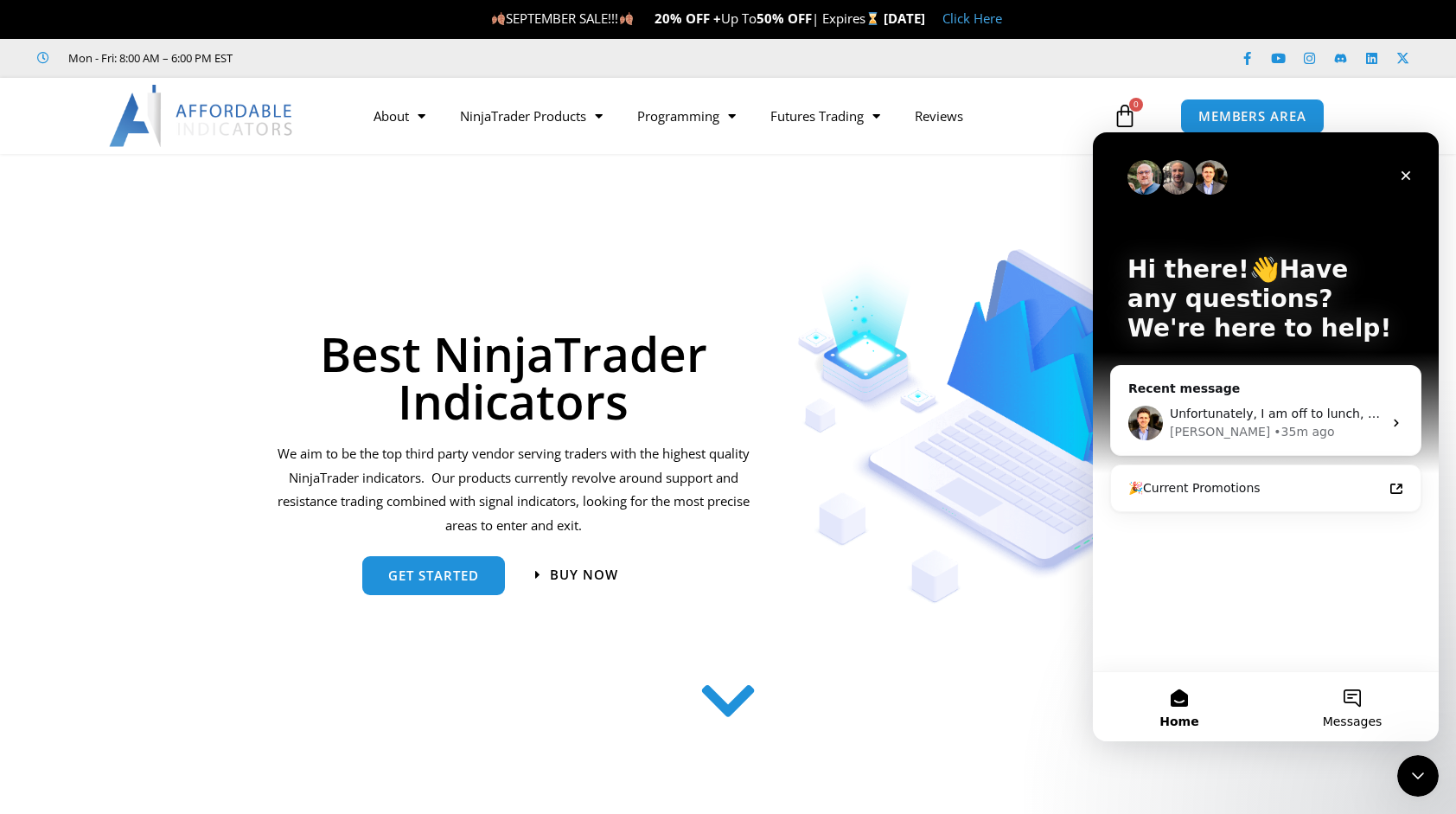
click at [1355, 715] on span "Messages" at bounding box center [1352, 720] width 60 height 12
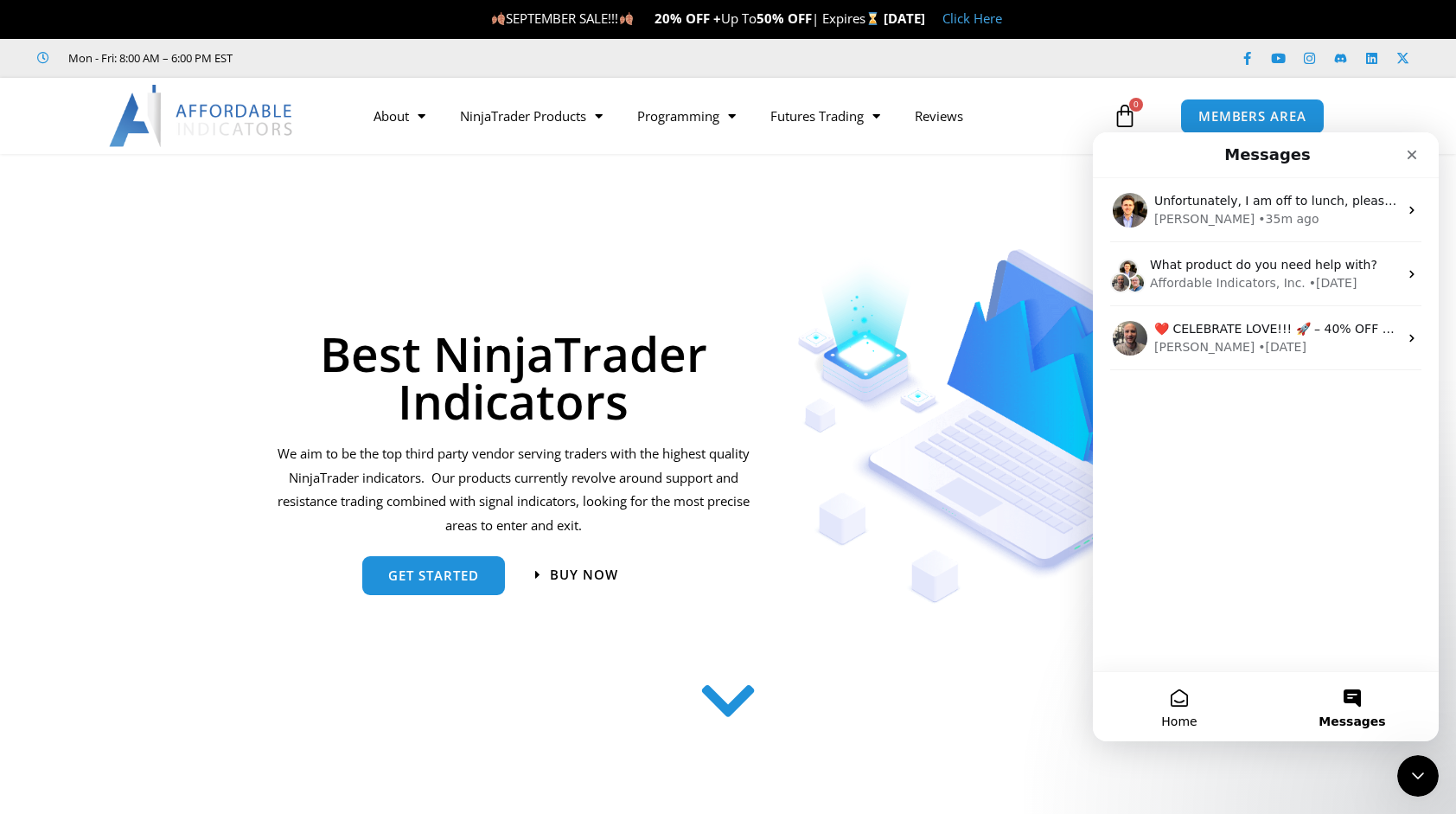
click at [1174, 719] on span "Home" at bounding box center [1179, 720] width 36 height 12
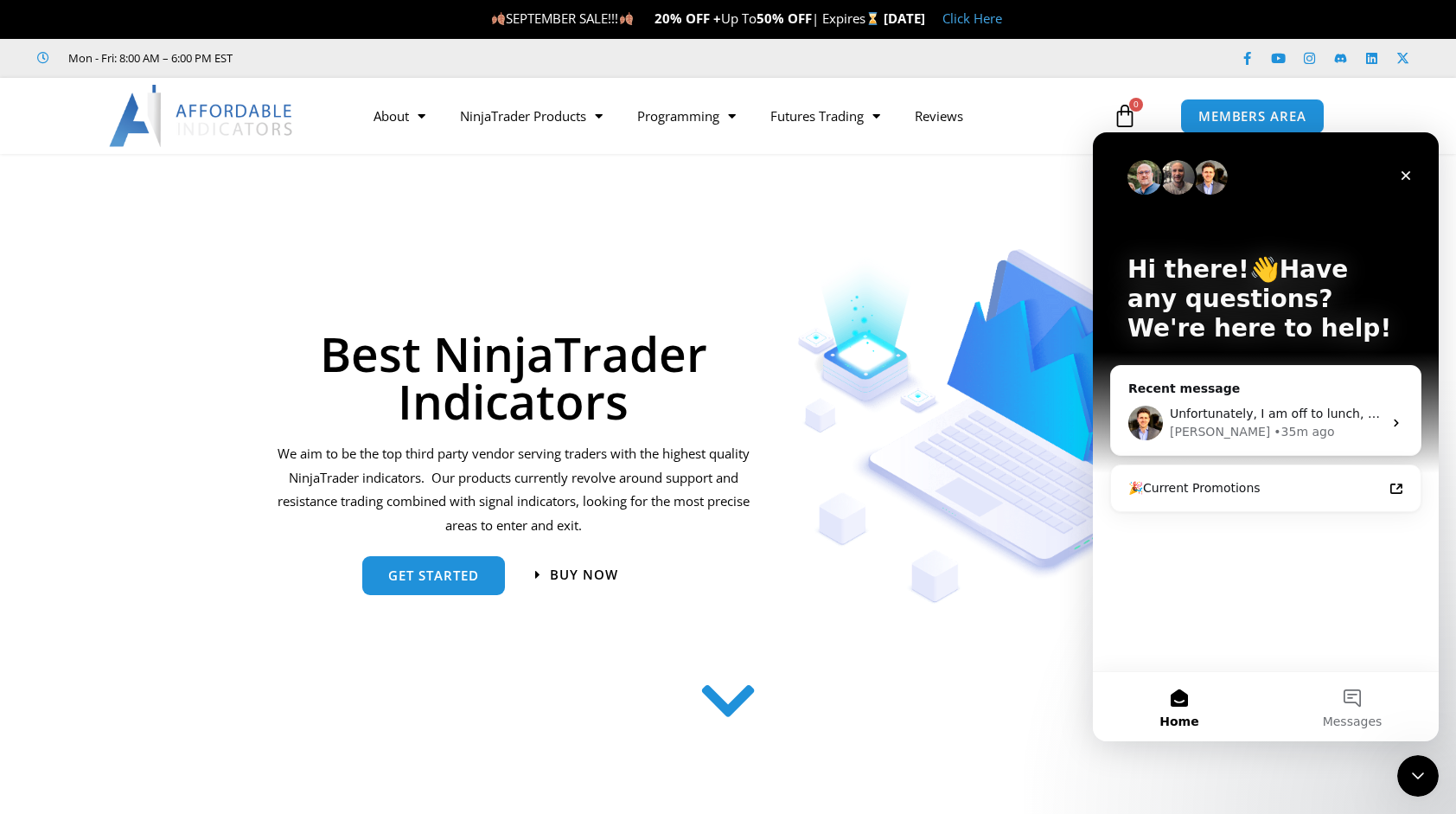
click at [1307, 304] on p "Hi there!👋Have any questions? We're here to help!" at bounding box center [1266, 299] width 277 height 88
click at [1393, 420] on icon "Intercom messenger" at bounding box center [1396, 423] width 14 height 14
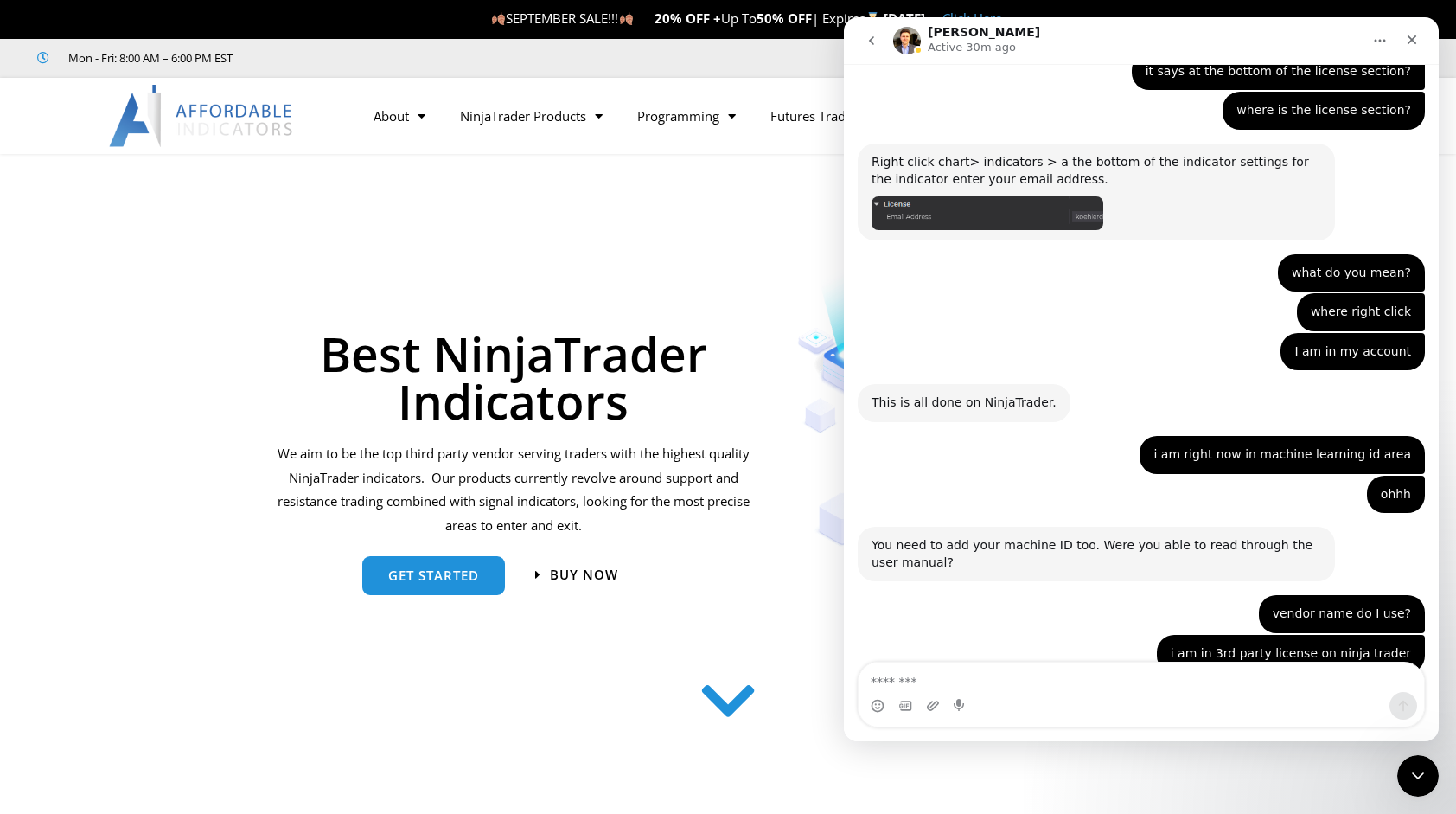
scroll to position [1899, 0]
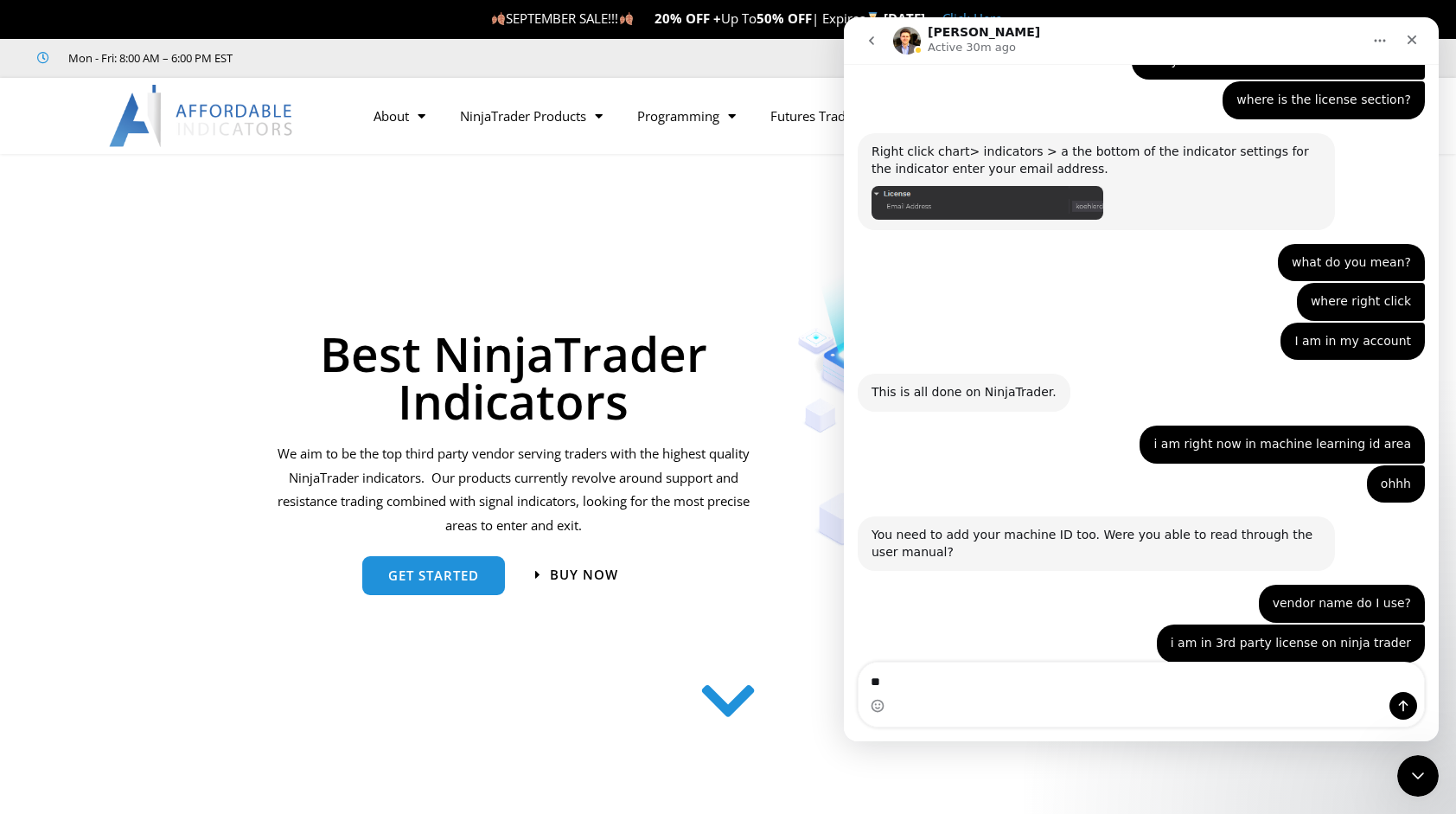
type textarea "*"
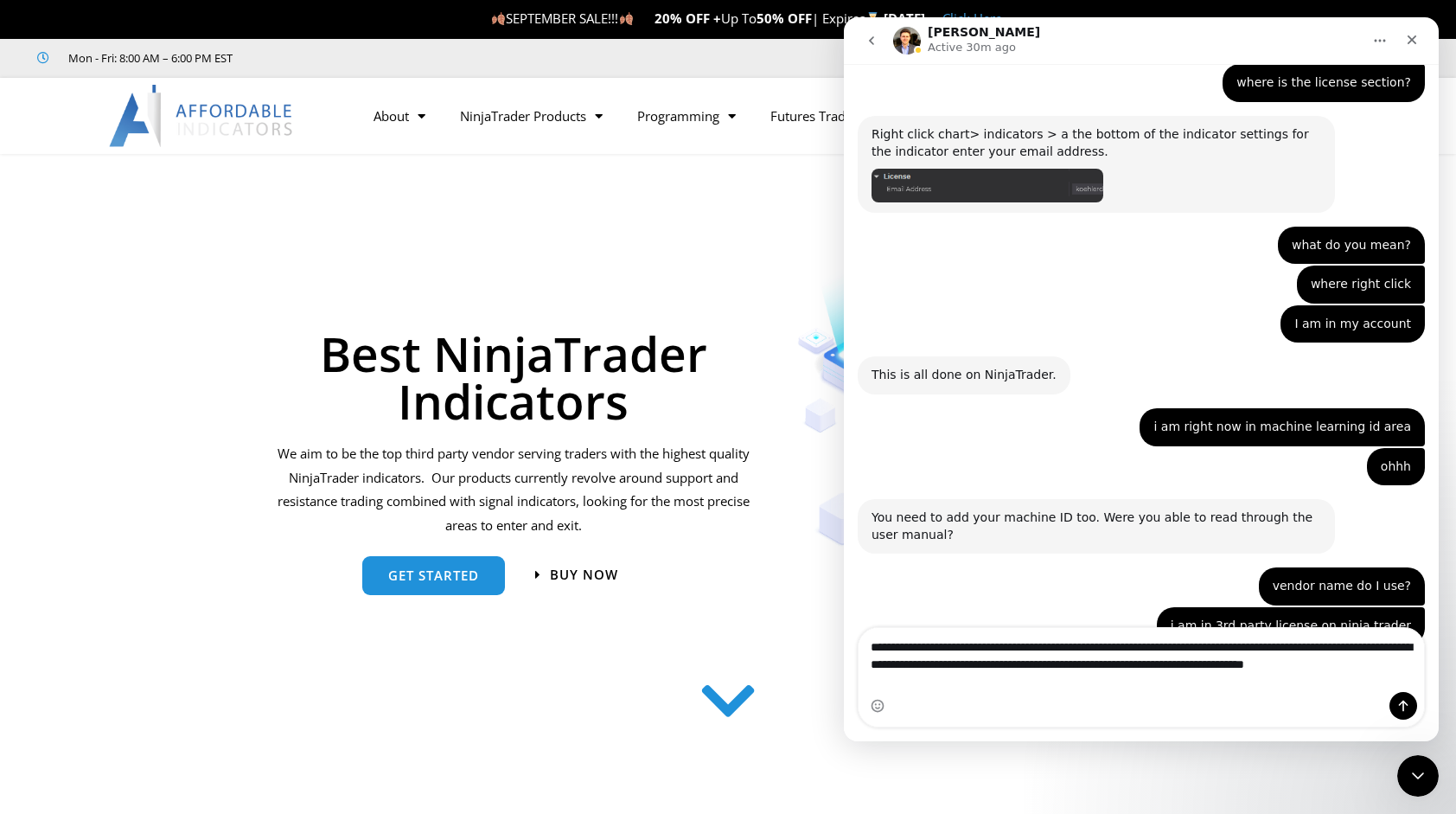
scroll to position [1933, 0]
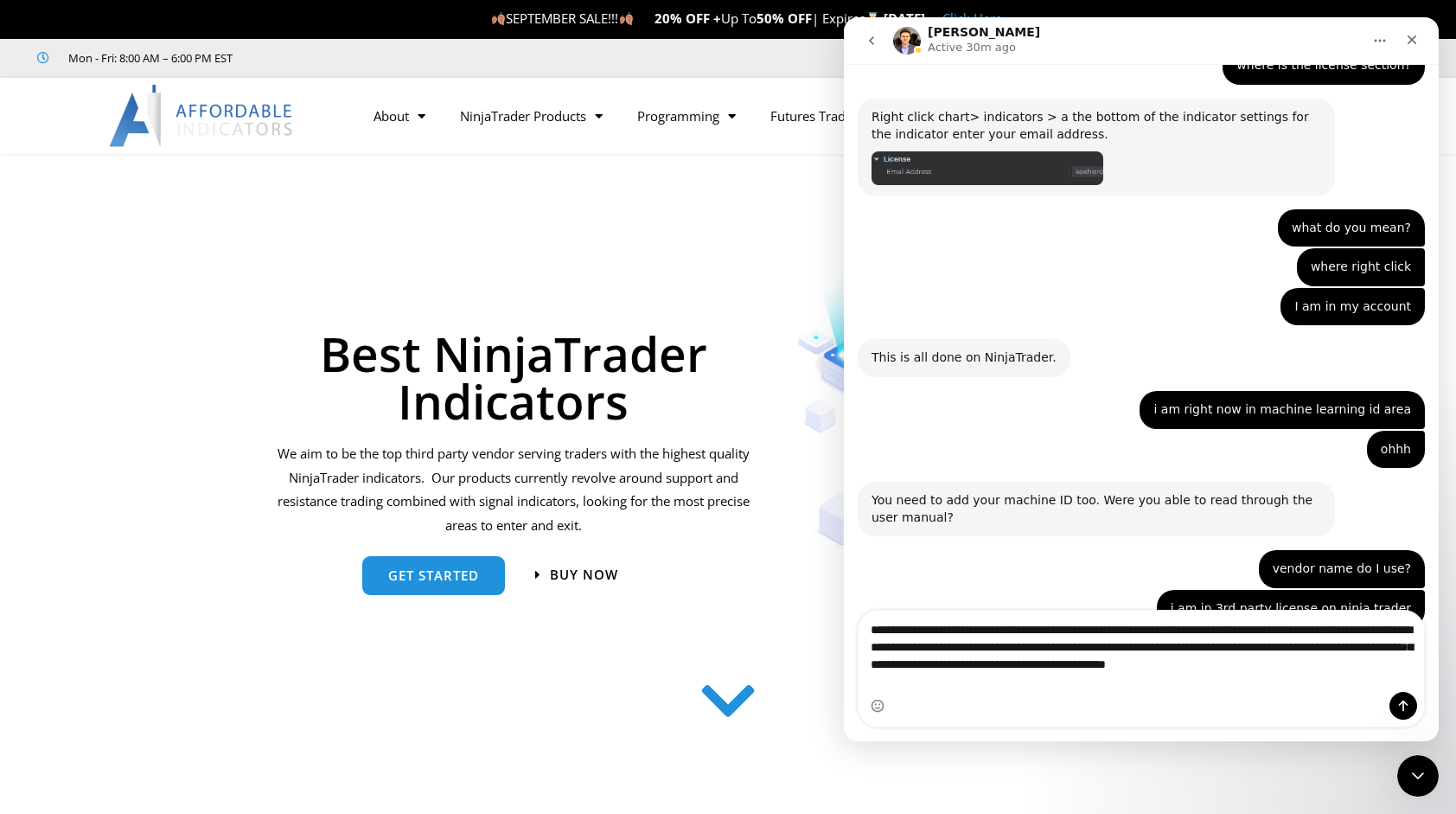
type textarea "**********"
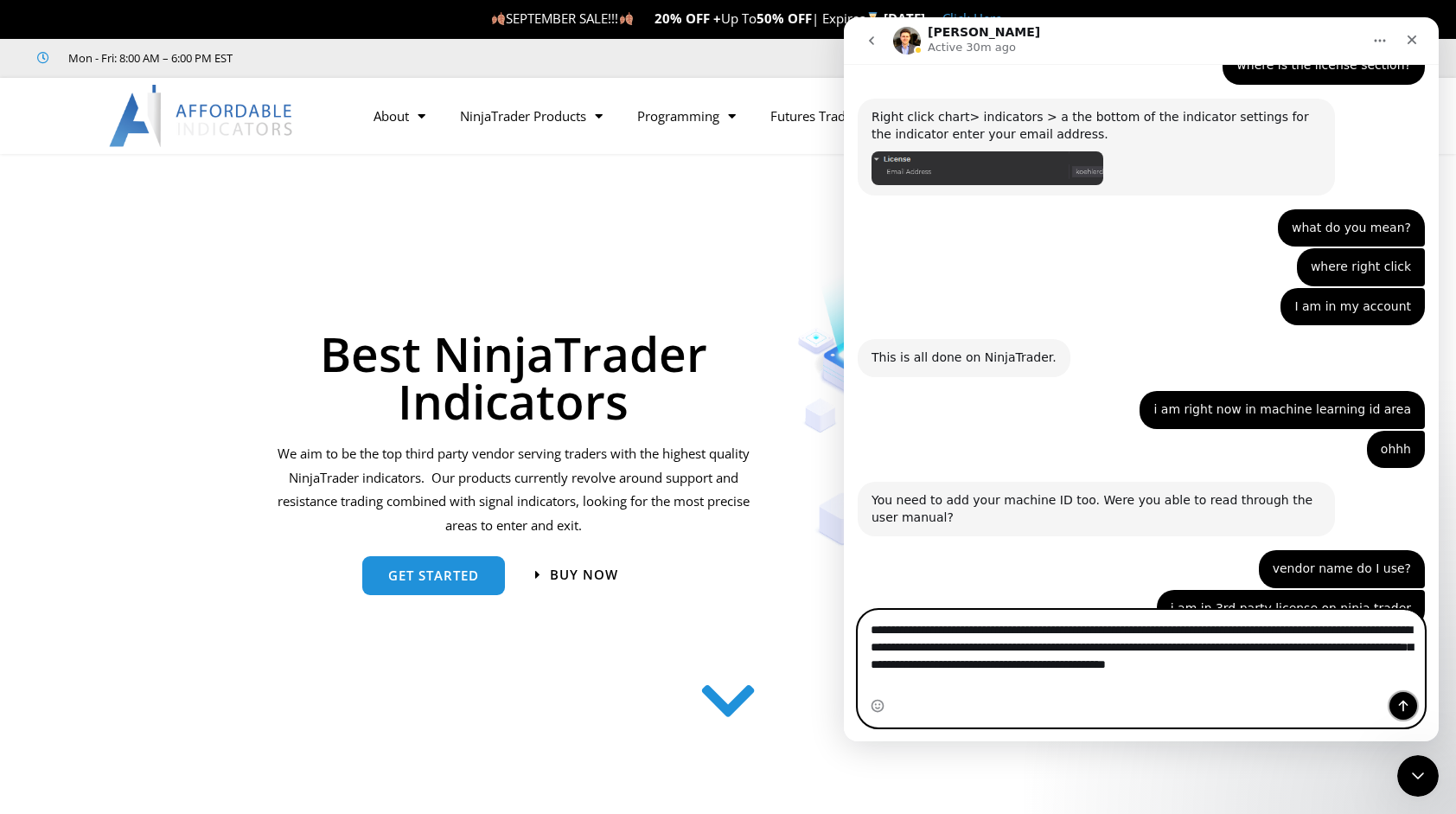
click at [1411, 704] on button "Send a message…" at bounding box center [1403, 705] width 27 height 27
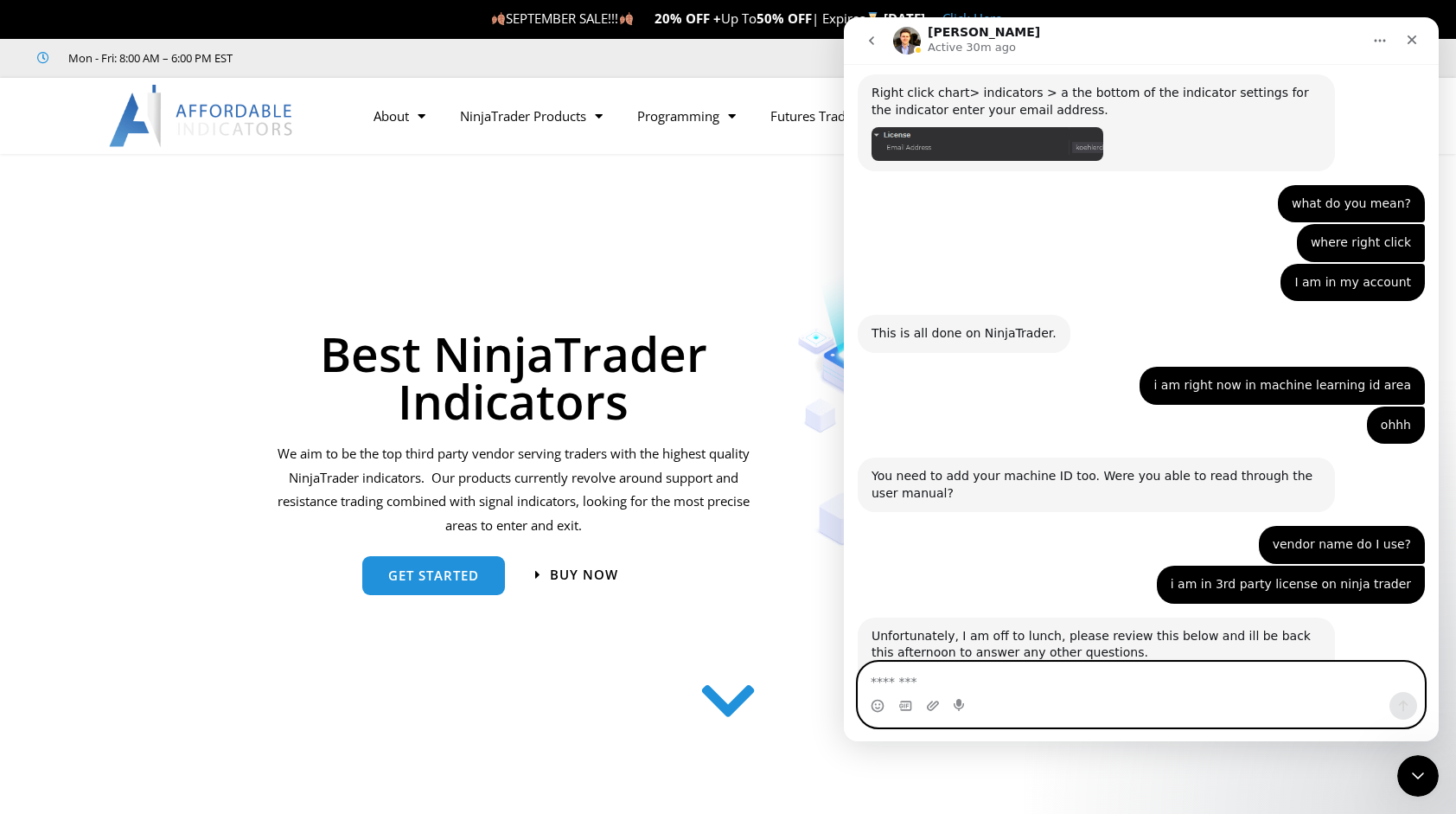
scroll to position [2001, 0]
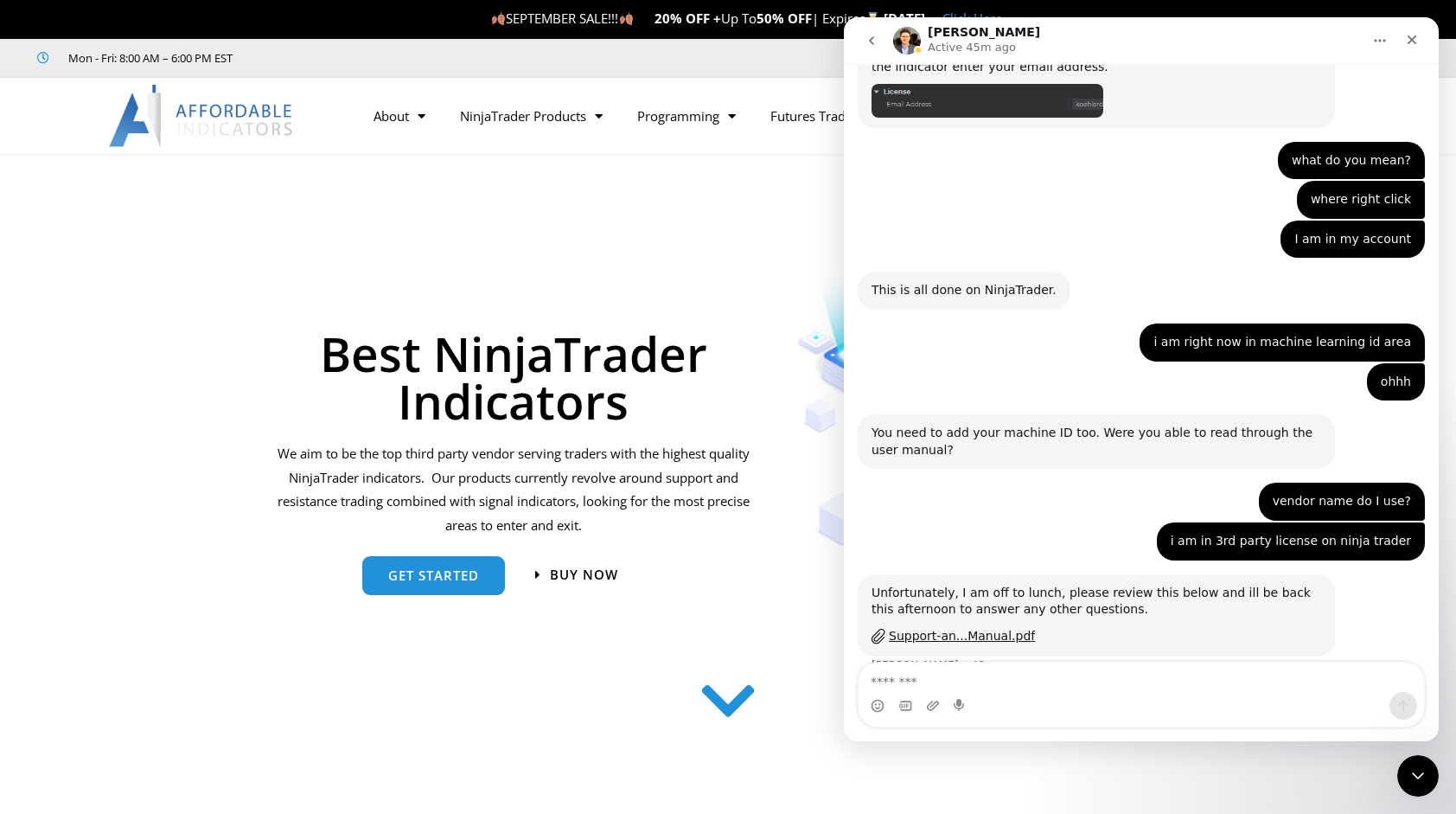
click at [730, 695] on icon at bounding box center [728, 701] width 61 height 61
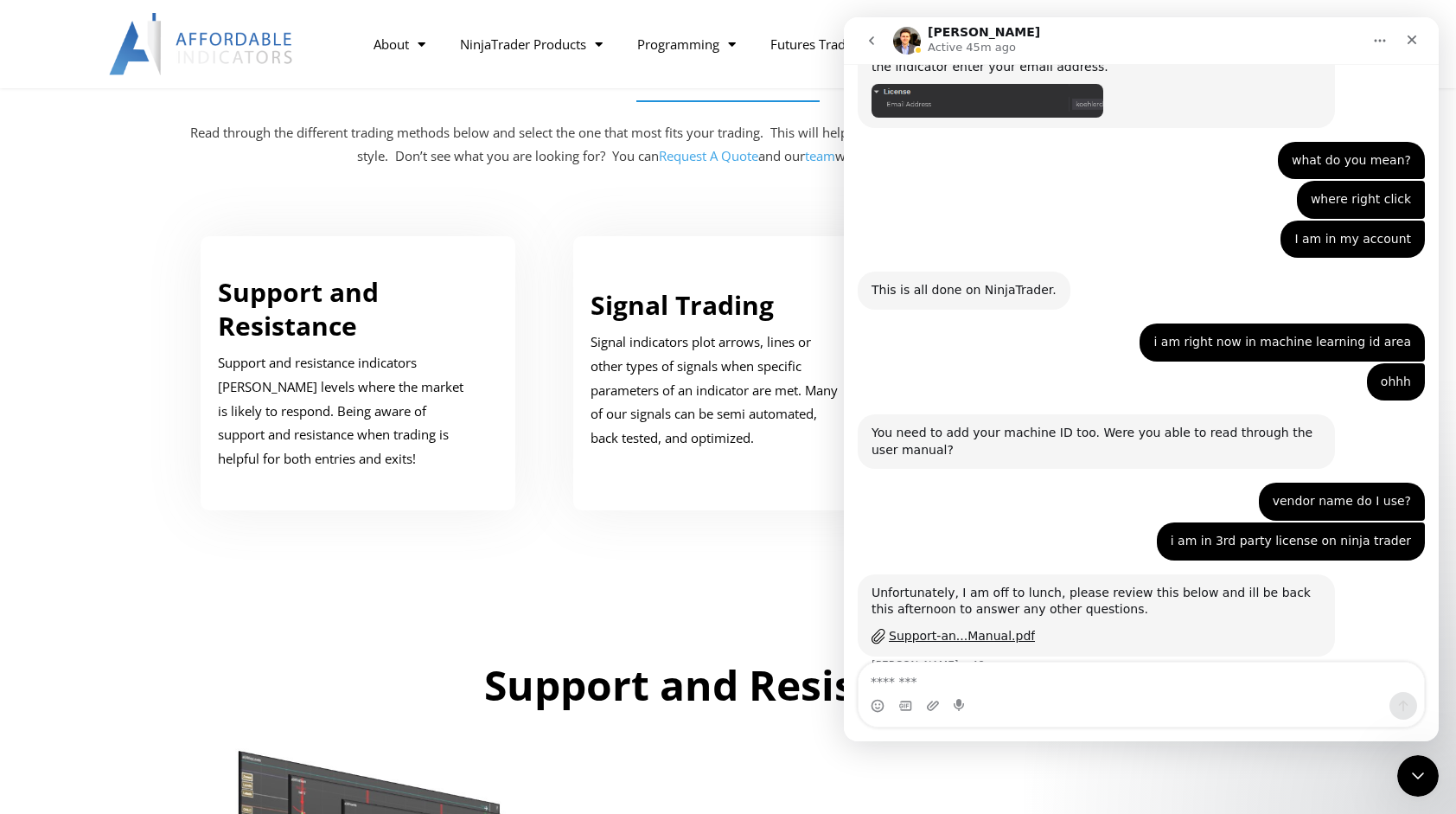
scroll to position [874, 0]
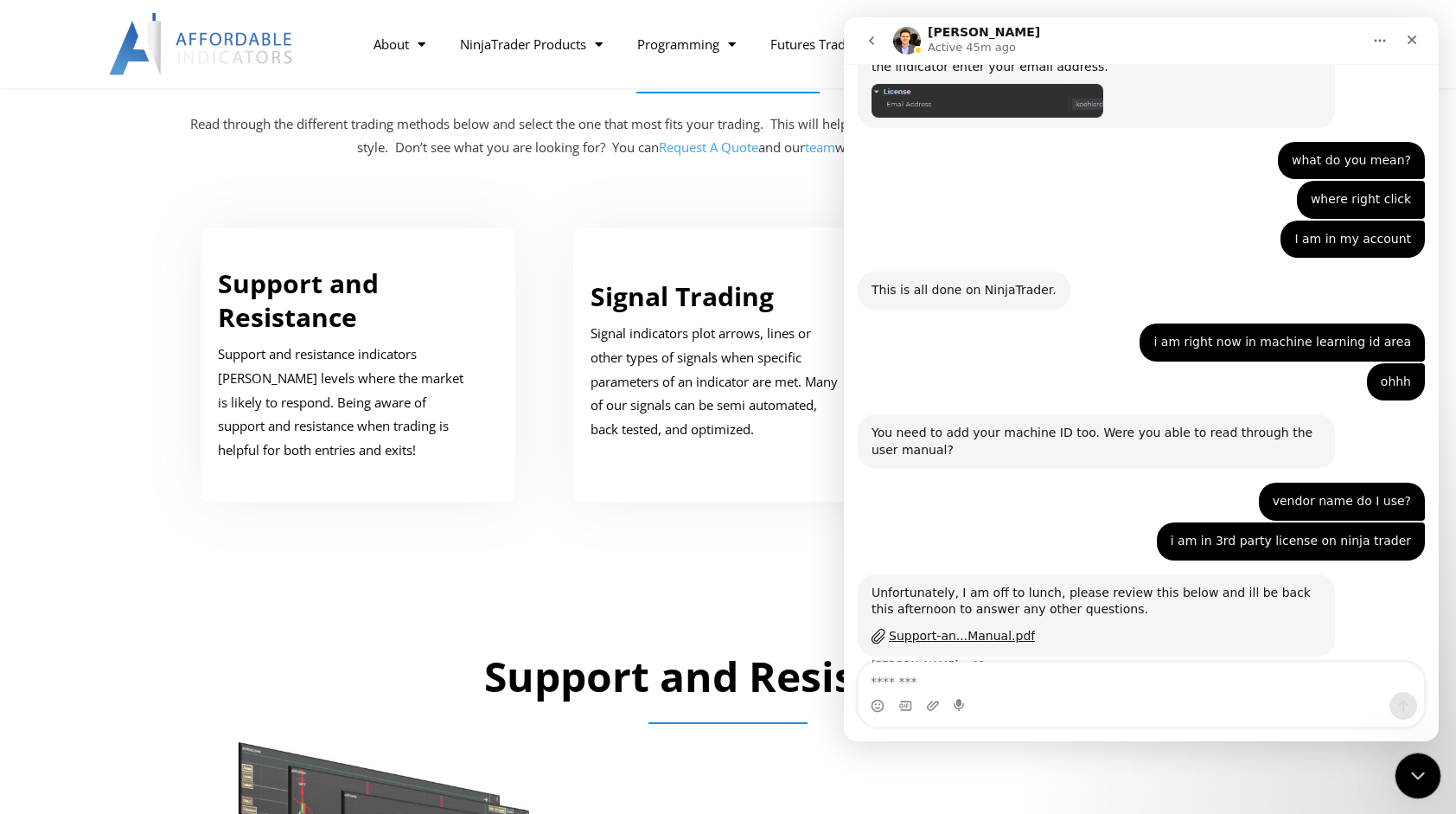
click at [1420, 781] on icon "Close Intercom Messenger" at bounding box center [1415, 773] width 21 height 21
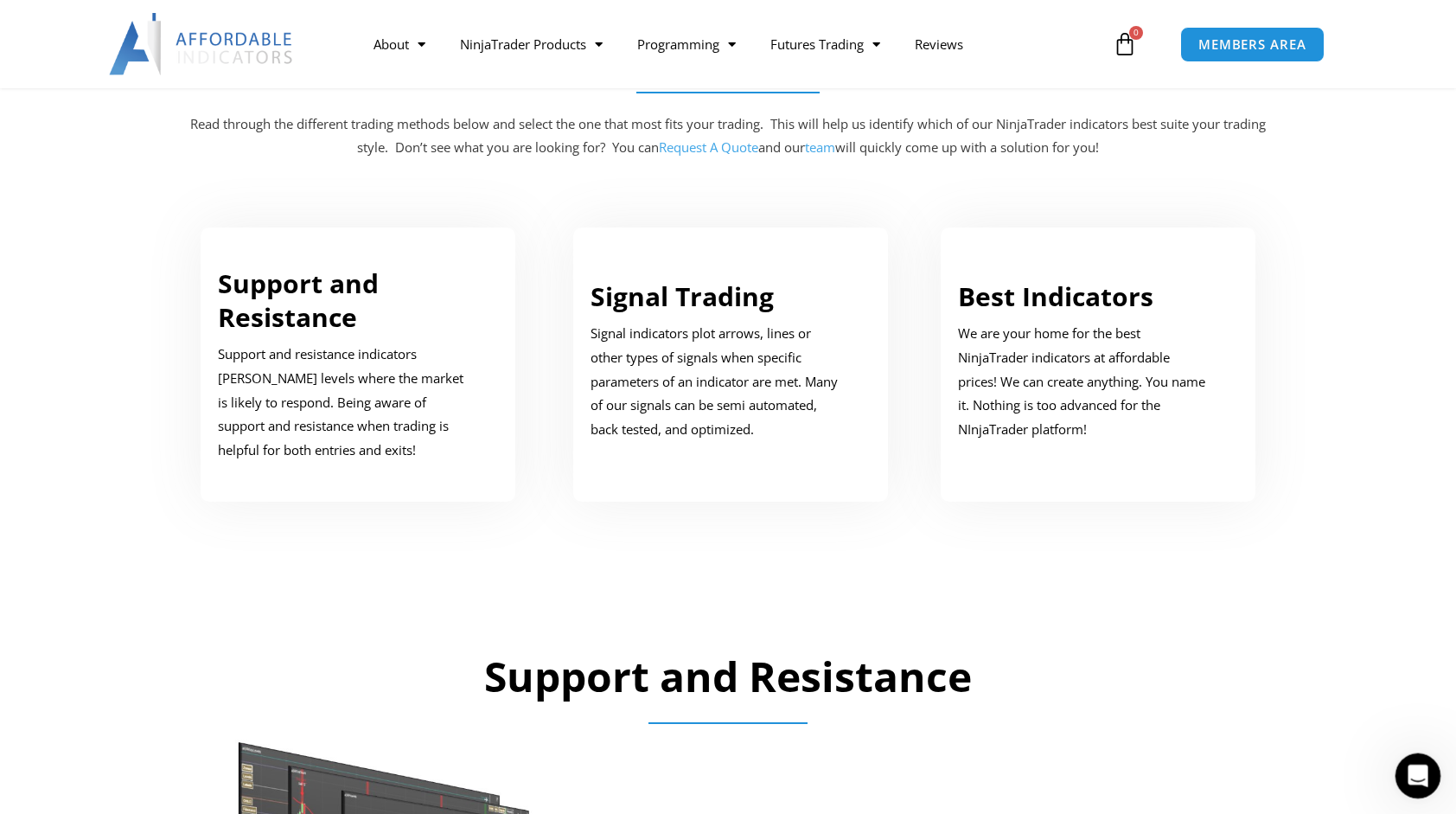
click at [1420, 781] on icon "Open Intercom Messenger" at bounding box center [1416, 773] width 28 height 28
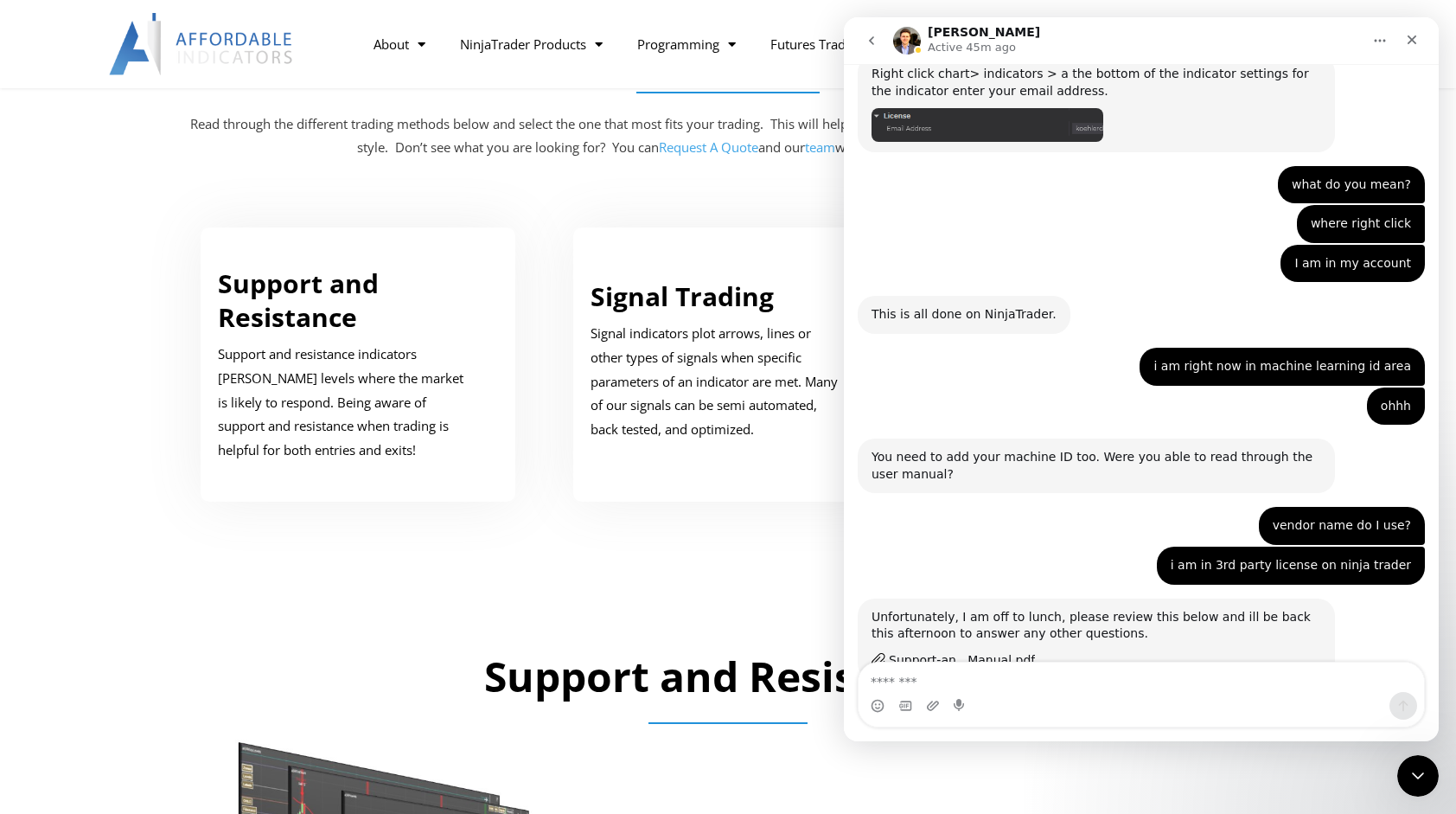
scroll to position [2001, 0]
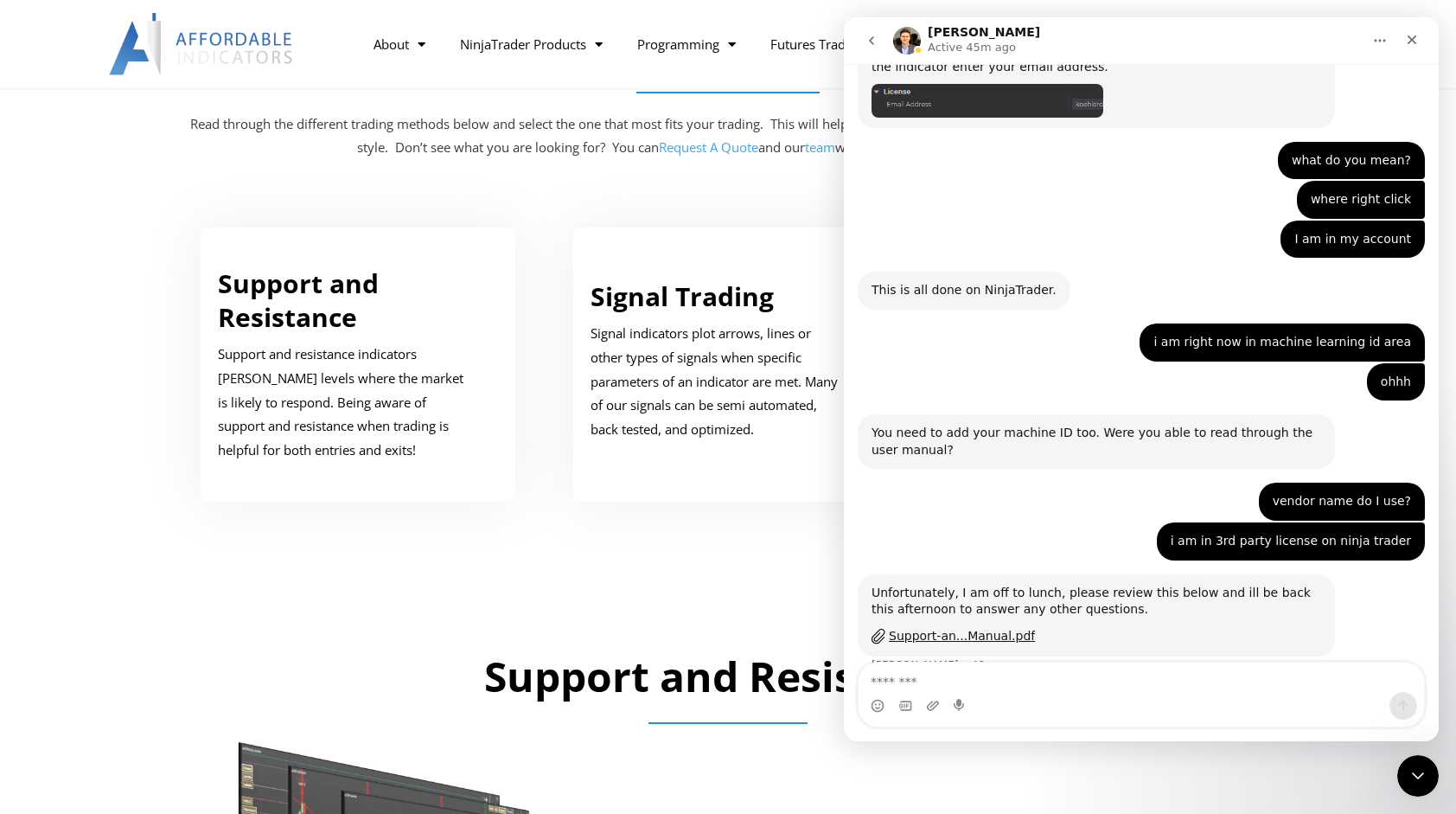
drag, startPoint x: 1222, startPoint y: 629, endPoint x: 931, endPoint y: 578, distance: 295.4
click at [931, 687] on div "I have taken care of the Confluence zones, it works as before; however, this is…" at bounding box center [1141, 751] width 567 height 127
drag, startPoint x: 931, startPoint y: 578, endPoint x: 1018, endPoint y: 574, distance: 87.1
copy div "I have taken care of the Confluence zones, it works as before; however, this is…"
click div
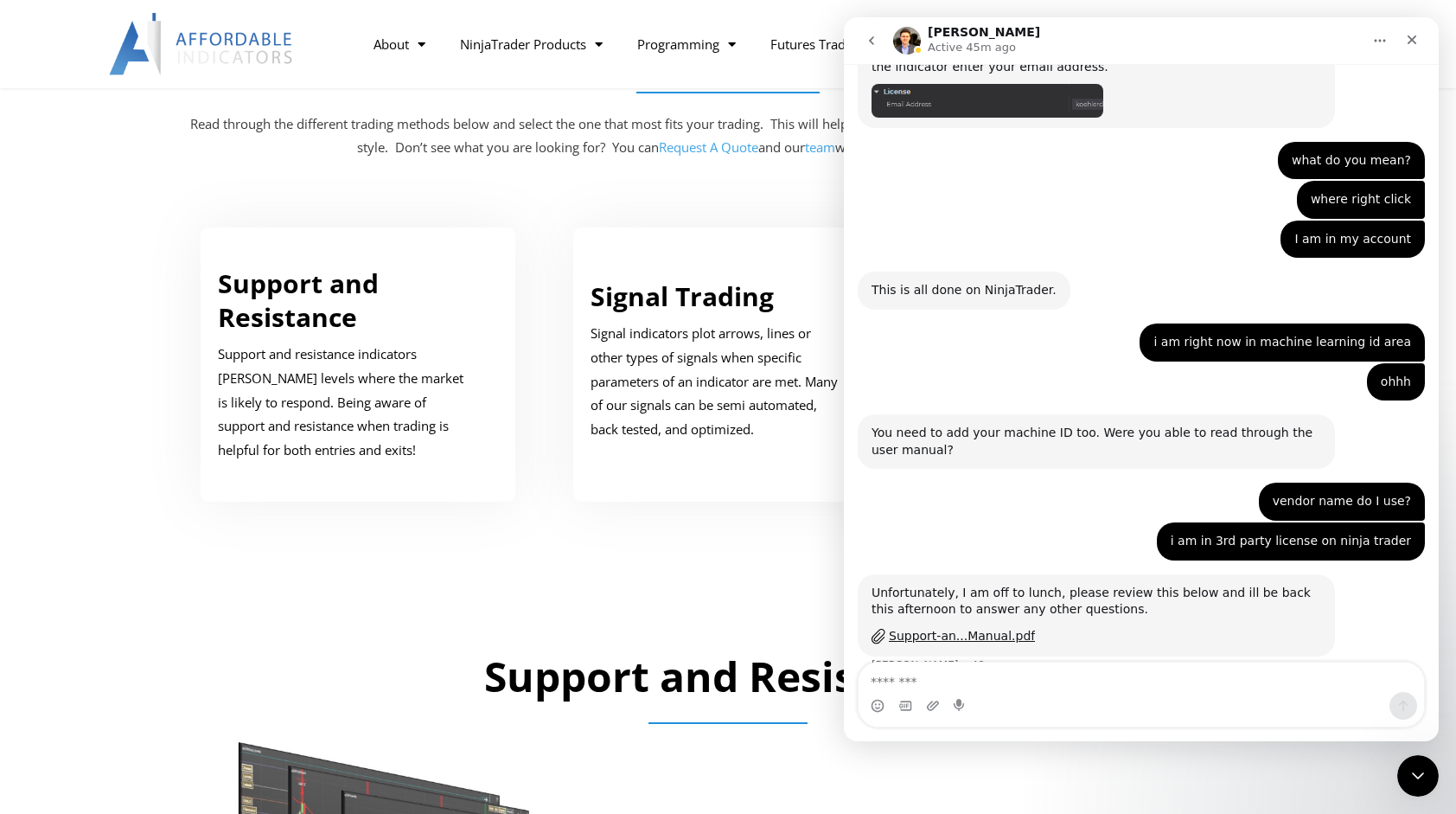
click div
click icon "go back"
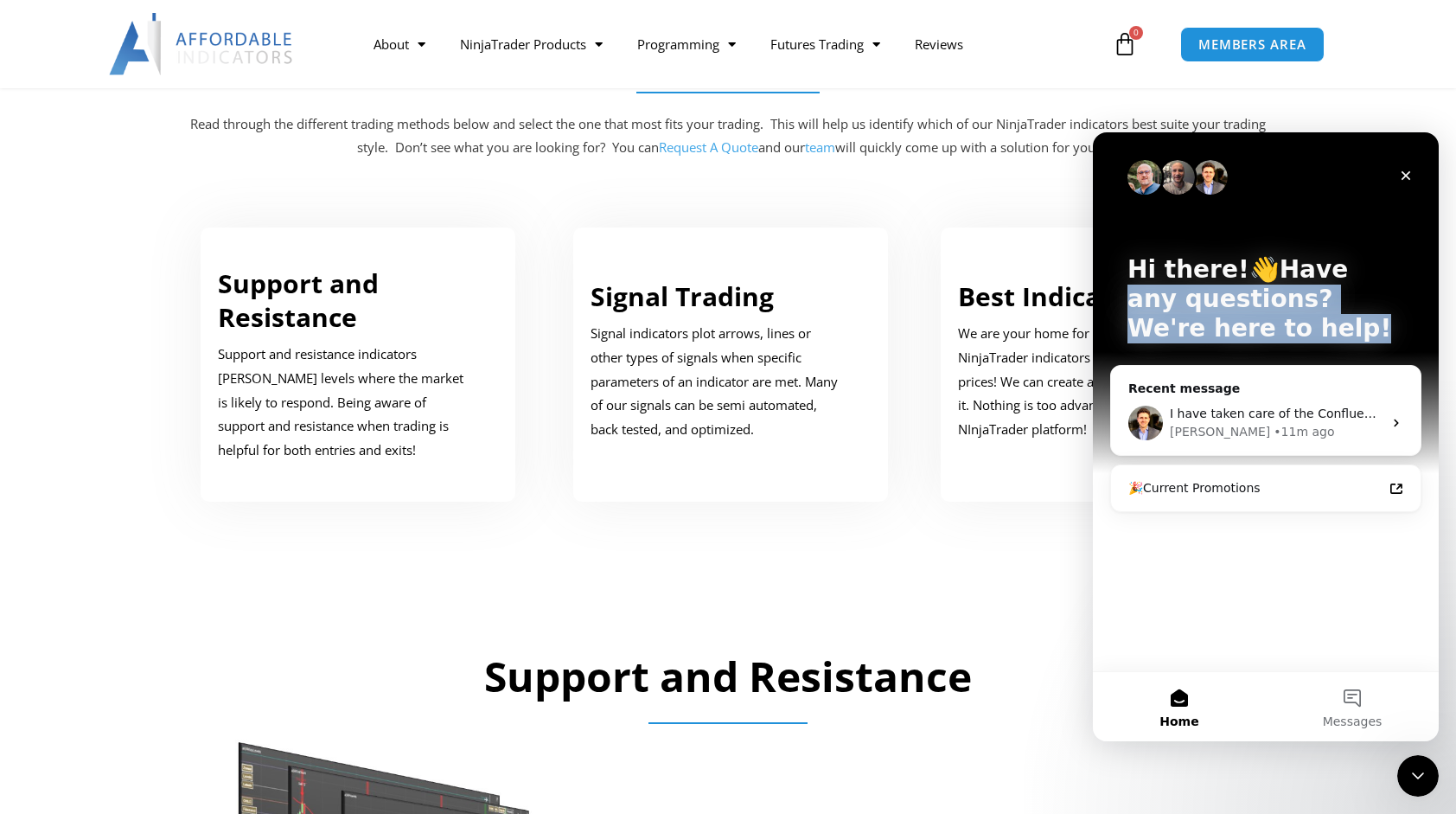
drag, startPoint x: 267, startPoint y: 183, endPoint x: 213, endPoint y: 97, distance: 101.5
click div "Hi there!👋Have any questions? We're here to help!"
drag, startPoint x: 213, startPoint y: 97, endPoint x: 168, endPoint y: 208, distance: 119.8
click p "Hi there!👋Have any questions? We're here to help!"
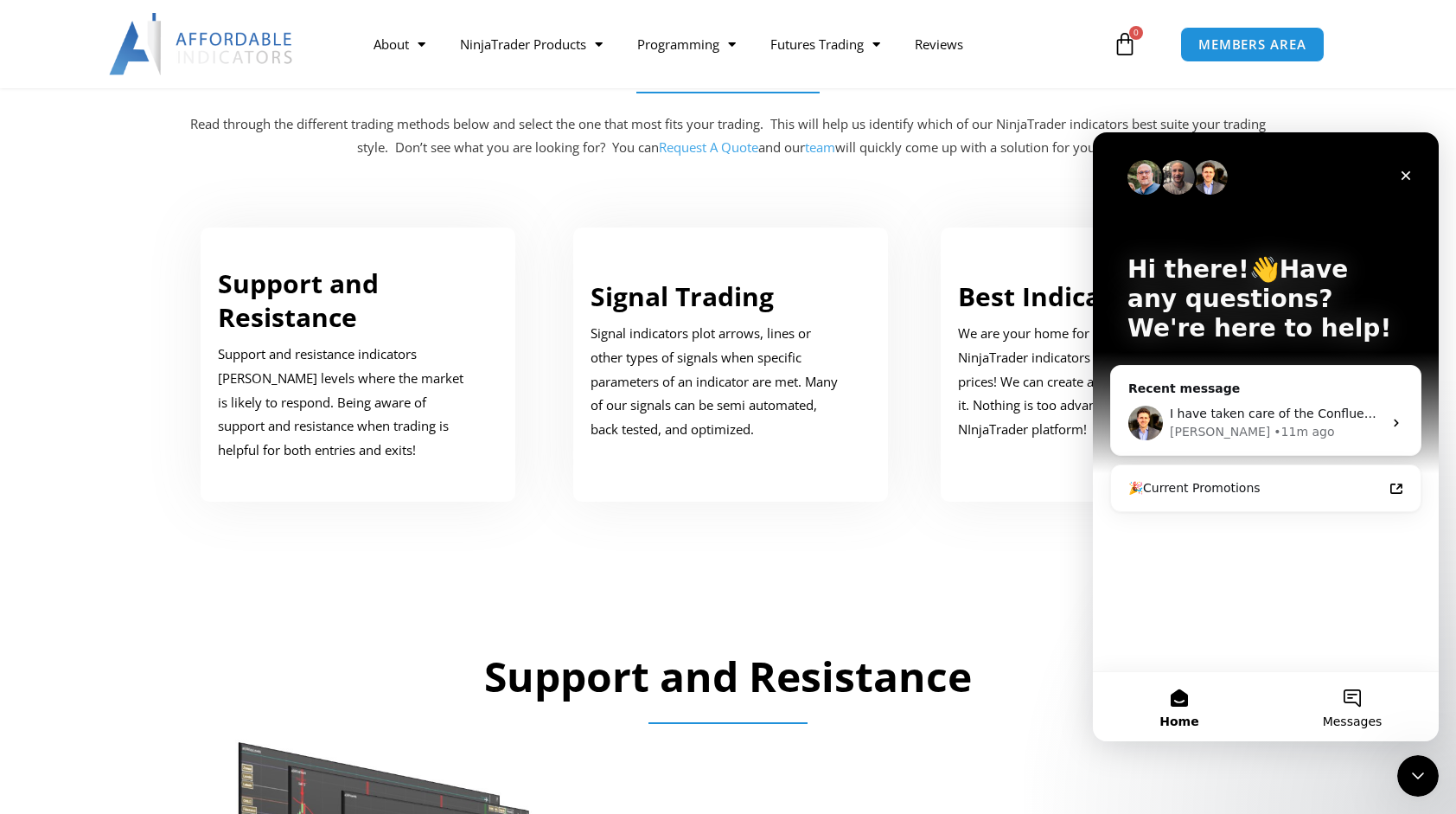
click button "Messages"
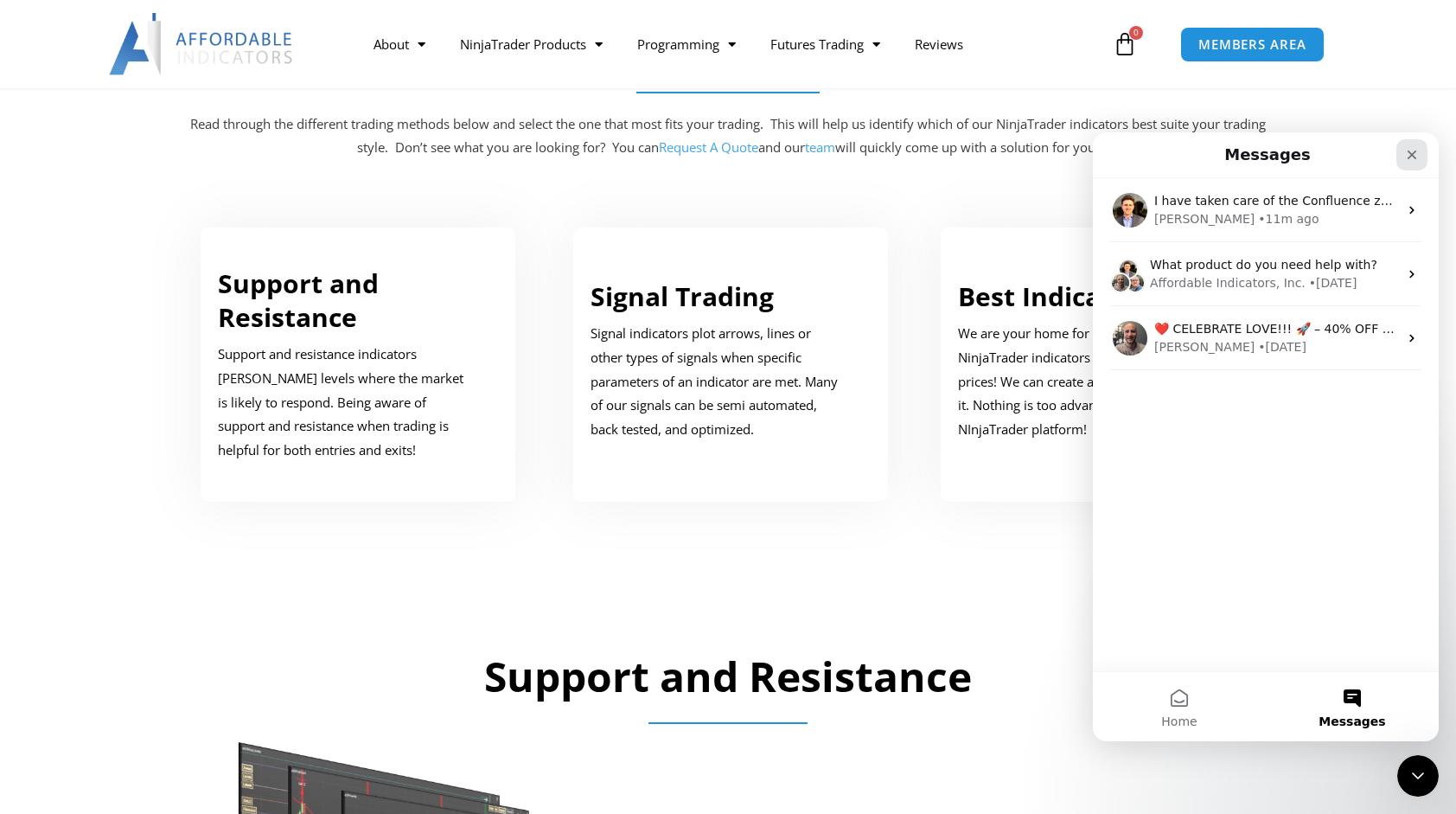
click icon "Close"
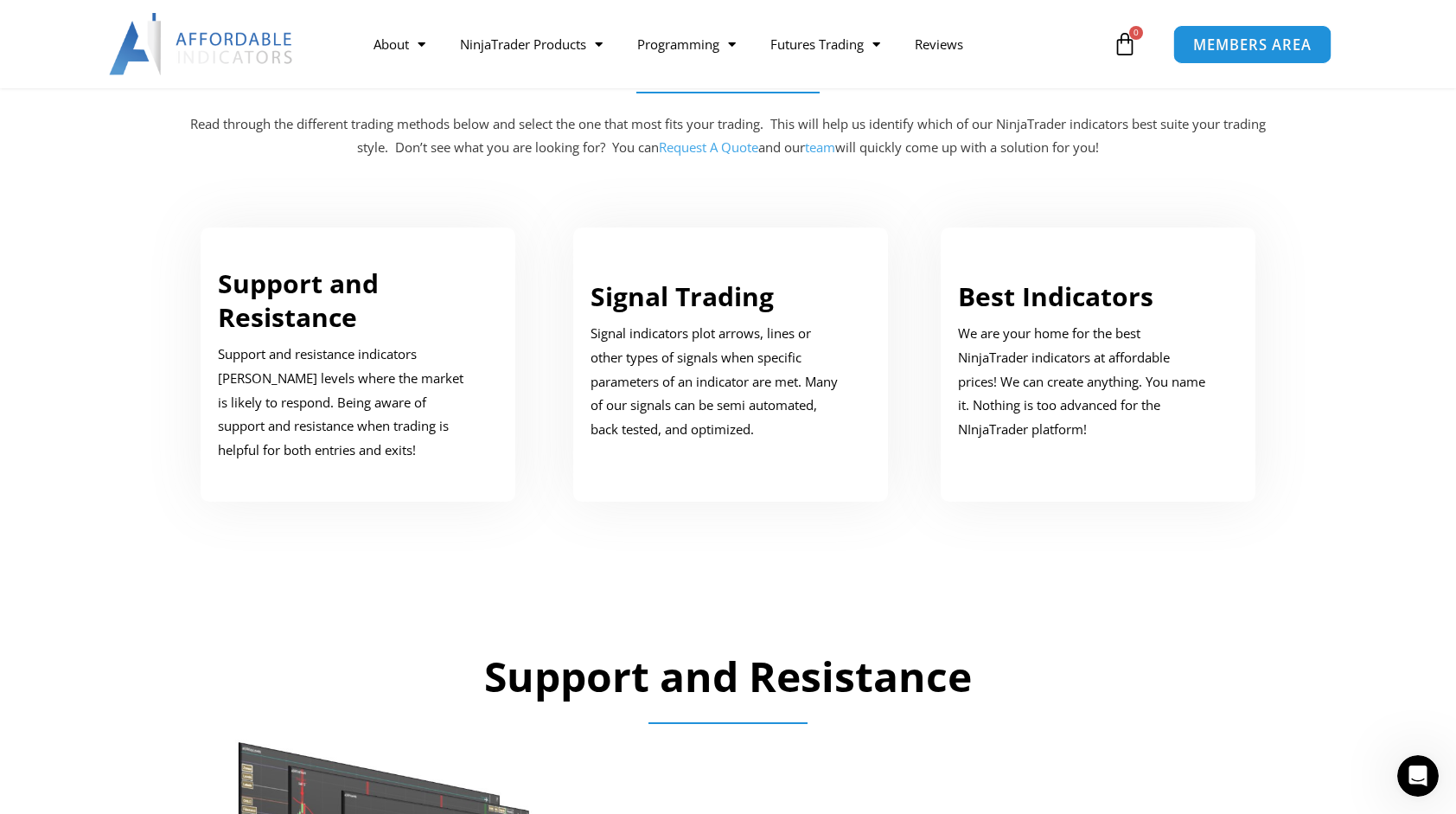
click span "MEMBERS AREA"
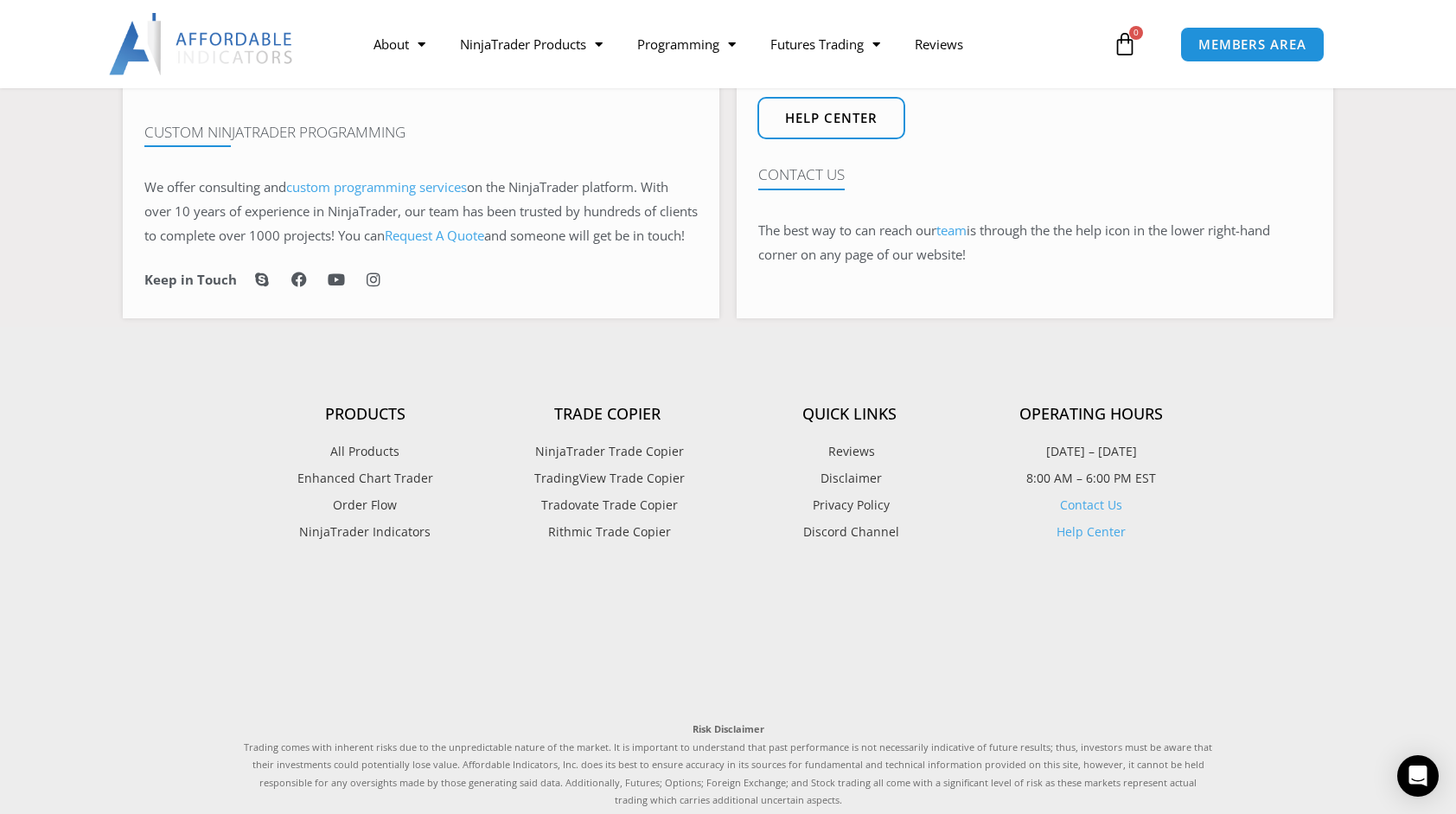
scroll to position [1155, 0]
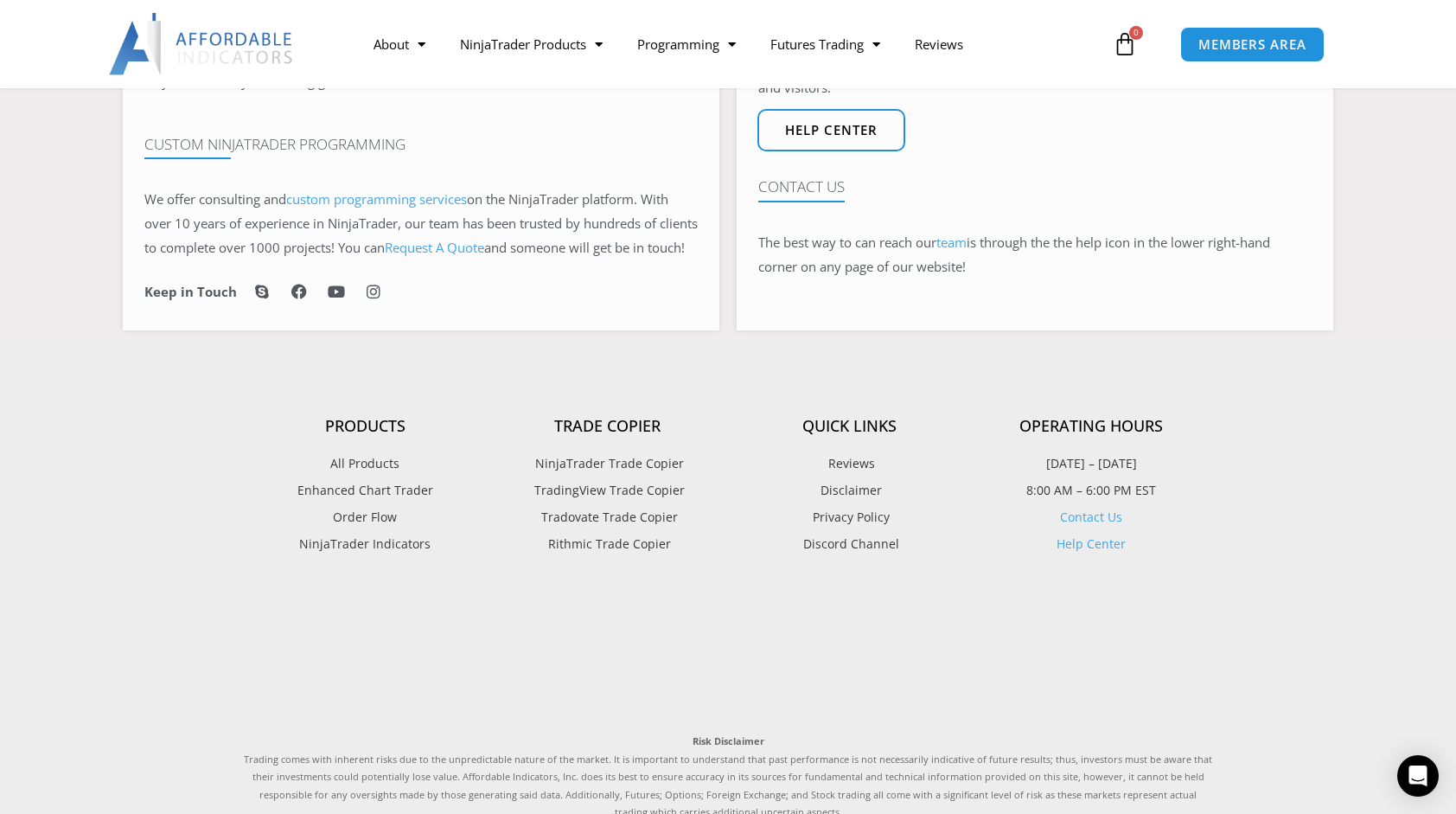
click at [1110, 552] on link "Help Center" at bounding box center [1091, 543] width 69 height 16
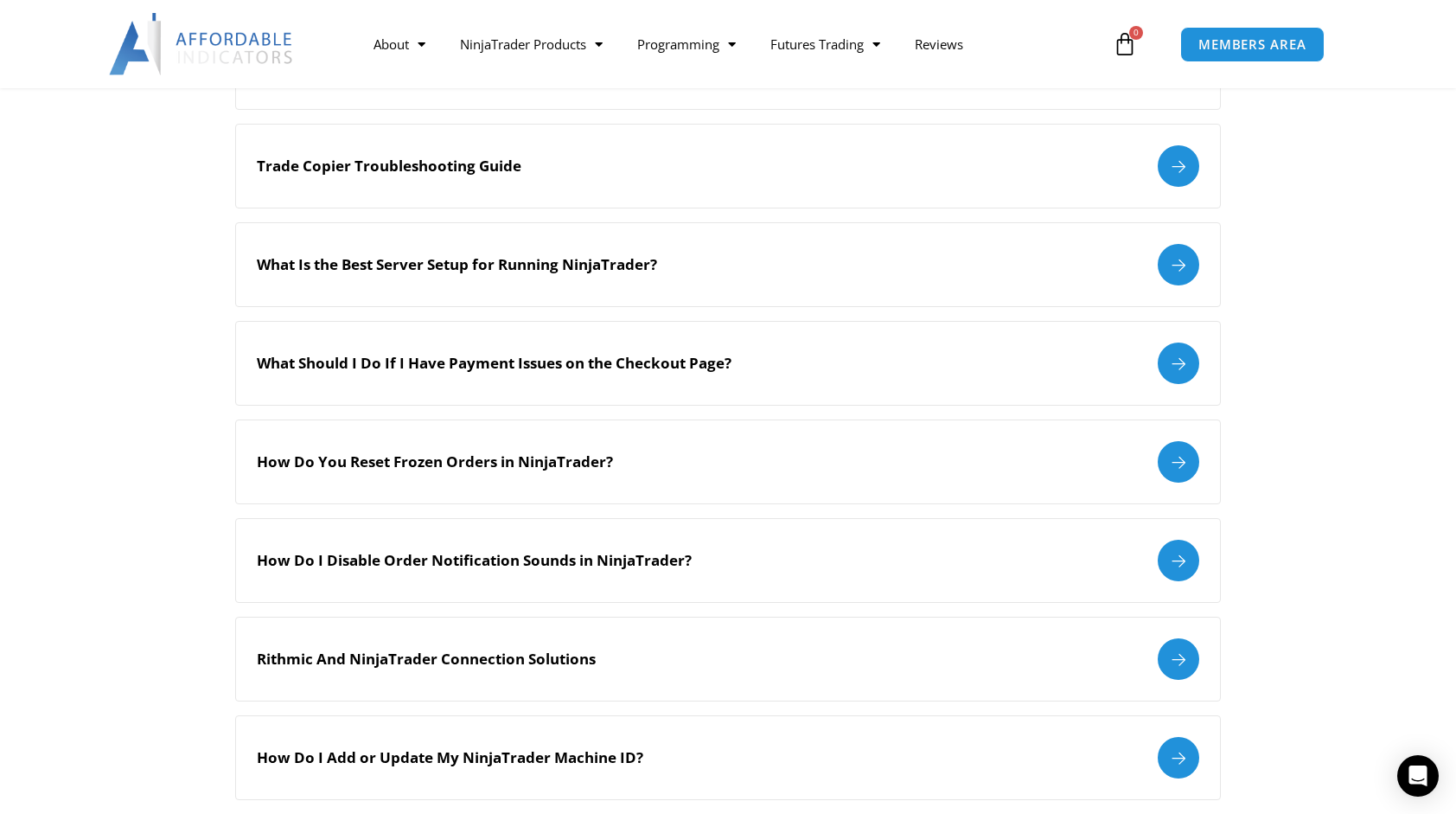
scroll to position [190, 0]
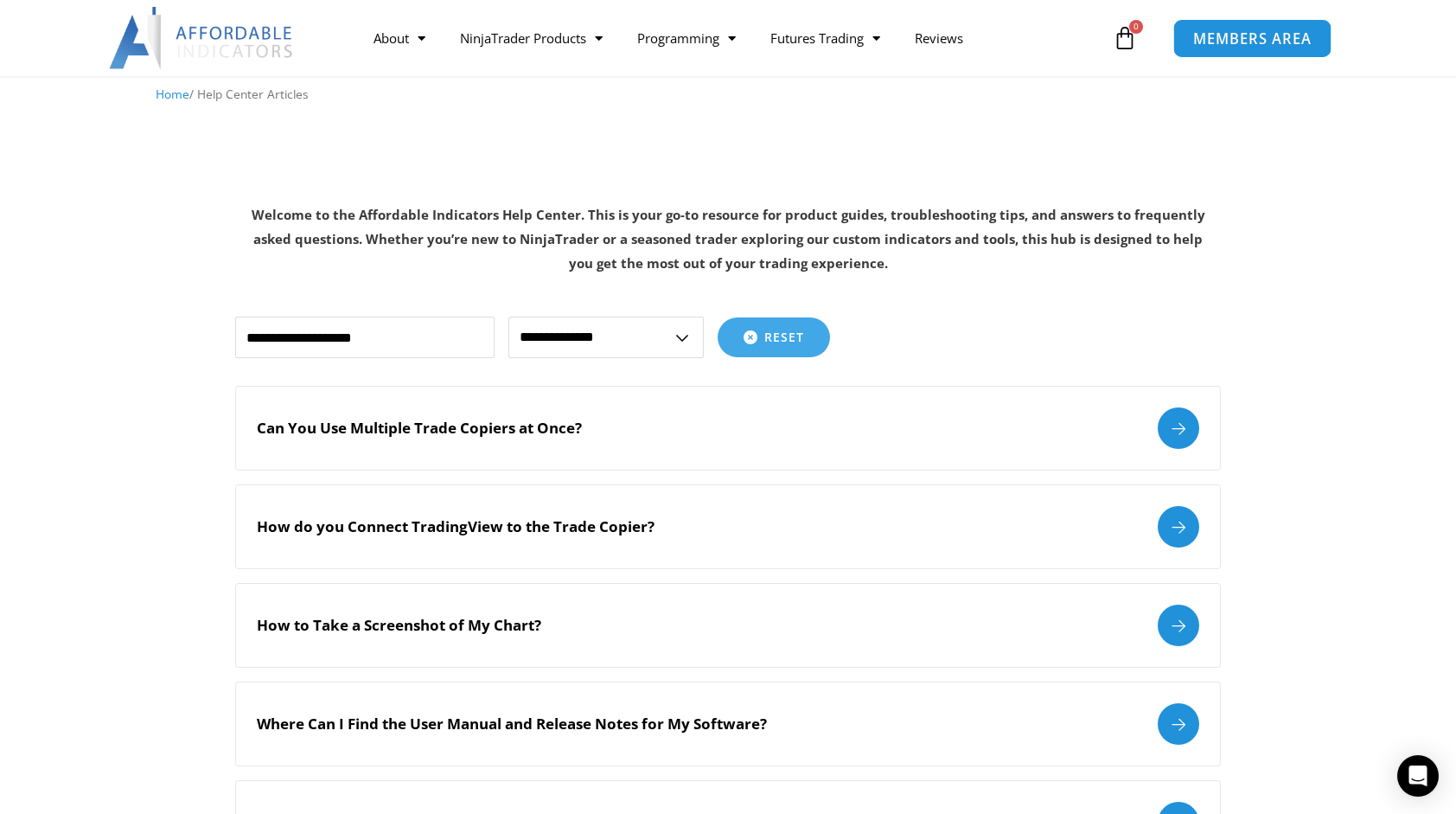
click at [1233, 41] on span "MEMBERS AREA" at bounding box center [1252, 39] width 118 height 15
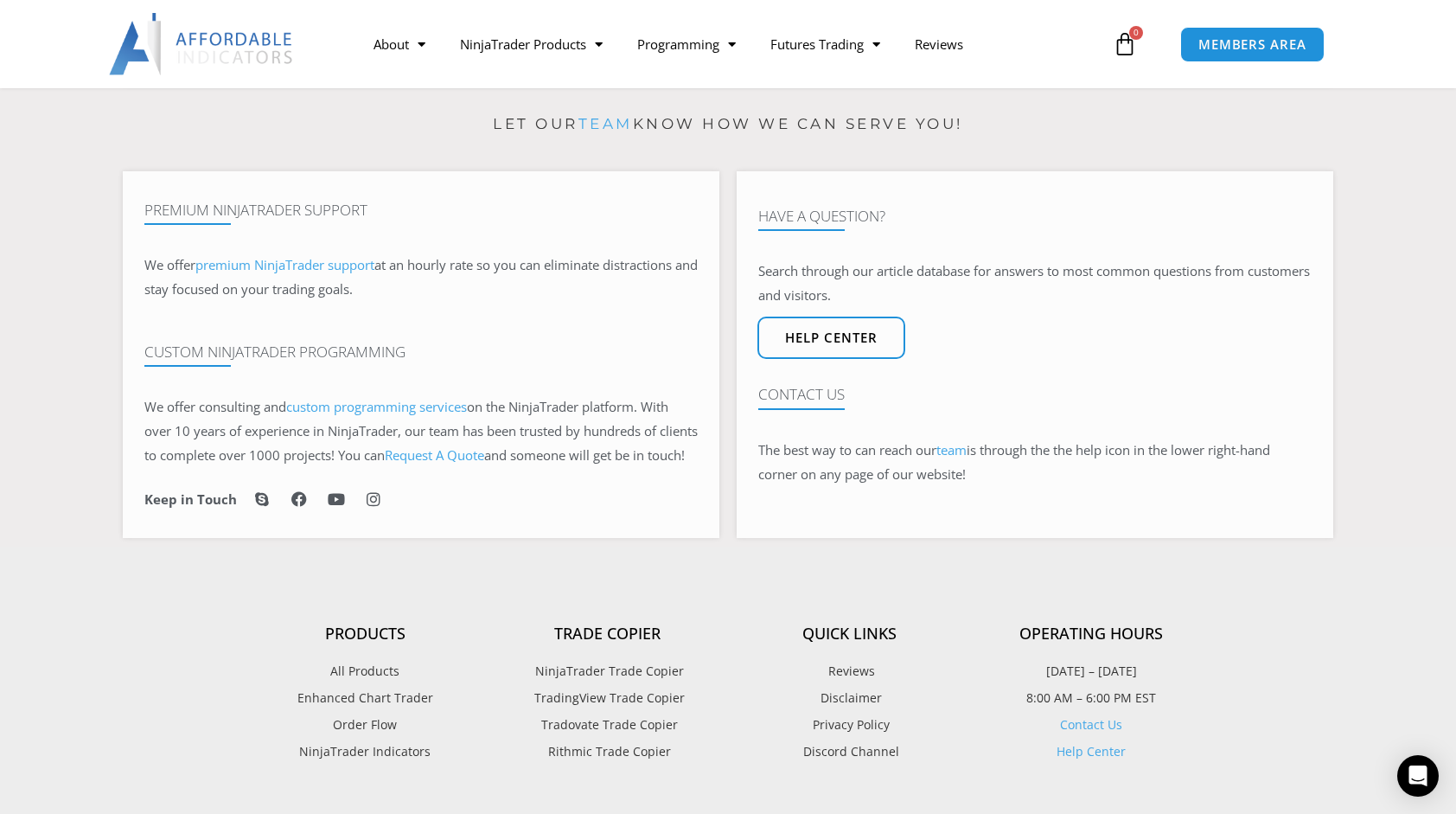
scroll to position [985, 0]
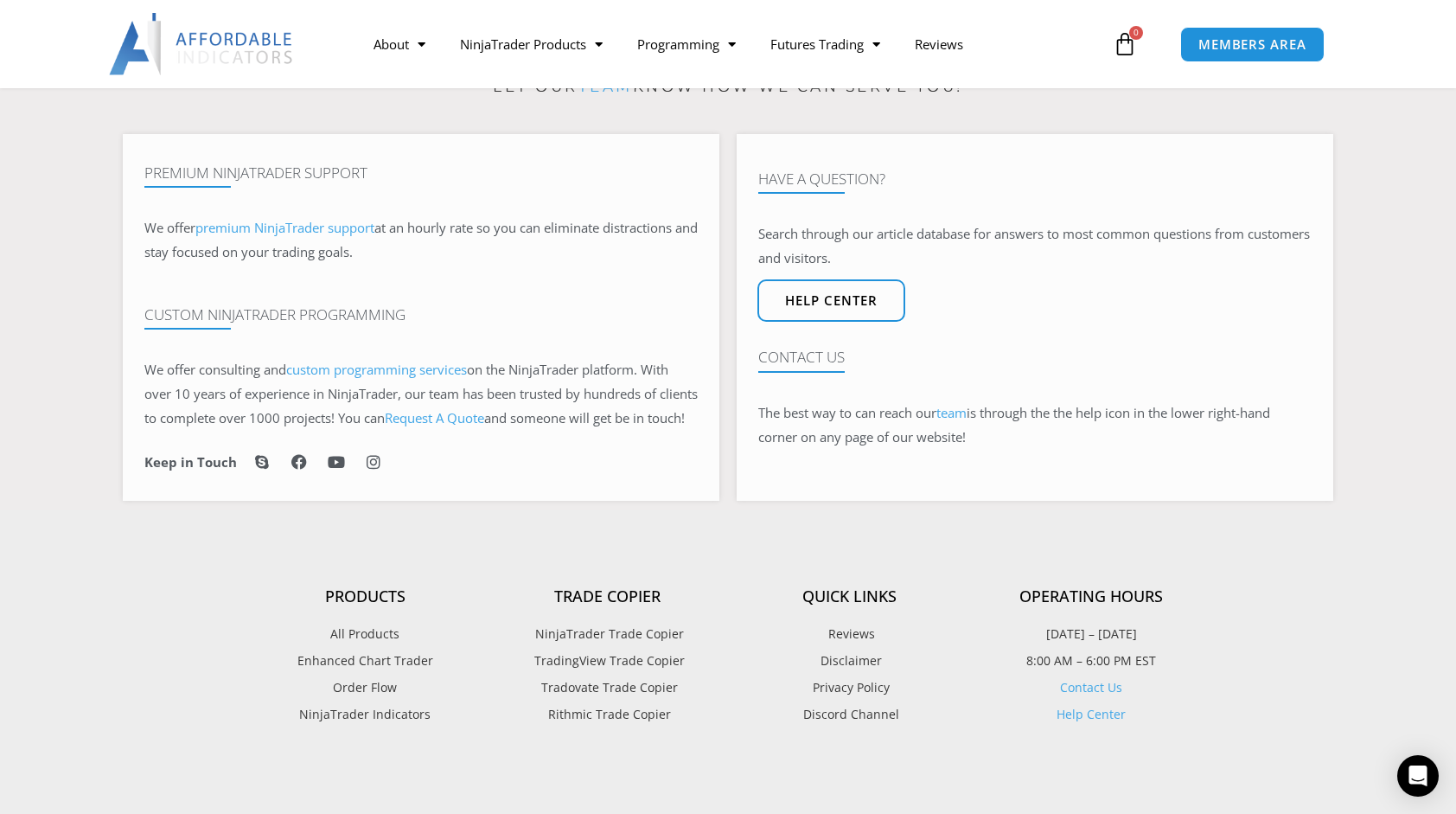
click at [1098, 695] on link "Contact Us" at bounding box center [1091, 686] width 62 height 16
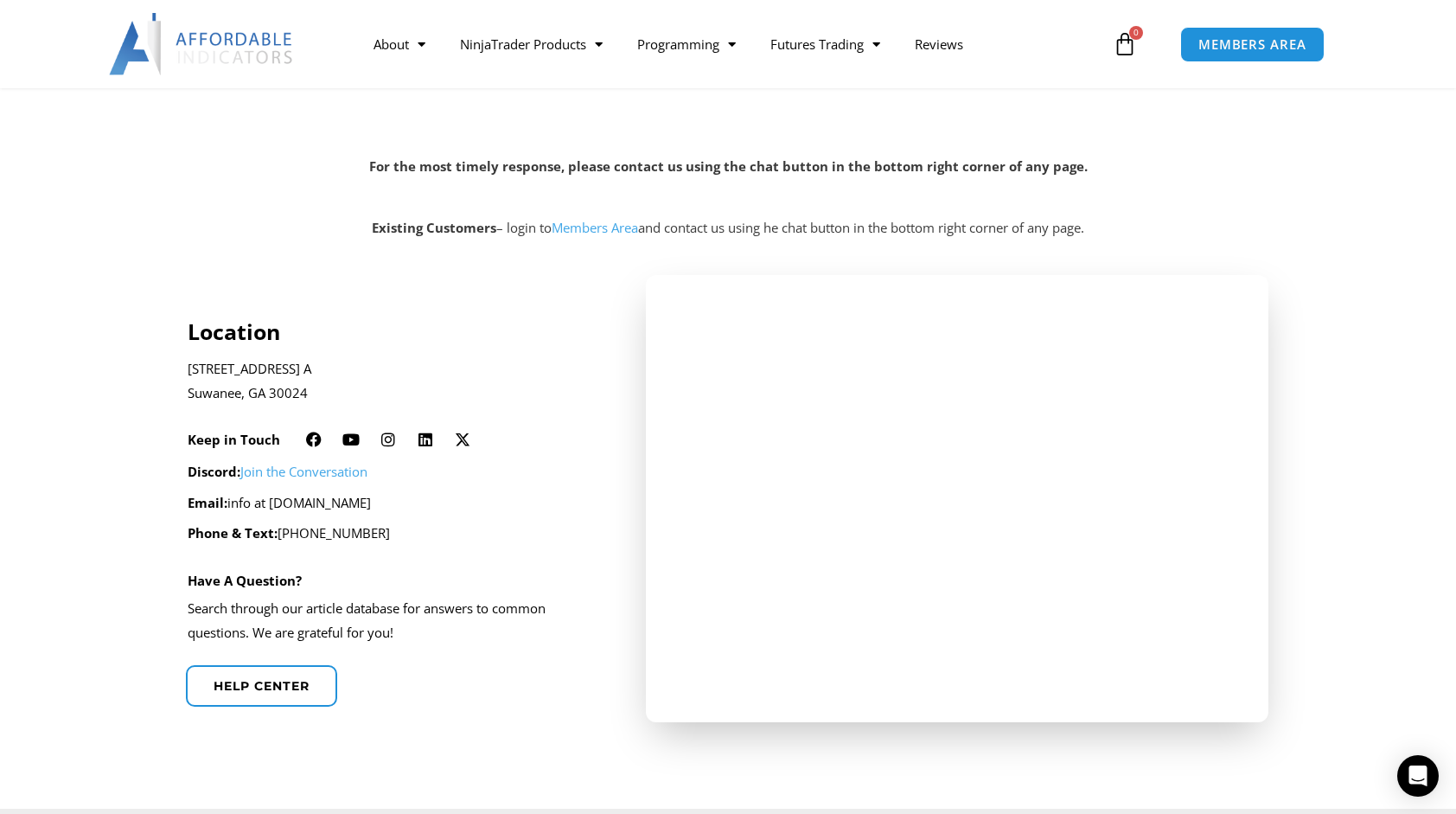
scroll to position [234, 0]
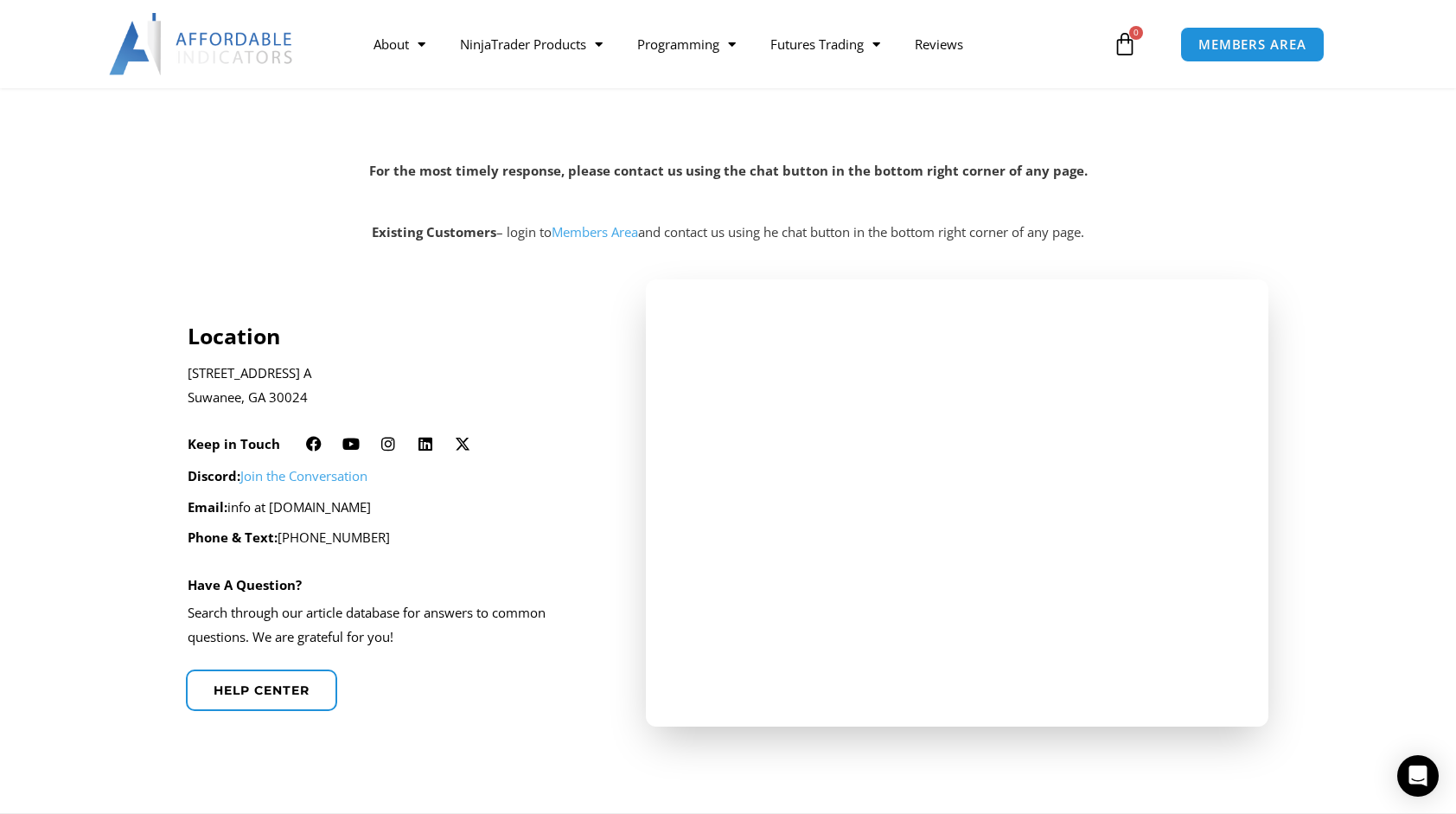
click at [254, 65] on img at bounding box center [201, 44] width 186 height 62
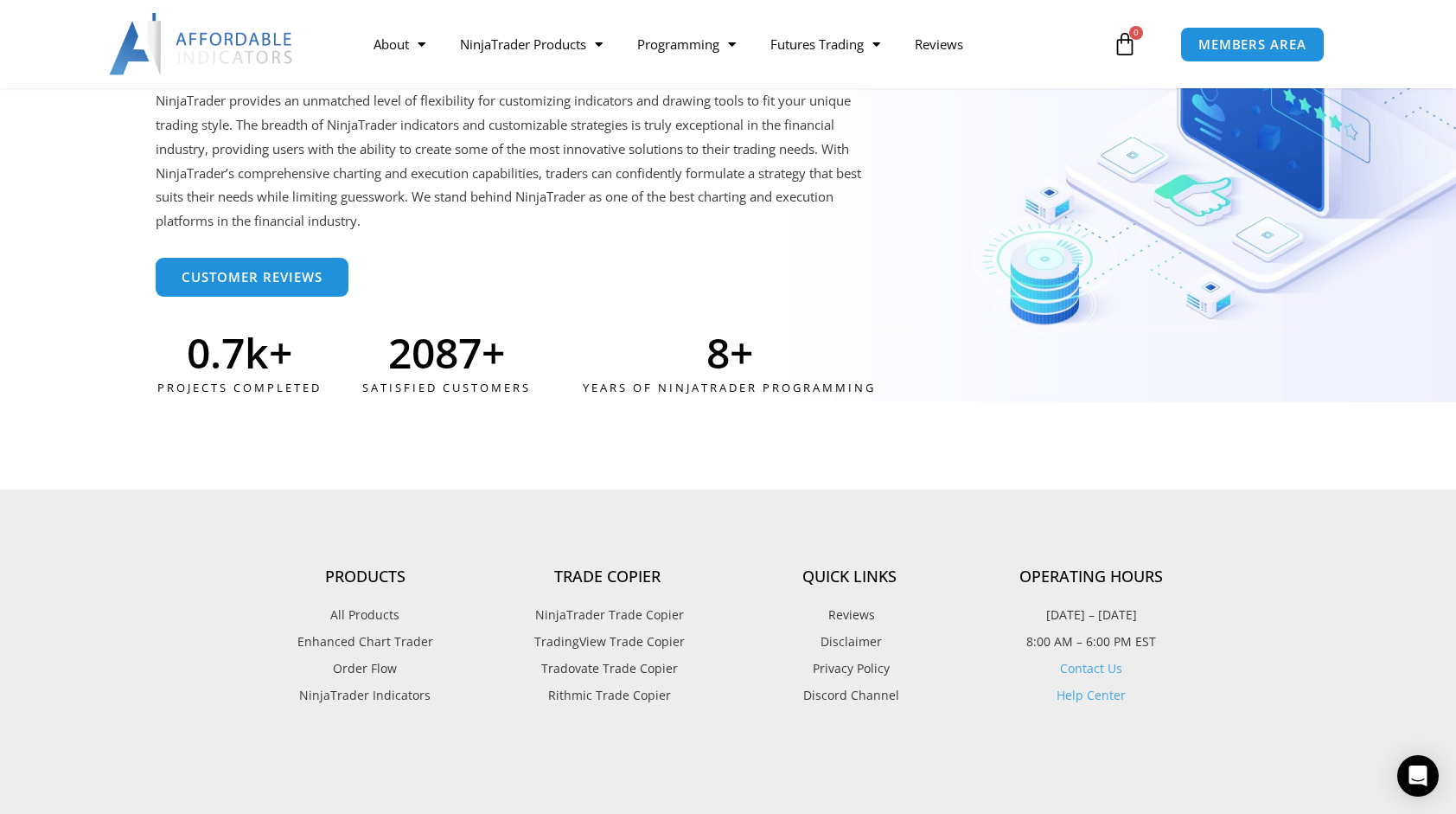
scroll to position [4356, 0]
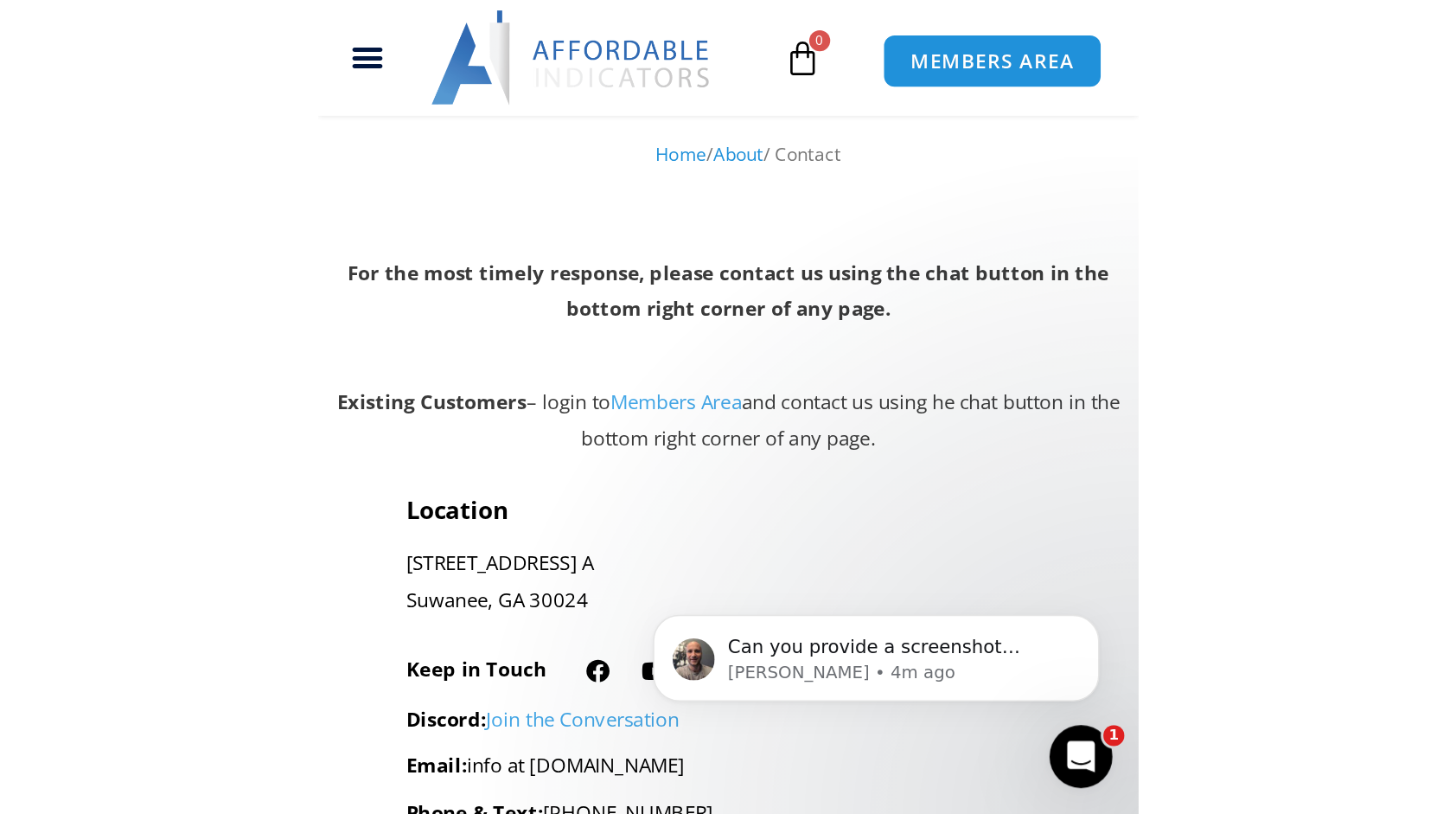
scroll to position [172, 0]
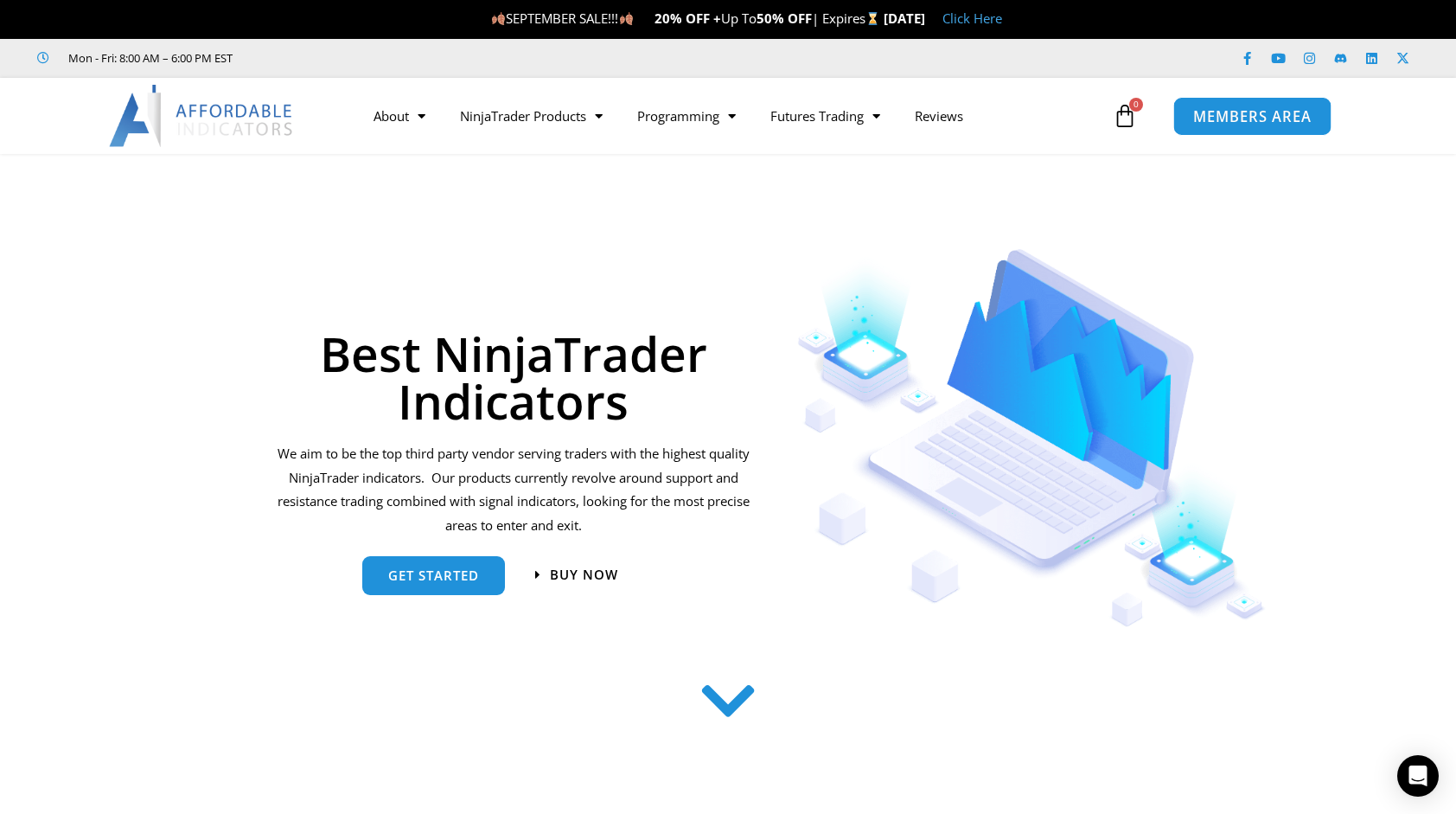
click at [1256, 116] on span "MEMBERS AREA" at bounding box center [1252, 116] width 118 height 15
click at [1430, 782] on div "Open Intercom Messenger" at bounding box center [1418, 776] width 45 height 45
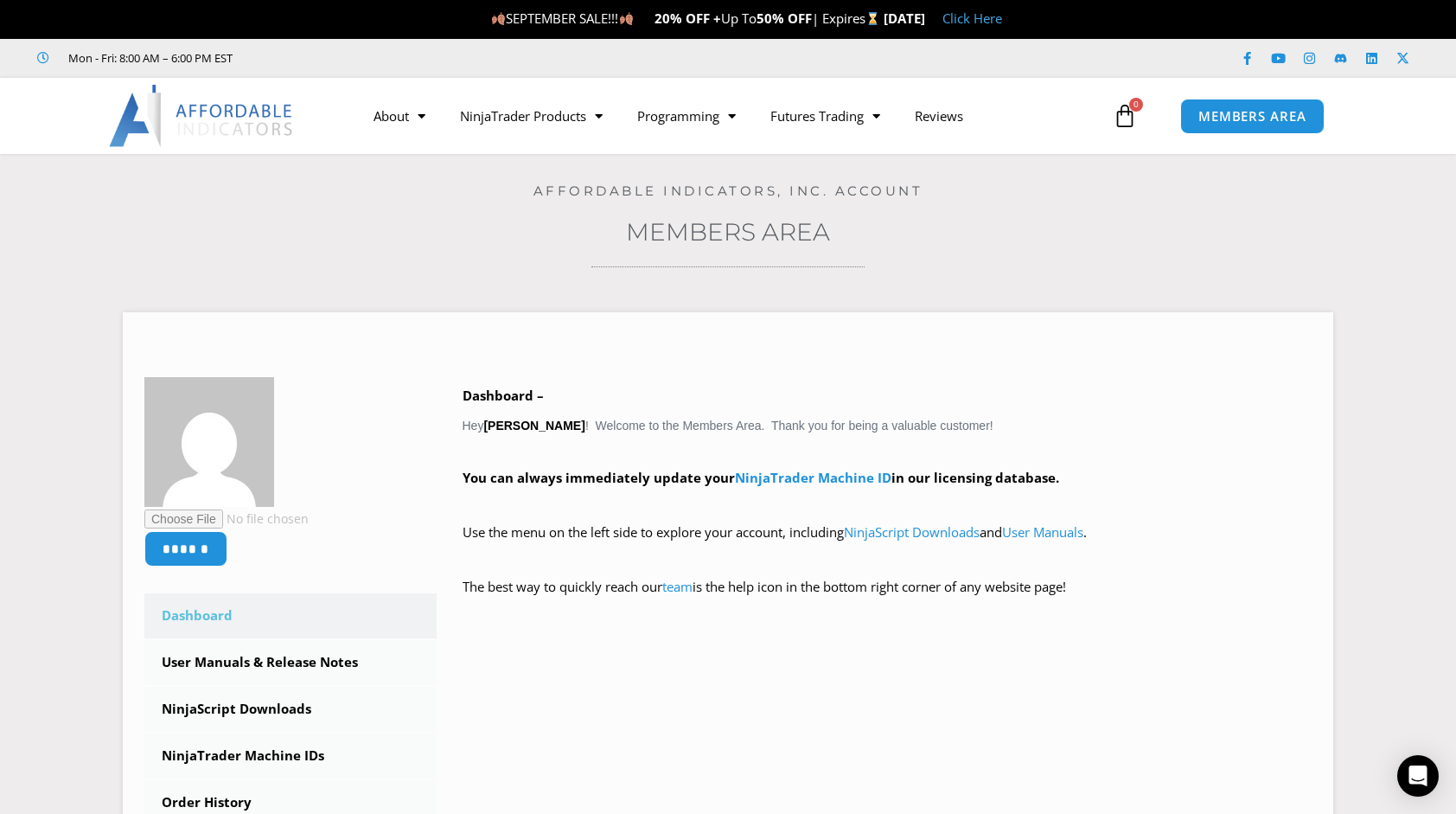
click at [1430, 782] on div "Open Intercom Messenger" at bounding box center [1418, 776] width 42 height 42
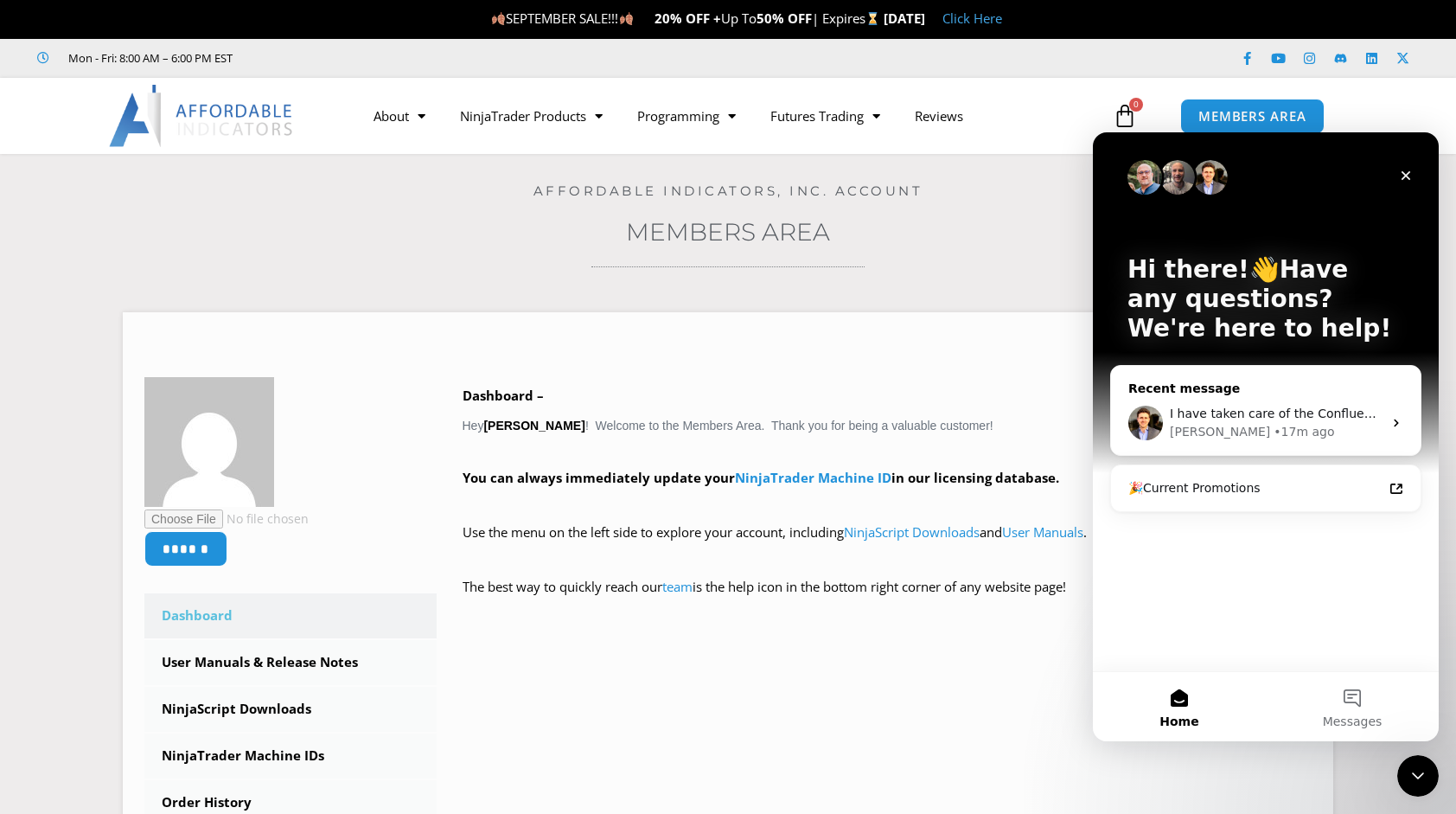
click at [1264, 390] on div "Recent message" at bounding box center [1266, 389] width 275 height 18
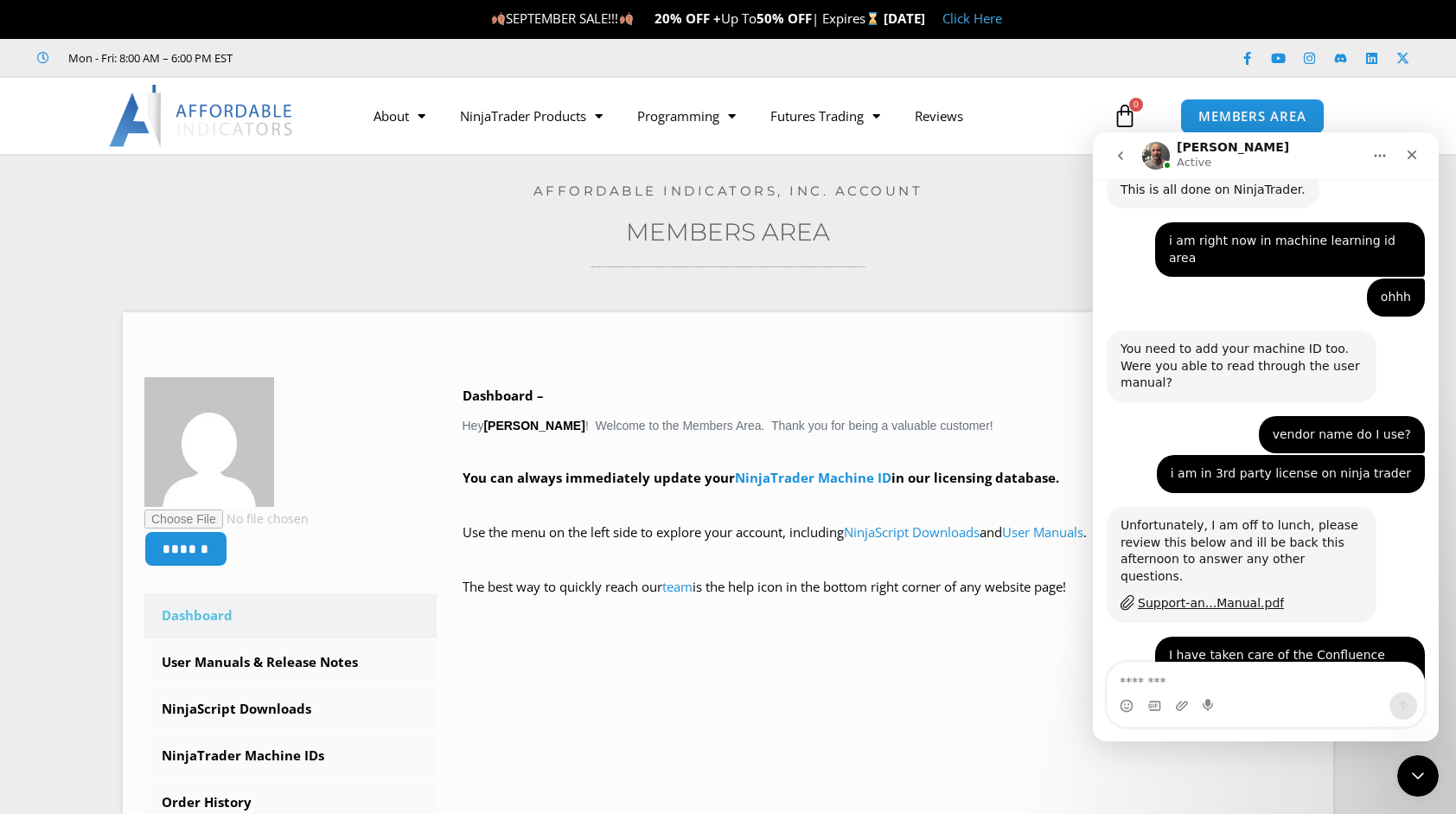
scroll to position [2765, 0]
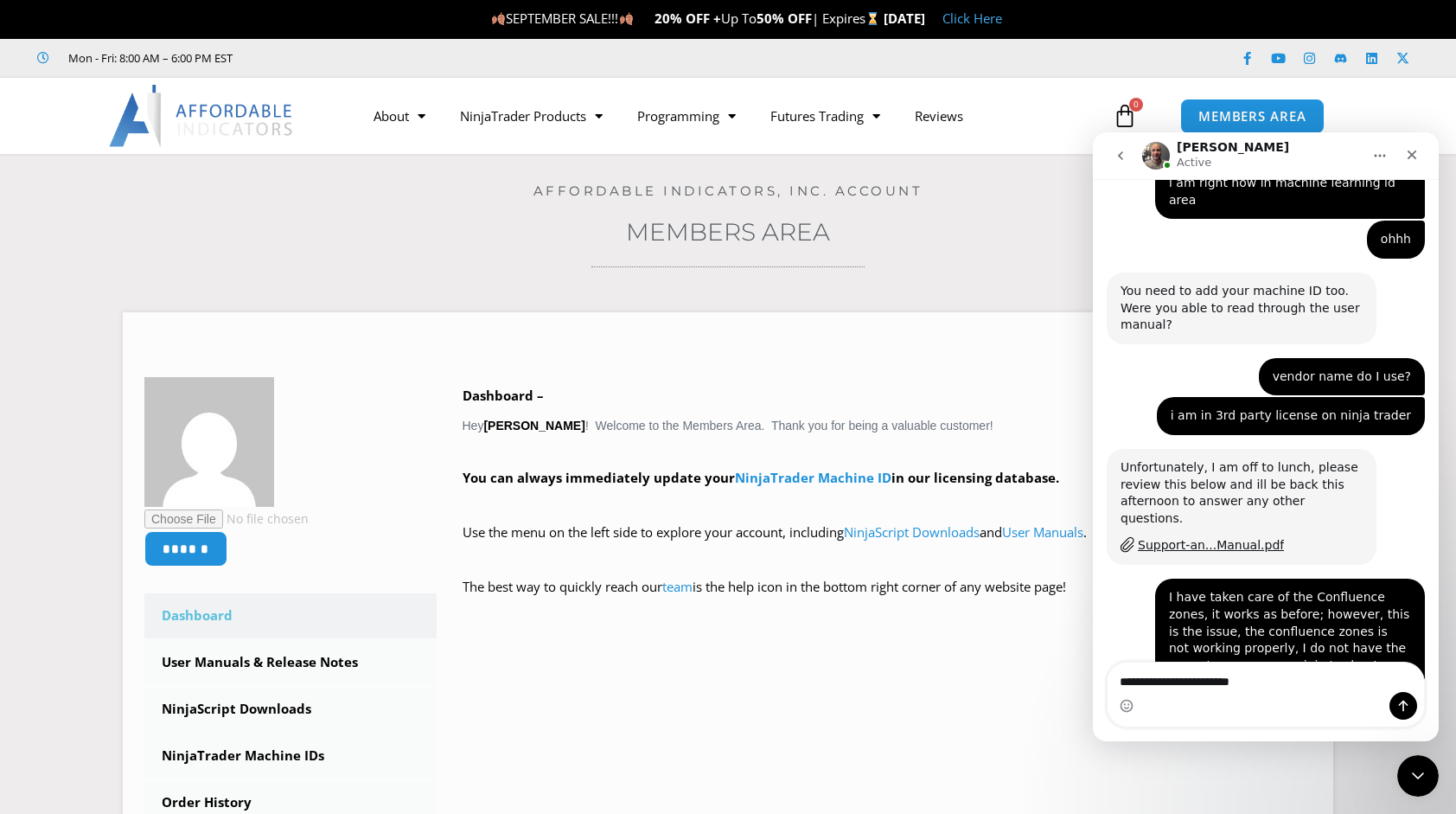
type textarea "**********"
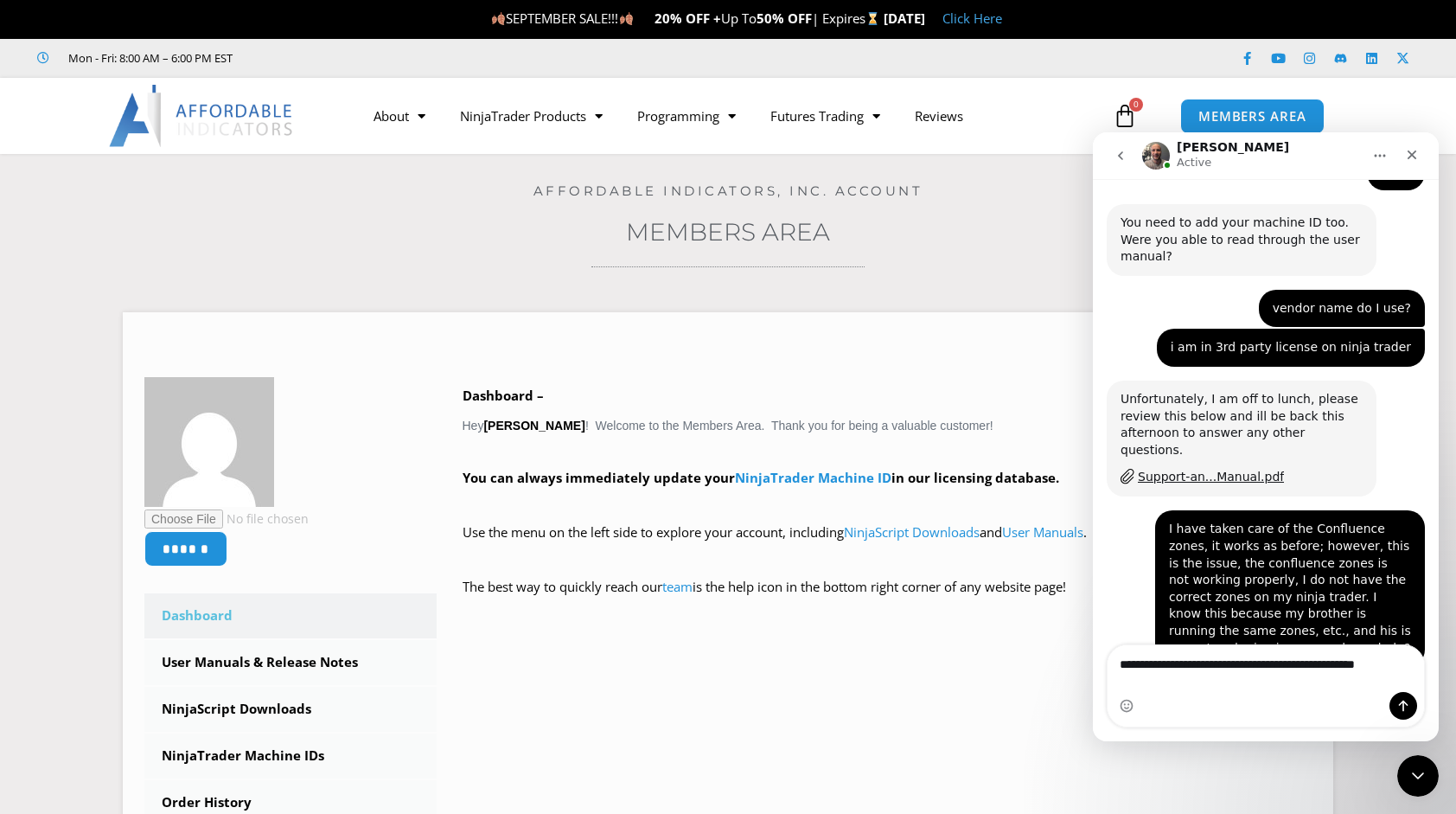
scroll to position [2834, 0]
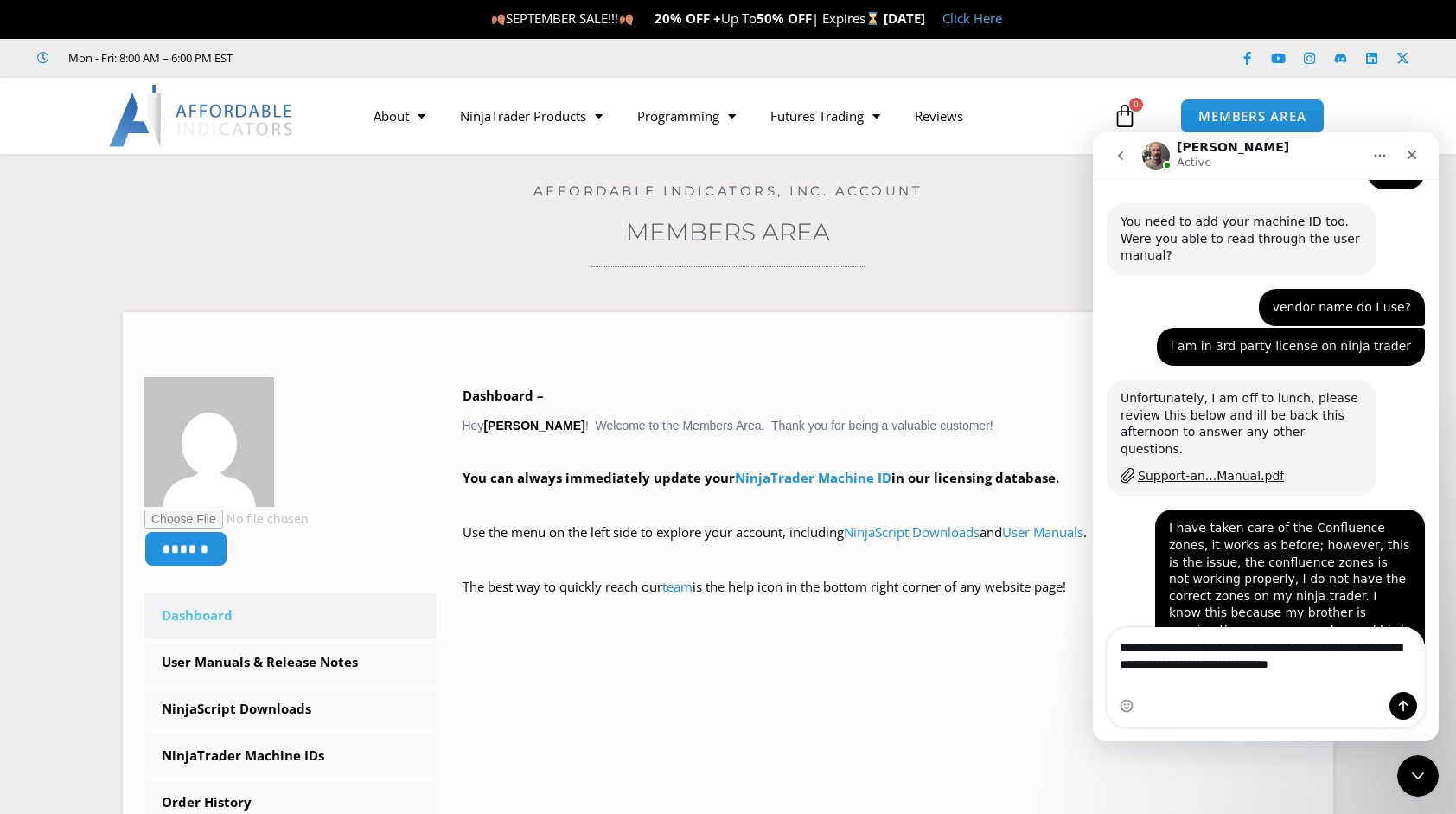
type textarea "**********"
click at [1401, 701] on icon "Send a message…" at bounding box center [1403, 705] width 14 height 14
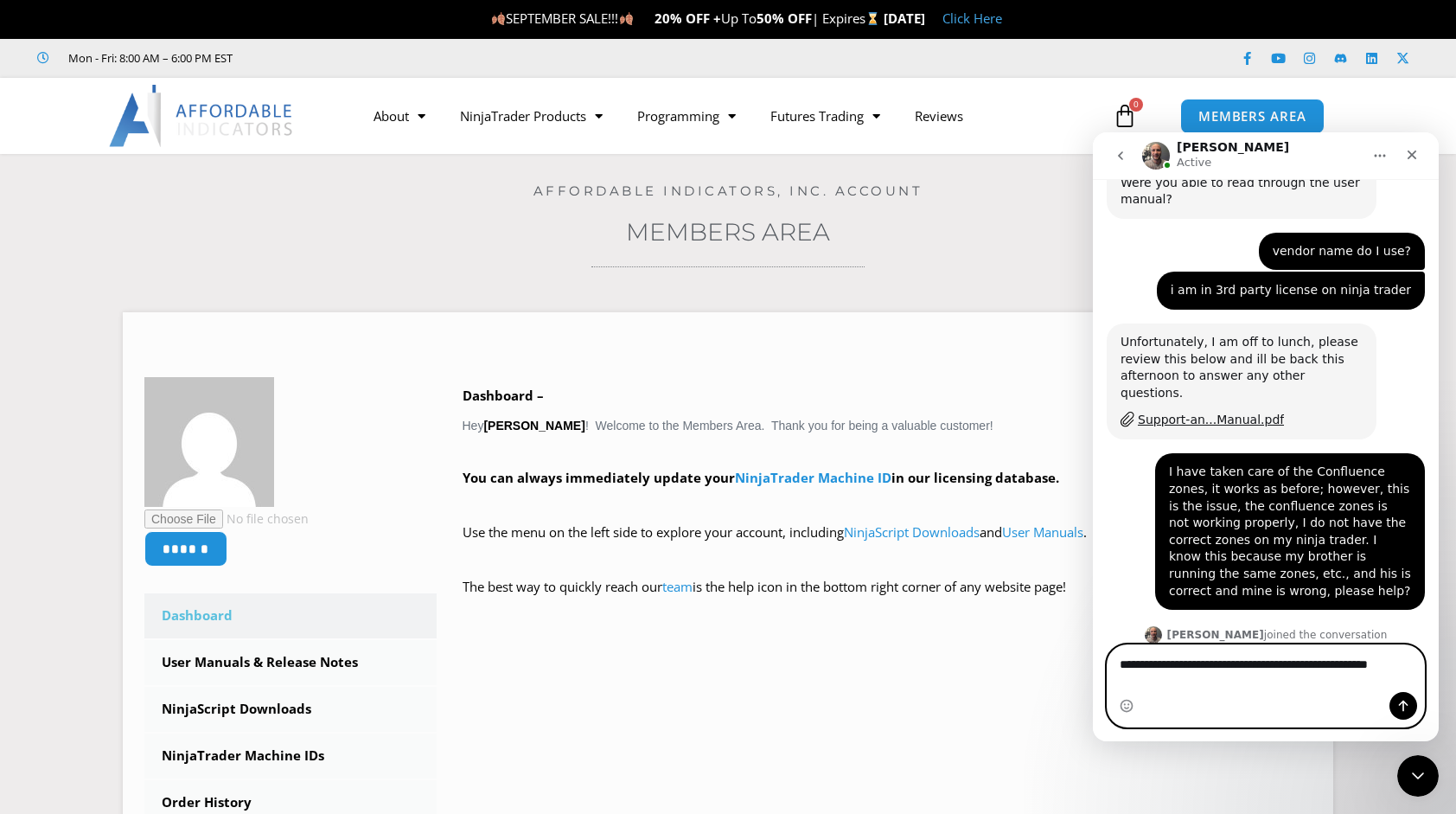
scroll to position [2908, 0]
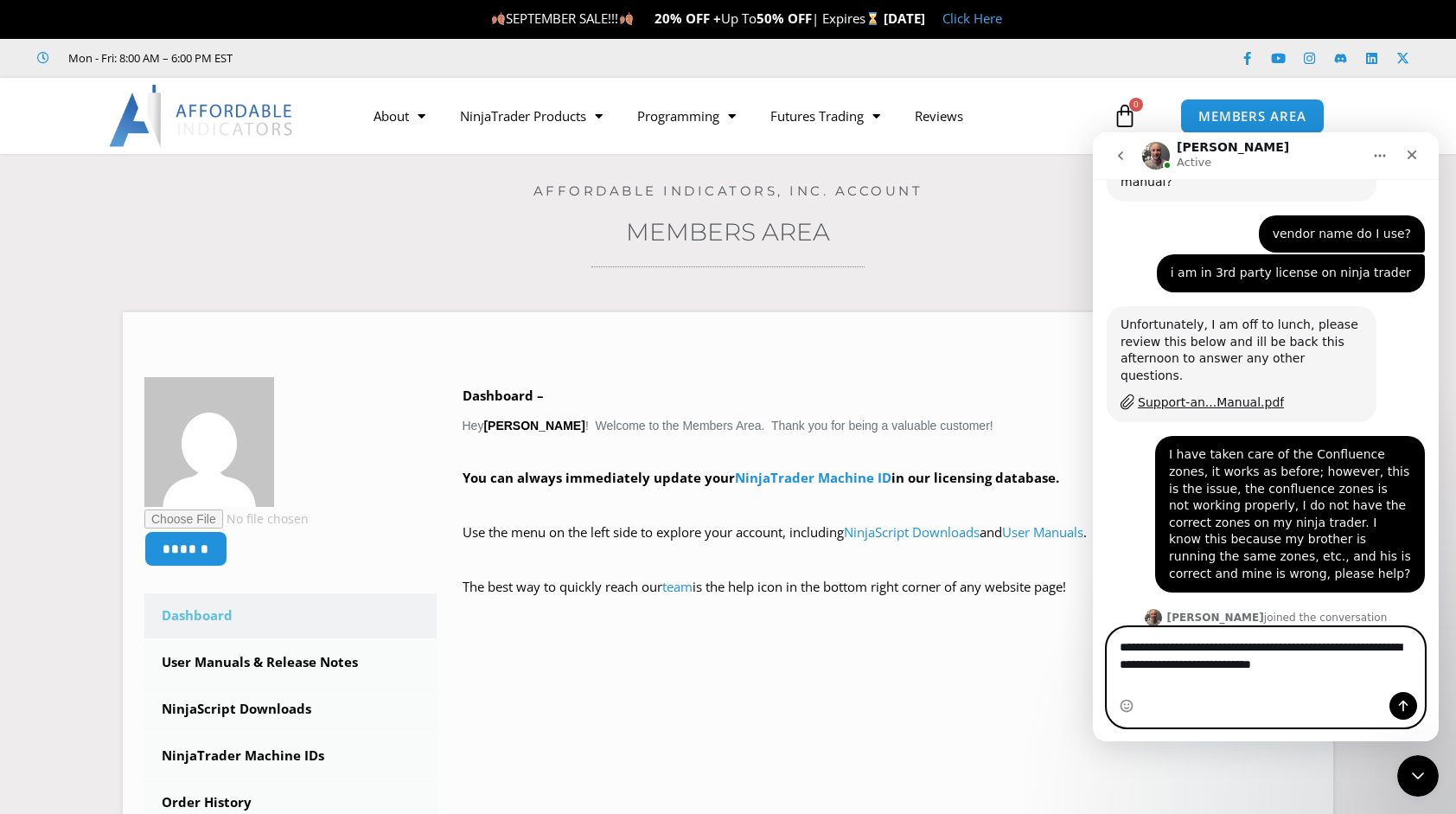
type textarea "**********"
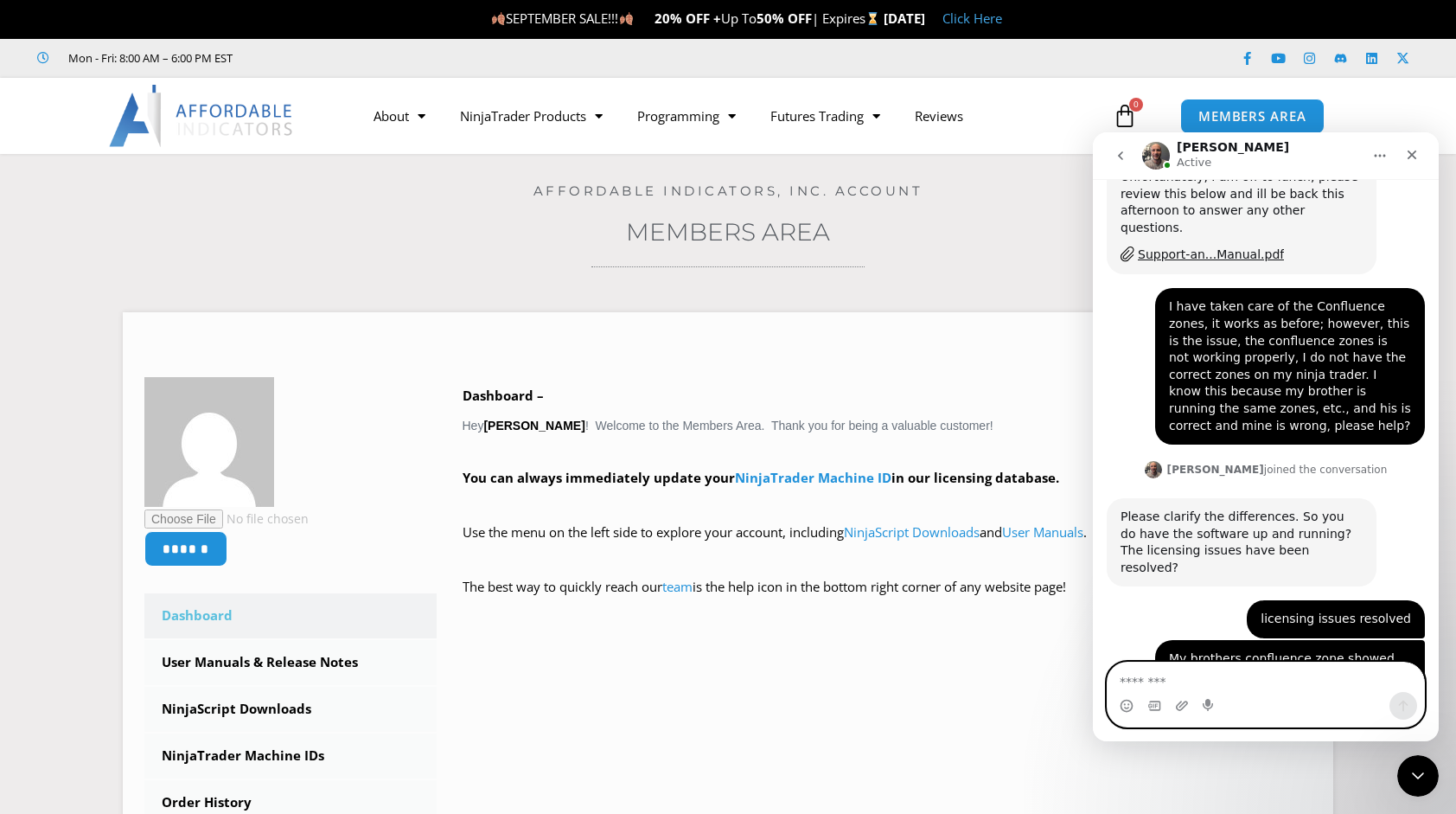
scroll to position [3084, 0]
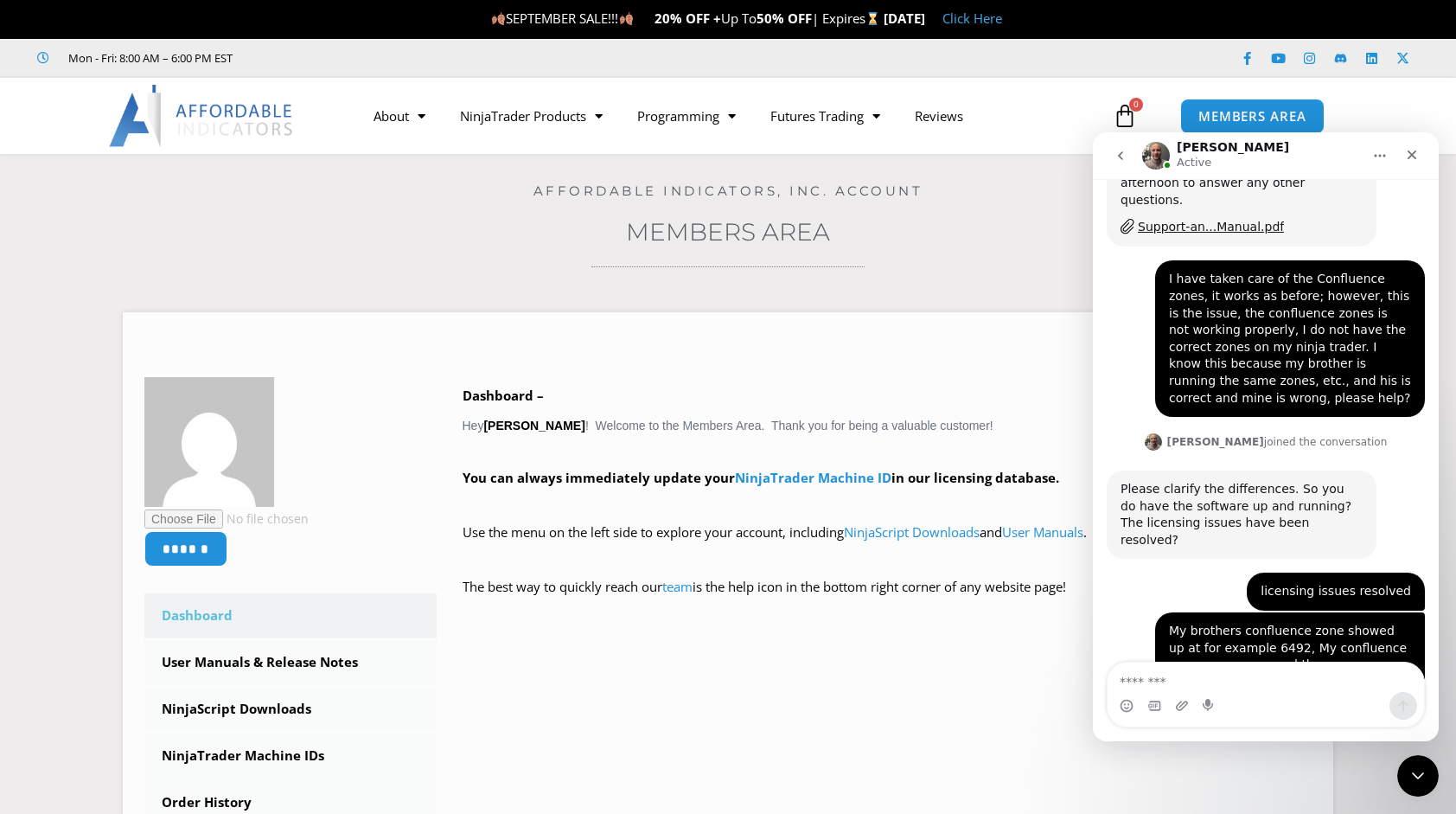
click at [1131, 698] on div "Intercom messenger" at bounding box center [1127, 705] width 14 height 27
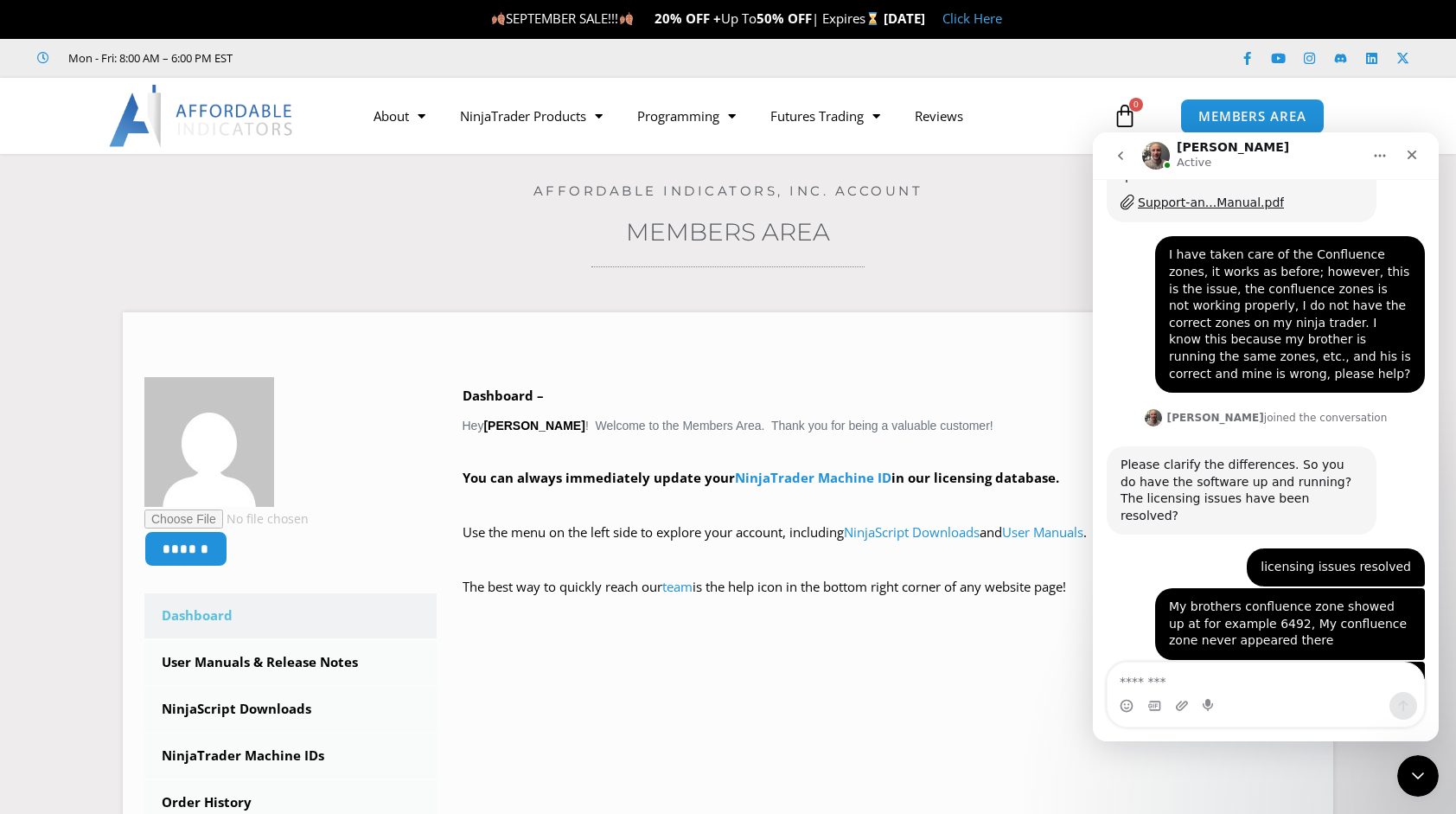
scroll to position [3150, 0]
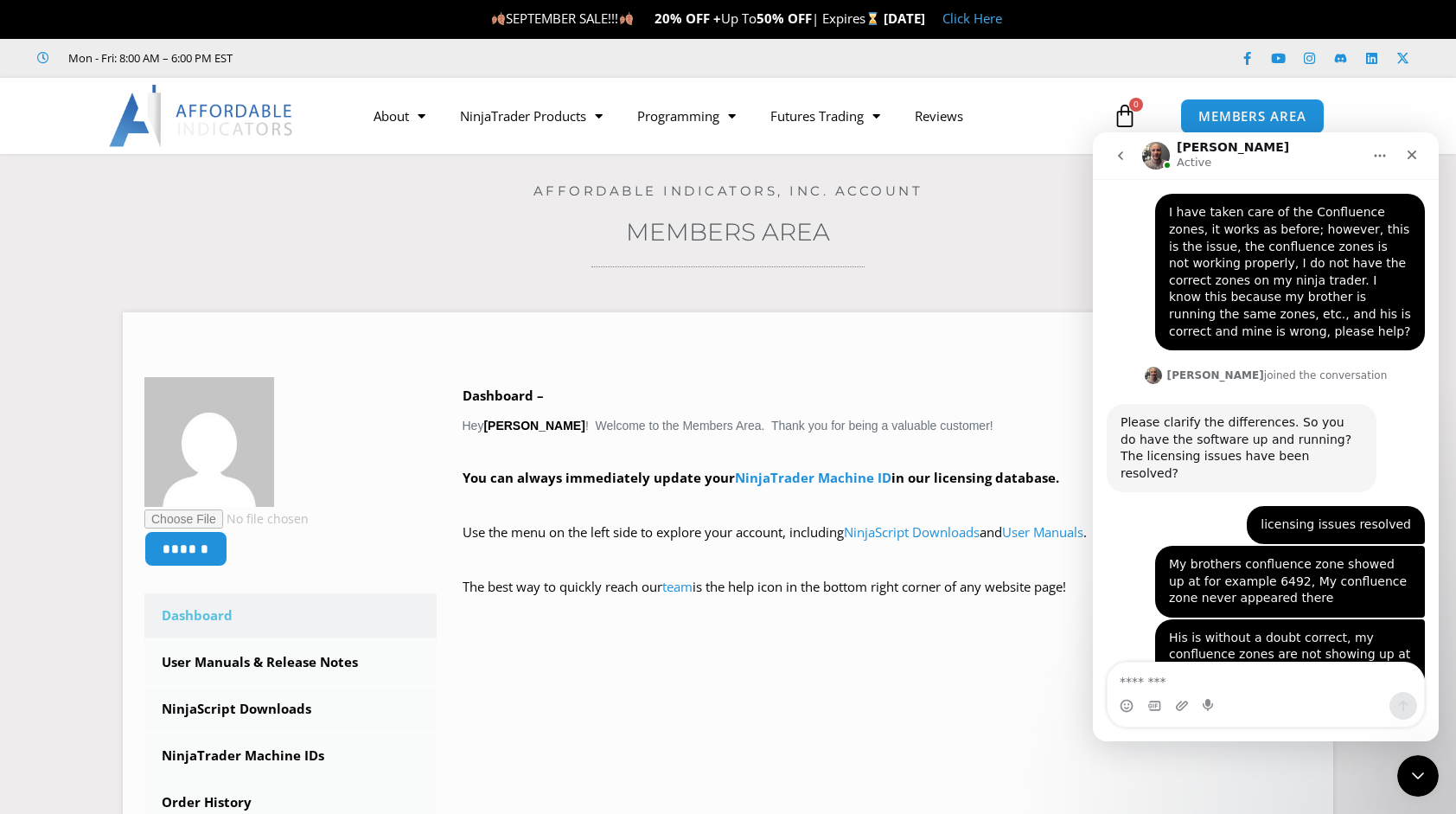
drag, startPoint x: 1131, startPoint y: 698, endPoint x: 1153, endPoint y: 741, distance: 48.3
click at [1153, 741] on html "Joel Active Let's maximize your potential as a day trader. How can we help you …" at bounding box center [1266, 437] width 346 height 609
click at [1137, 679] on textarea "Message…" at bounding box center [1267, 677] width 318 height 29
type textarea "**********"
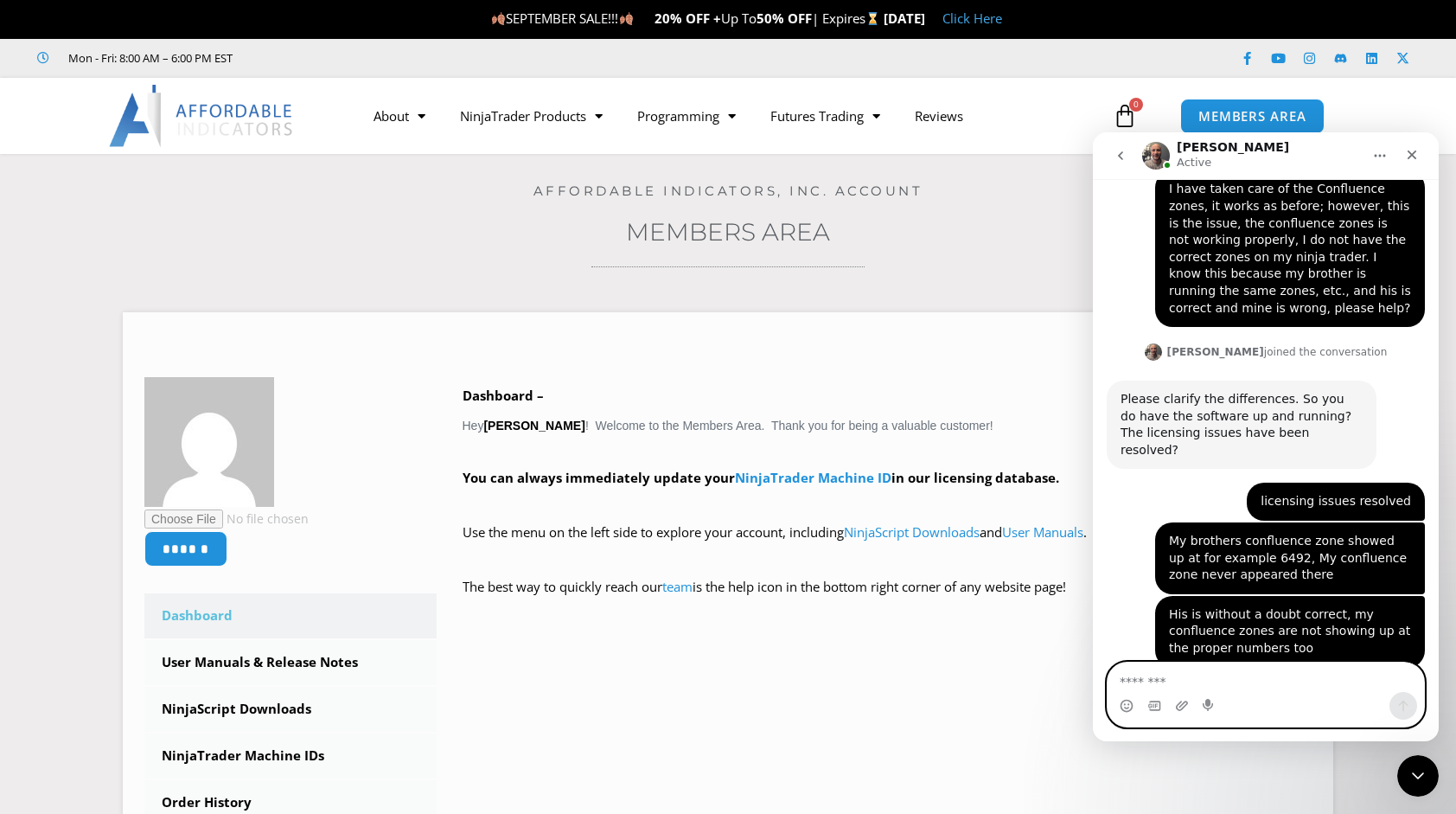
scroll to position [3201, 0]
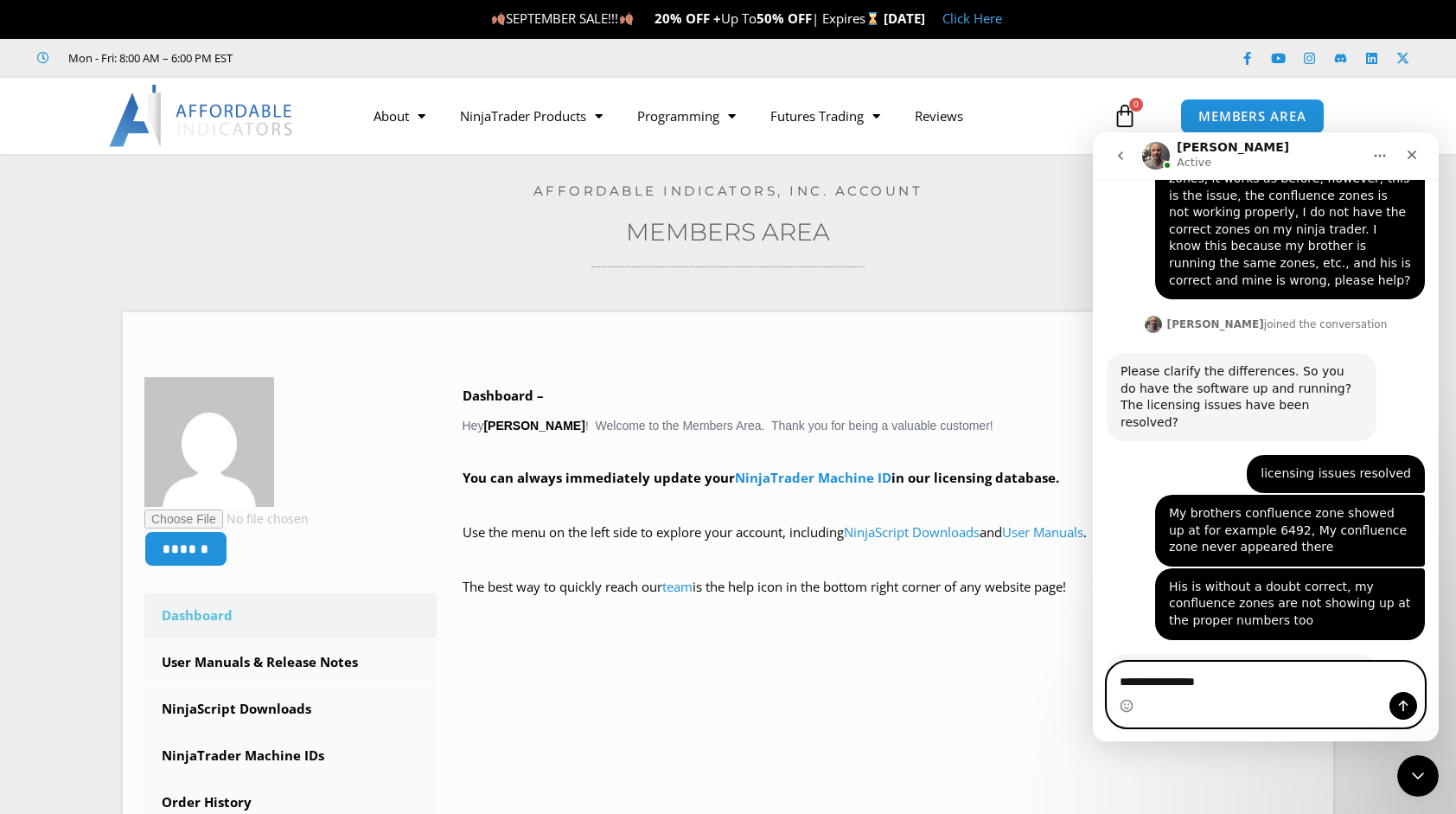
type textarea "**********"
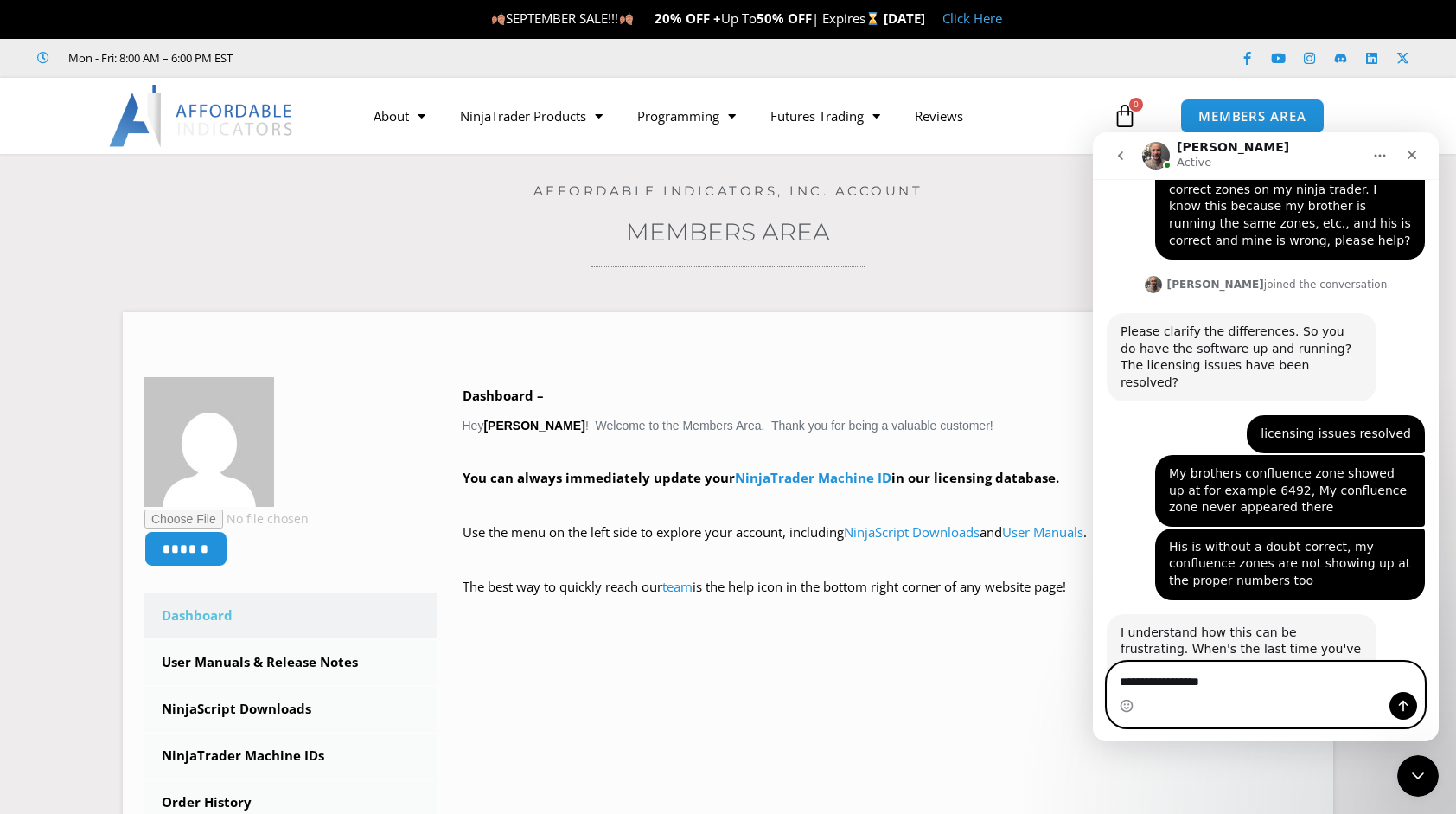
scroll to position [3310, 0]
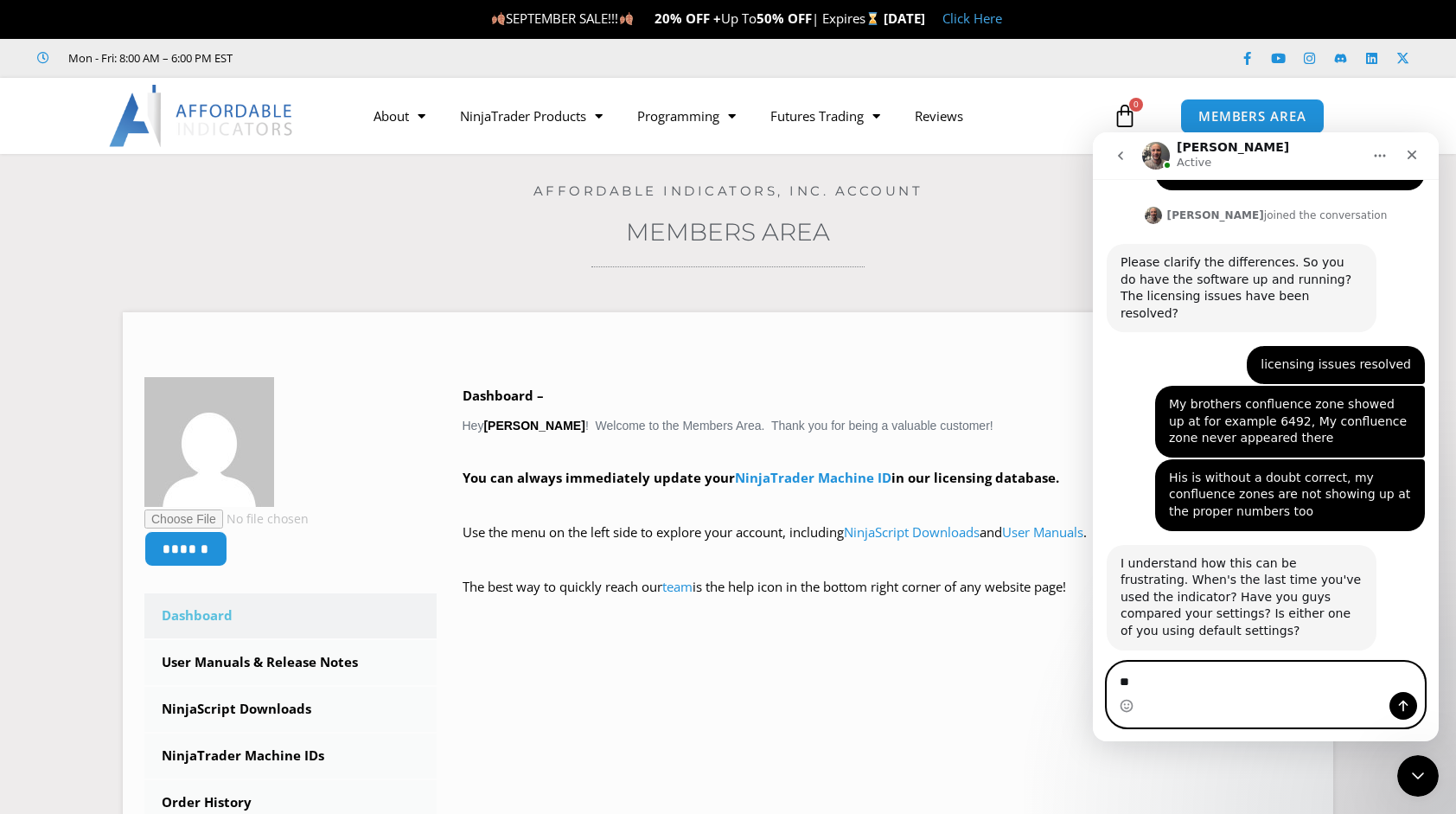
type textarea "*"
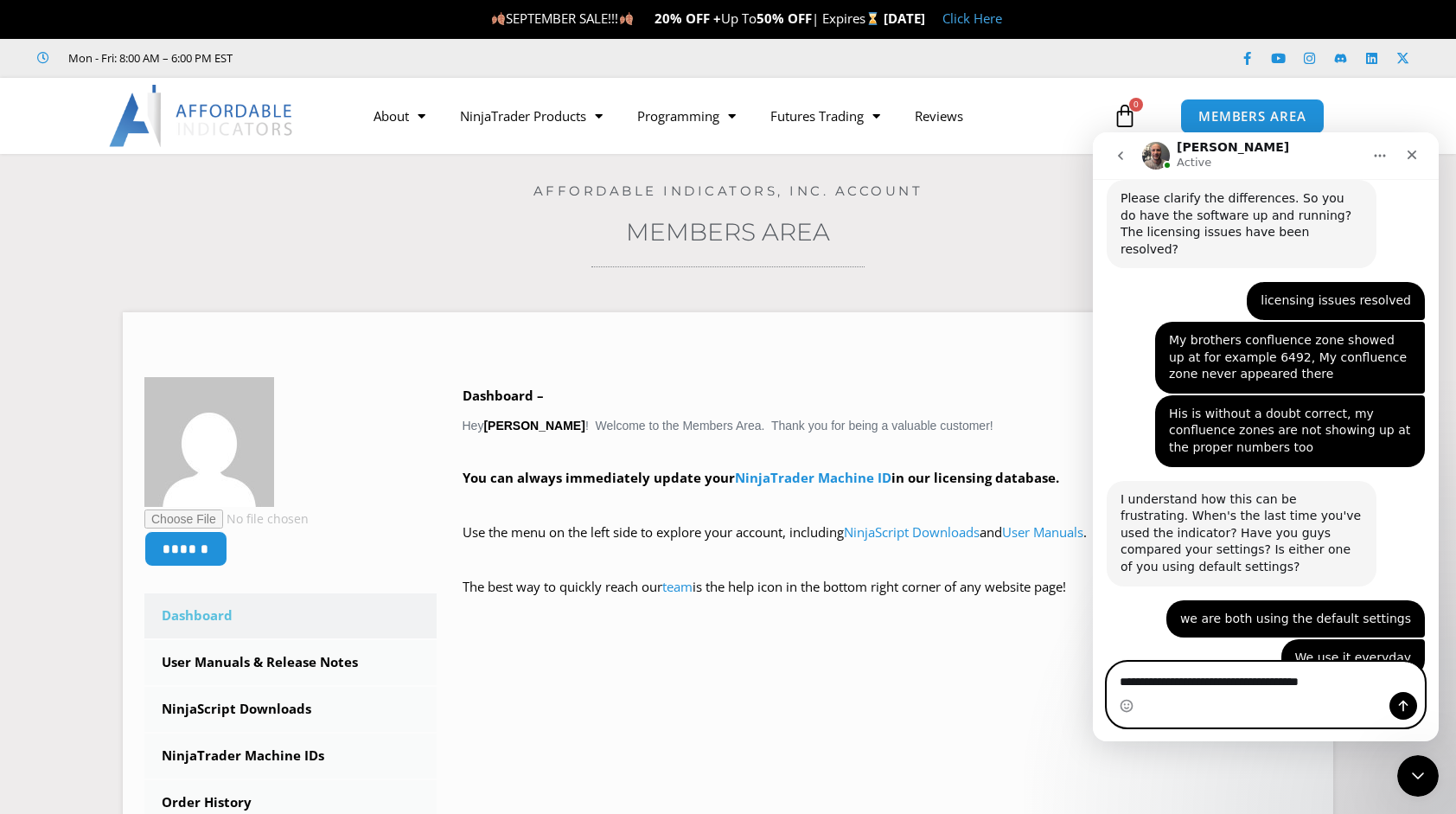
scroll to position [3378, 0]
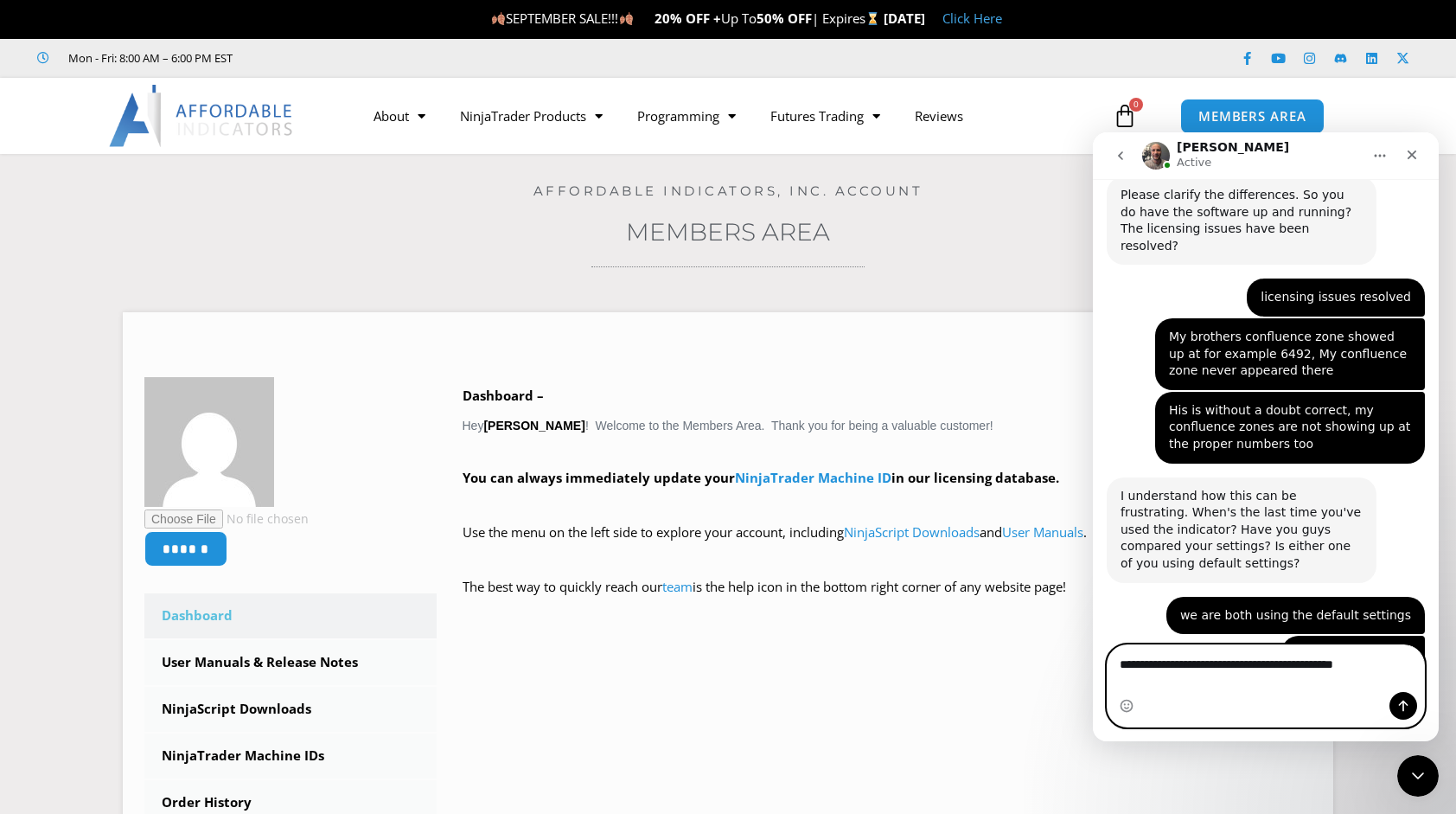
type textarea "**********"
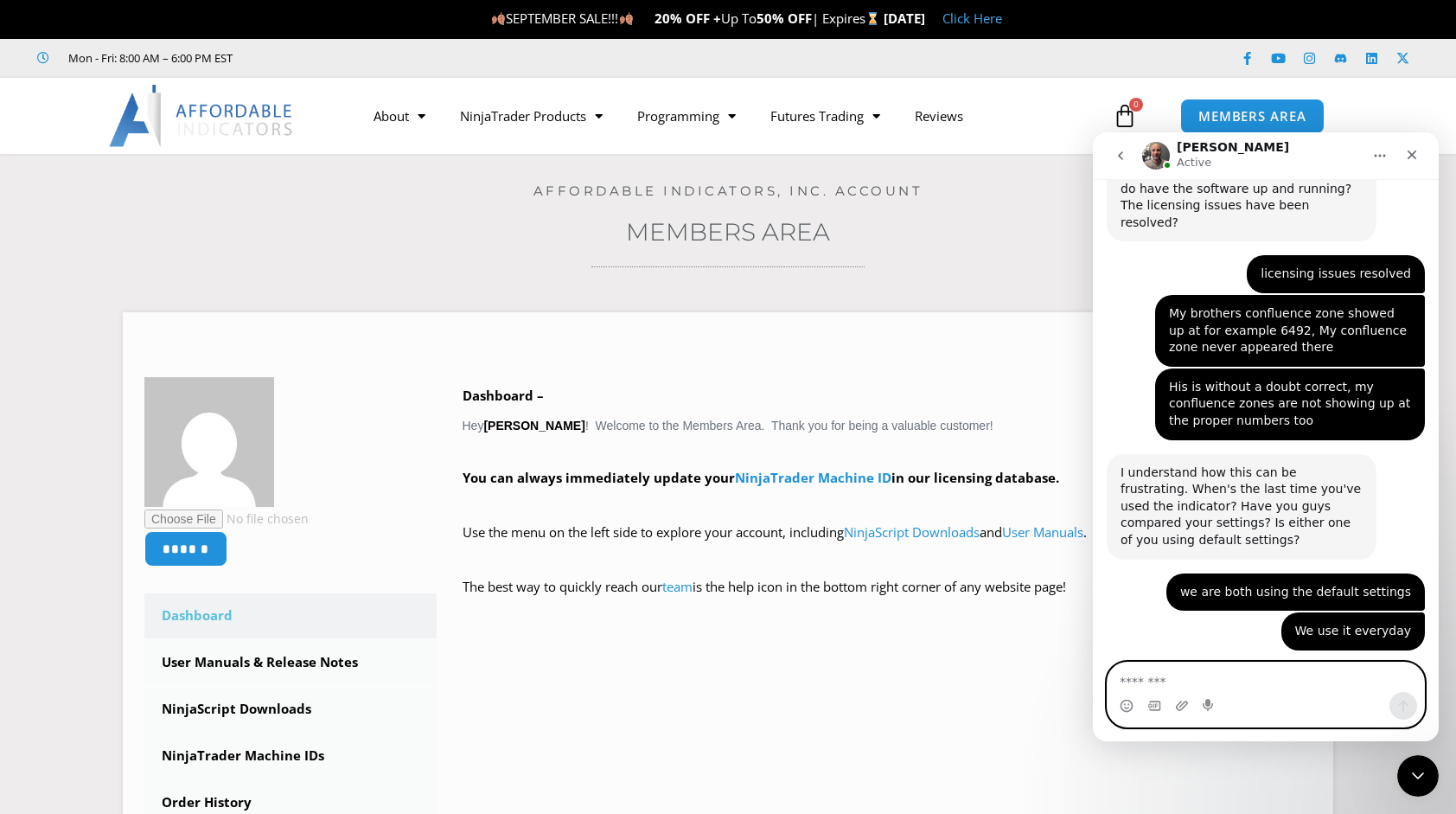
scroll to position [3446, 0]
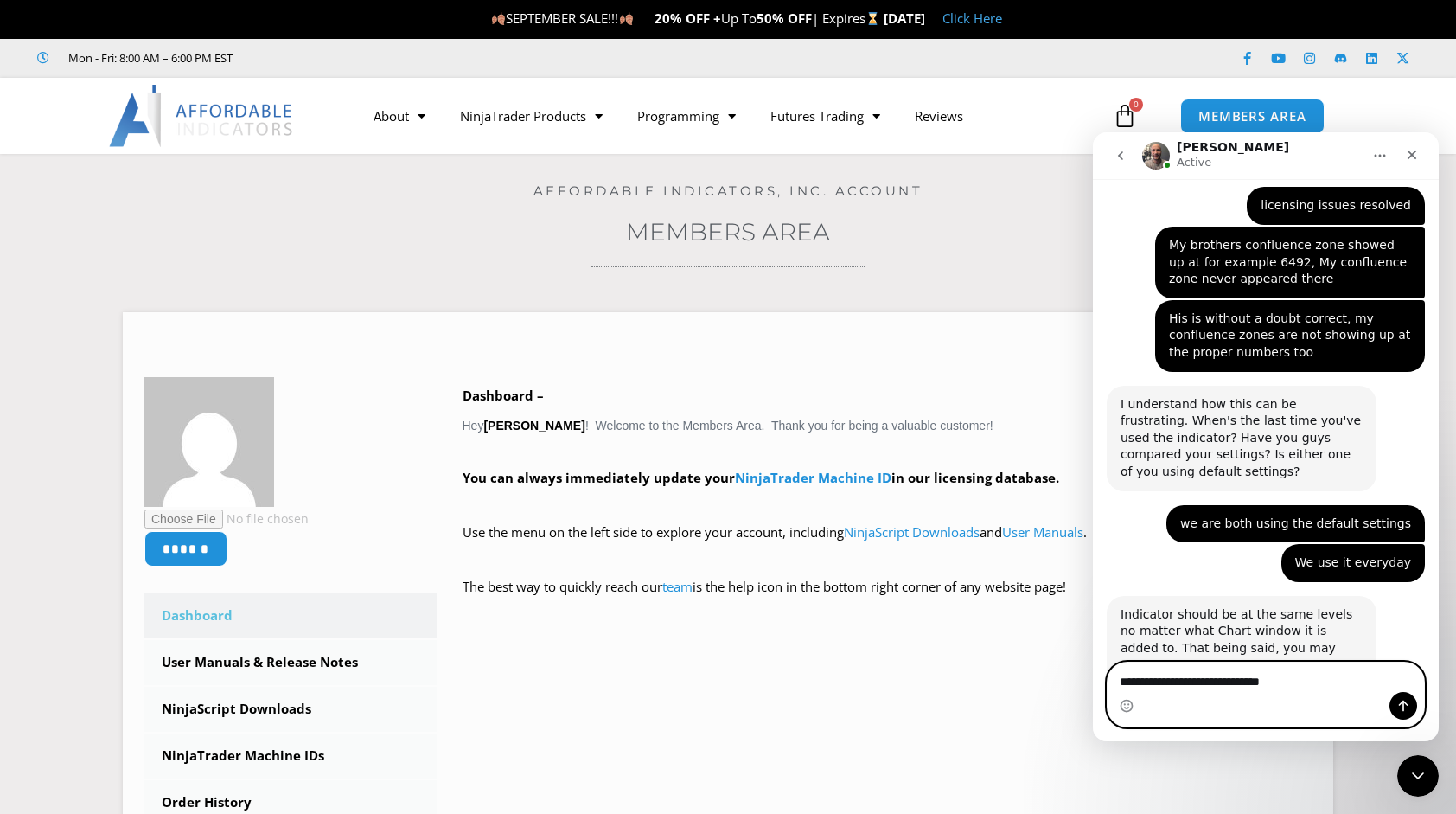
type textarea "**********"
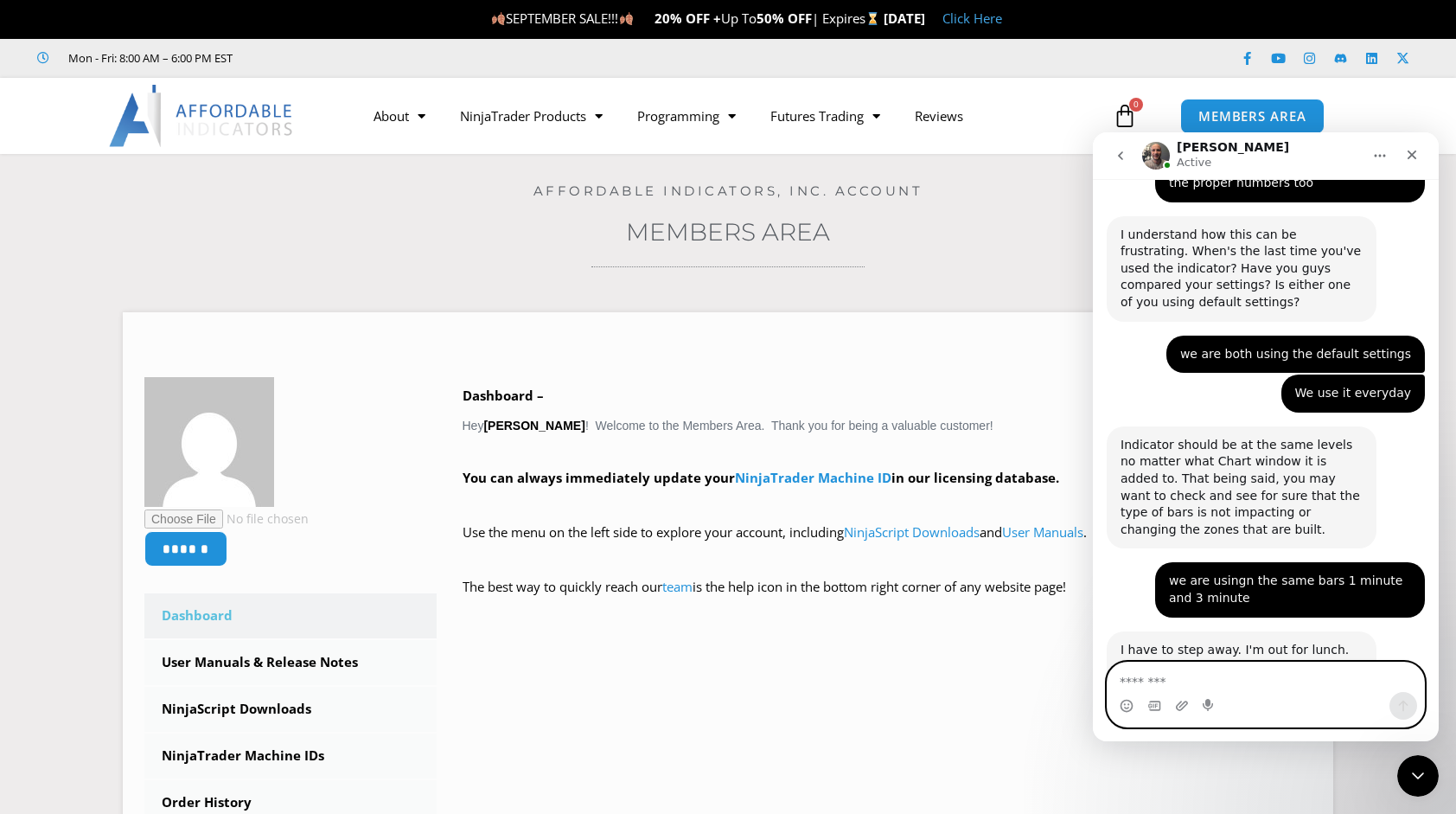
scroll to position [3653, 0]
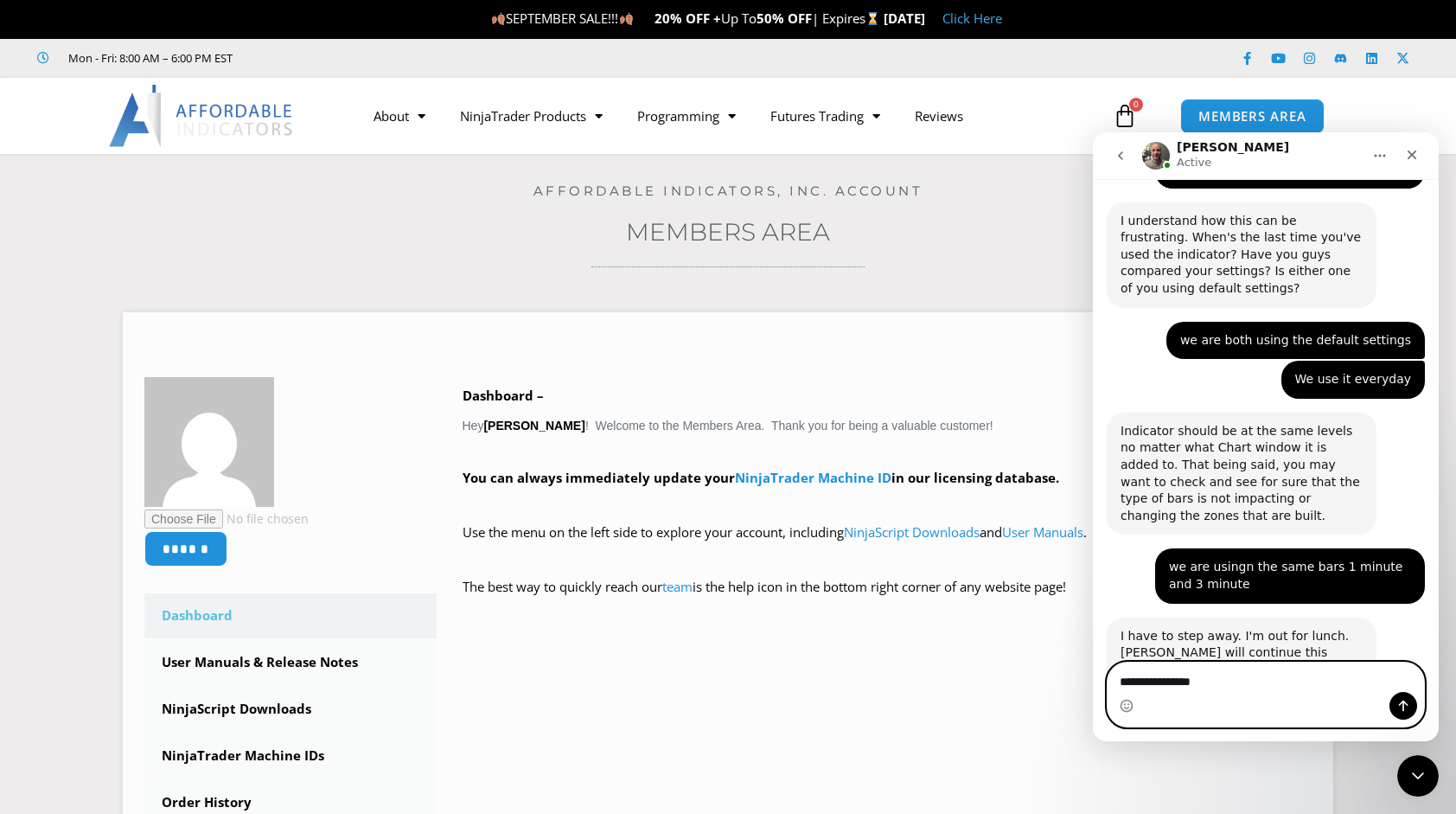
type textarea "**********"
click at [1401, 701] on icon "Send a message…" at bounding box center [1403, 705] width 14 height 14
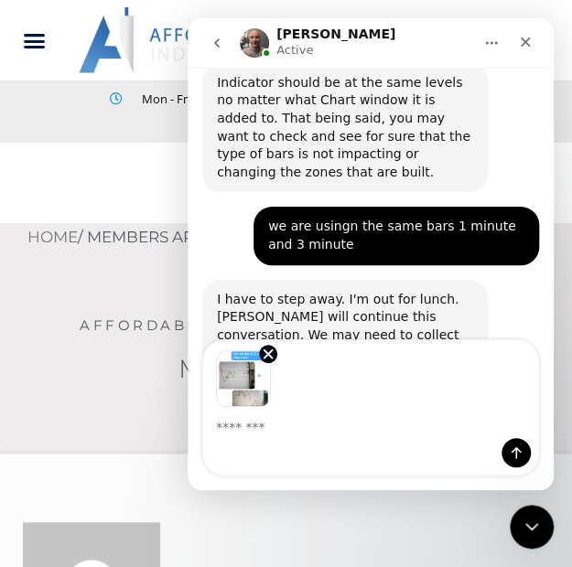
scroll to position [4156, 0]
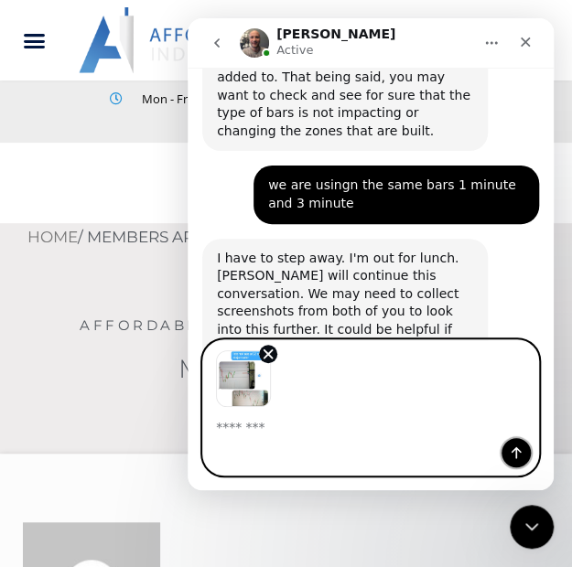
click at [515, 451] on icon "Send a message…" at bounding box center [516, 453] width 10 height 12
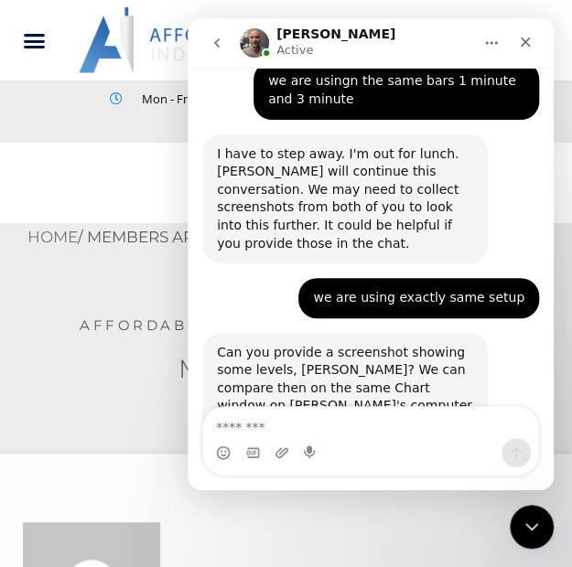
scroll to position [4358, 0]
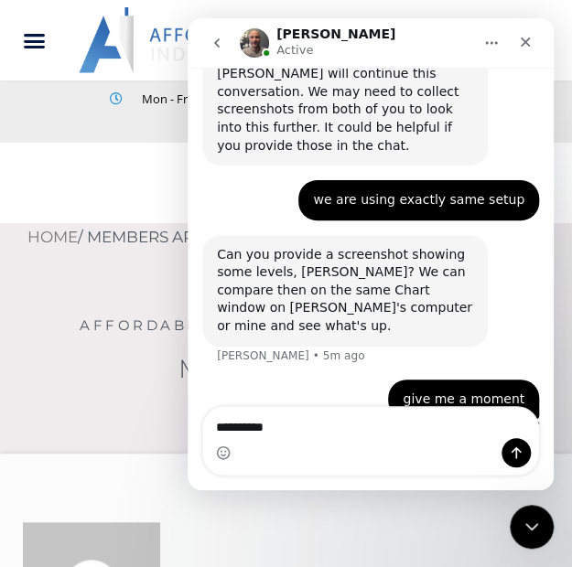
type textarea "**********"
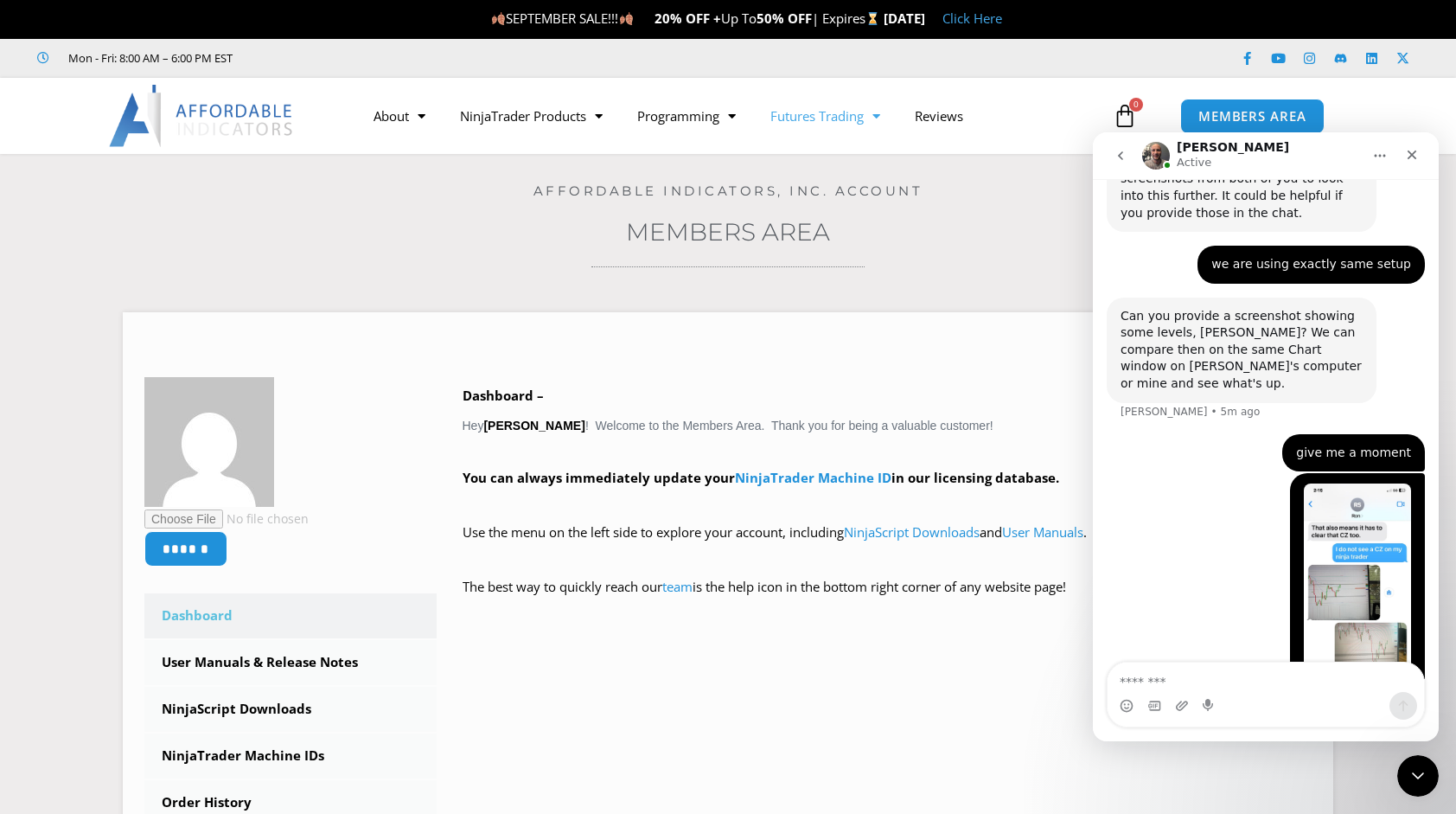
scroll to position [3998, 0]
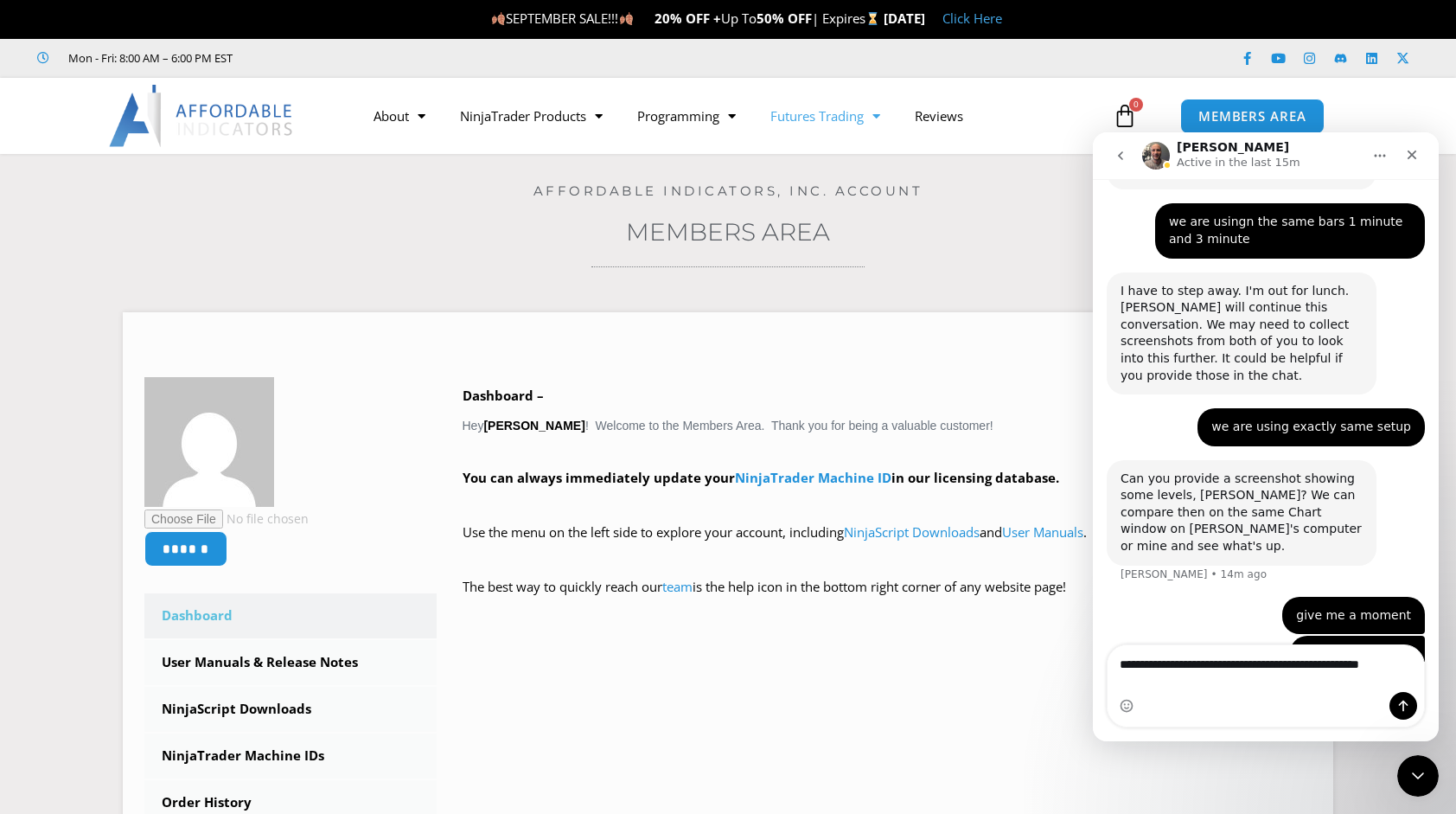
type textarea "**********"
click at [897, 113] on link "Futures Trading" at bounding box center [825, 116] width 145 height 40
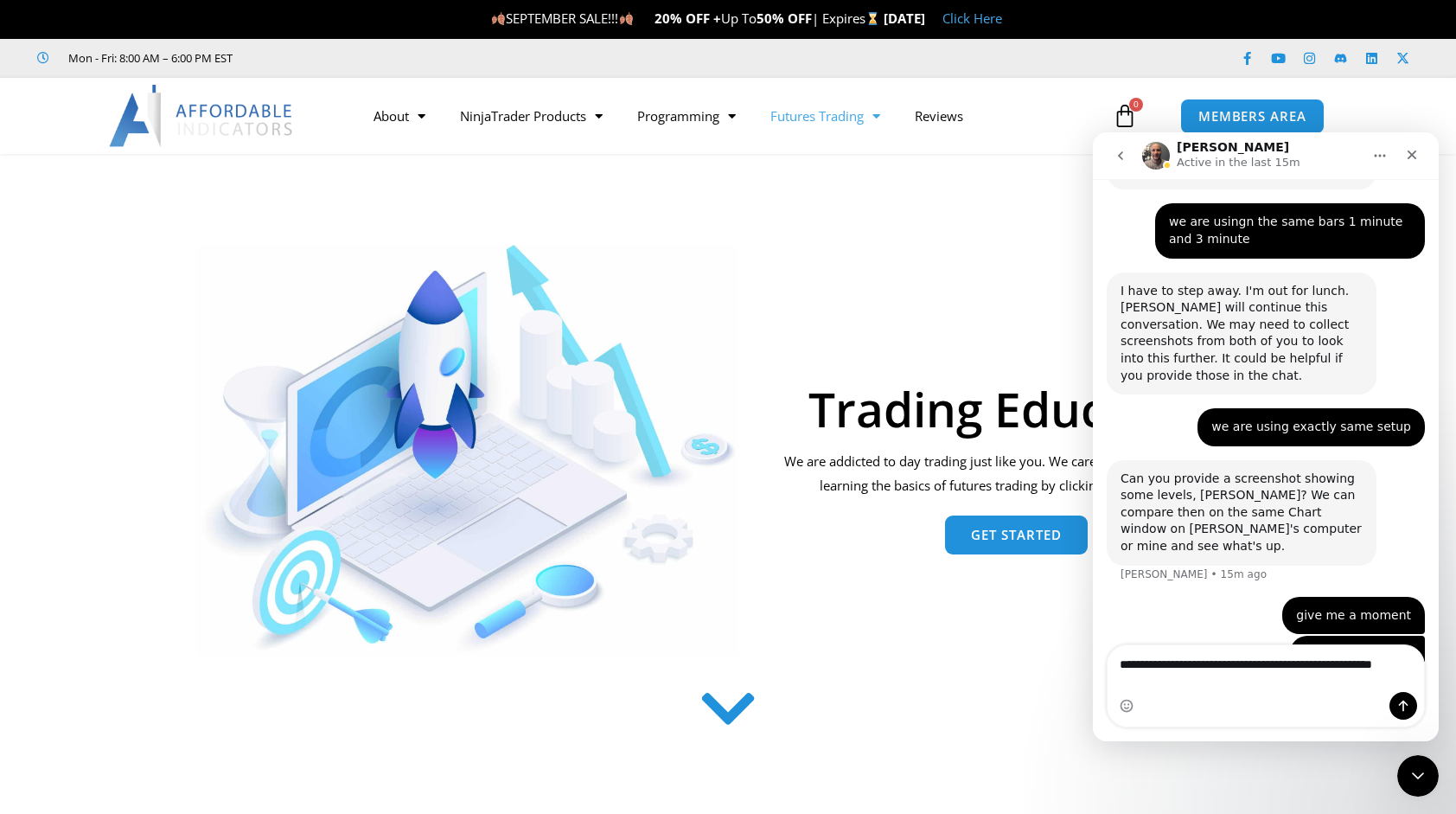
scroll to position [4015, 0]
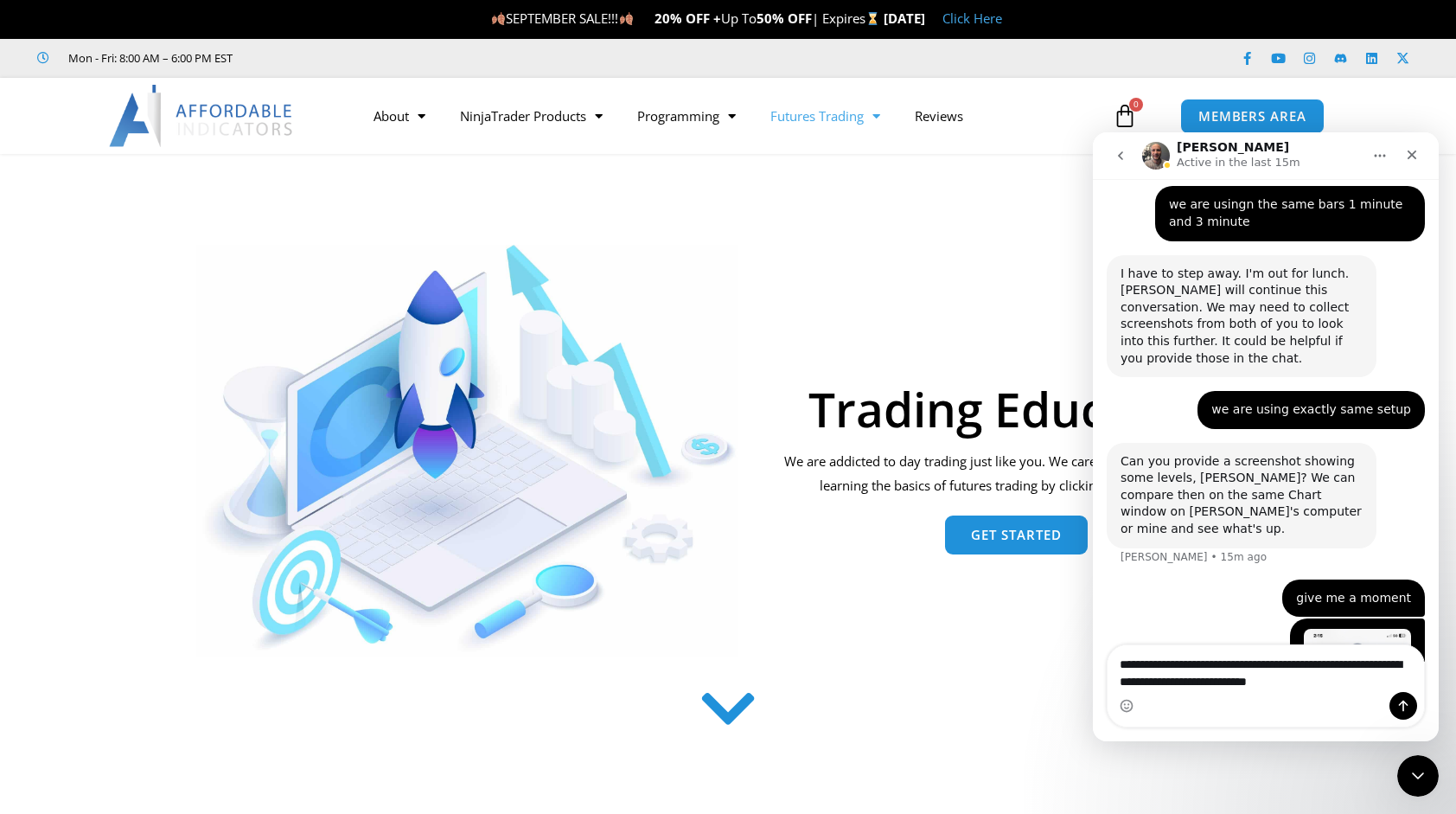
type textarea "**********"
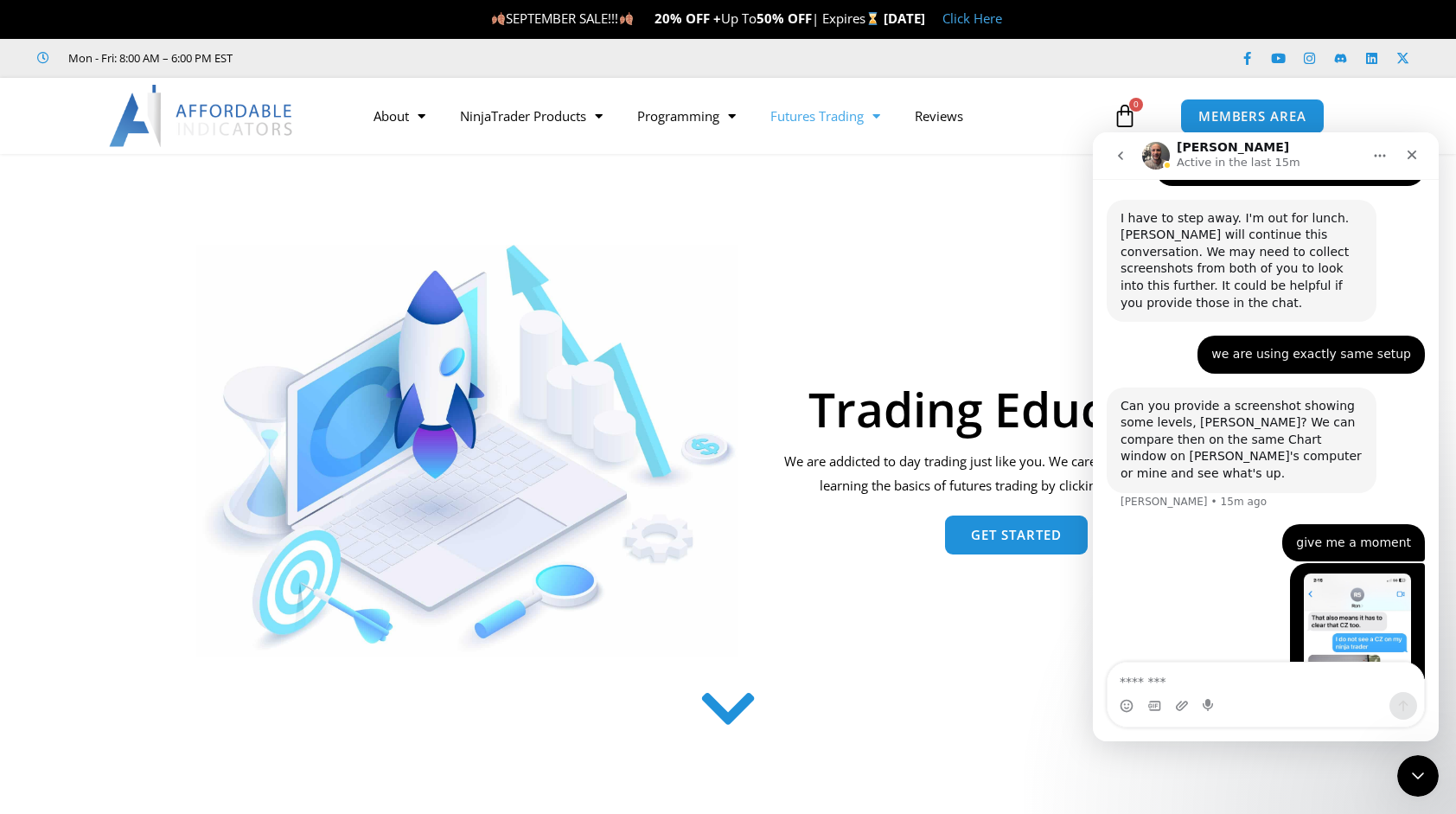
scroll to position [4071, 0]
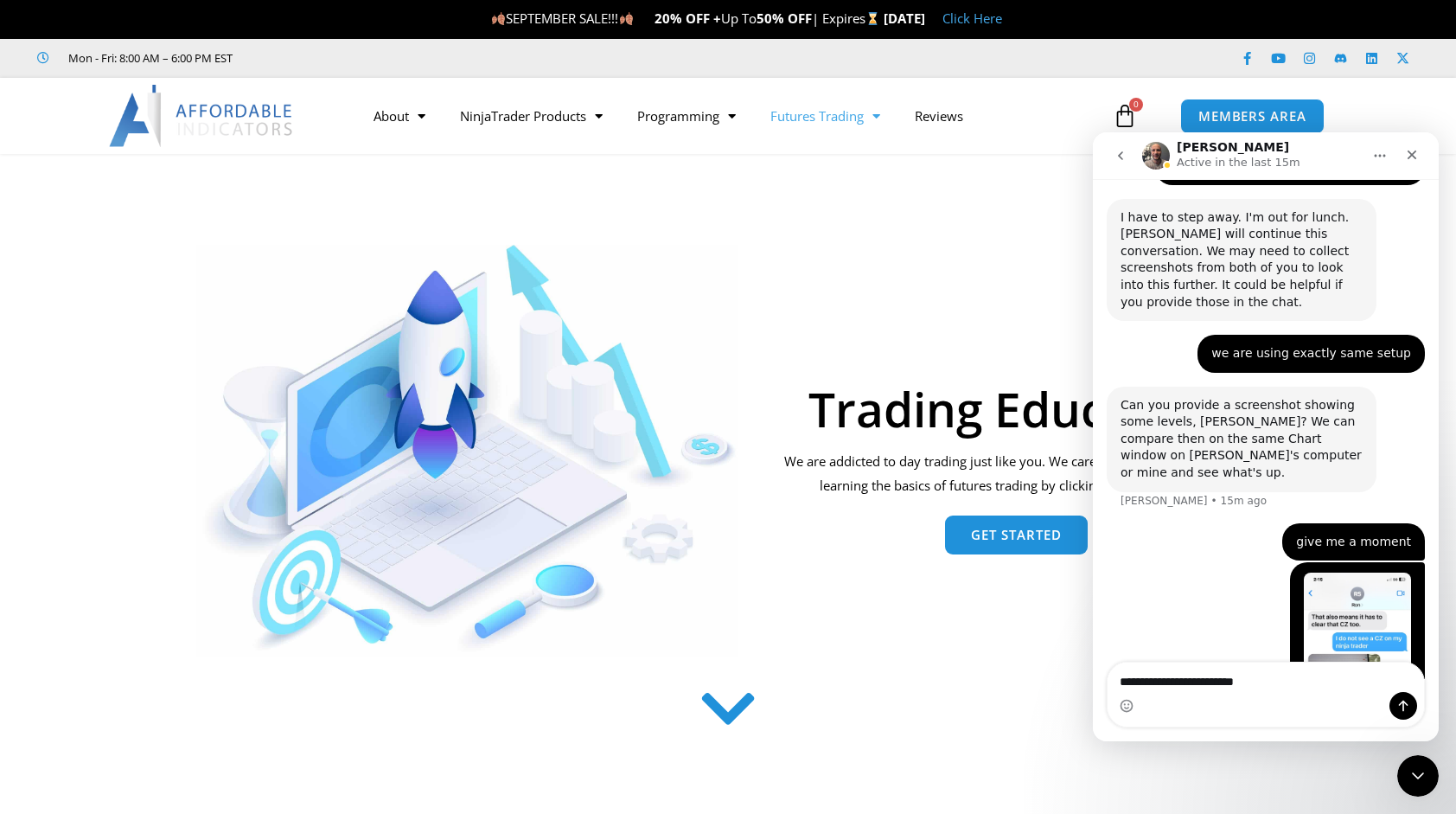
type textarea "**********"
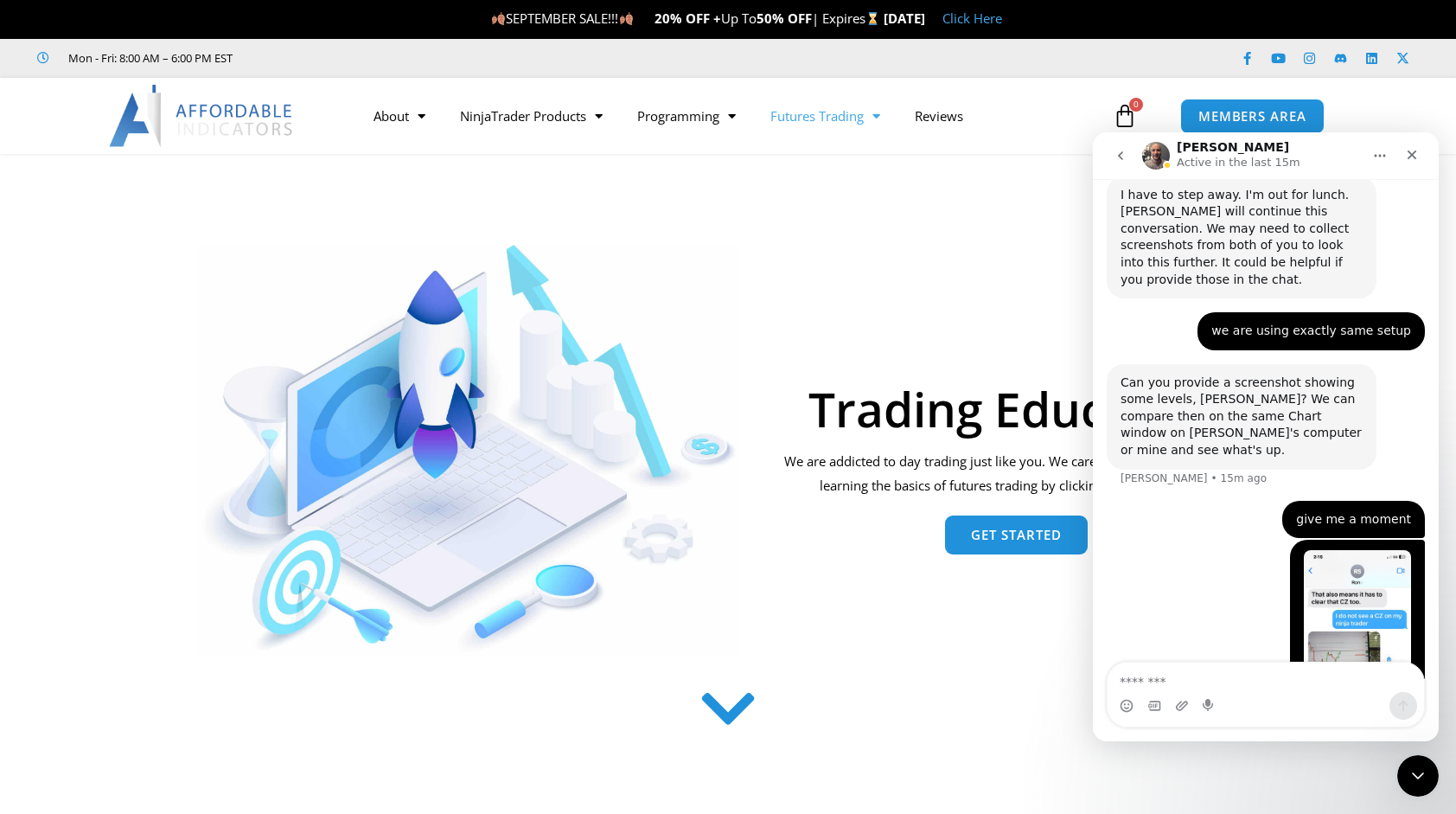
scroll to position [4110, 0]
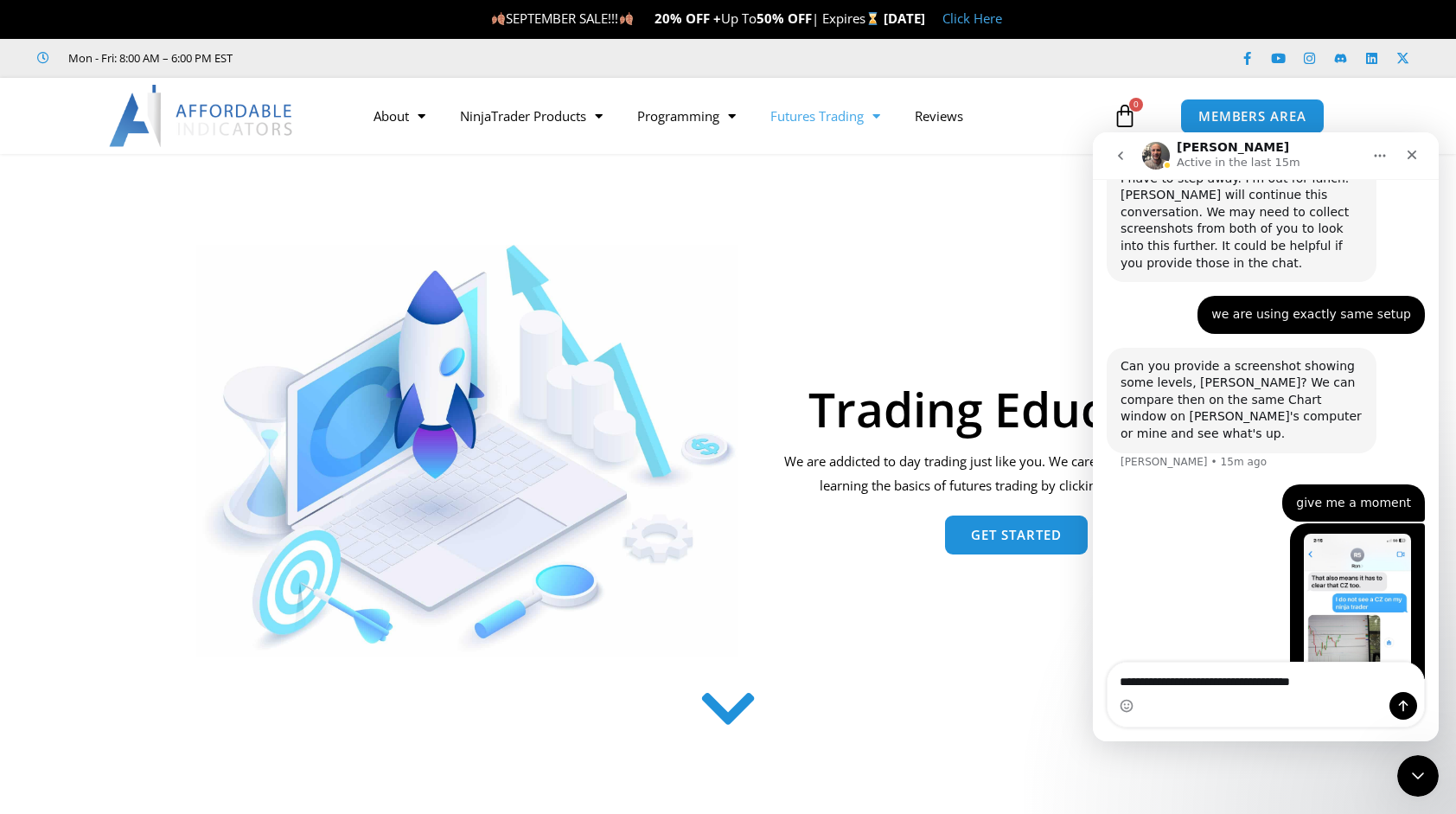
type textarea "**********"
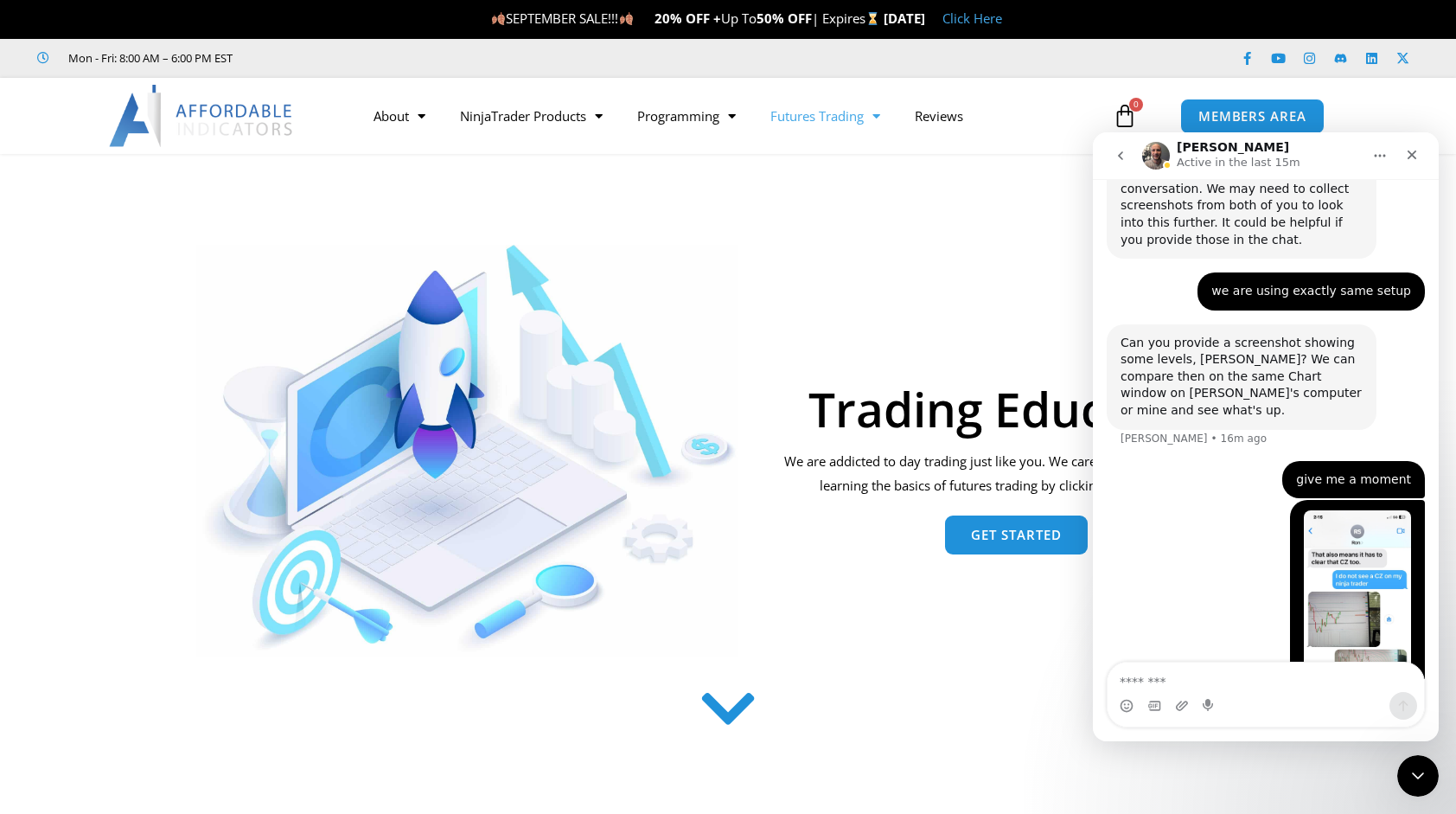
scroll to position [4150, 0]
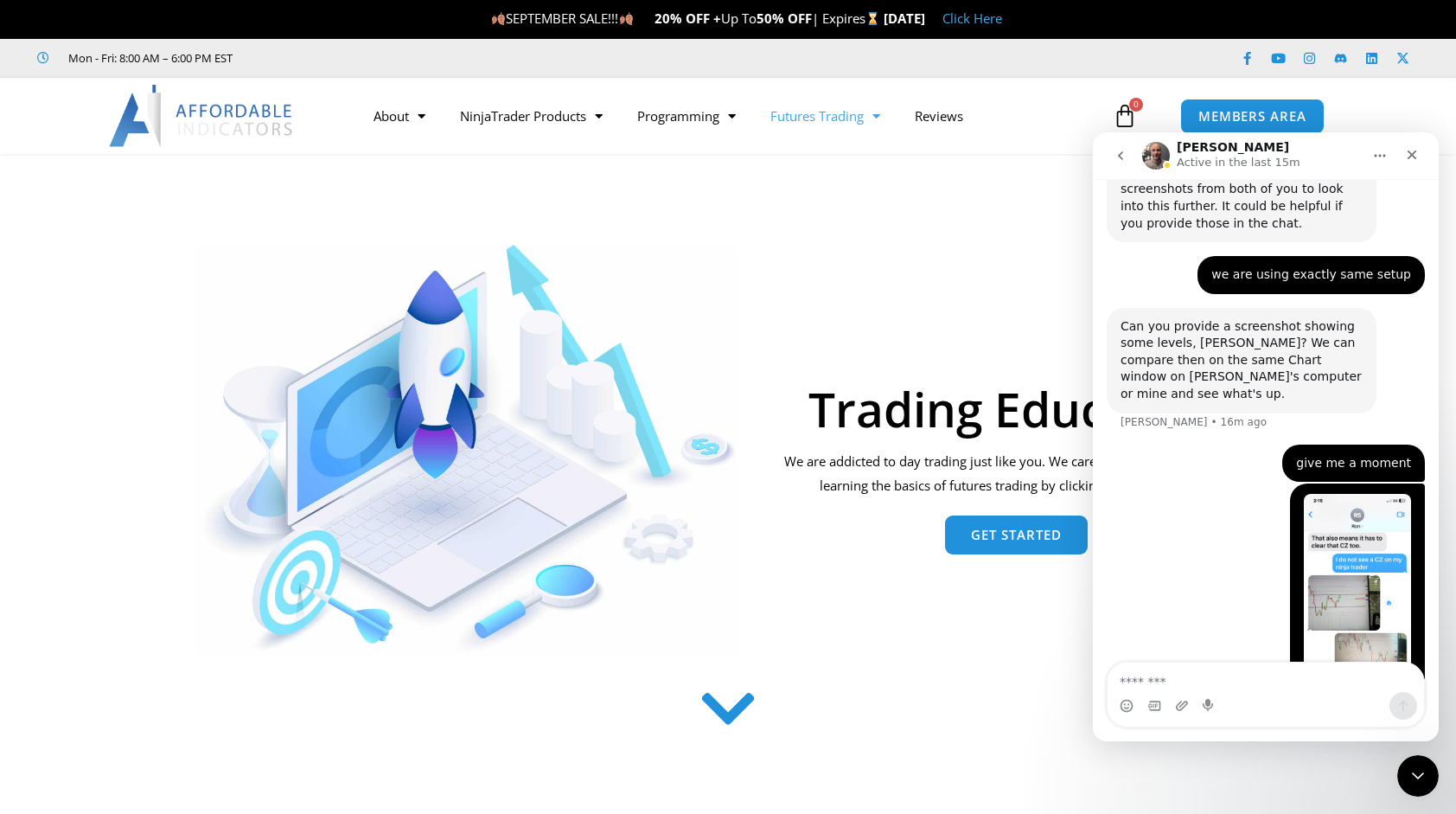
click at [1368, 494] on img "Michael says…" at bounding box center [1357, 609] width 107 height 232
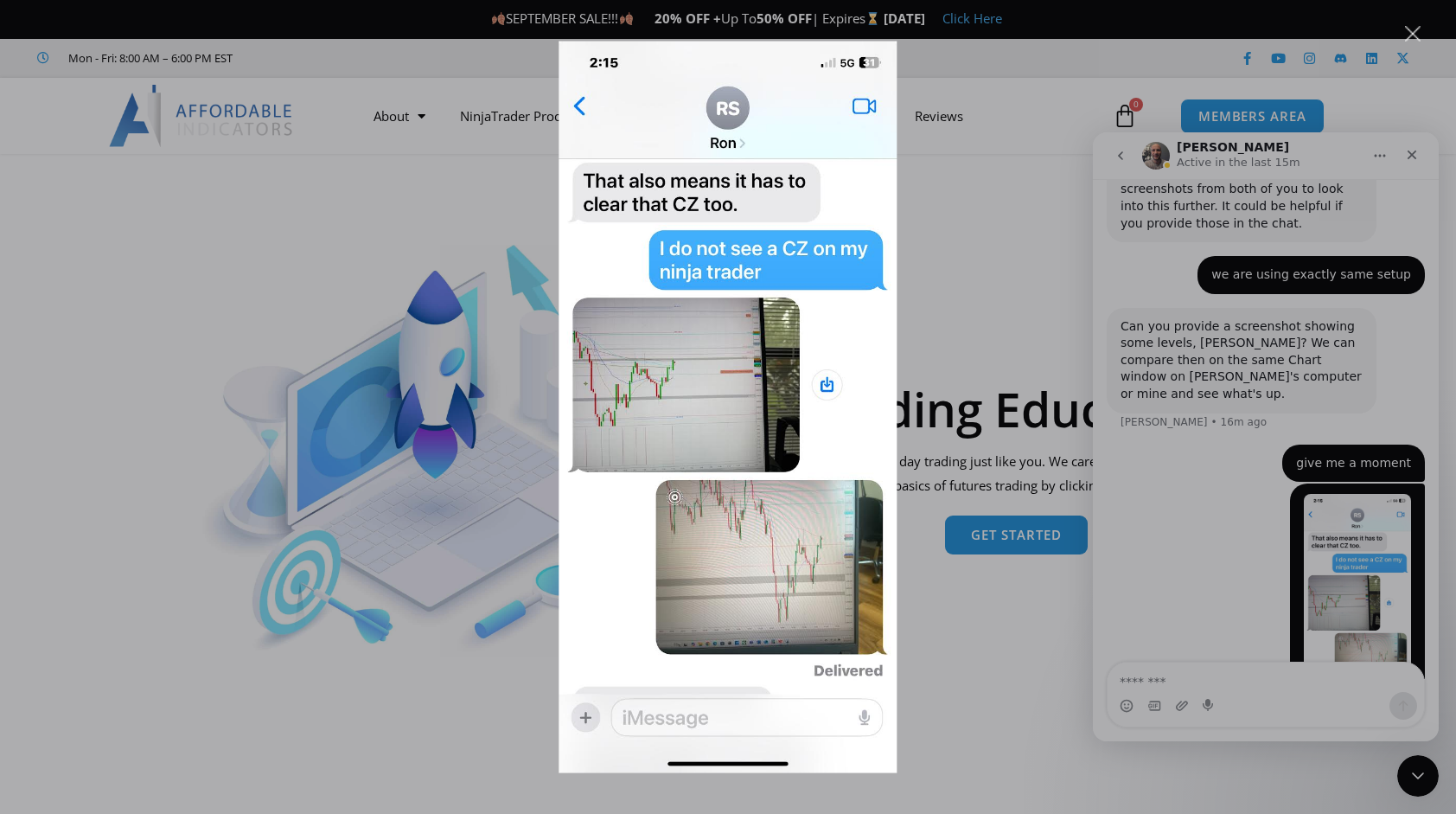
click at [574, 107] on img "Close" at bounding box center [728, 407] width 338 height 733
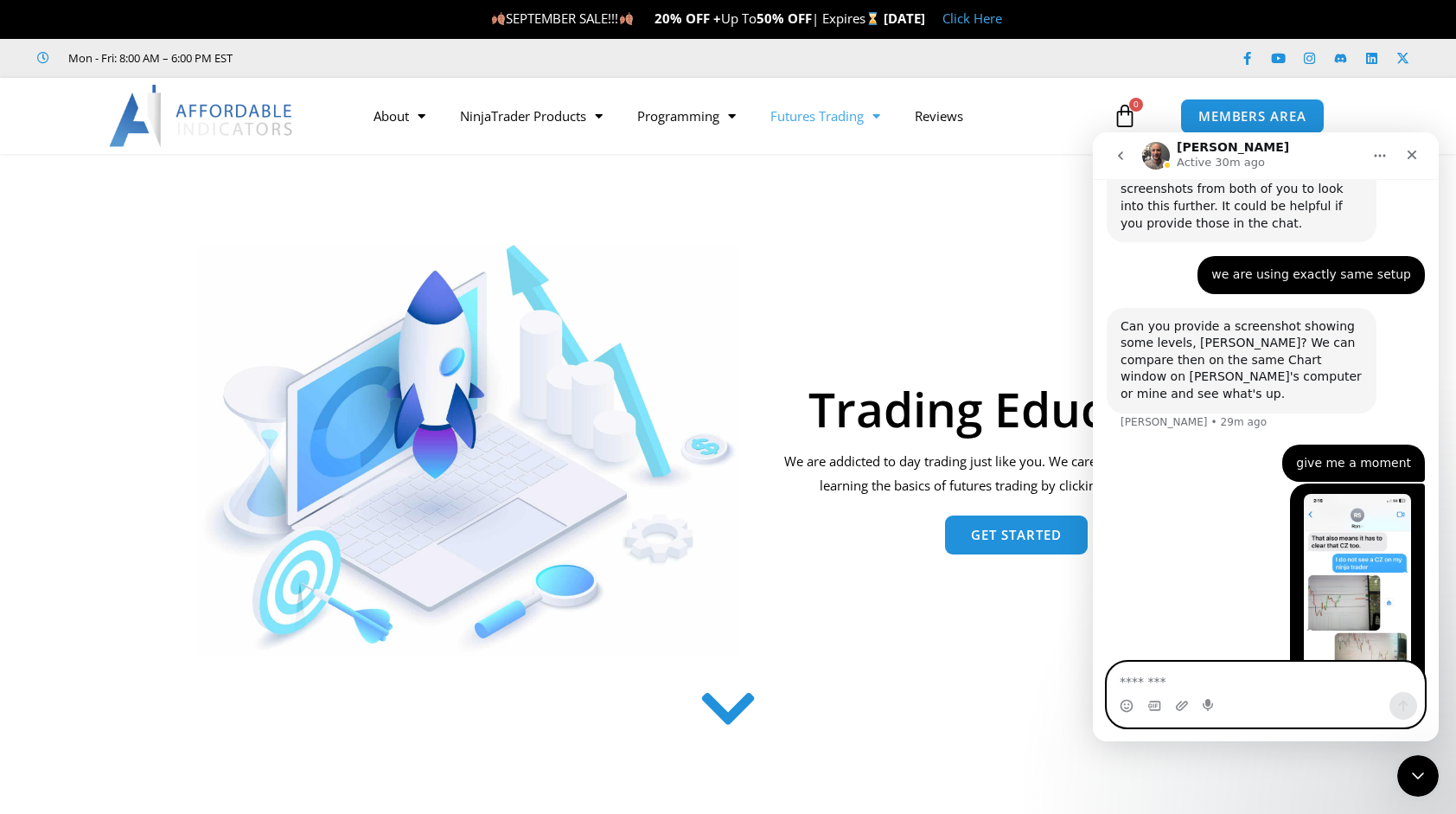
click at [1149, 686] on textarea "Message…" at bounding box center [1267, 677] width 318 height 29
type textarea "**********"
click at [1397, 706] on icon "Send a message…" at bounding box center [1403, 705] width 14 height 14
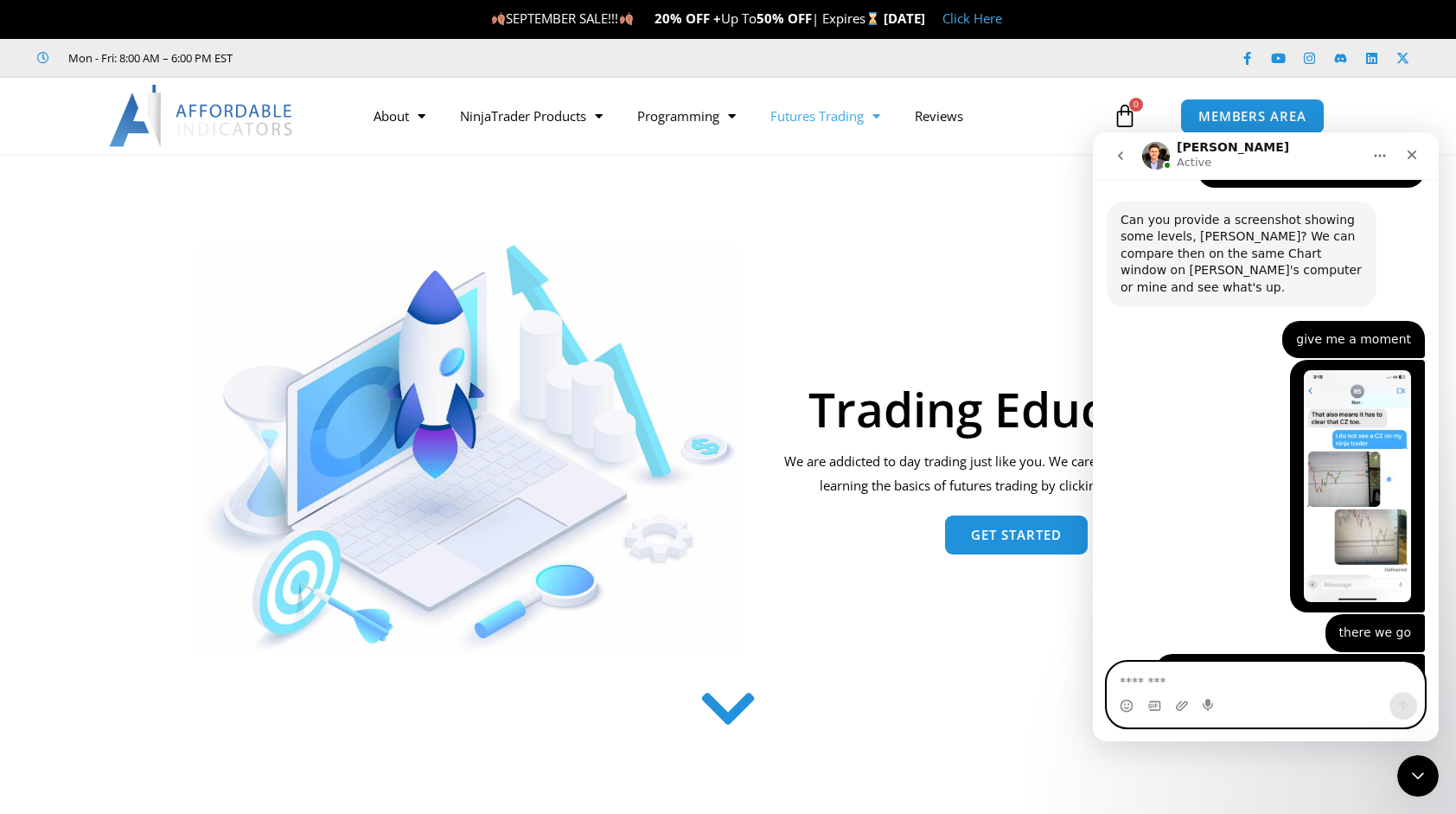
scroll to position [4258, 0]
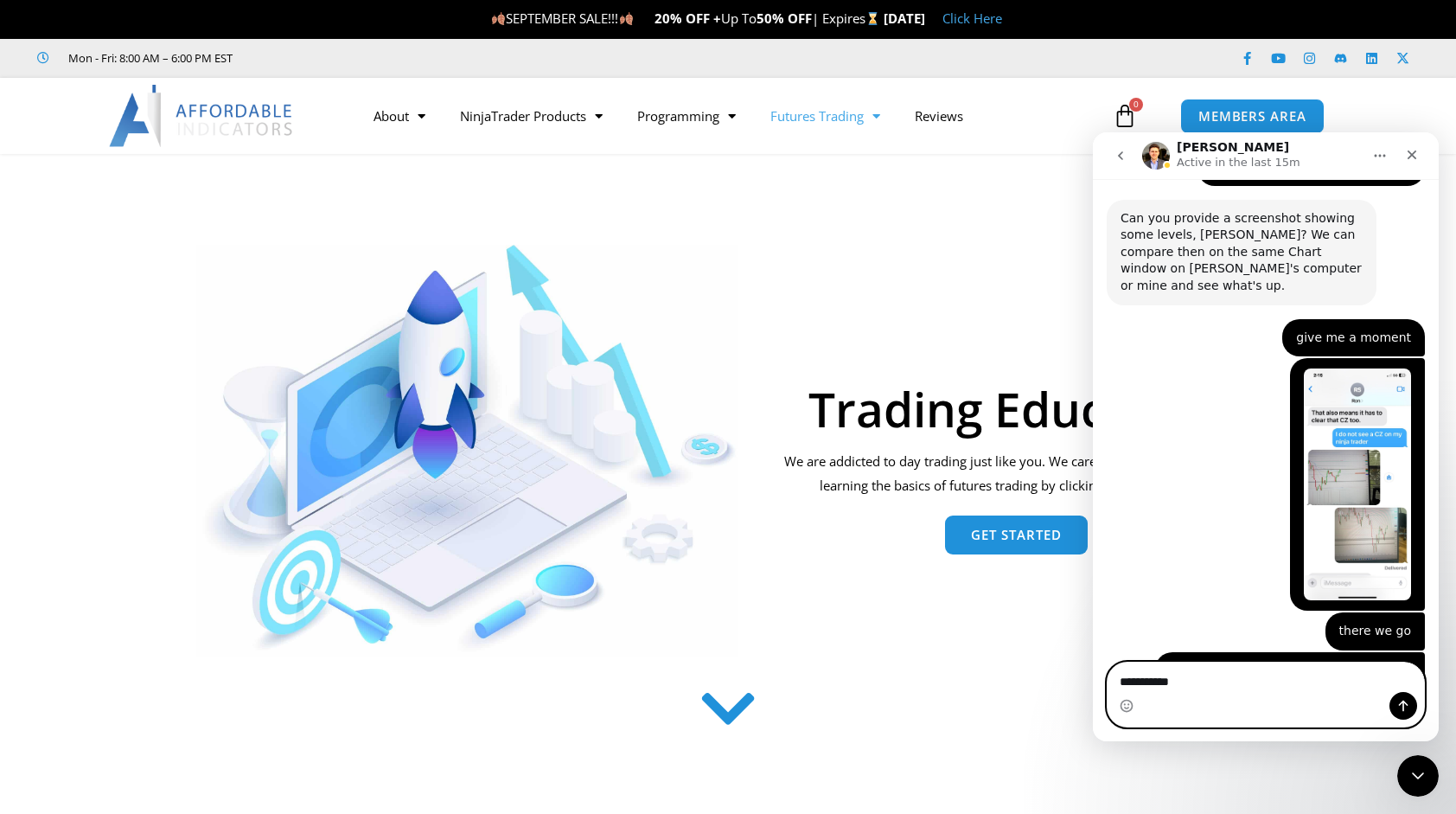
type textarea "**********"
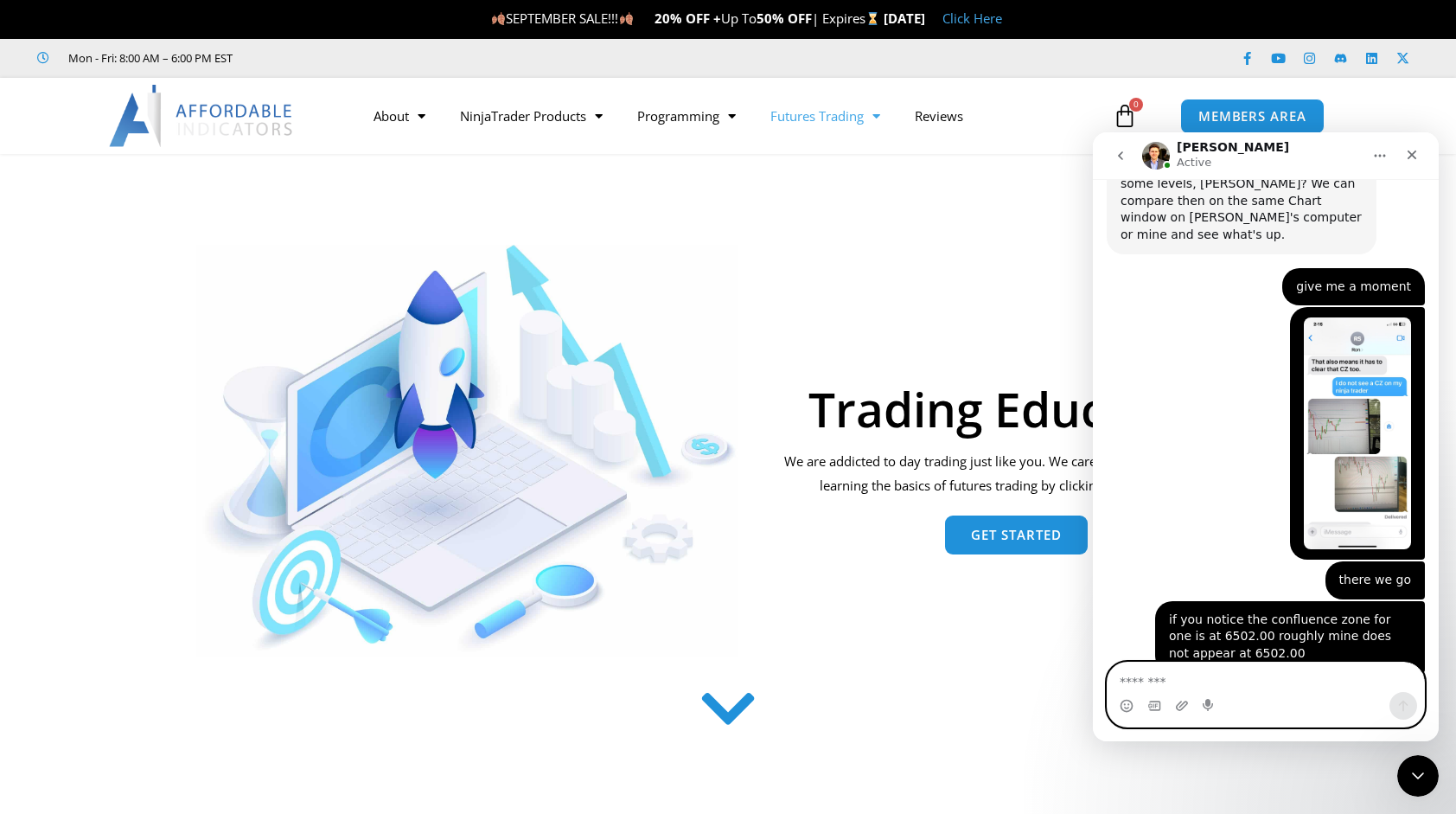
click at [1149, 682] on textarea "Message…" at bounding box center [1267, 677] width 318 height 29
type textarea "**********"
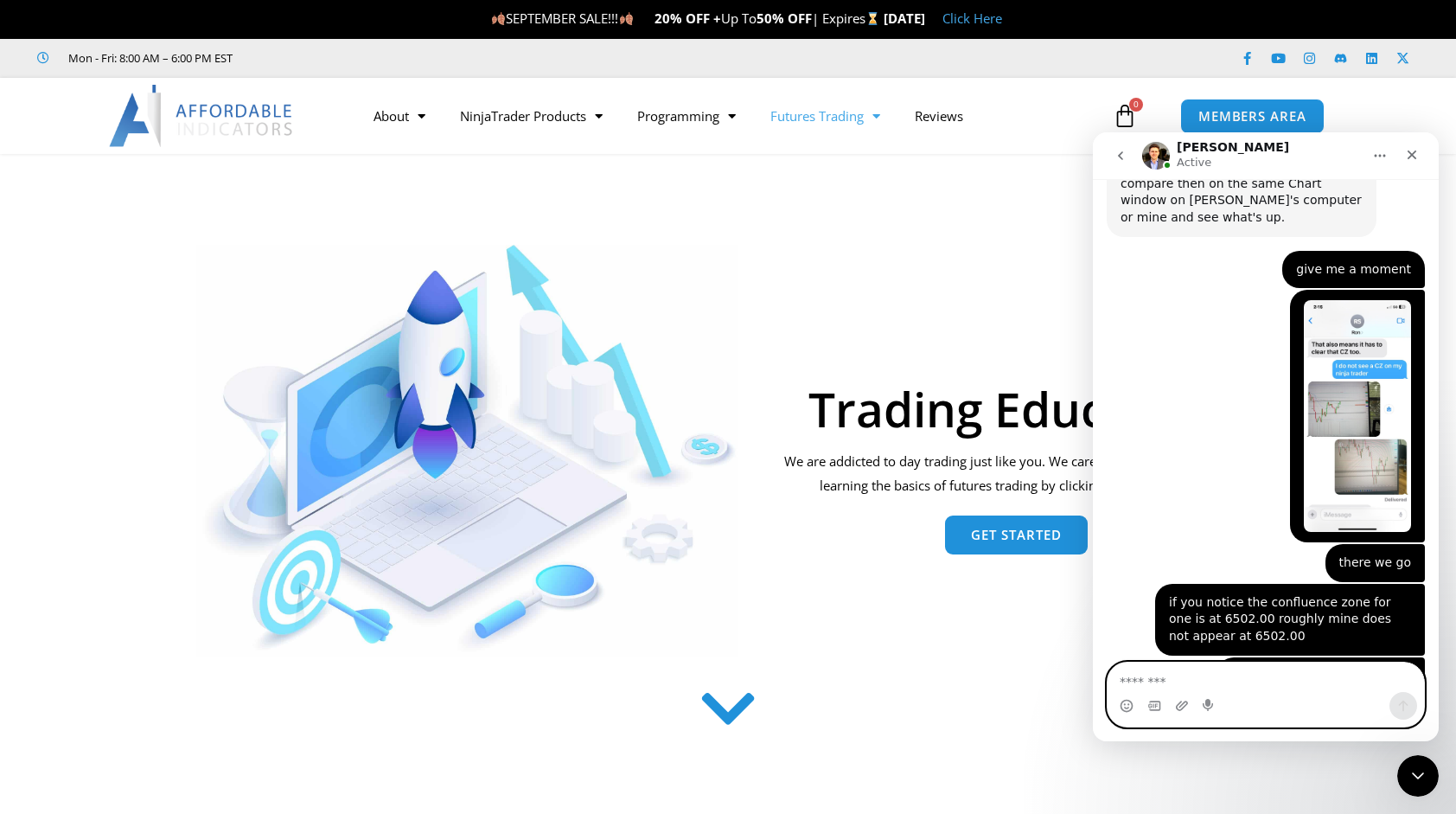
scroll to position [4365, 0]
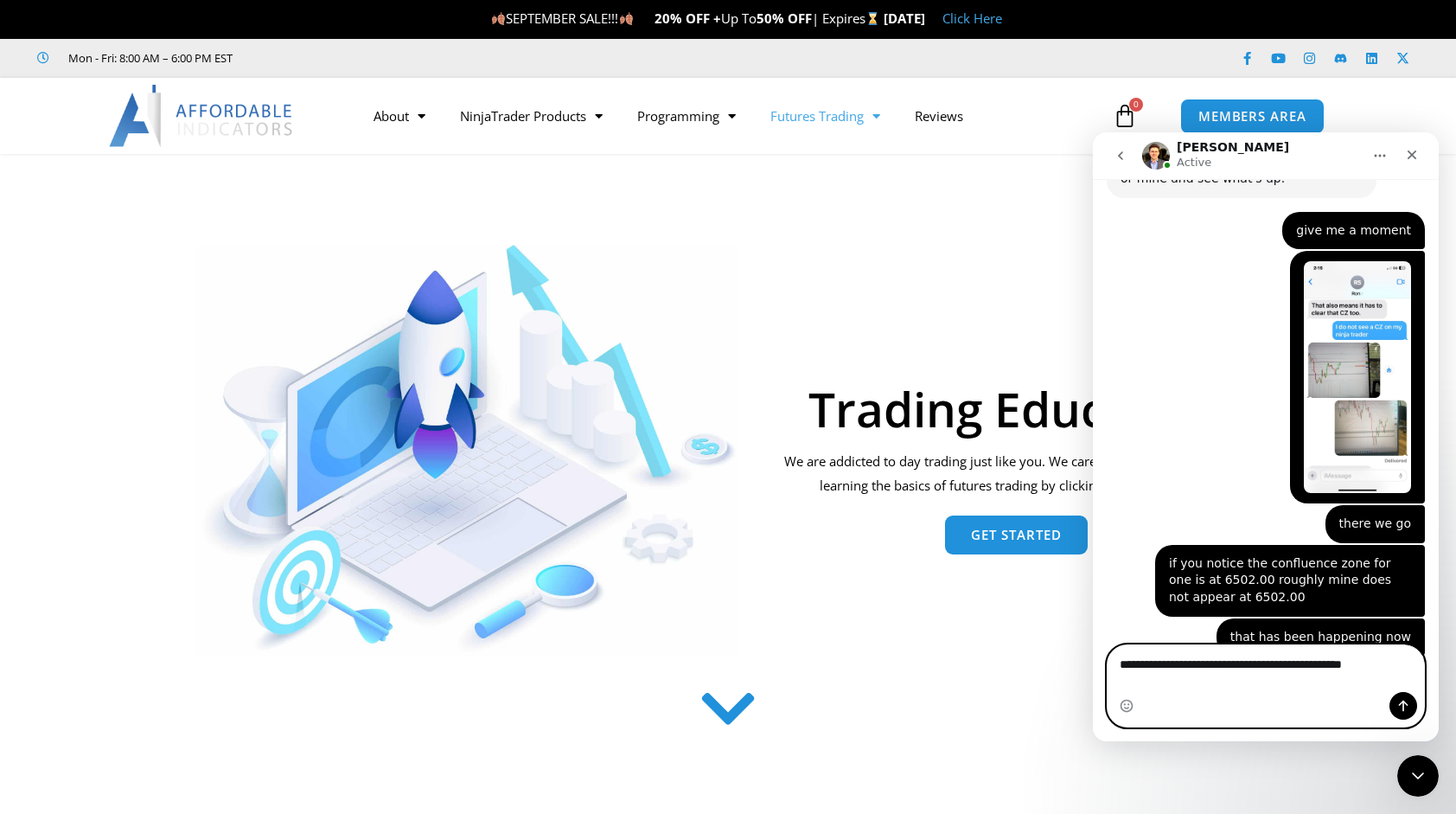
click at [1398, 674] on textarea "**********" at bounding box center [1267, 659] width 318 height 29
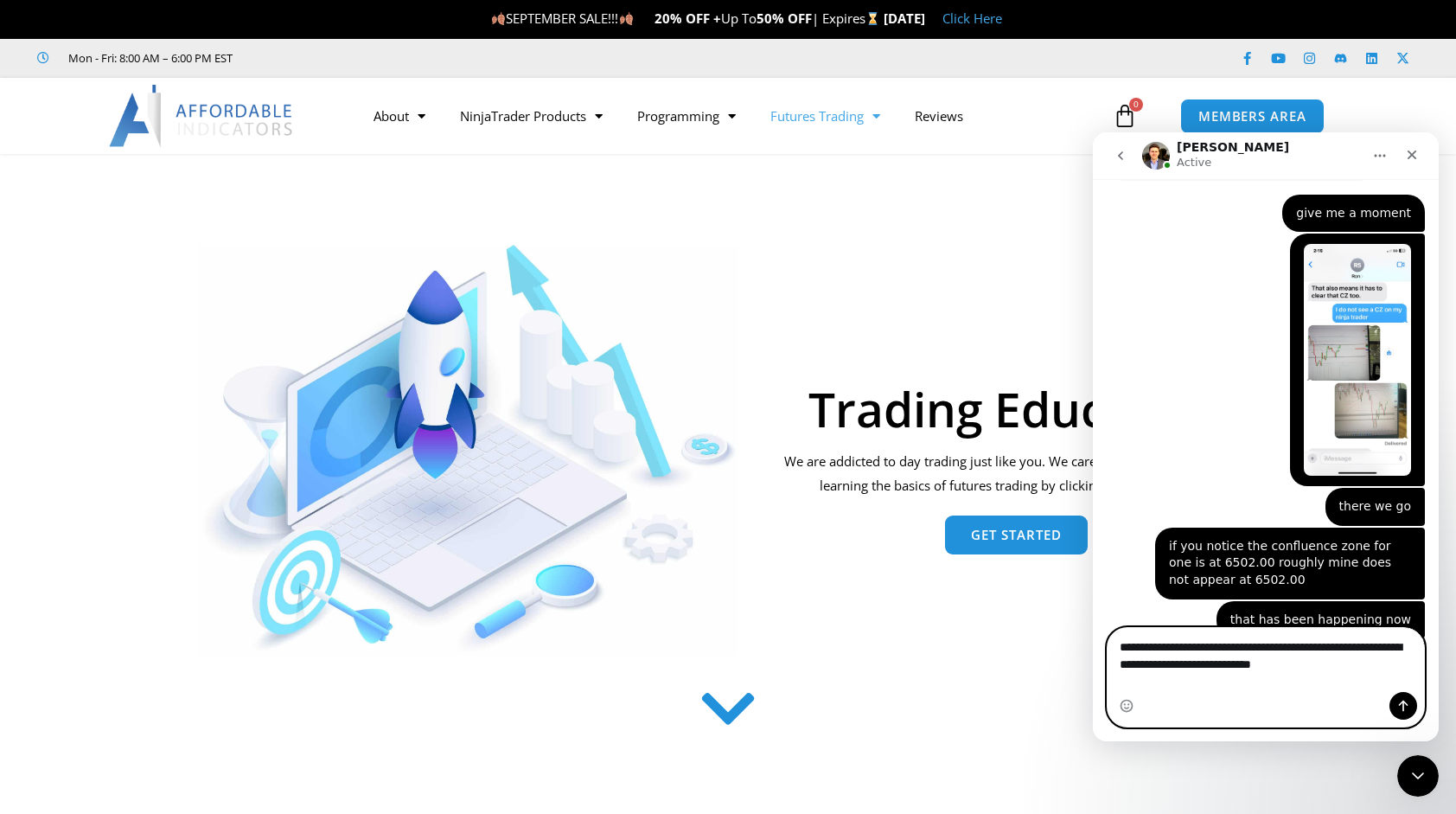
type textarea "**********"
click at [1398, 708] on icon "Send a message…" at bounding box center [1403, 705] width 14 height 14
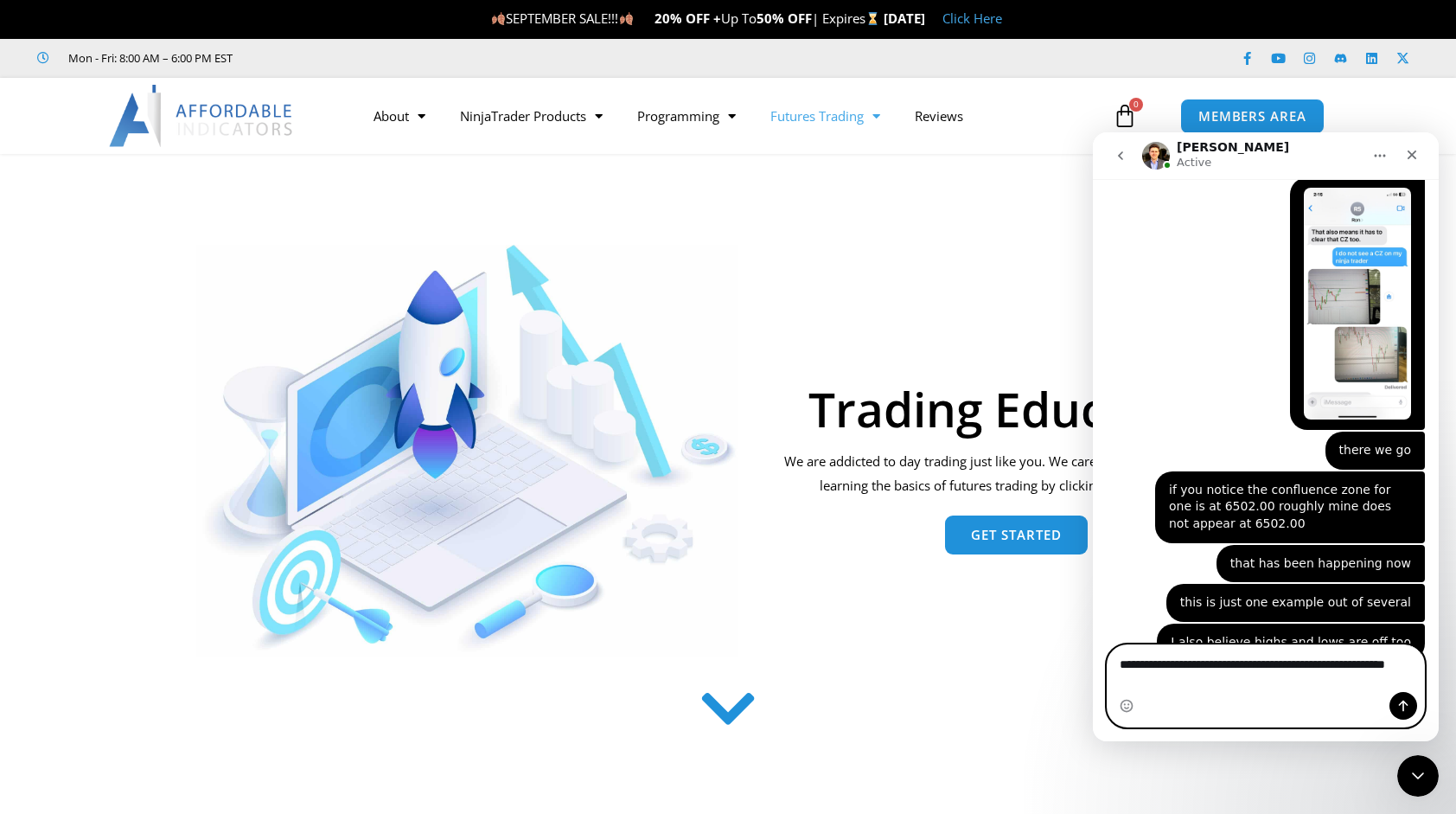
scroll to position [4456, 0]
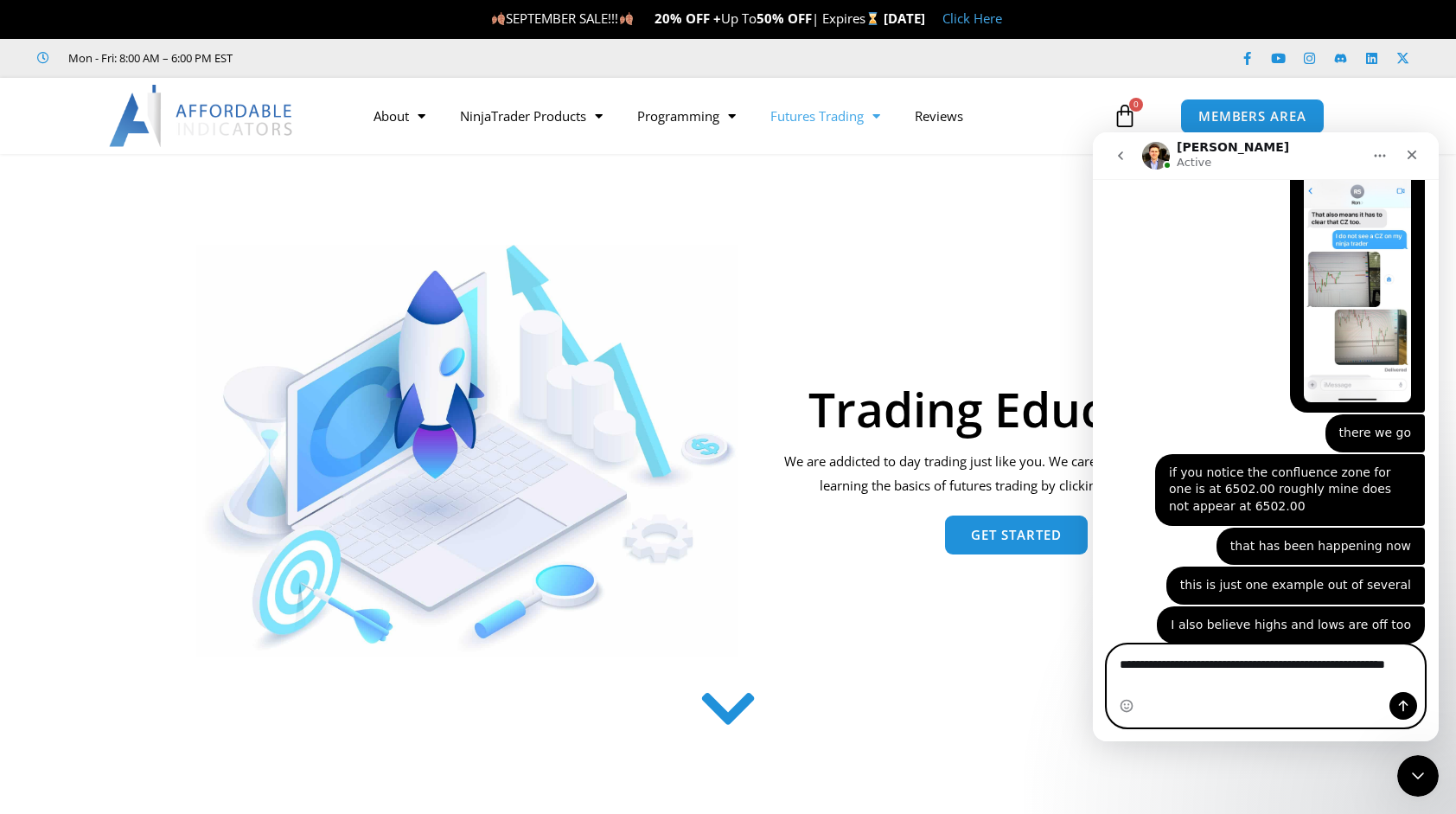
click at [1166, 691] on textarea "**********" at bounding box center [1267, 667] width 318 height 46
type textarea "**********"
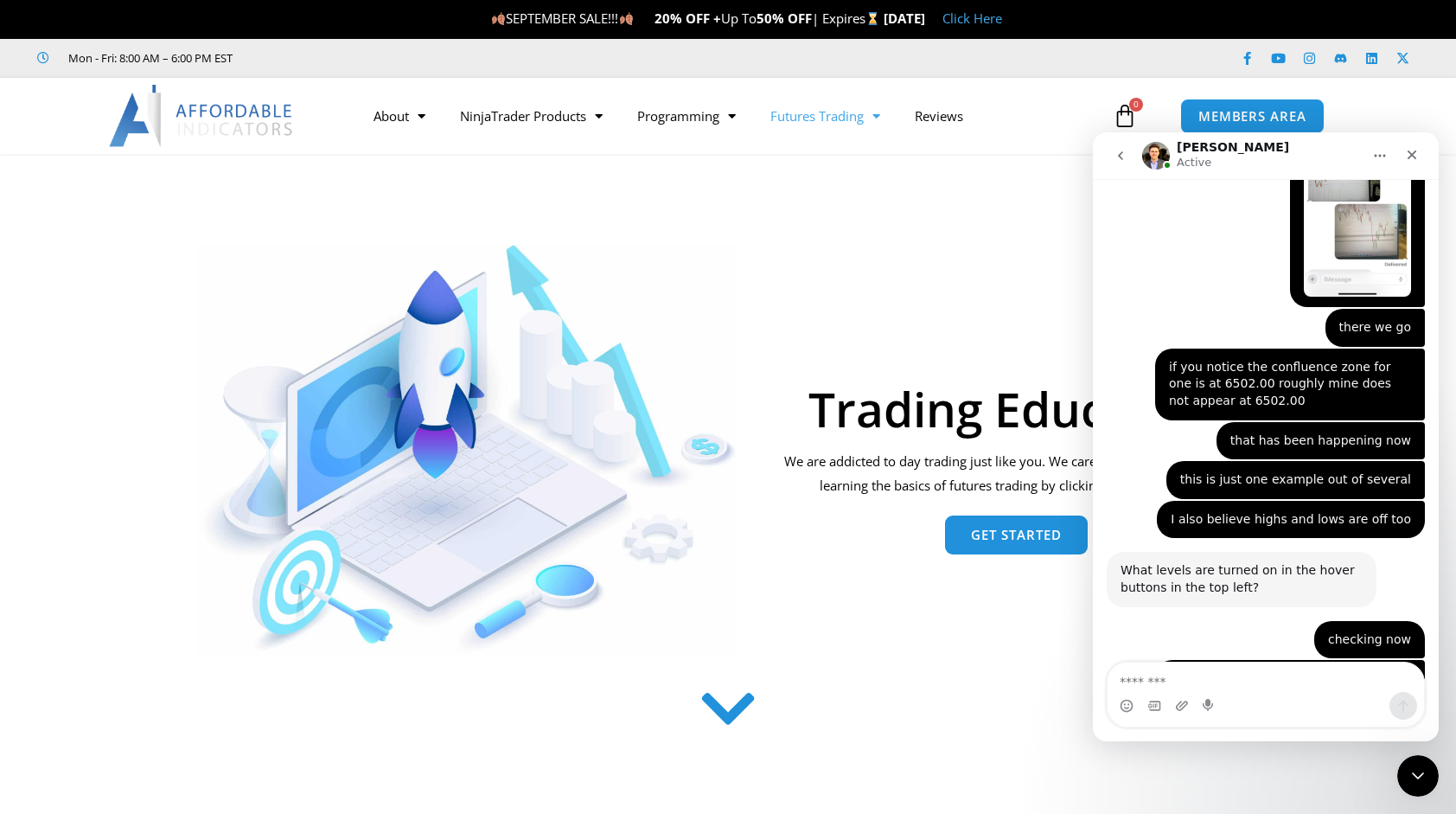
scroll to position [4564, 0]
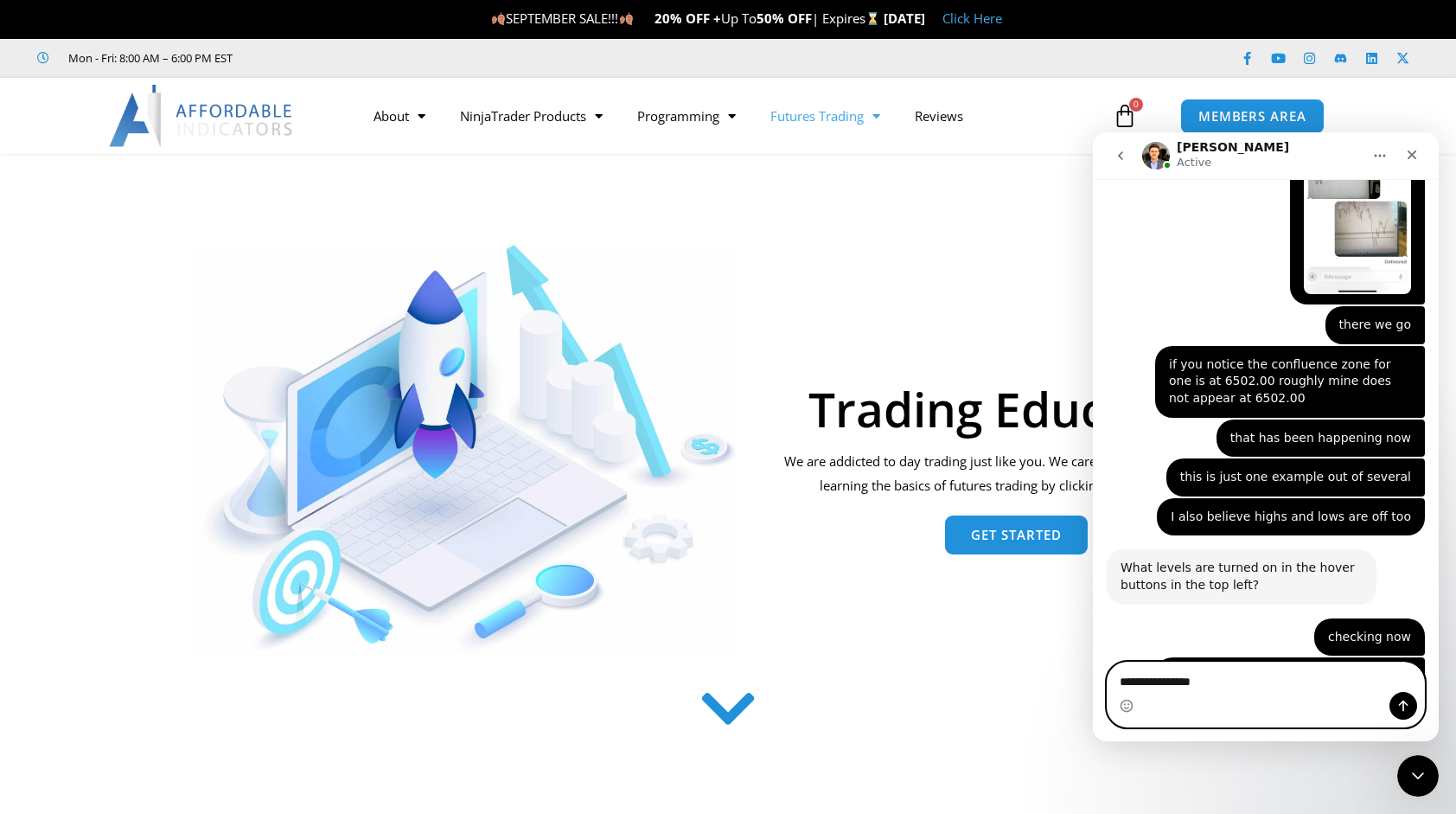
type textarea "**********"
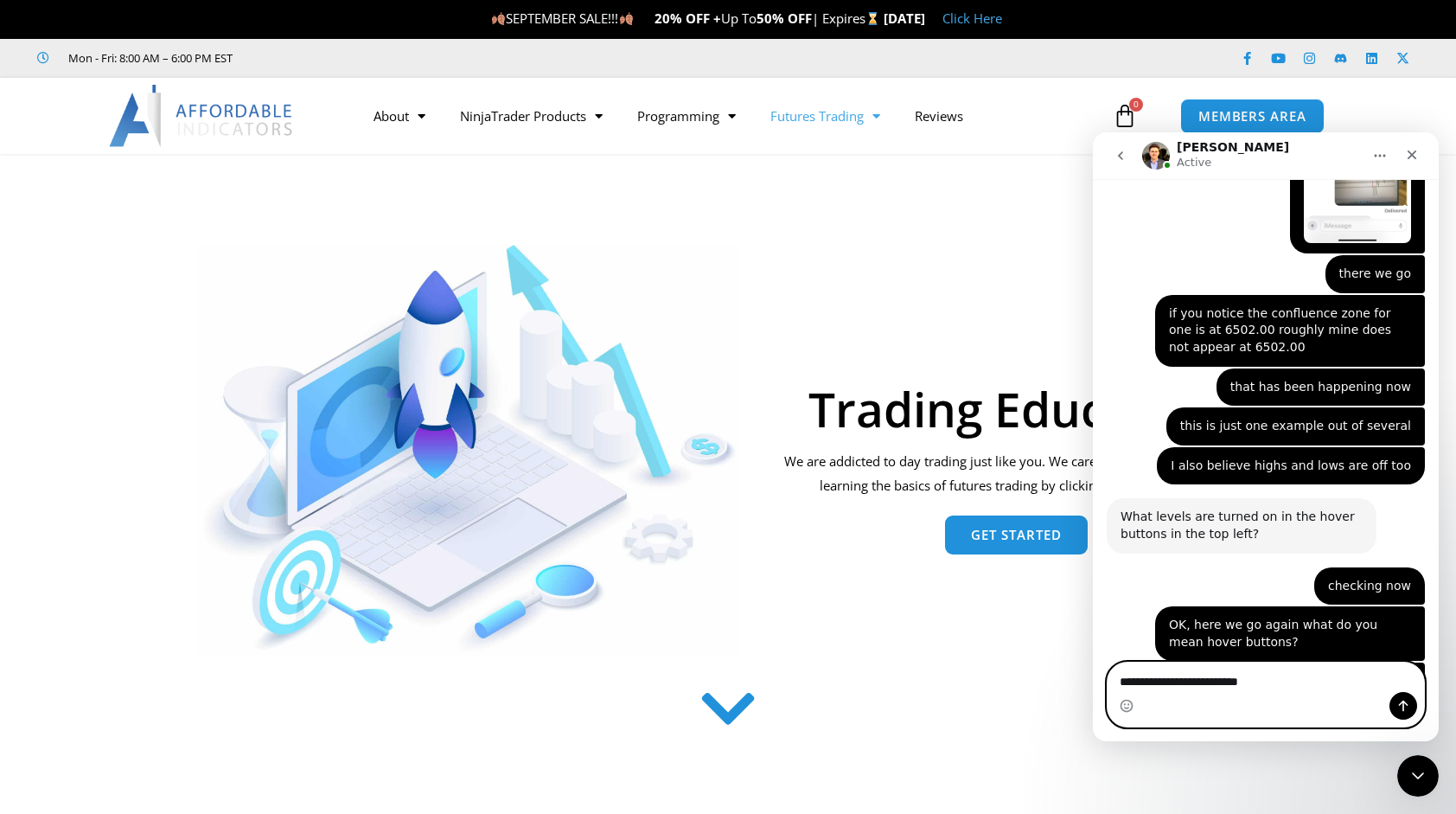
type textarea "**********"
click at [1413, 709] on button "Send a message…" at bounding box center [1403, 705] width 27 height 27
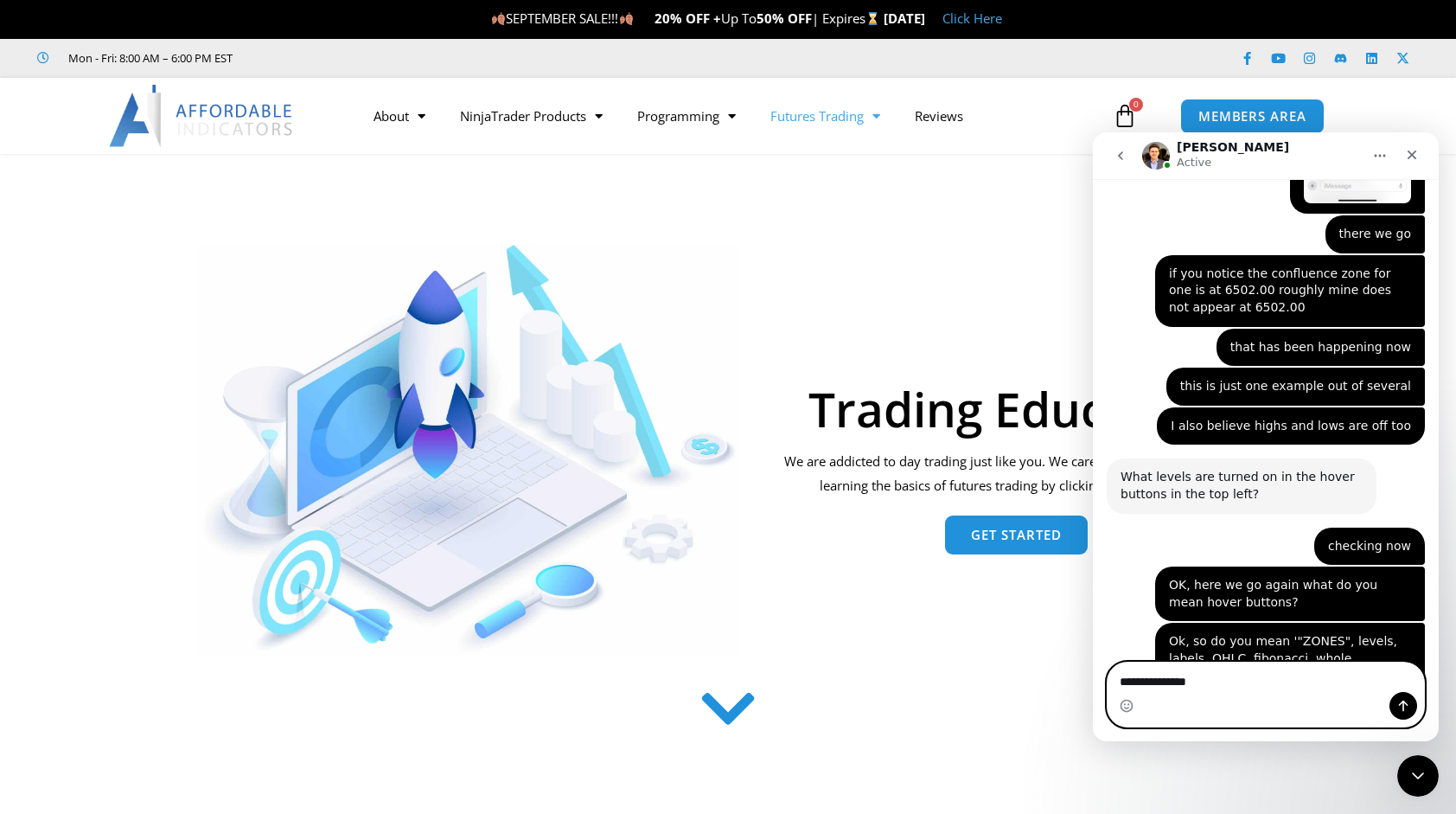
type textarea "**********"
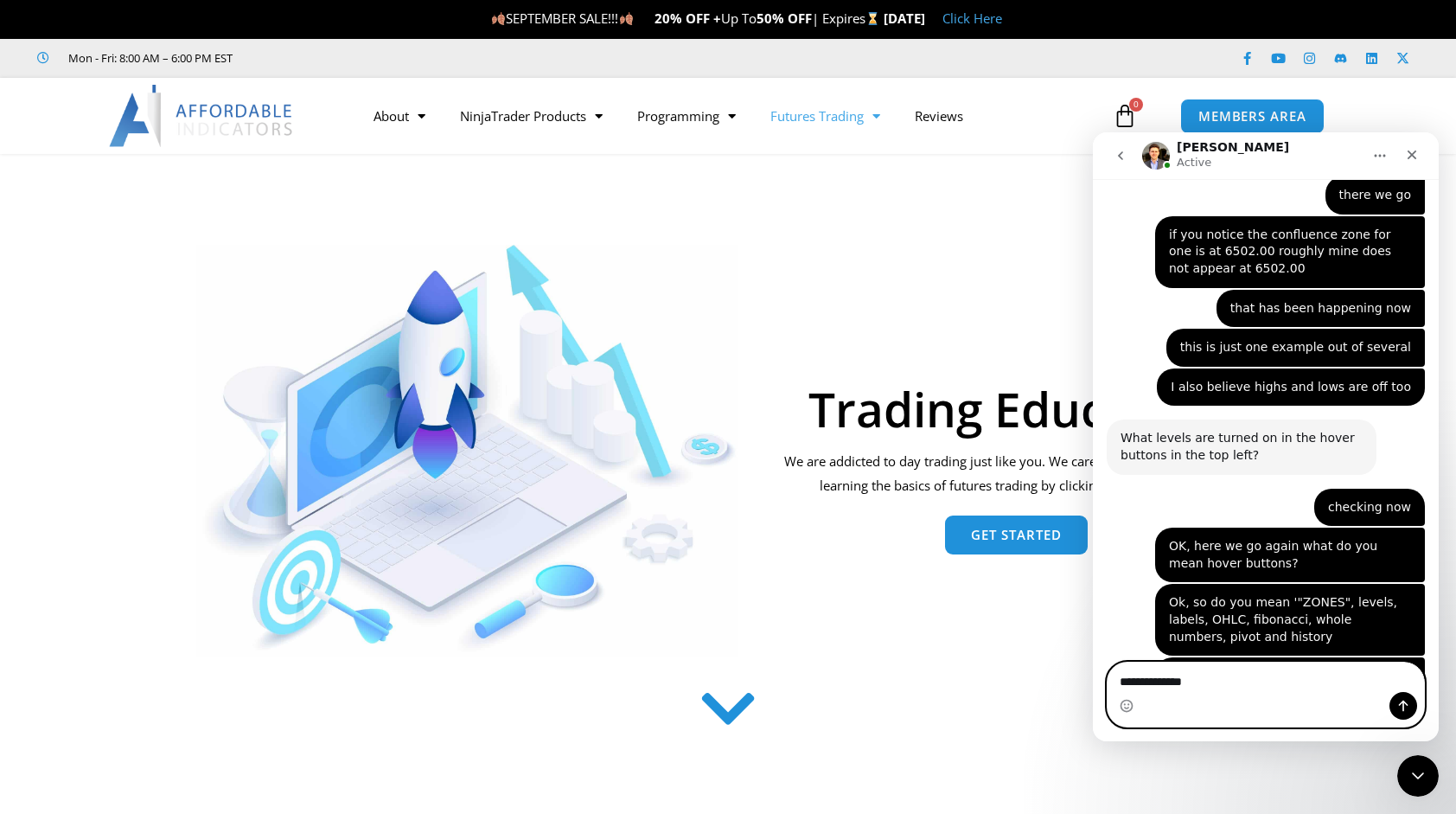
type textarea "**********"
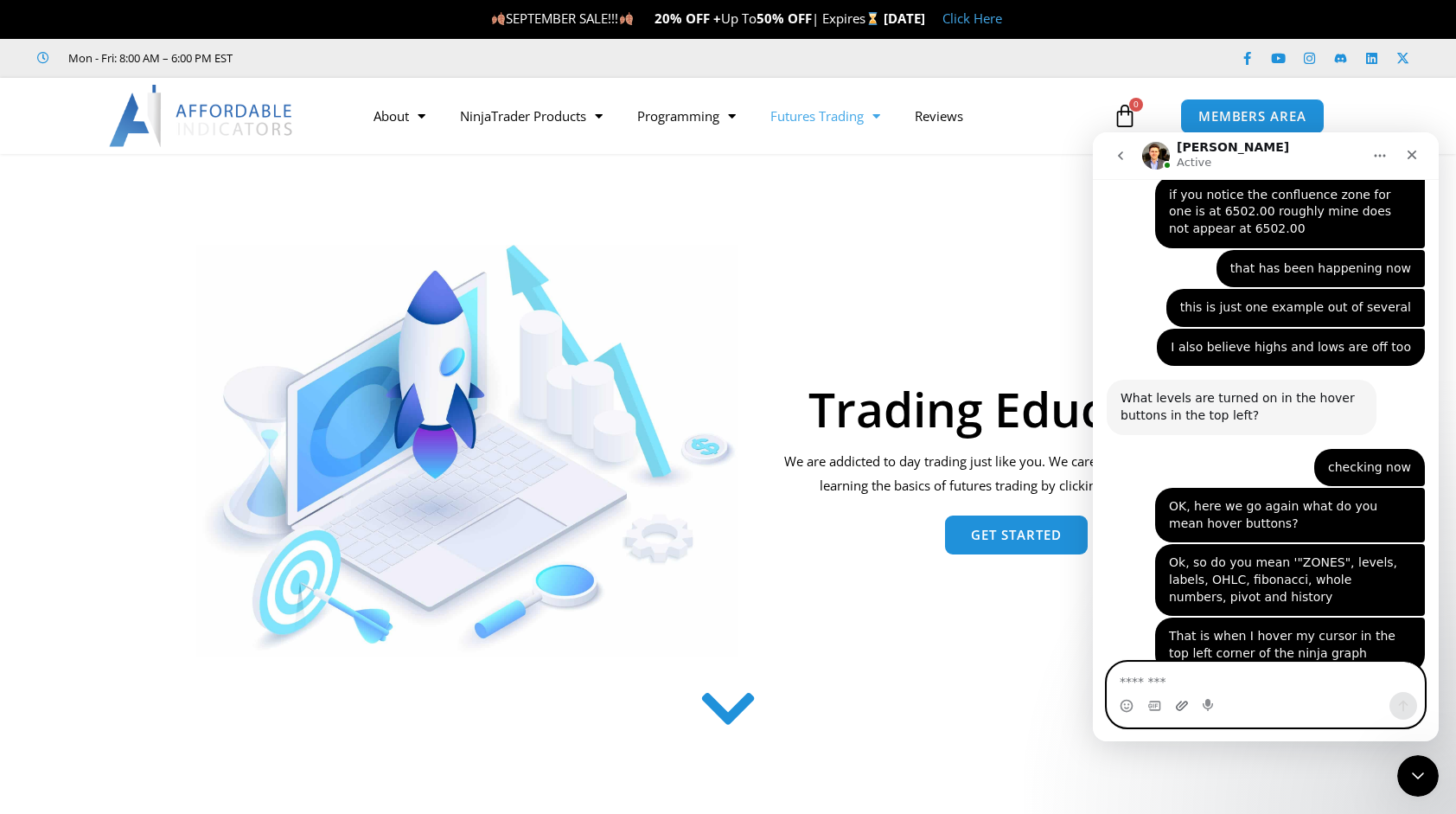
click at [1180, 708] on icon "Upload attachment" at bounding box center [1182, 705] width 14 height 14
click at [1180, 706] on icon "Upload attachment" at bounding box center [1182, 705] width 12 height 9
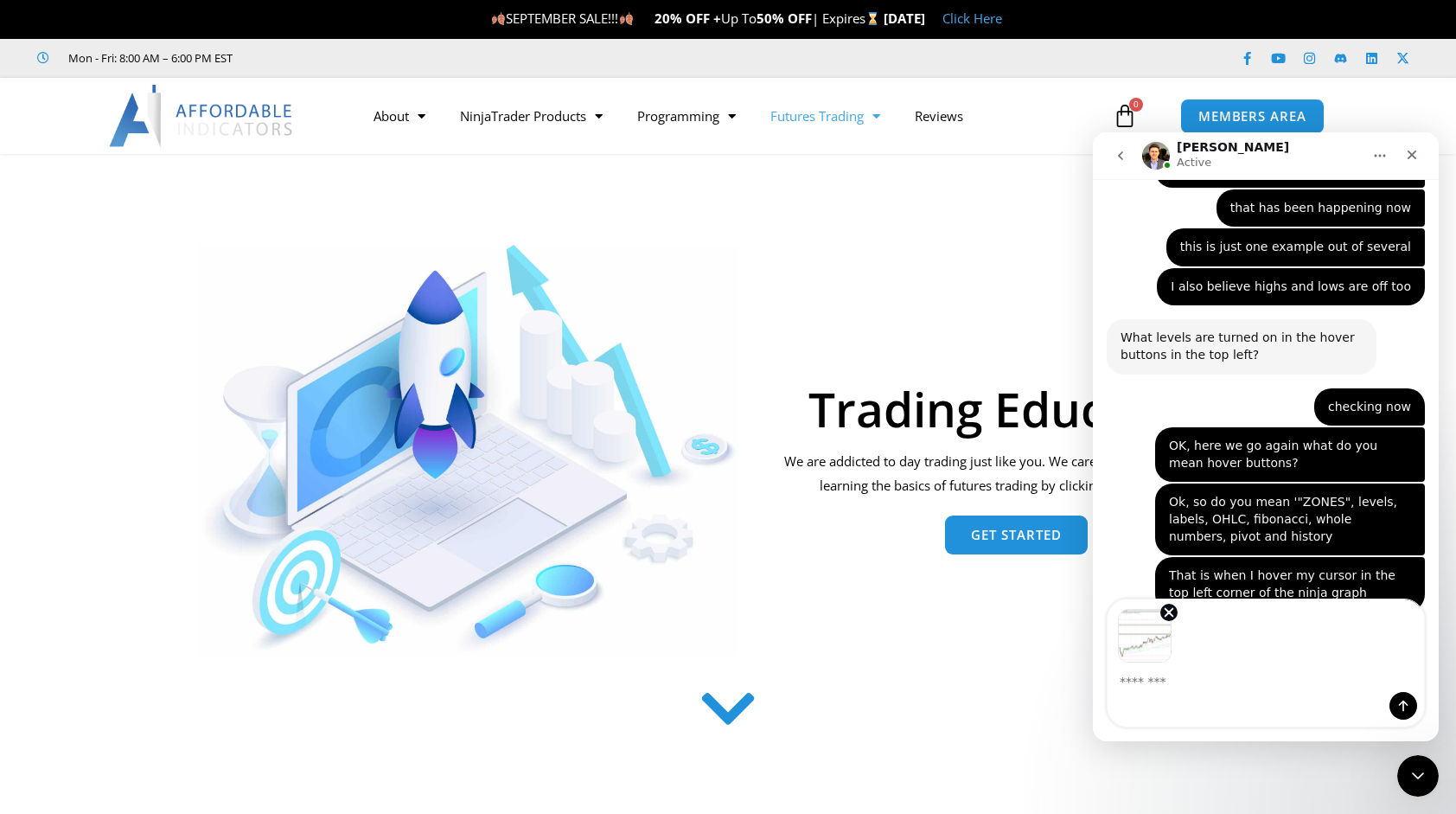
scroll to position [4796, 0]
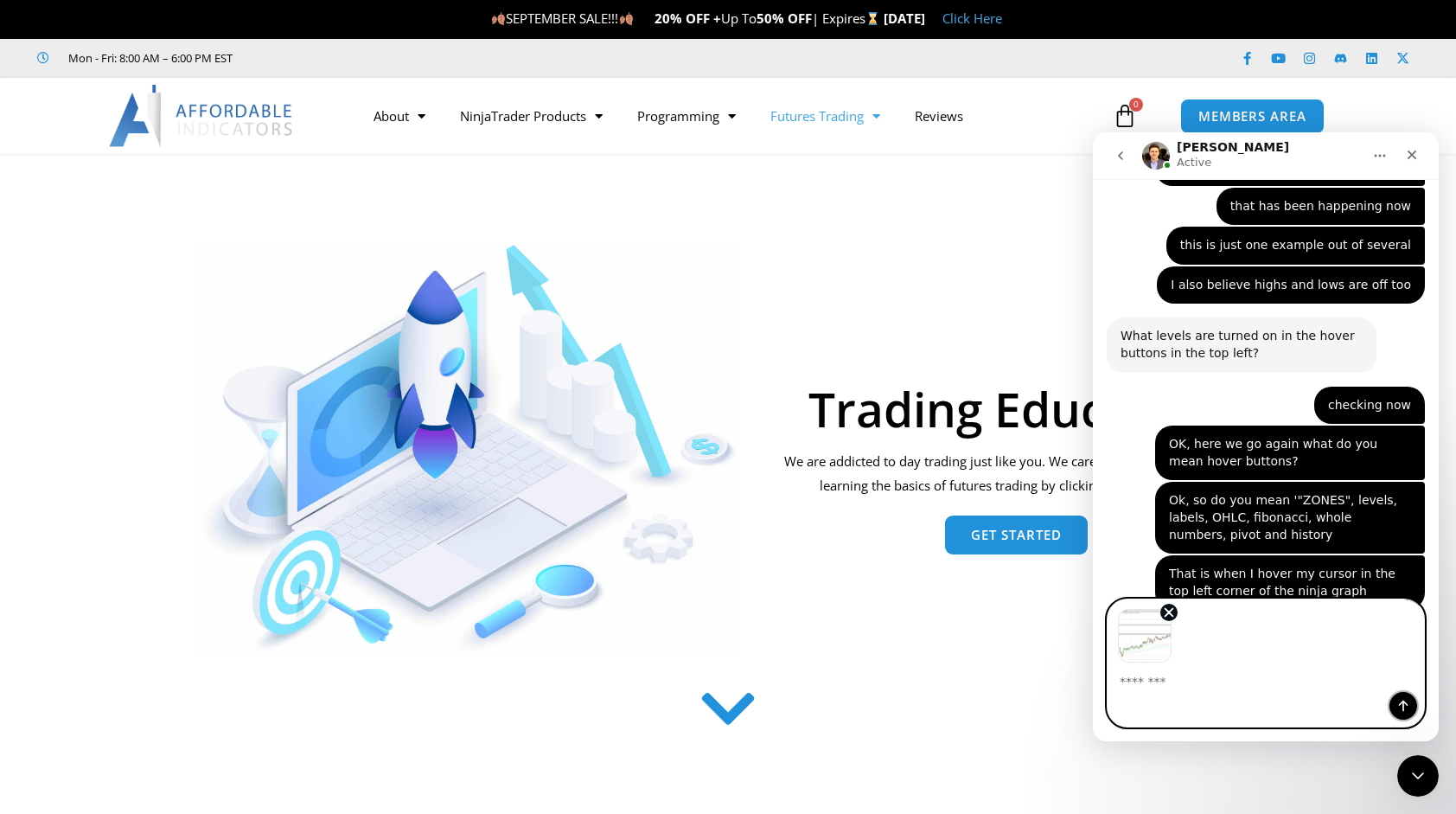
click at [1397, 703] on icon "Send a message…" at bounding box center [1403, 705] width 14 height 14
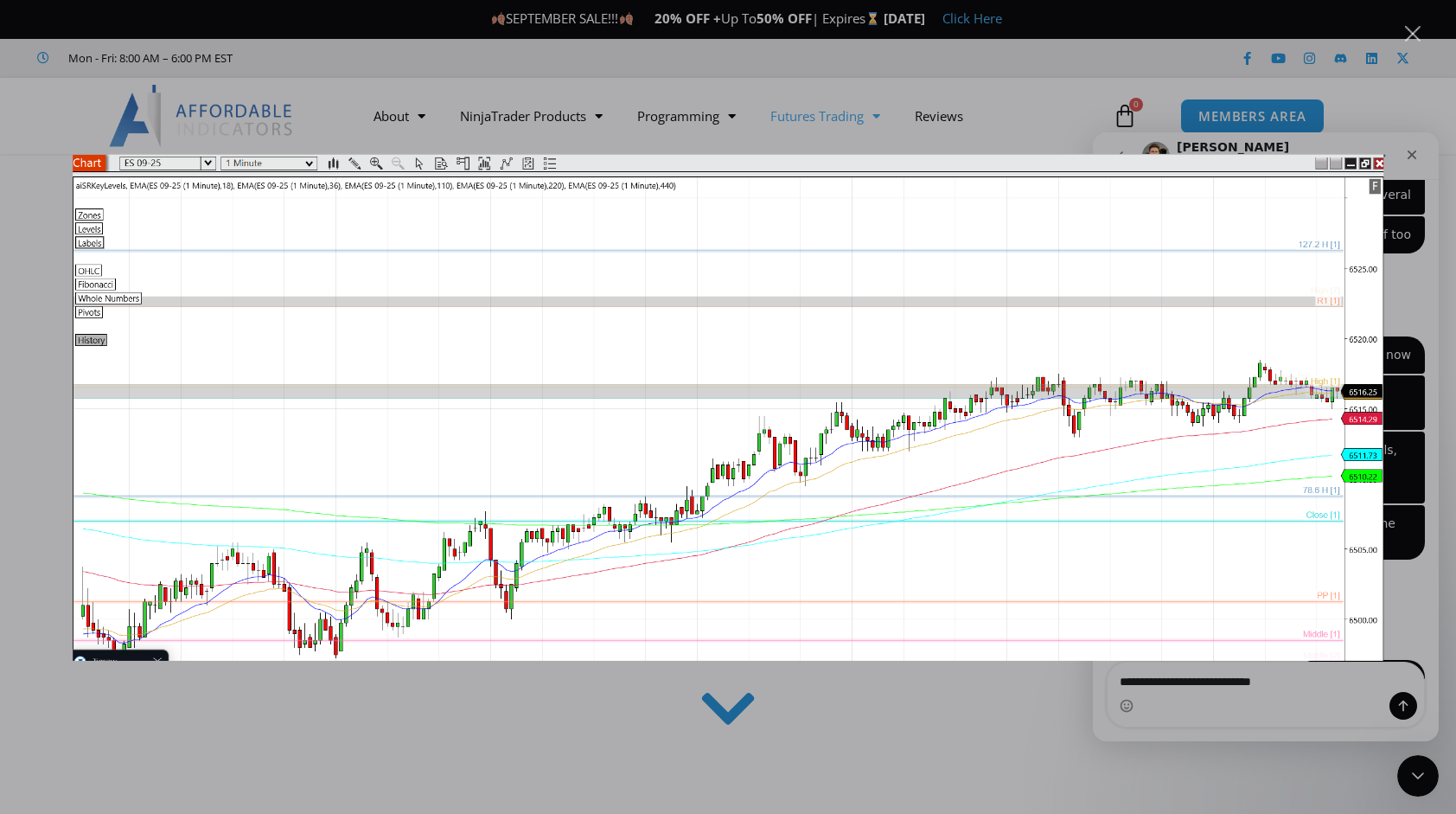
scroll to position [0, 0]
click at [1008, 145] on div "Intercom messenger" at bounding box center [728, 407] width 1456 height 814
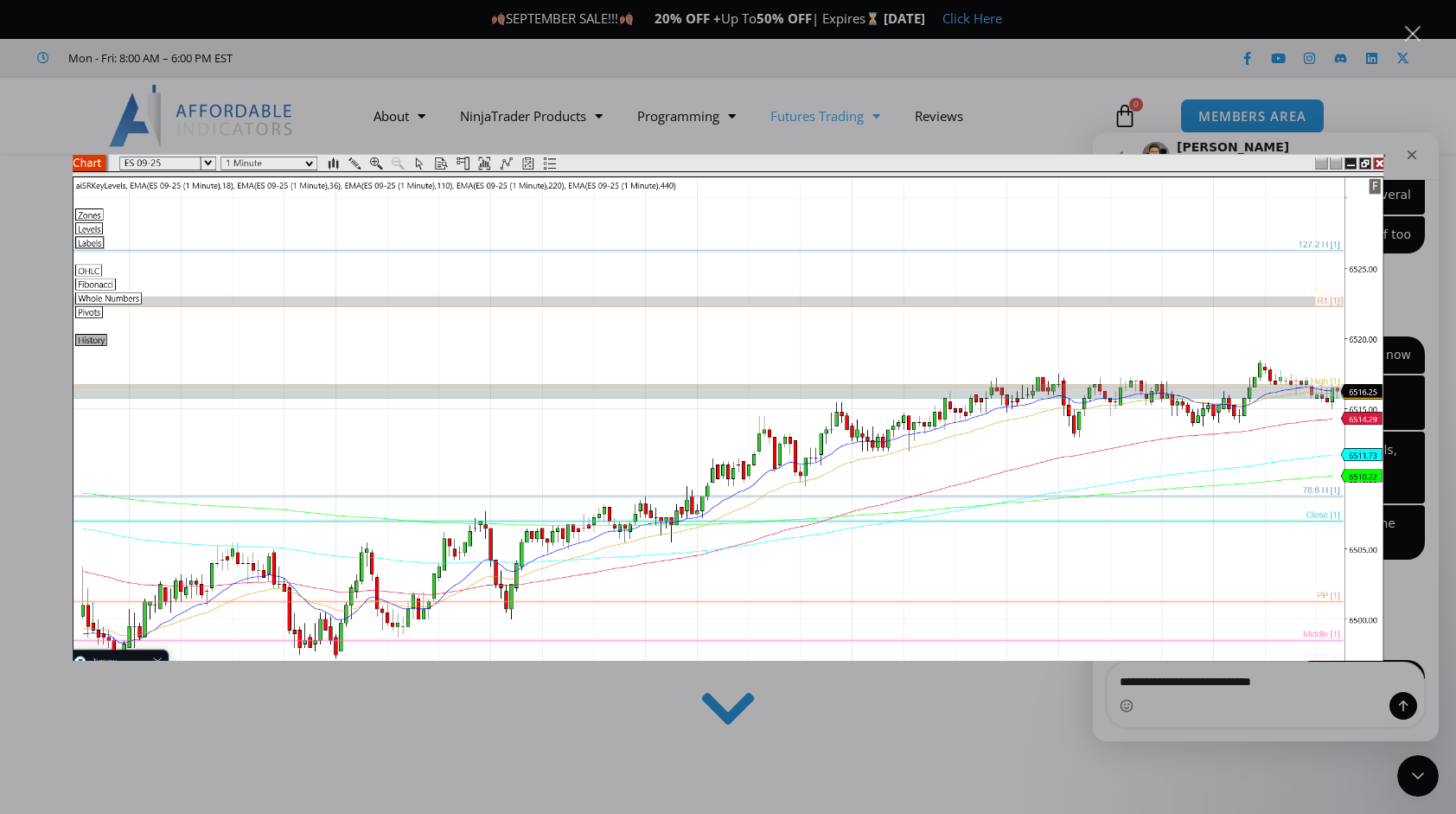
click at [1172, 682] on div "Intercom messenger" at bounding box center [728, 407] width 1456 height 814
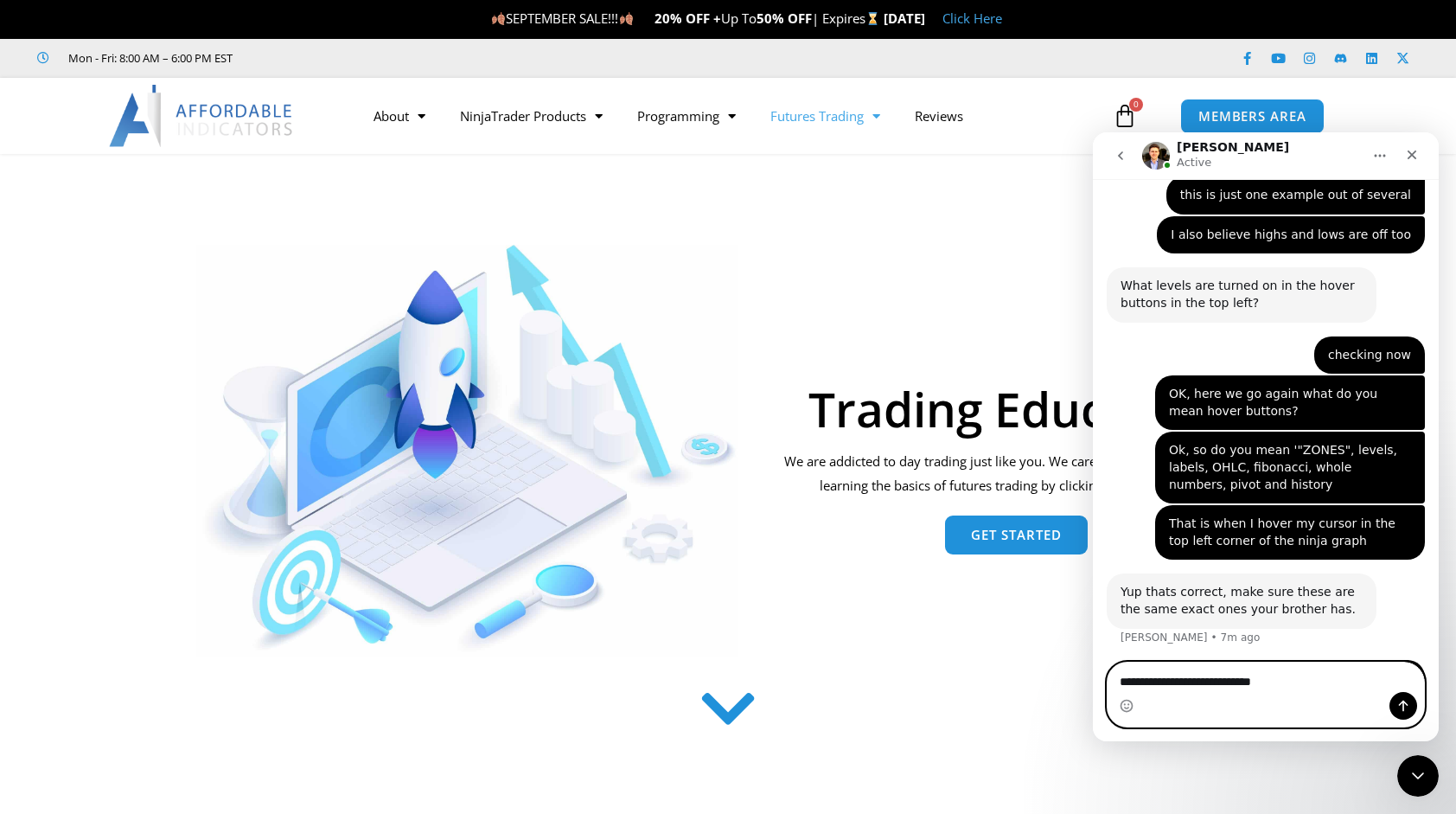
click at [1302, 687] on textarea "**********" at bounding box center [1267, 677] width 318 height 29
type textarea "*"
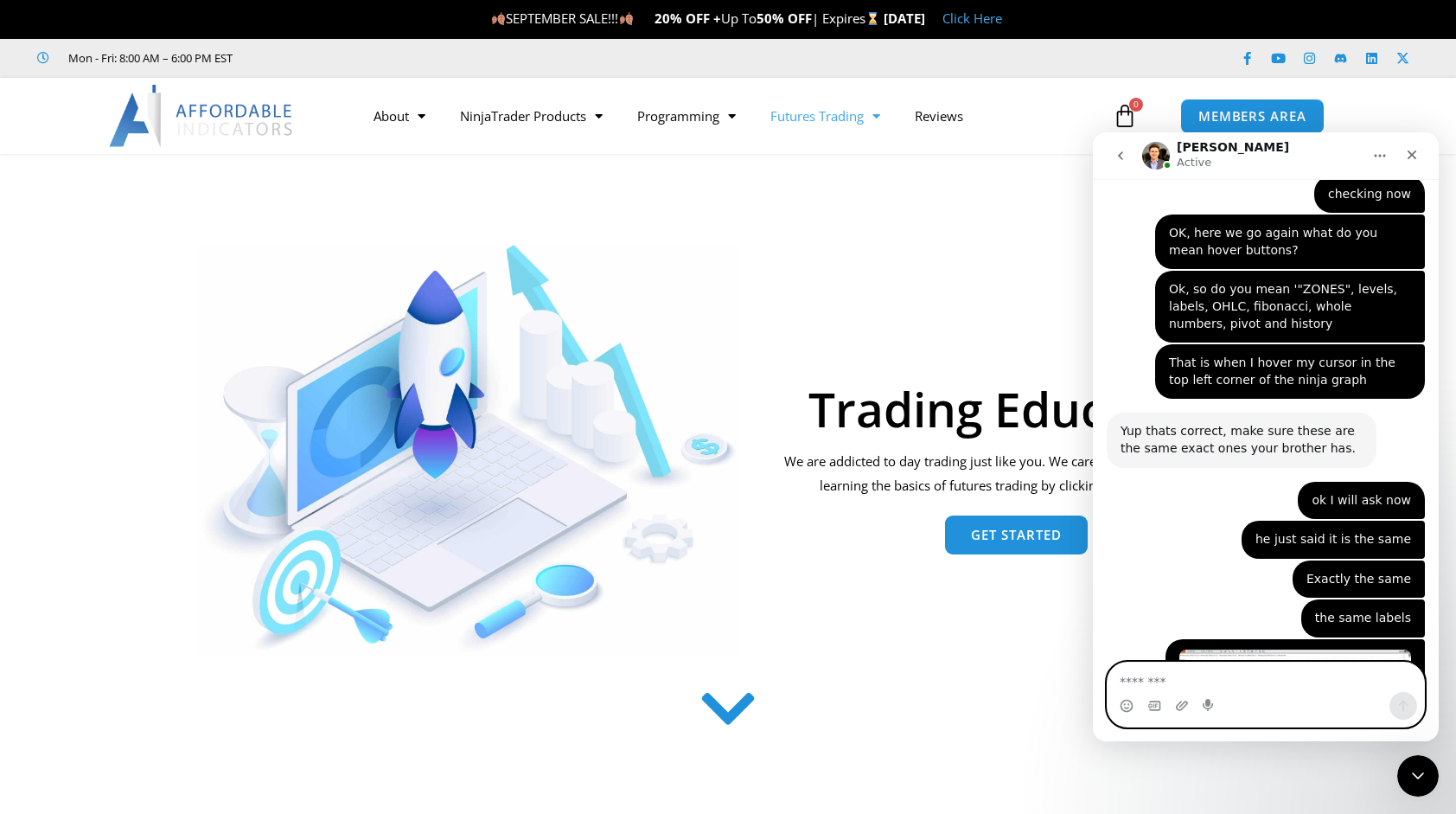
scroll to position [5124, 0]
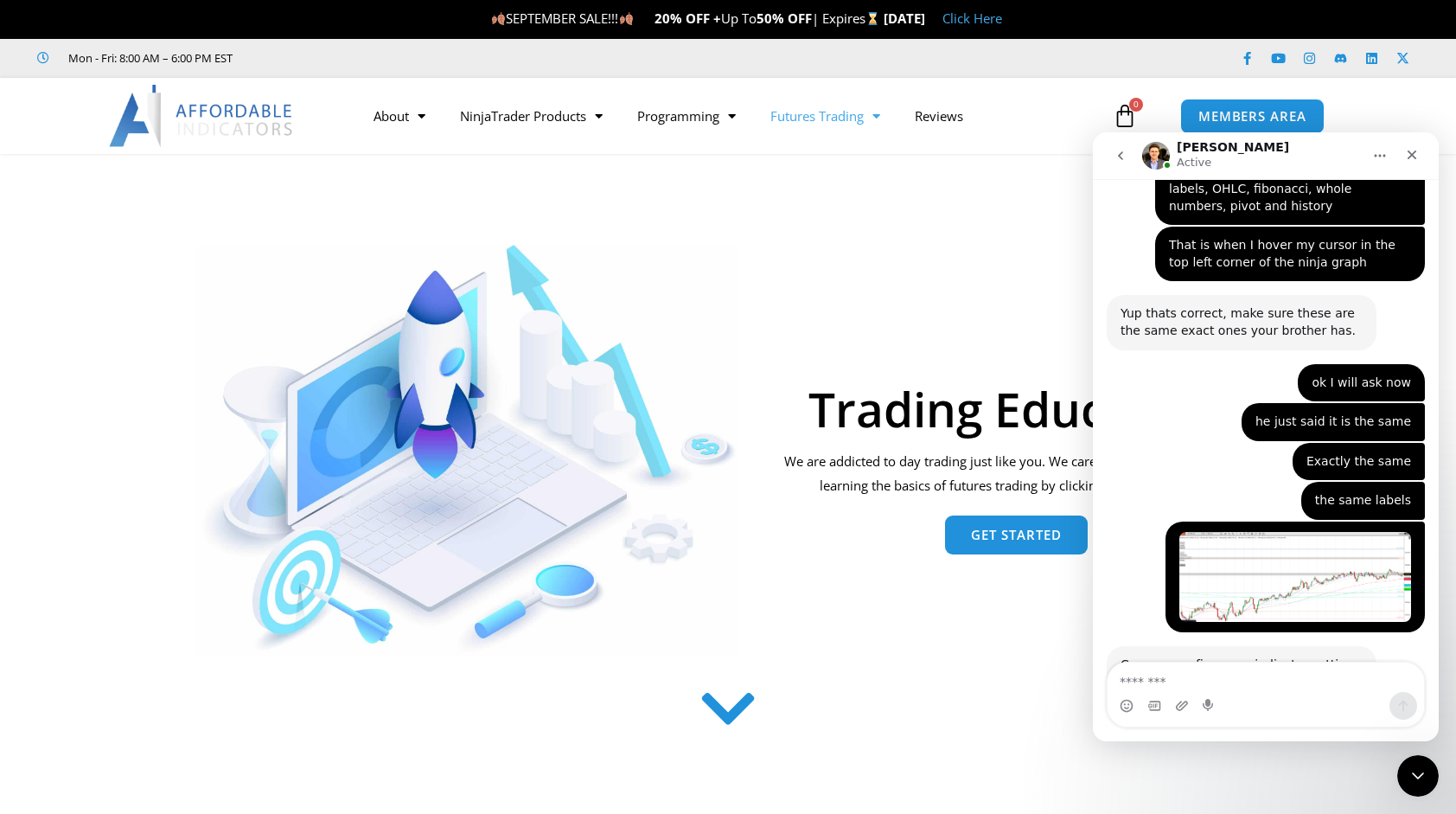
click at [1212, 715] on img "David says…" at bounding box center [1236, 816] width 232 height 202
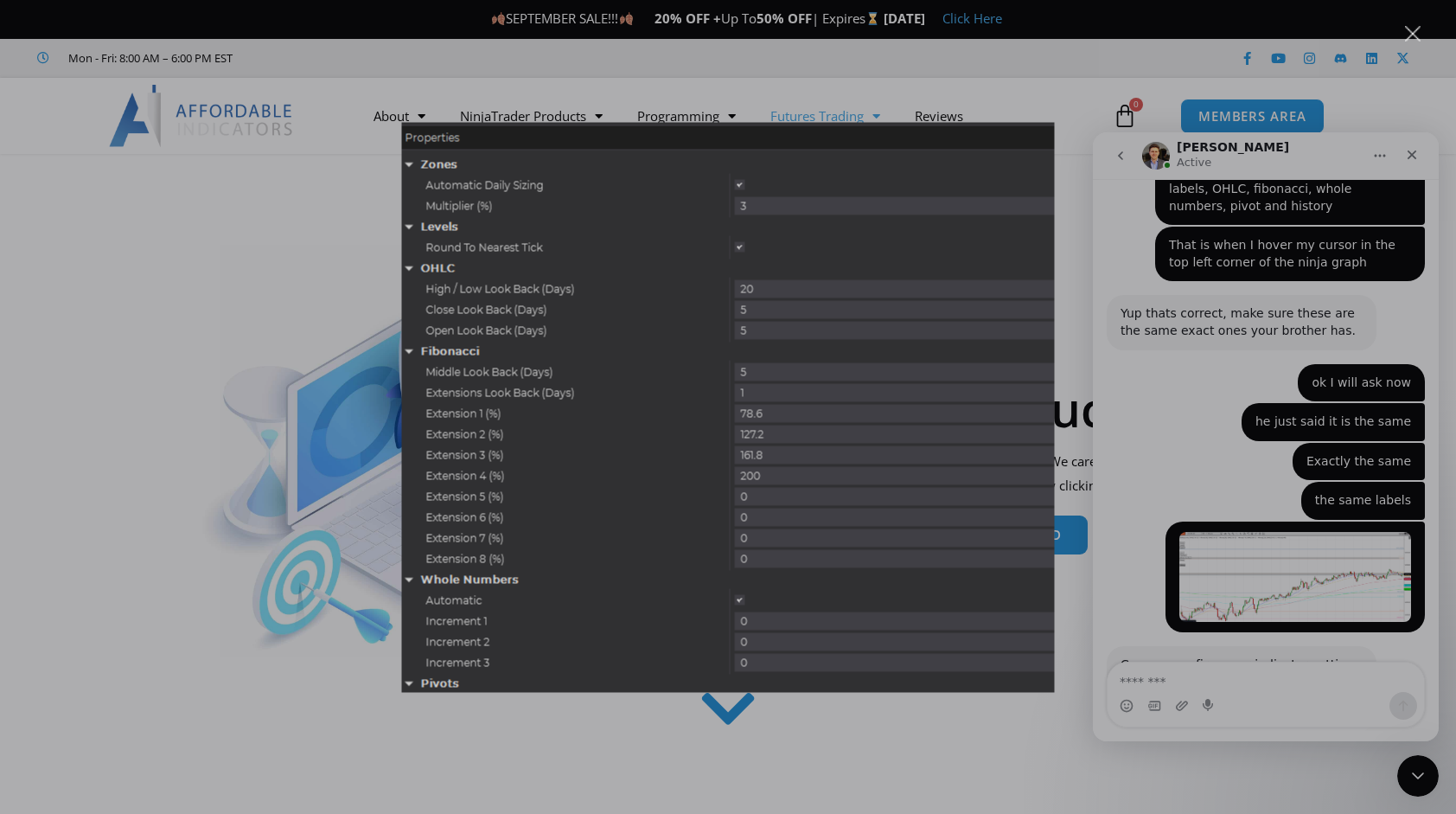
scroll to position [0, 0]
click at [842, 732] on div "Intercom messenger" at bounding box center [728, 407] width 1456 height 814
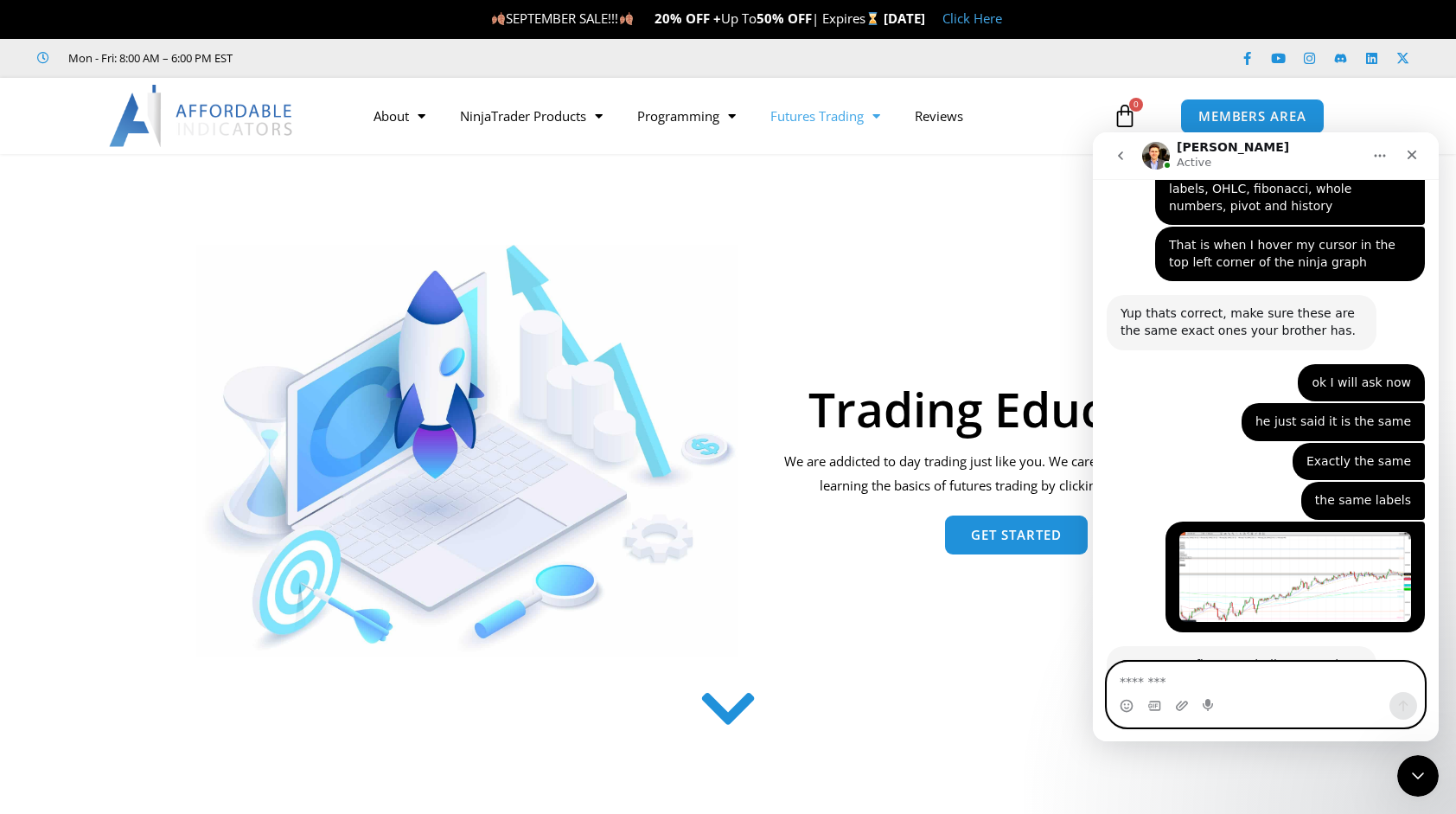
click at [1265, 681] on textarea "Message…" at bounding box center [1267, 677] width 318 height 29
type textarea "*"
type textarea "**********"
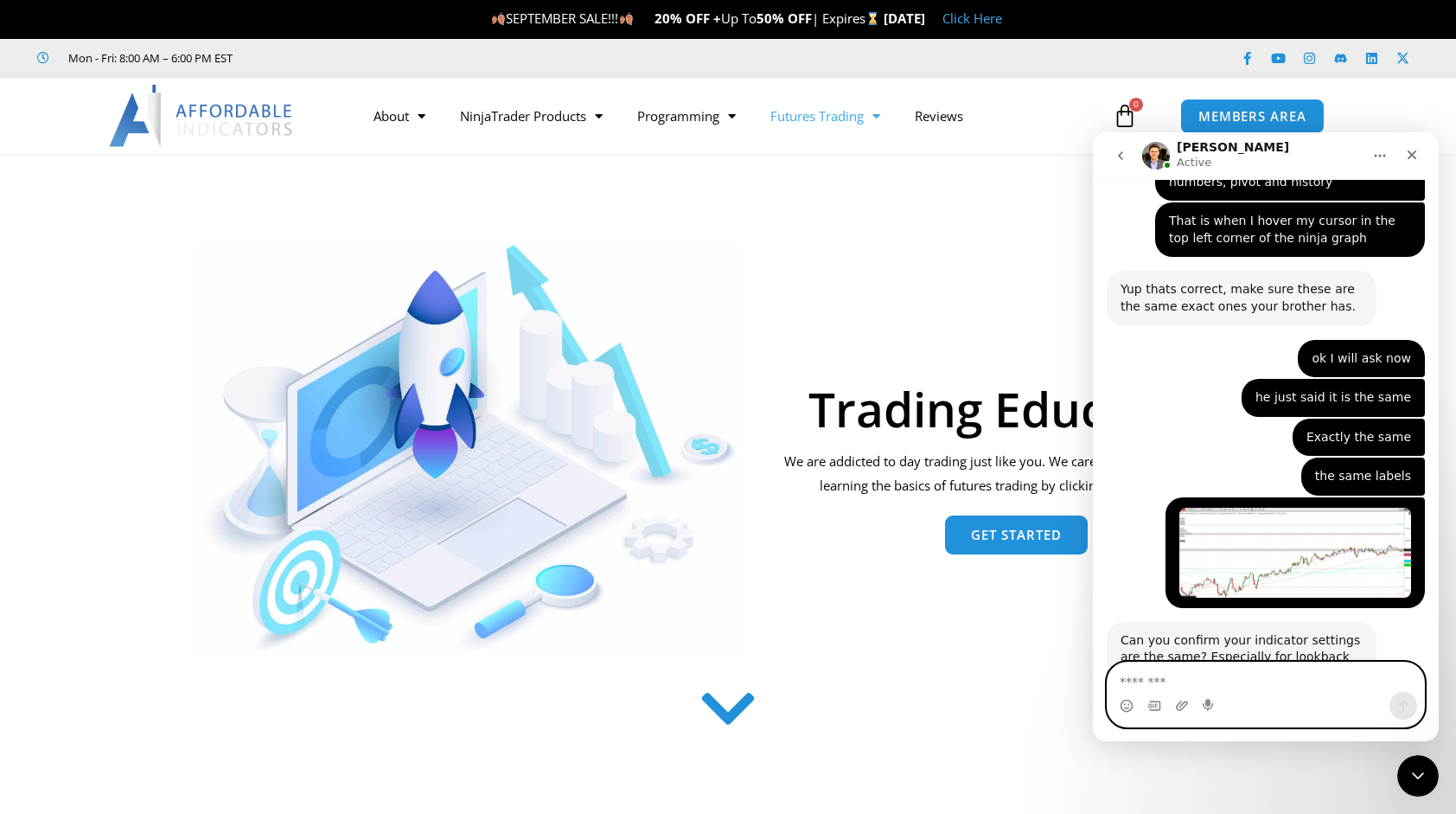
scroll to position [5176, 0]
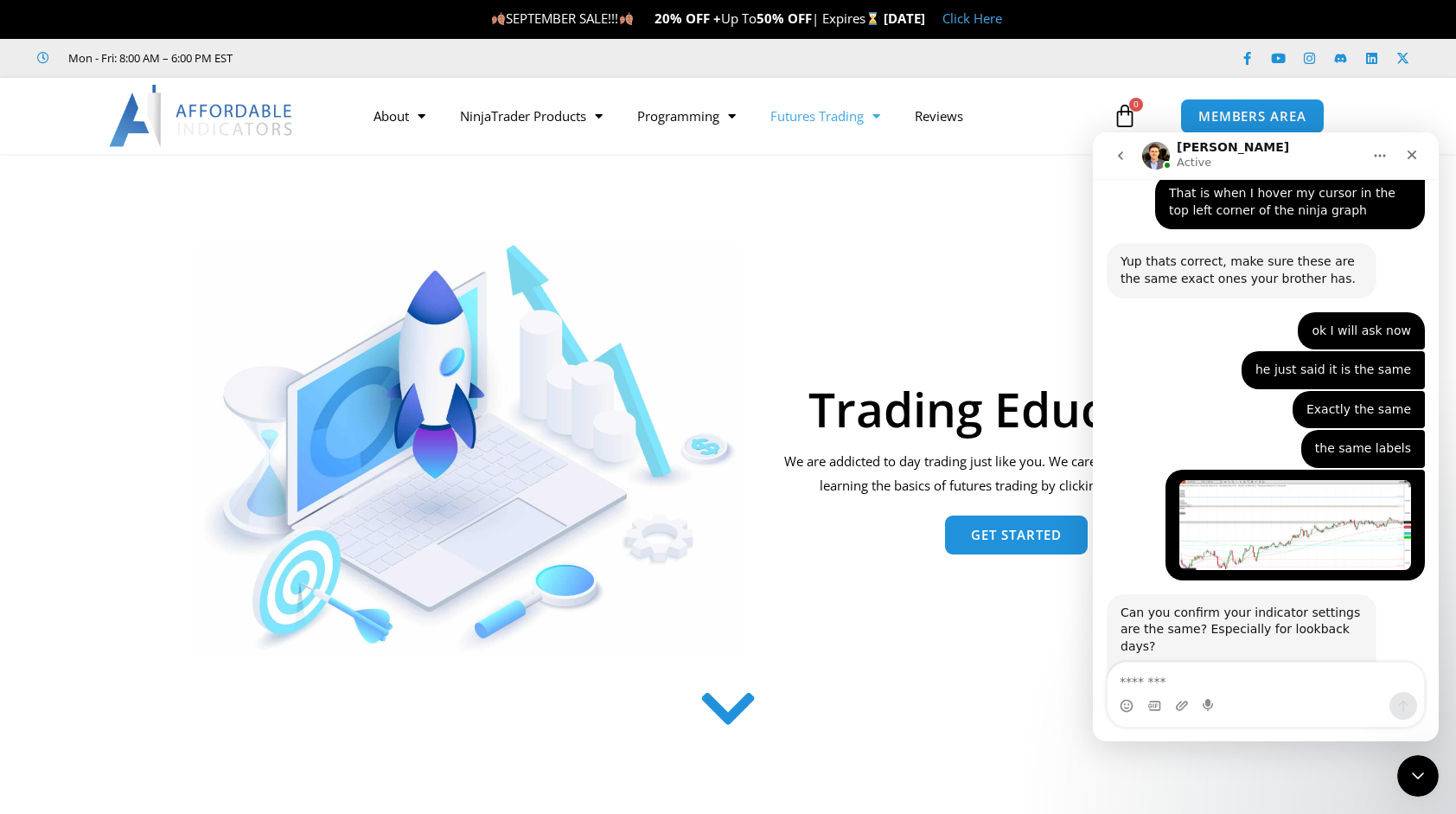
click at [1247, 664] on img "David says…" at bounding box center [1236, 765] width 232 height 202
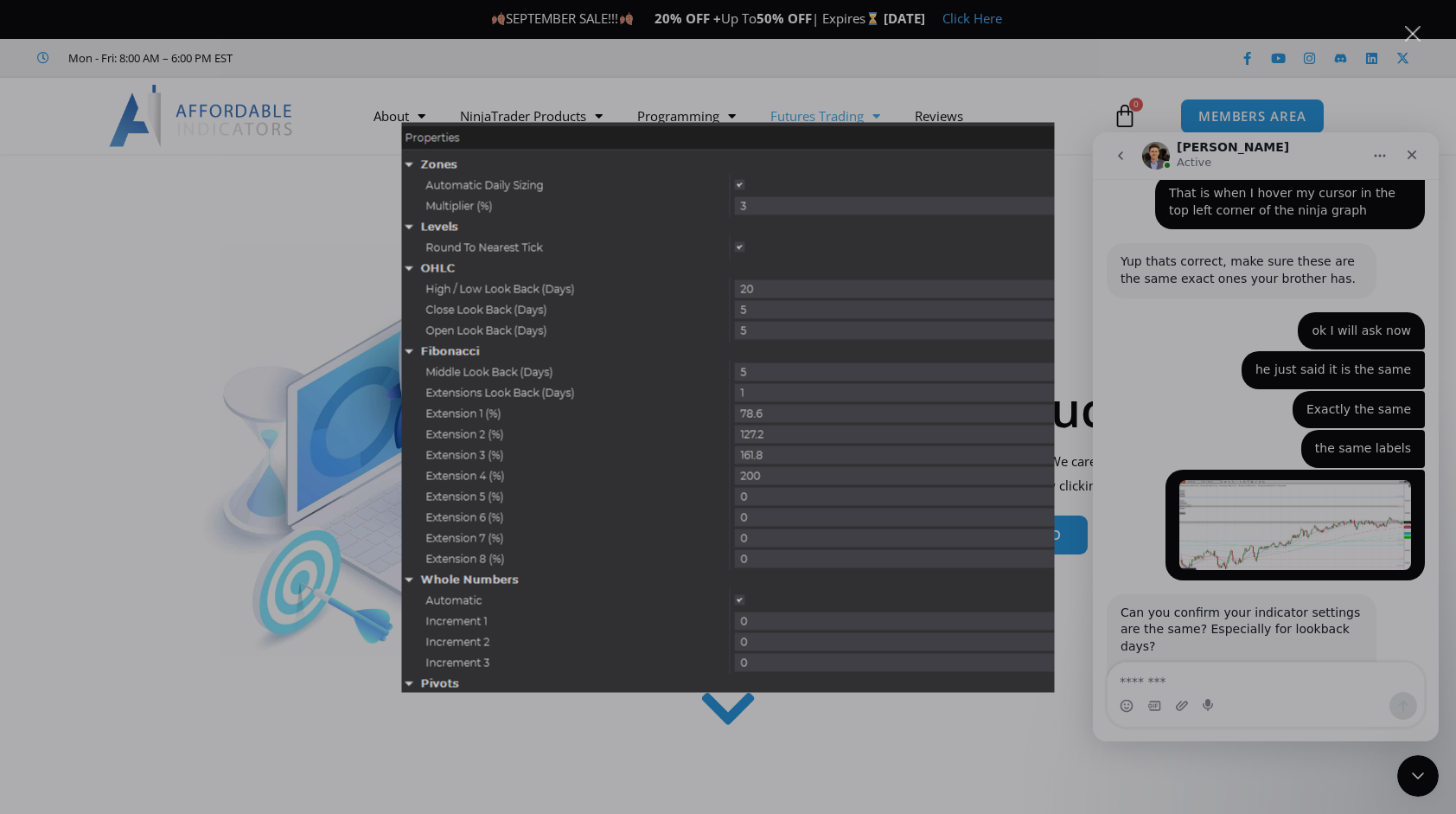
click at [857, 613] on img "Close" at bounding box center [728, 407] width 653 height 570
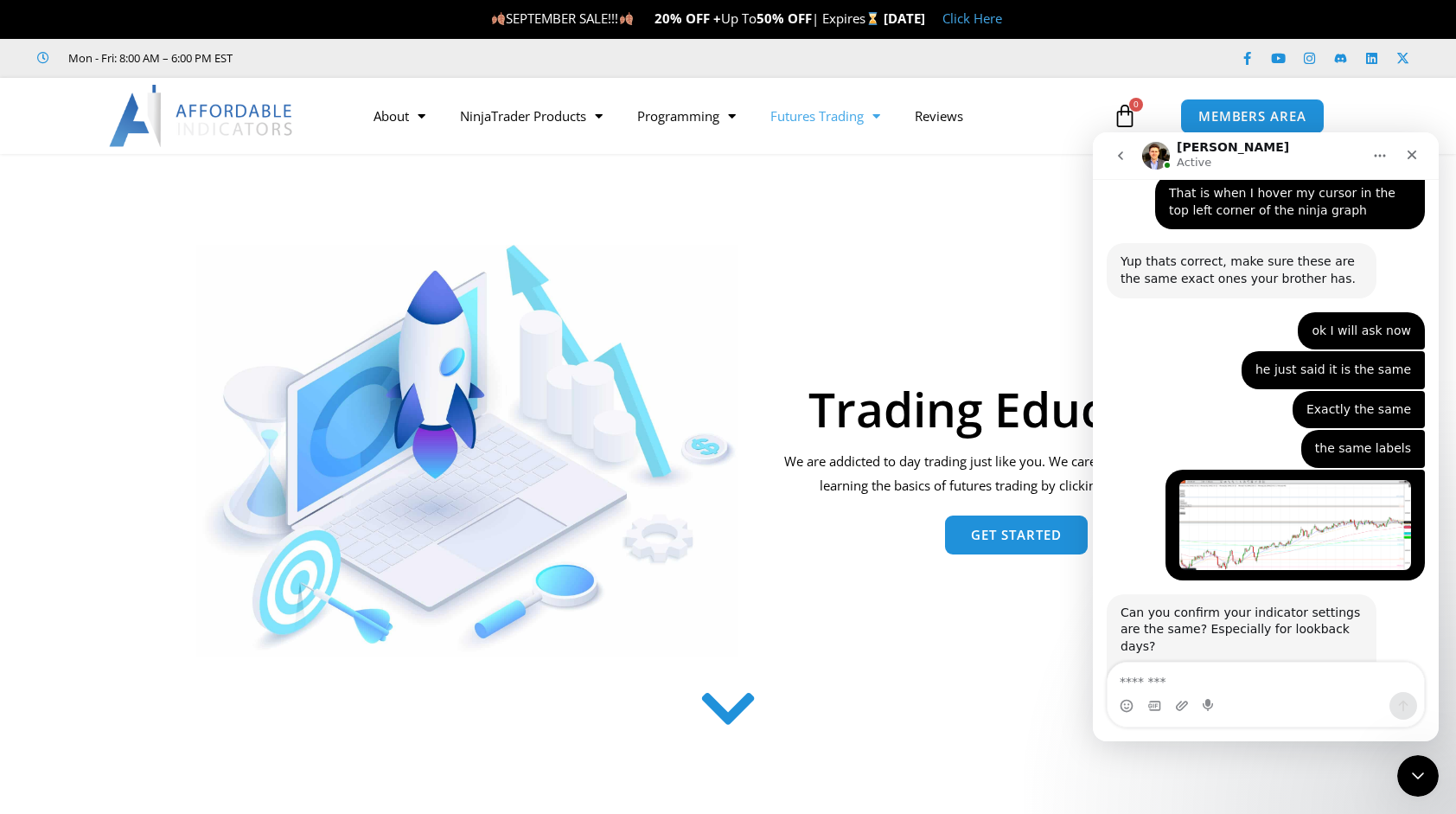
click at [1233, 664] on img "David says…" at bounding box center [1236, 765] width 232 height 202
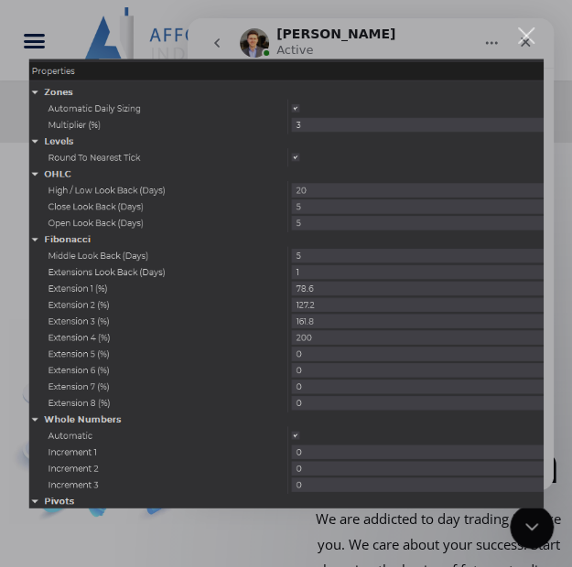
scroll to position [5647, 0]
drag, startPoint x: 339, startPoint y: 409, endPoint x: 370, endPoint y: 271, distance: 141.6
click at [370, 271] on img "Close" at bounding box center [285, 283] width 515 height 449
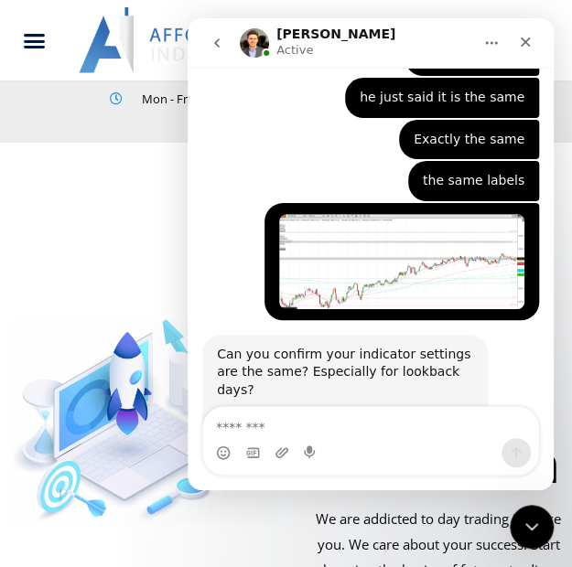
click at [370, 408] on img "David says…" at bounding box center [339, 515] width 245 height 214
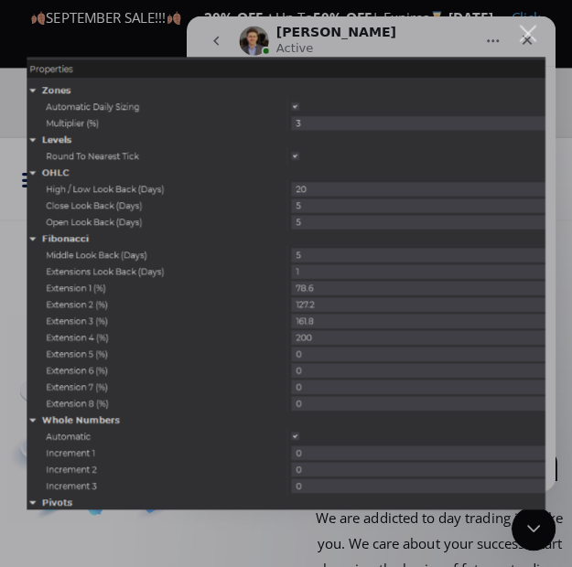
scroll to position [4, 0]
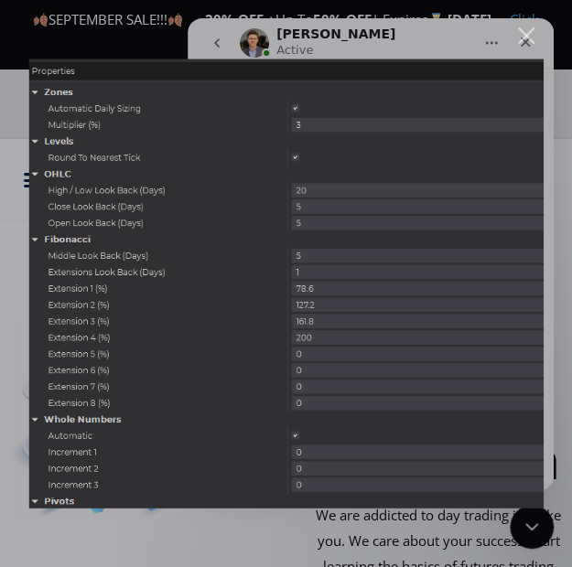
click at [525, 36] on div "Close" at bounding box center [526, 35] width 17 height 17
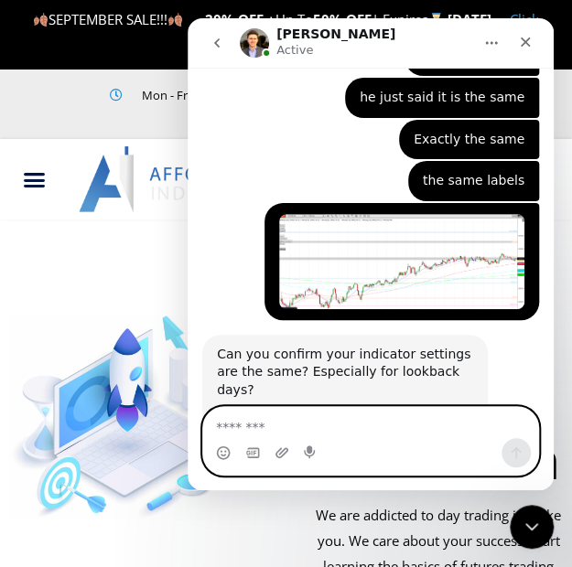
click at [248, 423] on textarea "Message…" at bounding box center [371, 422] width 336 height 31
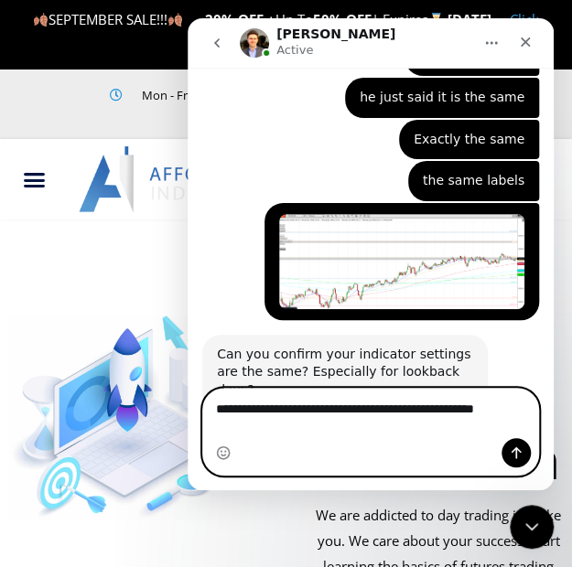
scroll to position [5665, 0]
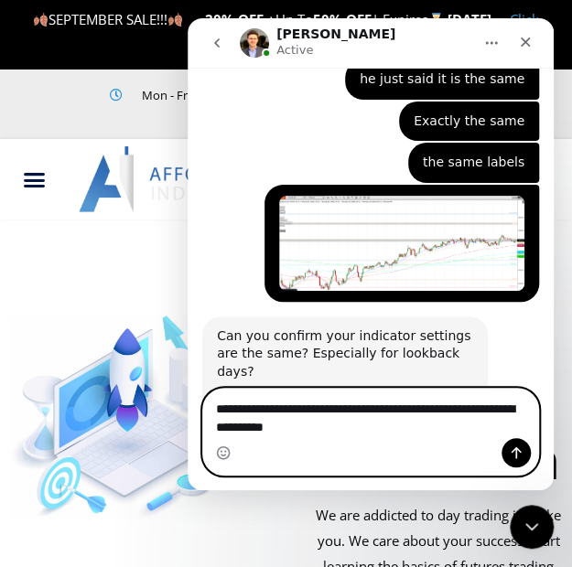
type textarea "**********"
click at [516, 454] on icon "Send a message…" at bounding box center [516, 453] width 10 height 12
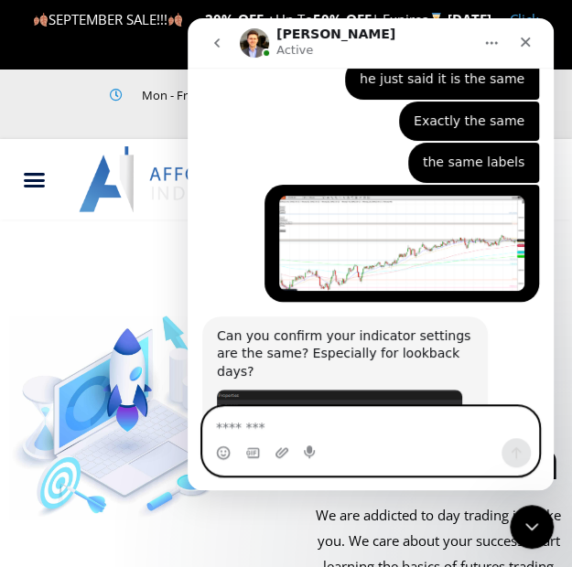
scroll to position [5708, 0]
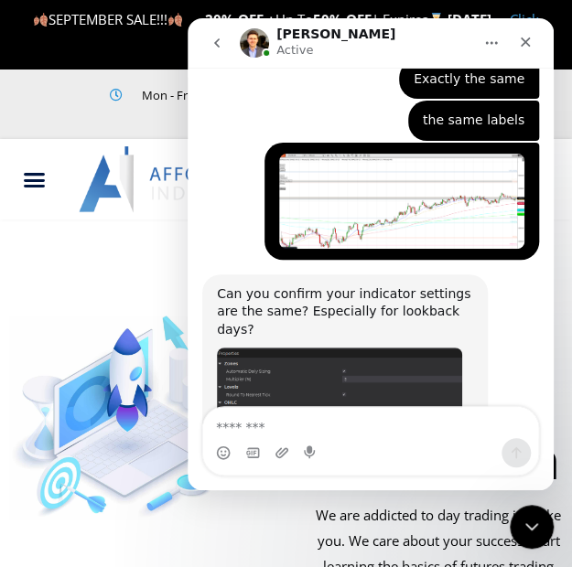
click at [297, 348] on img "David says…" at bounding box center [339, 455] width 245 height 214
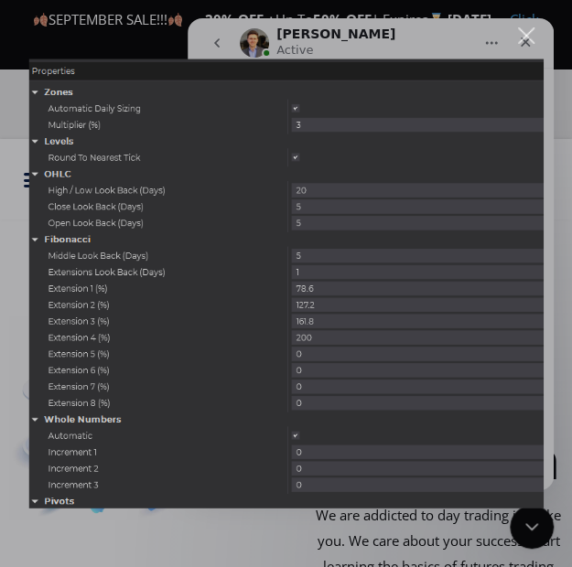
click at [530, 38] on div "Close" at bounding box center [526, 35] width 17 height 17
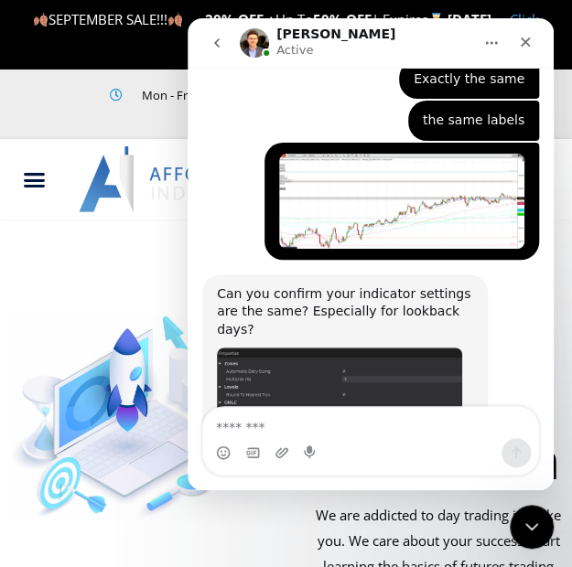
scroll to position [5669, 0]
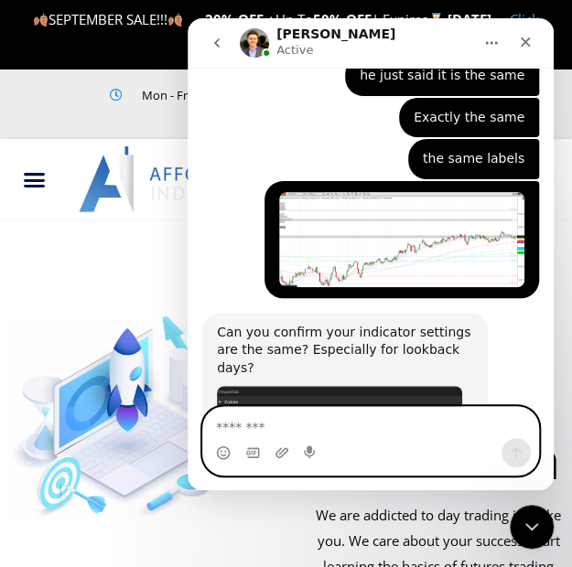
click at [215, 423] on textarea "Message…" at bounding box center [371, 422] width 336 height 31
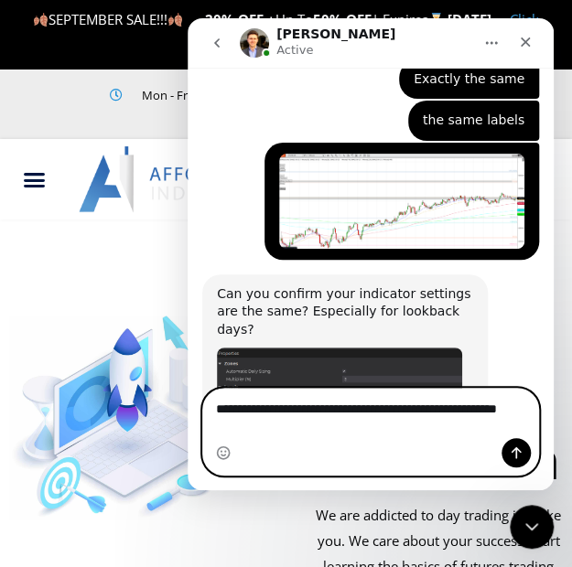
scroll to position [5726, 0]
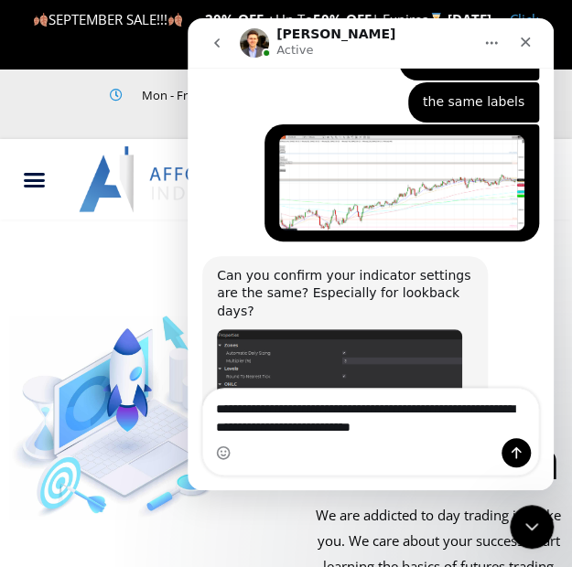
click at [5, 537] on div at bounding box center [143, 487] width 286 height 427
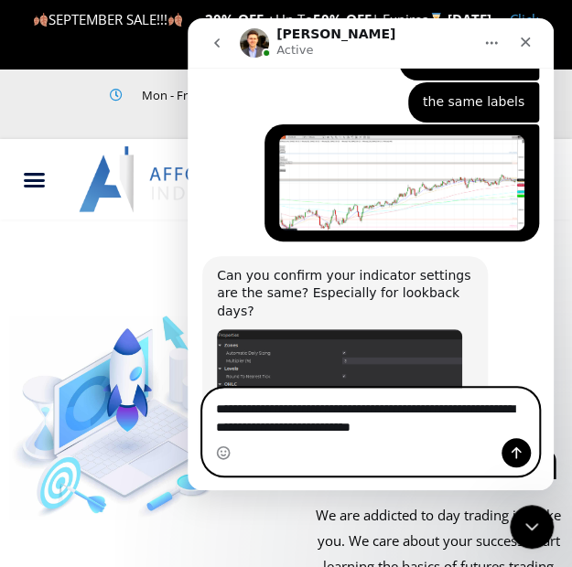
click at [433, 427] on textarea "**********" at bounding box center [371, 413] width 336 height 49
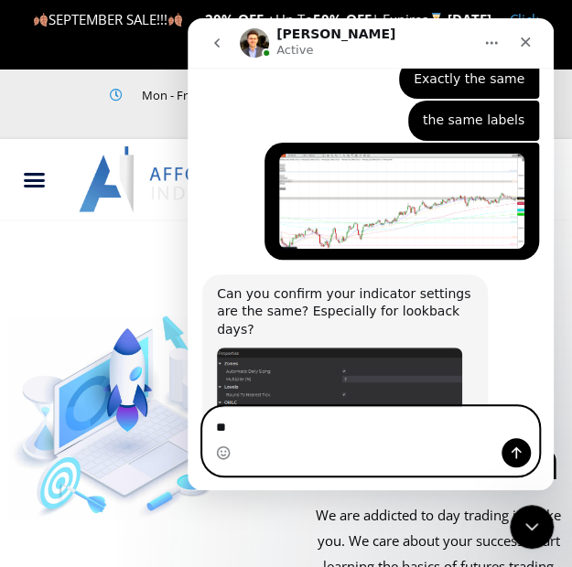
type textarea "*"
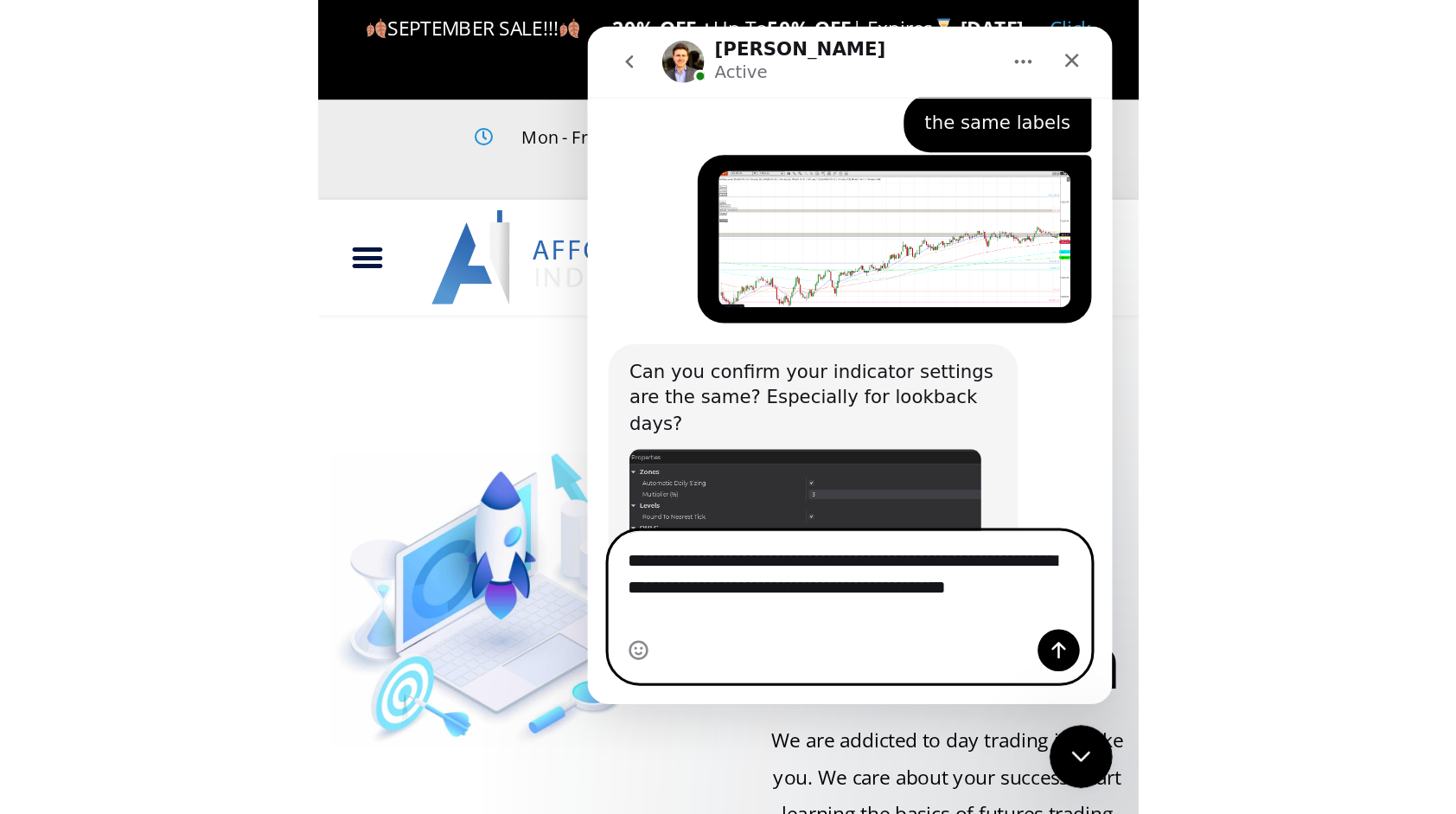
scroll to position [5430, 0]
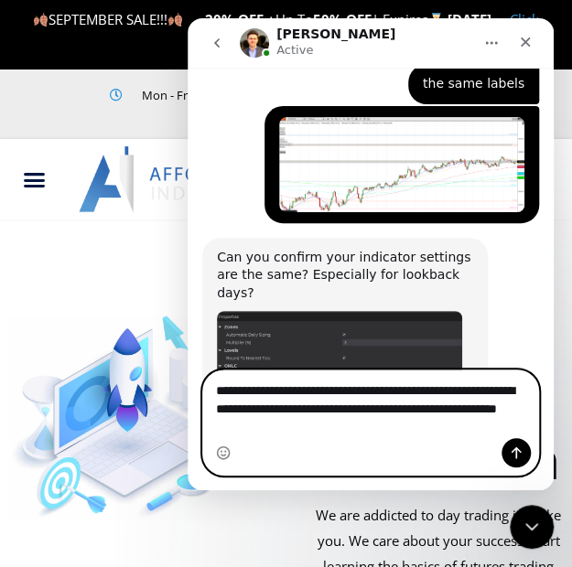
type textarea "**********"
click at [520, 453] on icon "Send a message…" at bounding box center [516, 452] width 15 height 15
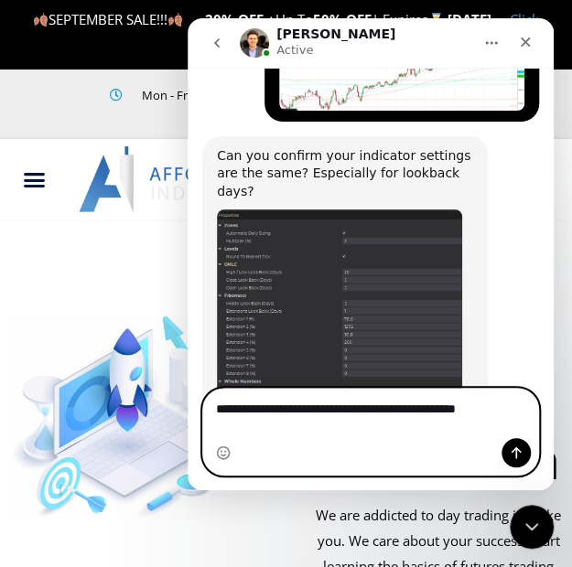
scroll to position [5847, 0]
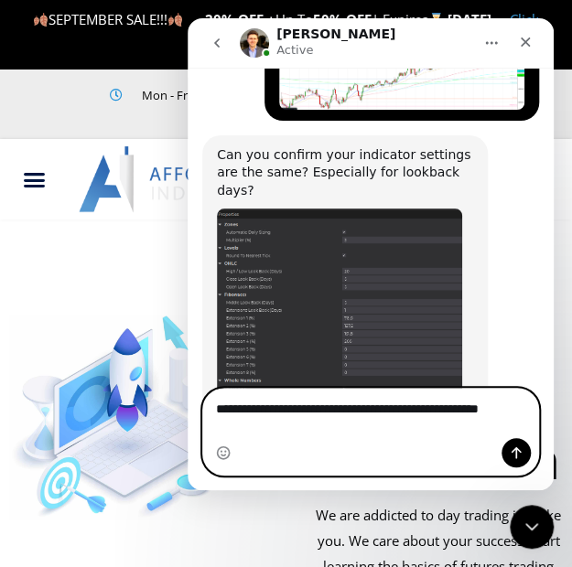
type textarea "**********"
click at [515, 450] on icon "Send a message…" at bounding box center [516, 453] width 10 height 12
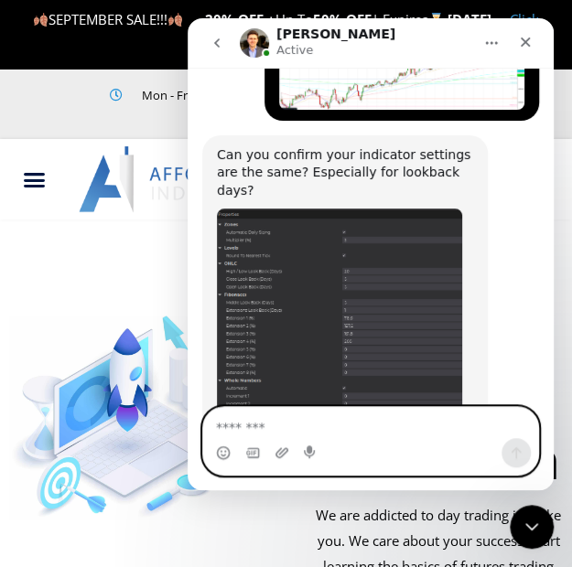
scroll to position [5889, 0]
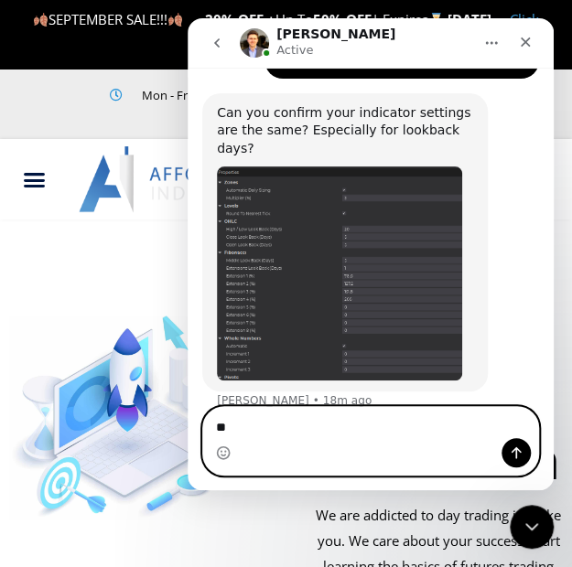
type textarea "*"
type textarea "**********"
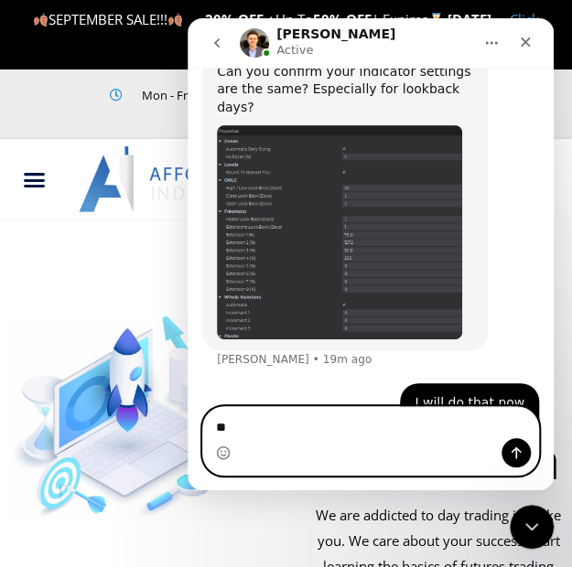
type textarea "*"
type textarea "**********"
click at [509, 455] on icon "Send a message…" at bounding box center [516, 452] width 15 height 15
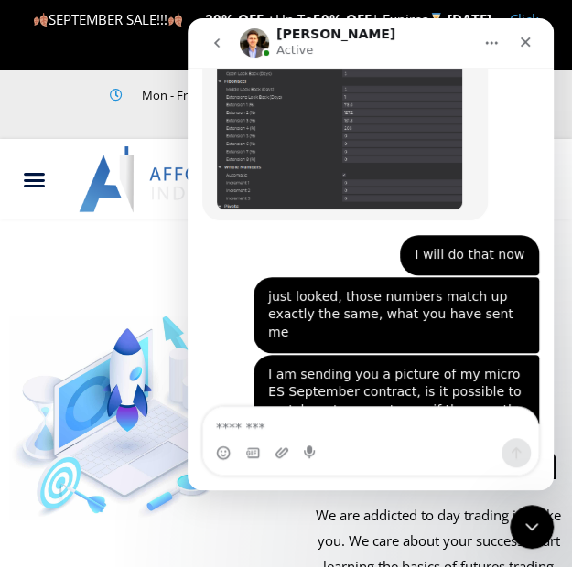
scroll to position [6116, 0]
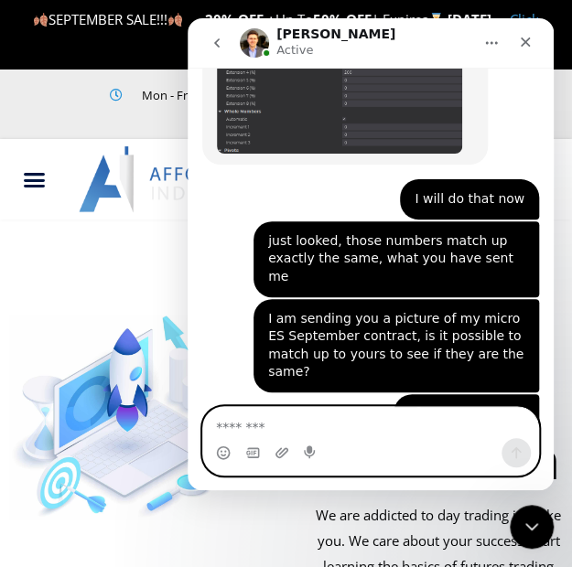
click at [317, 425] on textarea "Message…" at bounding box center [371, 422] width 336 height 31
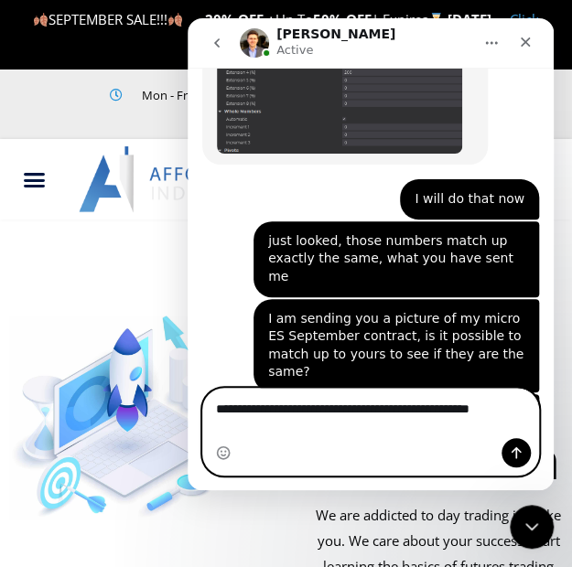
scroll to position [6134, 0]
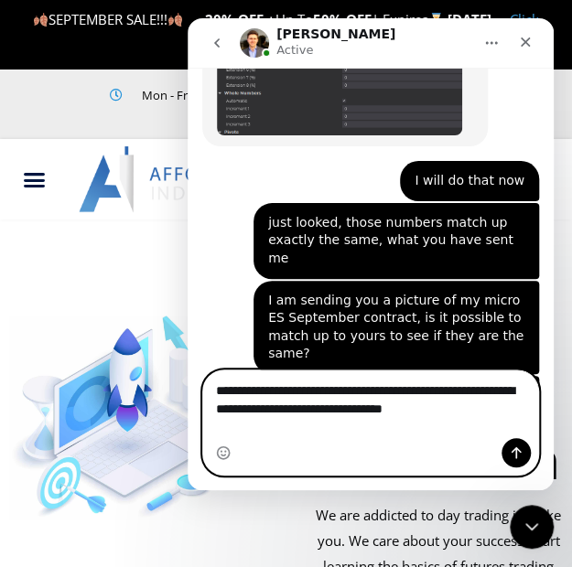
type textarea "**********"
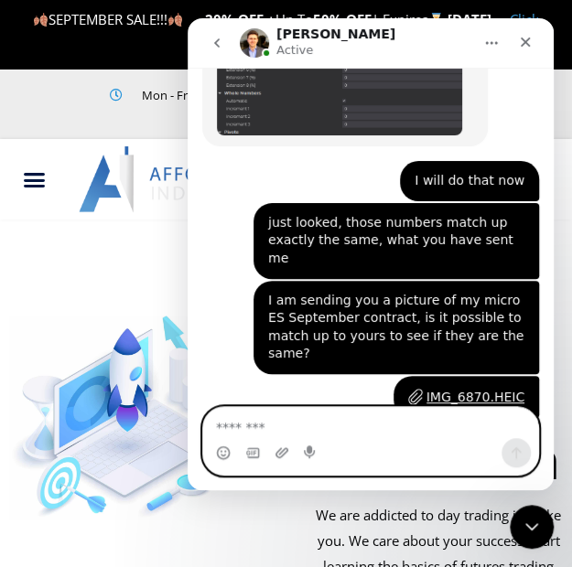
scroll to position [6206, 0]
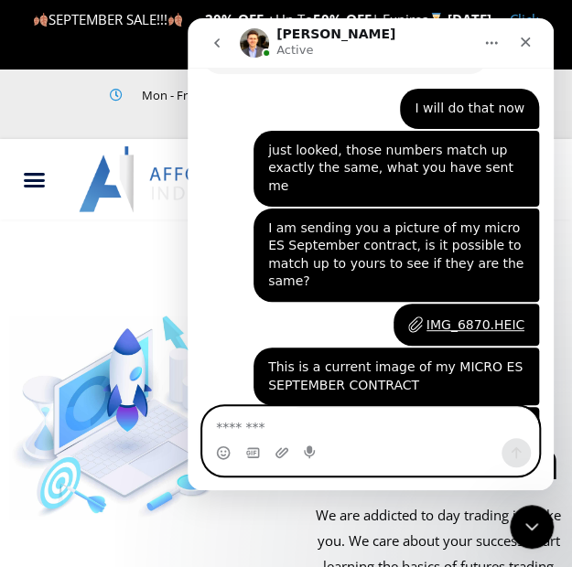
click at [295, 423] on textarea "Message…" at bounding box center [371, 422] width 336 height 31
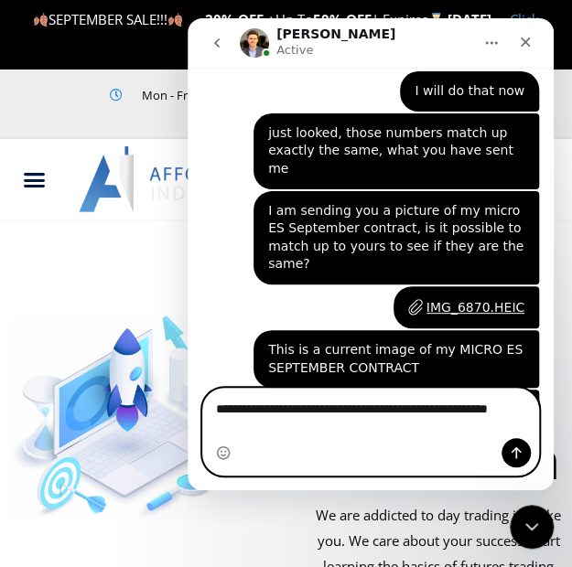
scroll to position [6224, 0]
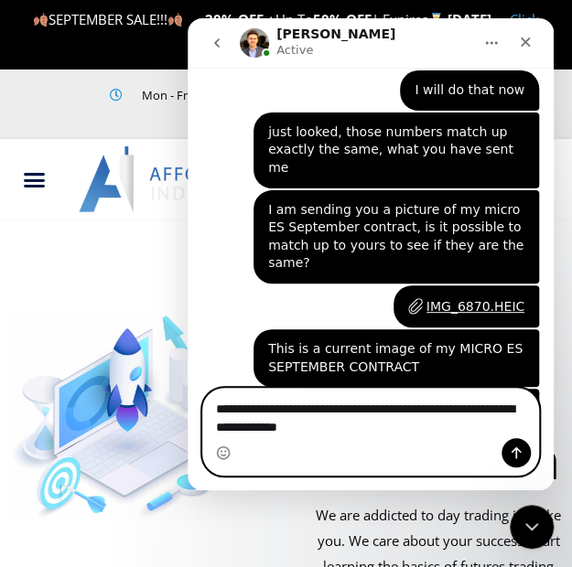
type textarea "**********"
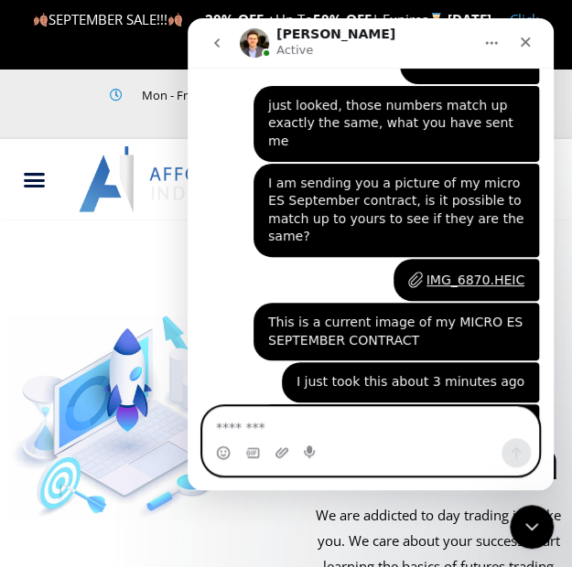
scroll to position [6266, 0]
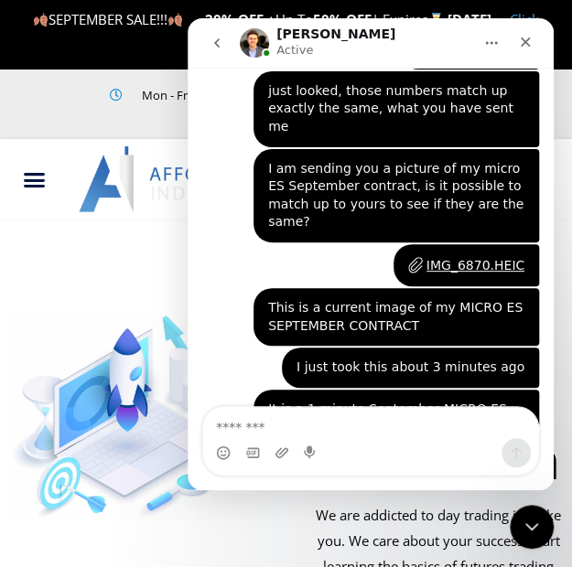
click at [278, 462] on div "Intercom messenger" at bounding box center [281, 452] width 15 height 29
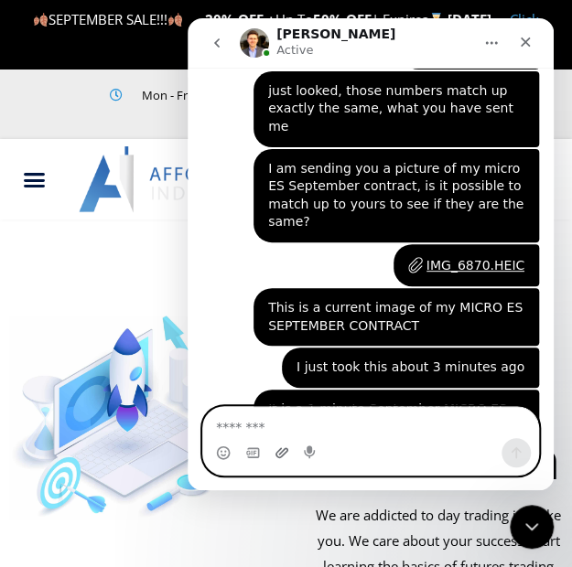
click at [281, 451] on icon "Upload attachment" at bounding box center [281, 452] width 13 height 10
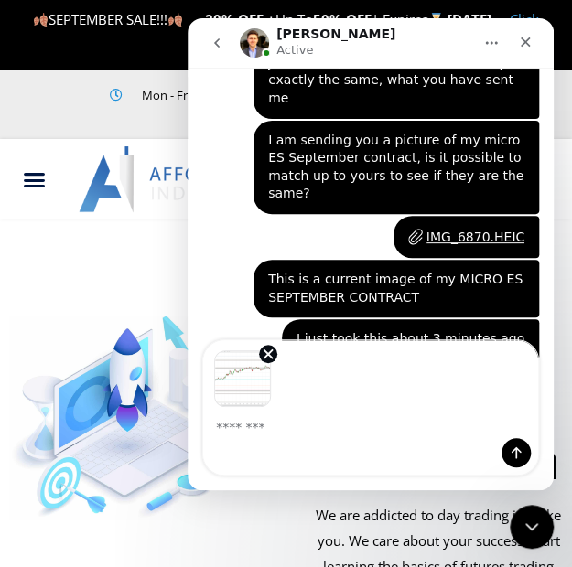
scroll to position [6332, 0]
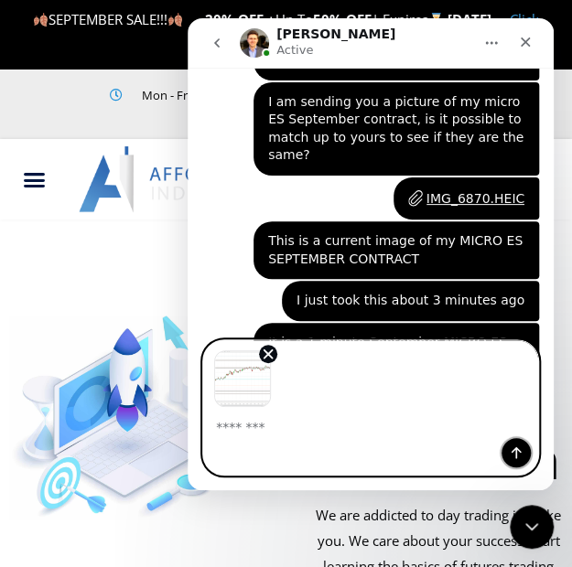
click at [513, 460] on button "Send a message…" at bounding box center [515, 452] width 29 height 29
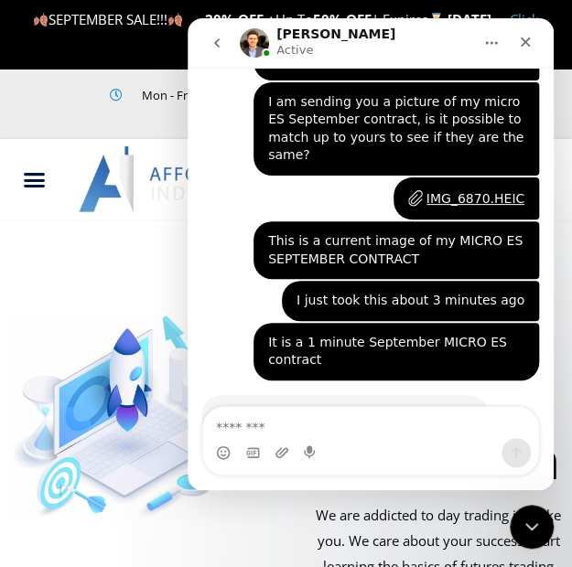
scroll to position [6434, 0]
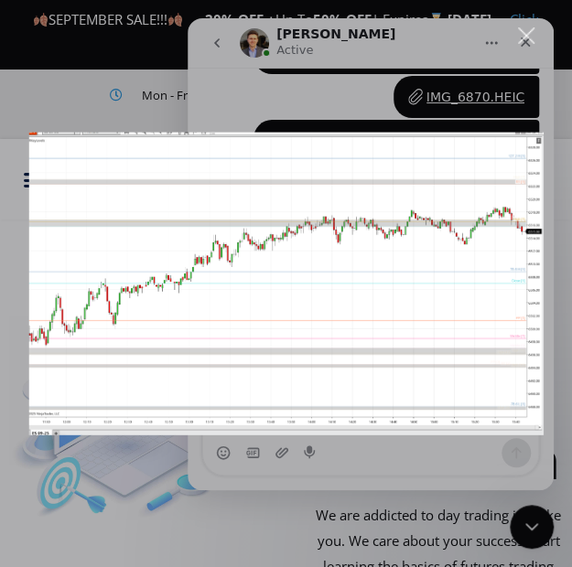
click at [502, 176] on img "Close" at bounding box center [285, 284] width 515 height 303
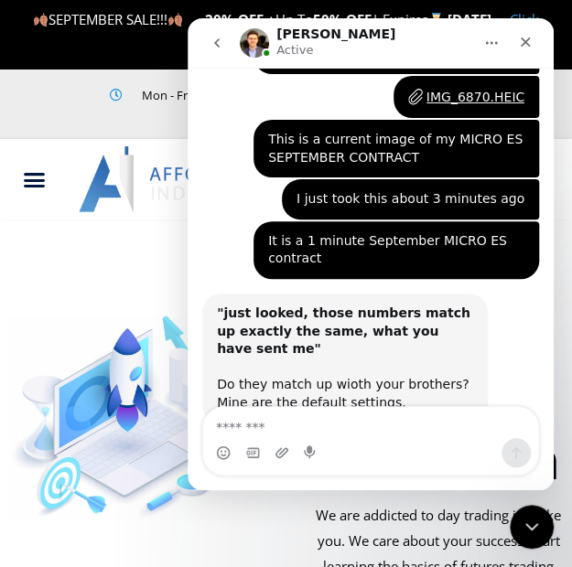
click at [402, 283] on img "Close" at bounding box center [285, 302] width 515 height 303
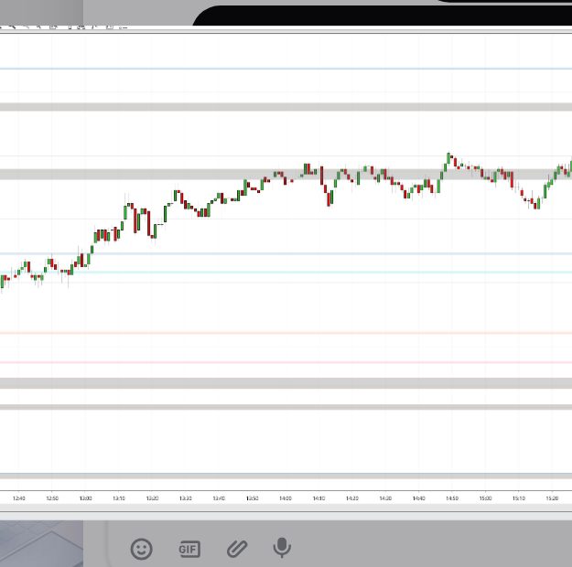
scroll to position [4, 0]
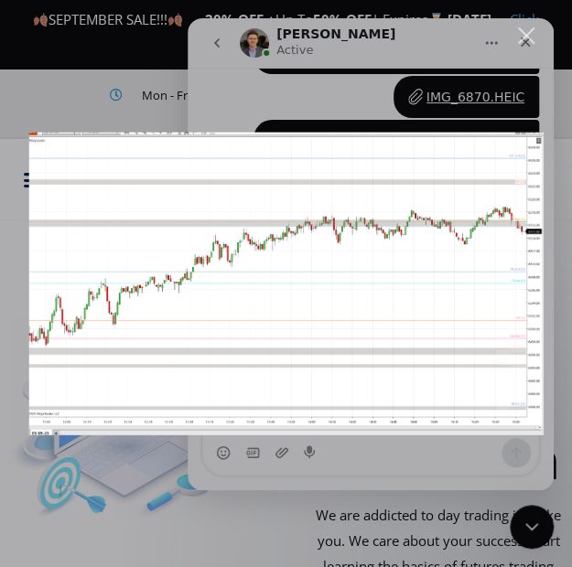
click at [527, 39] on div "Close" at bounding box center [526, 35] width 17 height 17
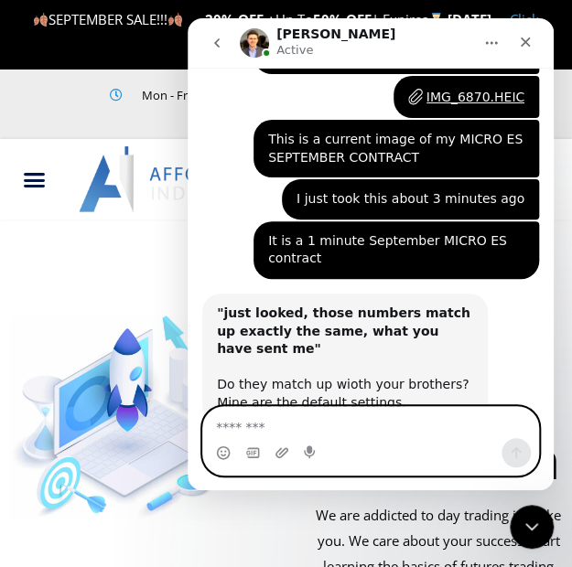
click at [288, 425] on textarea "Message…" at bounding box center [370, 422] width 335 height 31
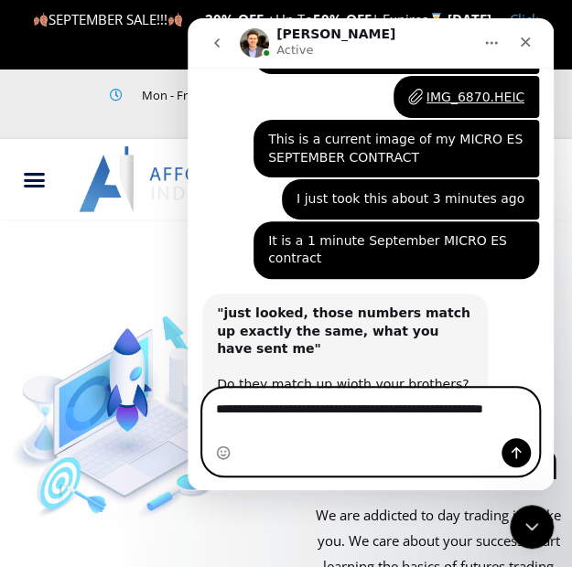
scroll to position [6452, 0]
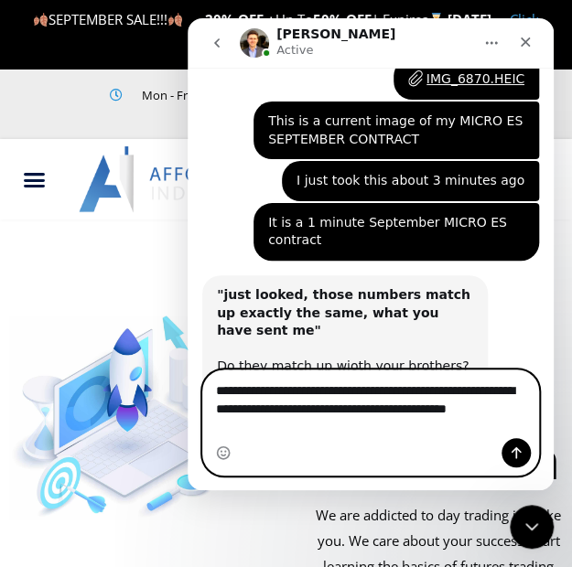
type textarea "**********"
click at [522, 454] on icon "Send a message…" at bounding box center [516, 452] width 15 height 15
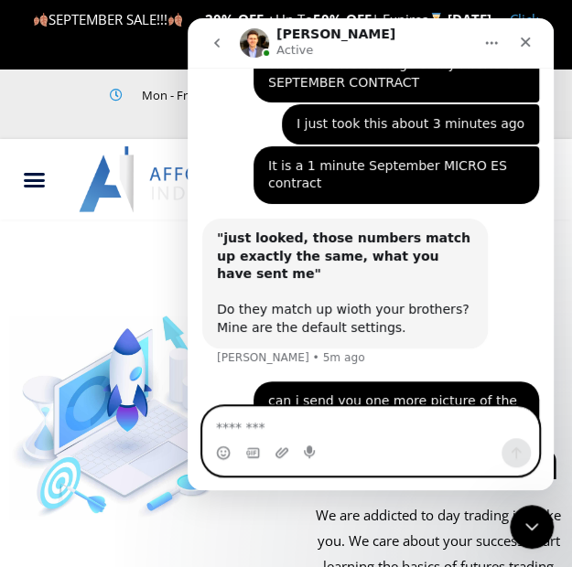
scroll to position [6511, 0]
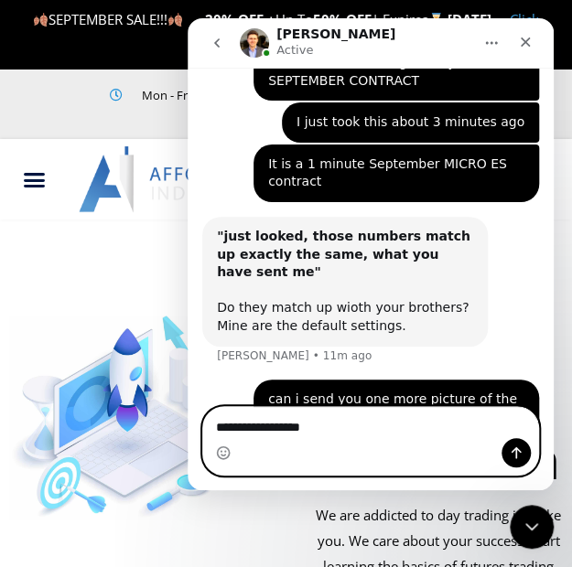
type textarea "**********"
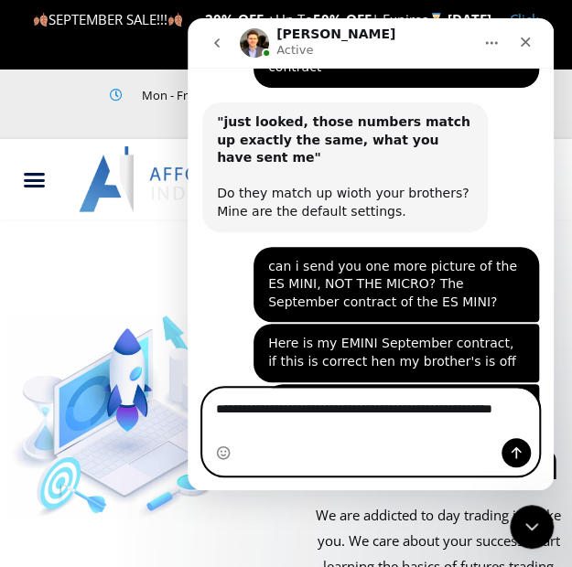
scroll to position [6643, 0]
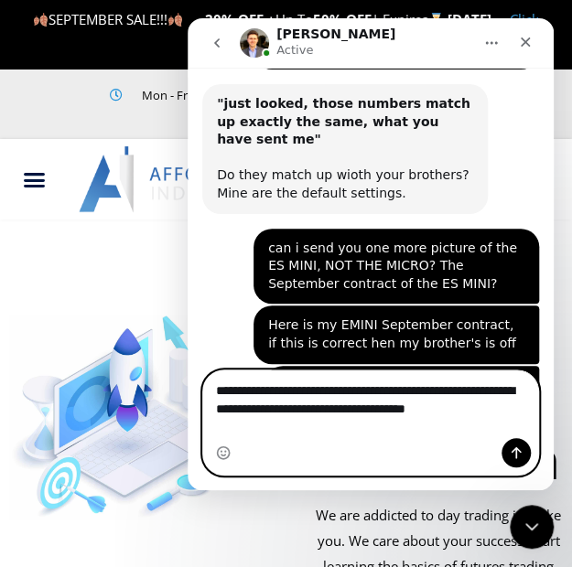
type textarea "**********"
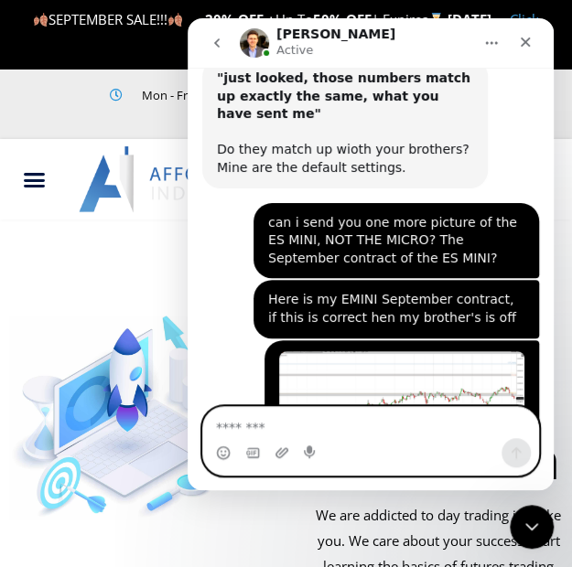
scroll to position [6716, 0]
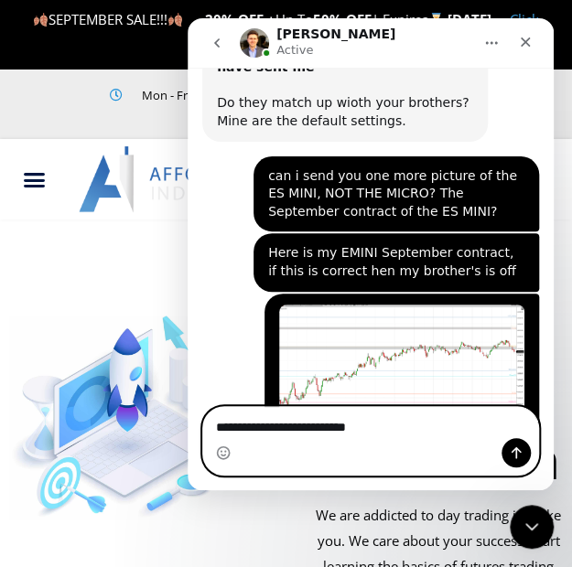
type textarea "**********"
click at [511, 458] on icon "Send a message…" at bounding box center [516, 452] width 15 height 15
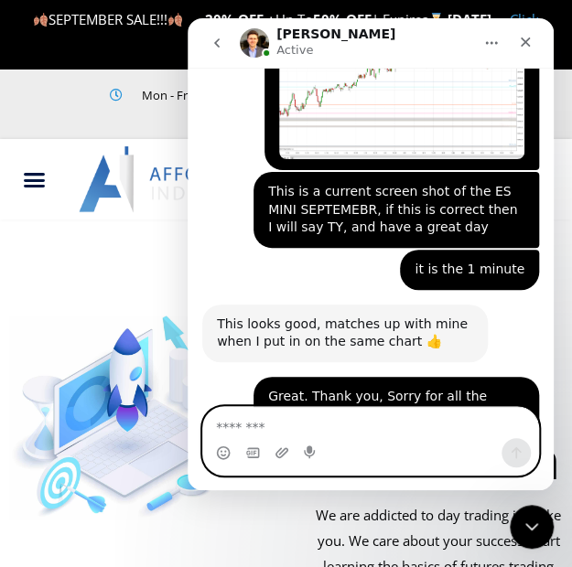
scroll to position [7091, 0]
